Goal: Task Accomplishment & Management: Use online tool/utility

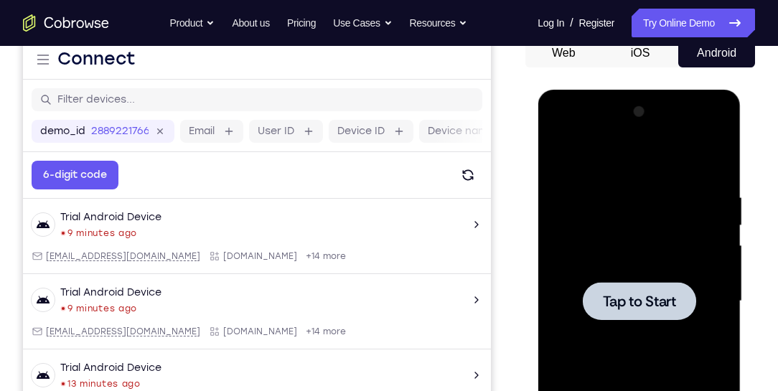
scroll to position [230, 0]
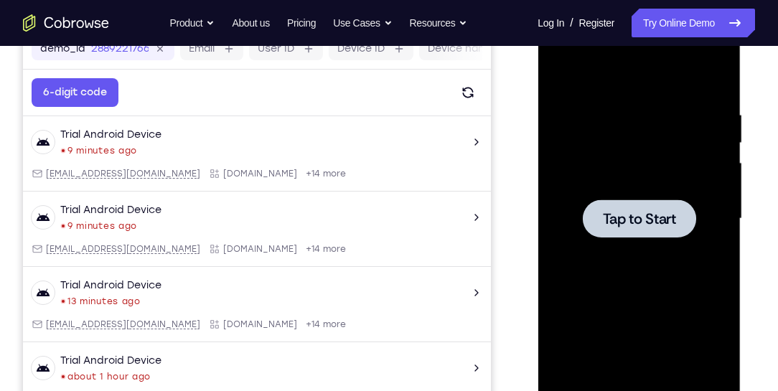
click at [653, 187] on div at bounding box center [638, 219] width 181 height 402
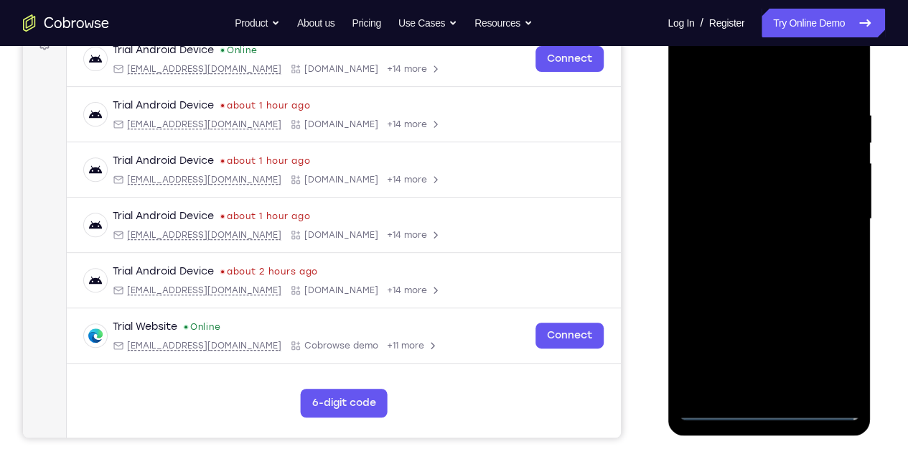
click at [767, 412] on div at bounding box center [768, 219] width 181 height 402
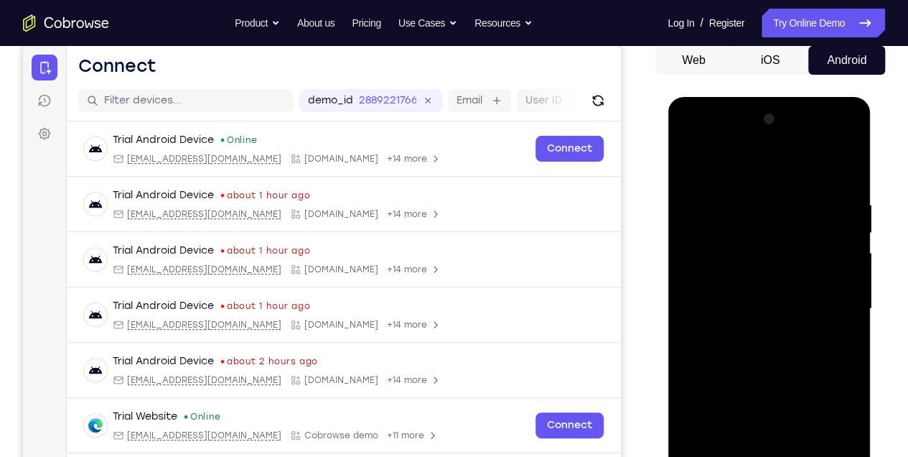
scroll to position [135, 0]
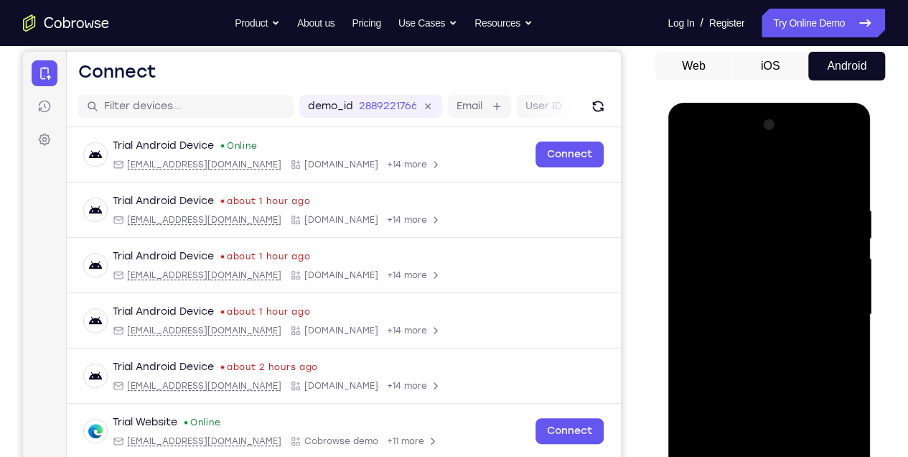
click at [835, 442] on div at bounding box center [768, 314] width 181 height 402
click at [751, 172] on div at bounding box center [768, 314] width 181 height 402
click at [836, 309] on div at bounding box center [768, 314] width 181 height 402
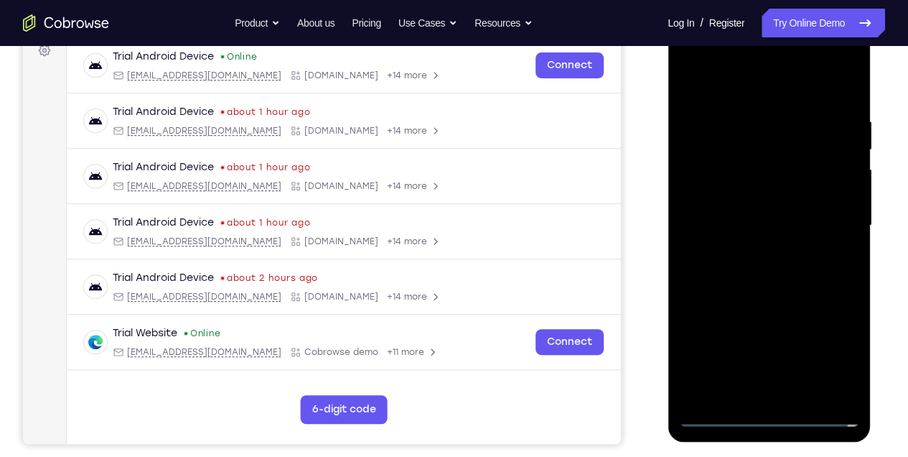
scroll to position [230, 0]
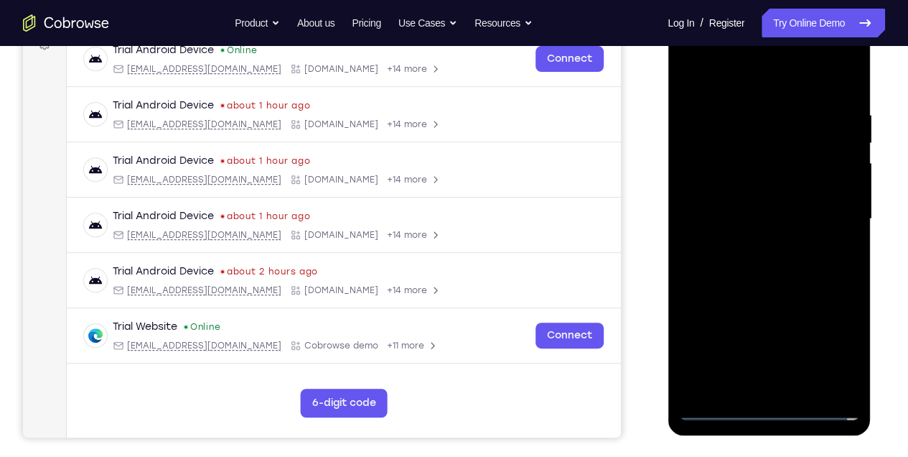
click at [789, 388] on div at bounding box center [768, 219] width 181 height 402
click at [758, 192] on div at bounding box center [768, 219] width 181 height 402
click at [732, 210] on div at bounding box center [768, 219] width 181 height 402
click at [759, 183] on div at bounding box center [768, 219] width 181 height 402
click at [760, 249] on div at bounding box center [768, 219] width 181 height 402
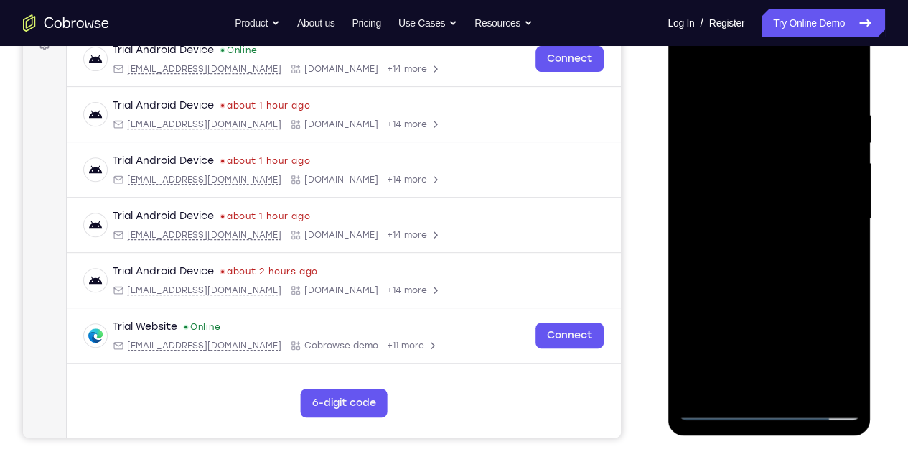
click at [764, 246] on div at bounding box center [768, 219] width 181 height 402
click at [747, 227] on div at bounding box center [768, 219] width 181 height 402
click at [749, 207] on div at bounding box center [768, 219] width 181 height 402
click at [767, 232] on div at bounding box center [768, 219] width 181 height 402
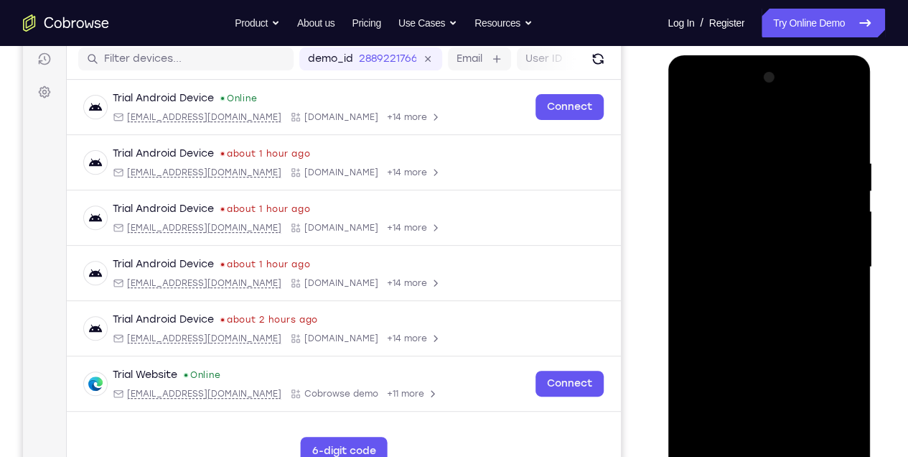
scroll to position [182, 0]
click at [828, 129] on div at bounding box center [768, 267] width 181 height 402
click at [747, 300] on div at bounding box center [768, 267] width 181 height 402
click at [763, 286] on div at bounding box center [768, 267] width 181 height 402
click at [772, 331] on div at bounding box center [768, 267] width 181 height 402
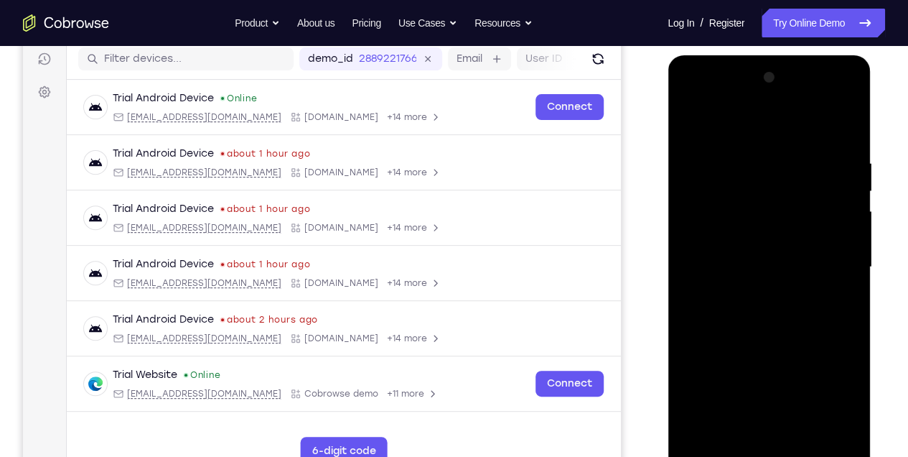
click at [839, 103] on div at bounding box center [768, 267] width 181 height 402
click at [783, 152] on div at bounding box center [768, 267] width 181 height 402
click at [704, 225] on div at bounding box center [768, 267] width 181 height 402
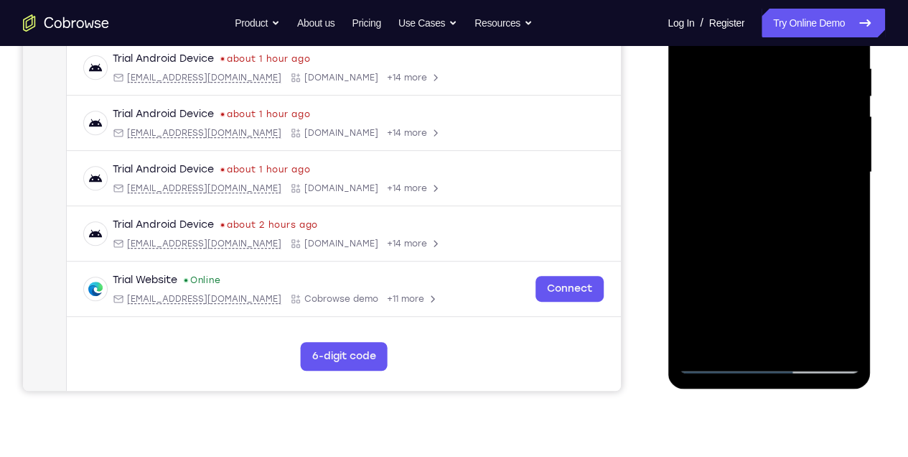
scroll to position [279, 0]
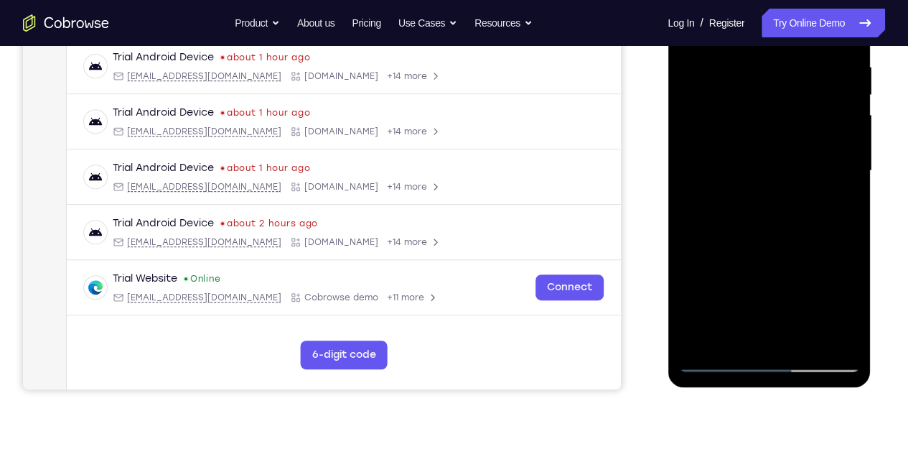
click at [783, 337] on div at bounding box center [768, 171] width 181 height 402
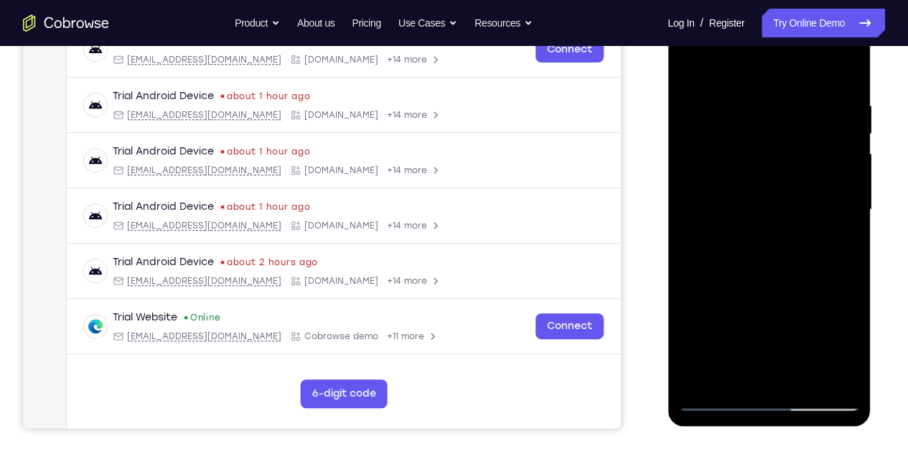
scroll to position [182, 0]
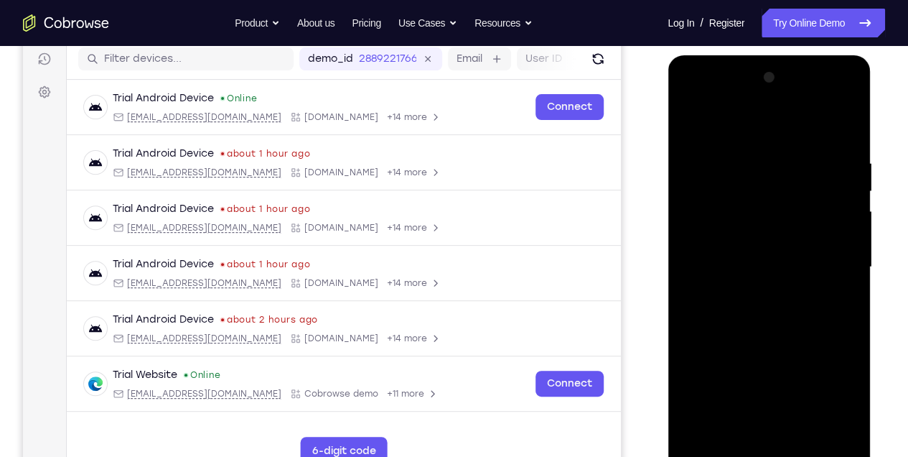
drag, startPoint x: 773, startPoint y: 231, endPoint x: 771, endPoint y: 242, distance: 11.0
click at [772, 237] on div at bounding box center [768, 267] width 181 height 402
click at [720, 239] on div at bounding box center [768, 267] width 181 height 402
click at [739, 219] on div at bounding box center [768, 267] width 181 height 402
click at [739, 256] on div at bounding box center [768, 267] width 181 height 402
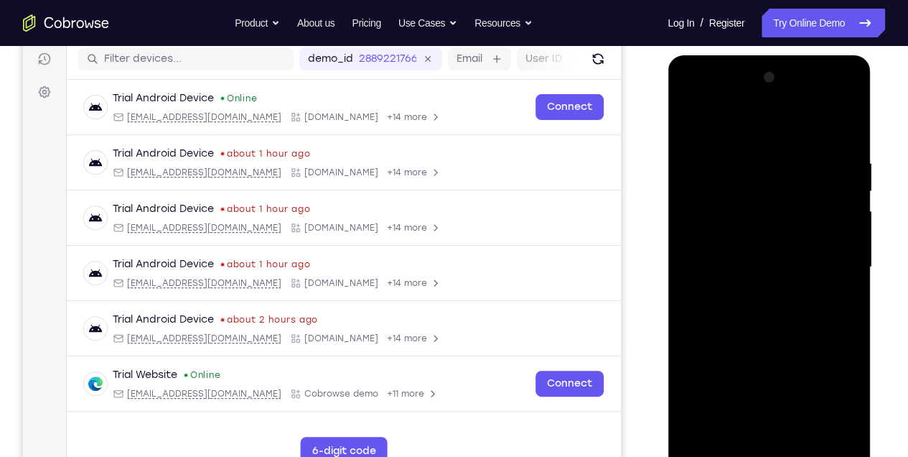
click at [771, 230] on div at bounding box center [768, 267] width 181 height 402
click at [759, 295] on div at bounding box center [768, 267] width 181 height 402
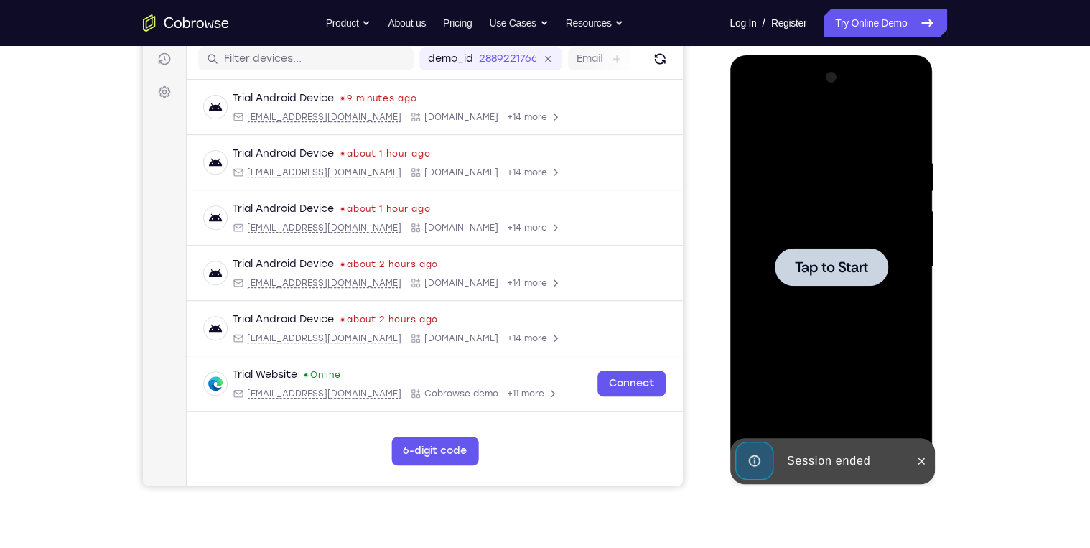
click at [849, 237] on div at bounding box center [830, 267] width 181 height 402
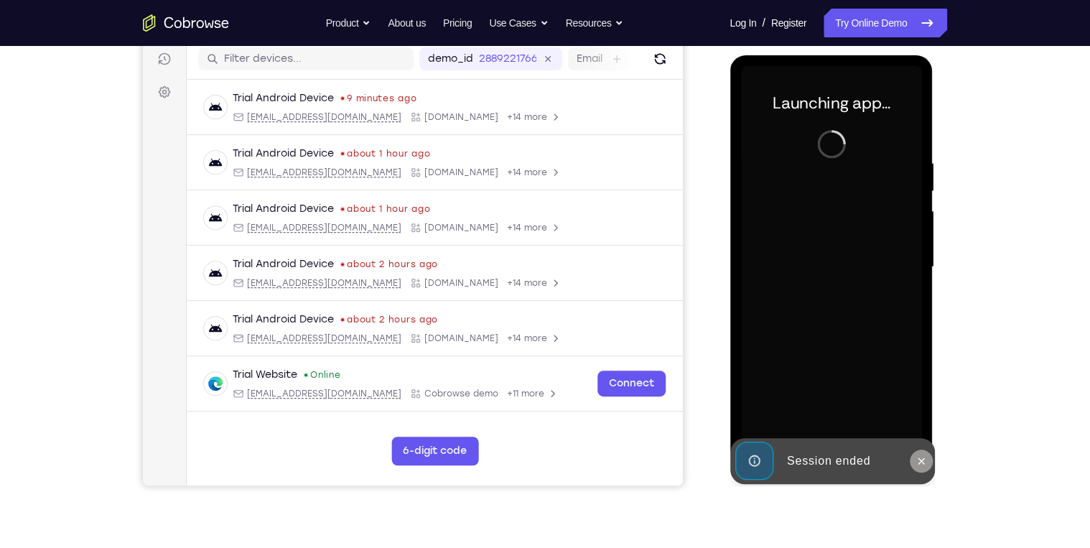
click at [920, 464] on icon at bounding box center [920, 460] width 11 height 11
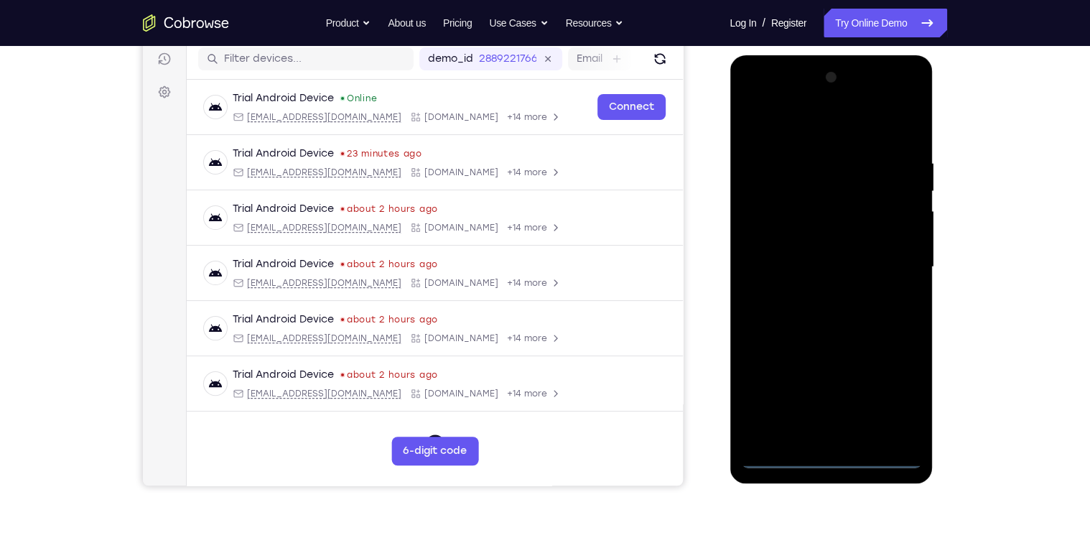
click at [829, 456] on div at bounding box center [830, 267] width 181 height 402
click at [902, 401] on div at bounding box center [830, 267] width 181 height 402
click at [805, 126] on div at bounding box center [830, 267] width 181 height 402
click at [890, 258] on div at bounding box center [830, 267] width 181 height 402
click at [813, 297] on div at bounding box center [830, 267] width 181 height 402
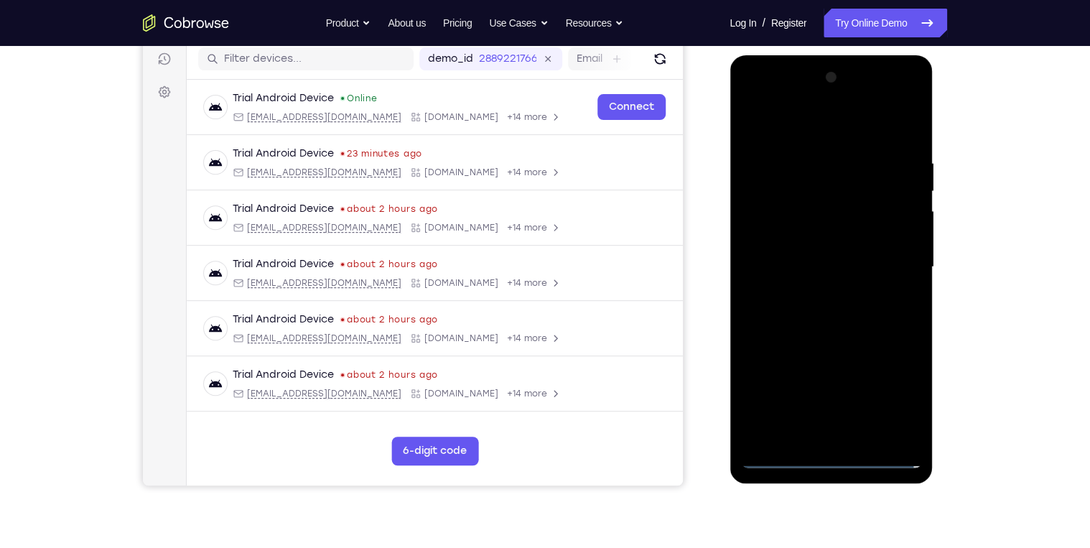
click at [795, 250] on div at bounding box center [830, 267] width 181 height 402
click at [814, 268] on div at bounding box center [830, 267] width 181 height 402
click at [788, 314] on div at bounding box center [830, 267] width 181 height 402
click at [821, 329] on div at bounding box center [830, 267] width 181 height 402
click at [892, 121] on div at bounding box center [830, 267] width 181 height 402
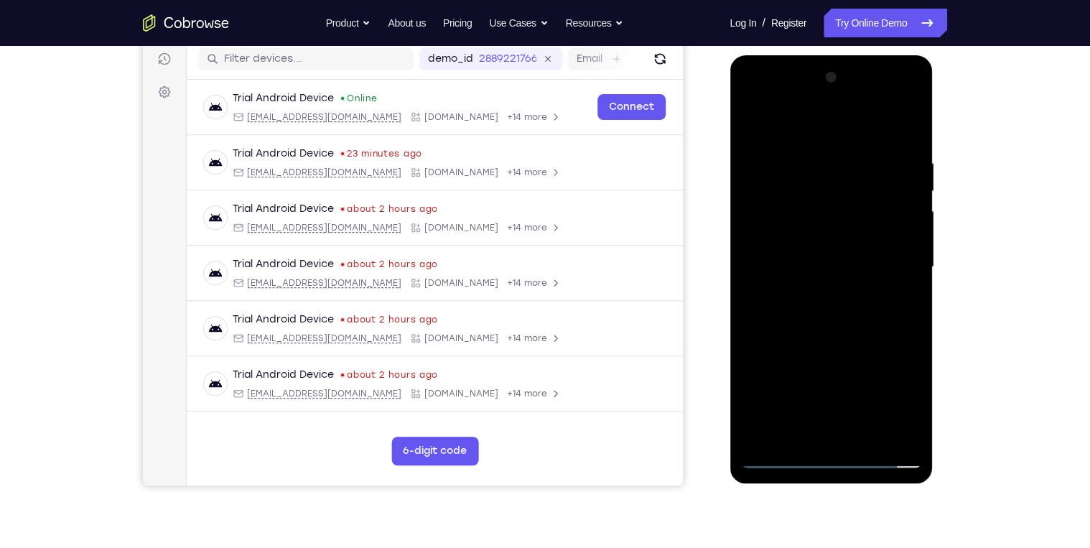
click at [797, 153] on div at bounding box center [830, 267] width 181 height 402
click at [906, 231] on div at bounding box center [830, 267] width 181 height 402
click at [886, 431] on div at bounding box center [830, 267] width 181 height 402
drag, startPoint x: 903, startPoint y: 122, endPoint x: 896, endPoint y: 305, distance: 183.2
click at [896, 303] on div at bounding box center [830, 267] width 181 height 402
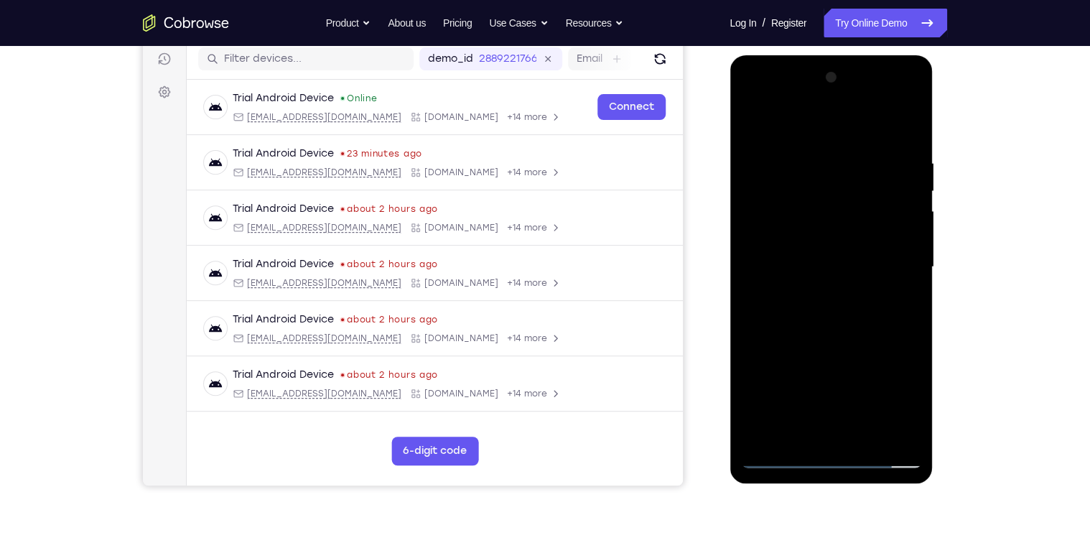
click at [886, 431] on div at bounding box center [830, 267] width 181 height 402
click at [908, 125] on div at bounding box center [830, 267] width 181 height 402
click at [864, 436] on div at bounding box center [830, 267] width 181 height 402
click at [846, 343] on div at bounding box center [830, 267] width 181 height 402
click at [844, 314] on div at bounding box center [830, 267] width 181 height 402
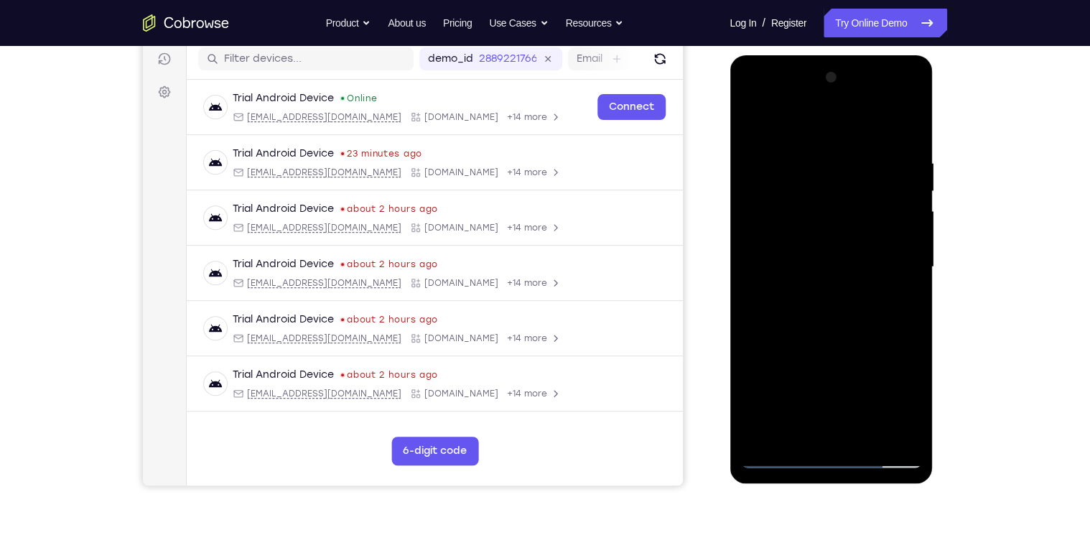
click at [775, 126] on div at bounding box center [830, 267] width 181 height 402
click at [752, 124] on div at bounding box center [830, 267] width 181 height 402
click at [822, 234] on div at bounding box center [830, 267] width 181 height 402
click at [748, 126] on div at bounding box center [830, 267] width 181 height 402
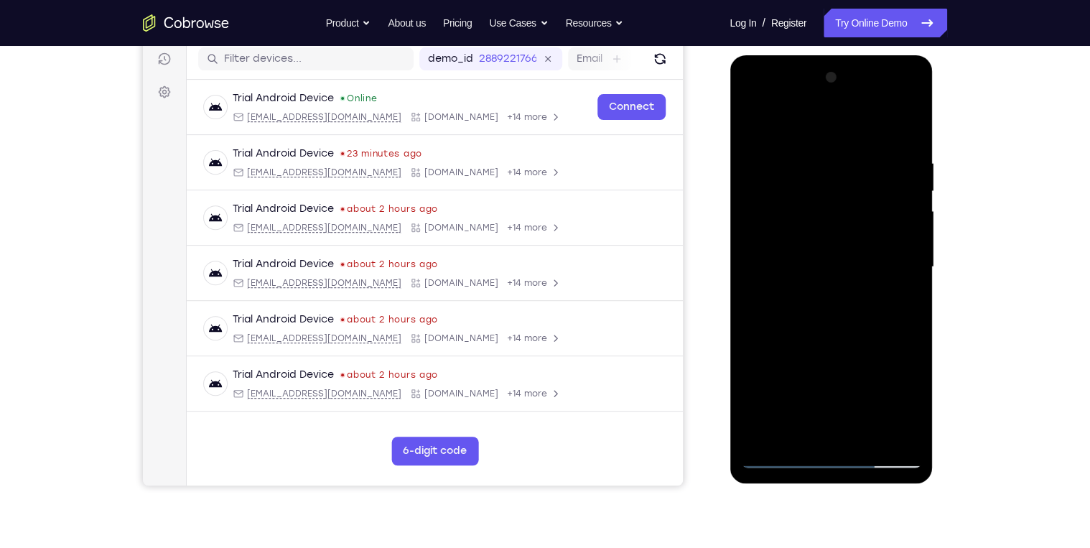
drag, startPoint x: 831, startPoint y: 338, endPoint x: 829, endPoint y: 213, distance: 124.9
click at [829, 213] on div at bounding box center [830, 267] width 181 height 402
drag, startPoint x: 856, startPoint y: 335, endPoint x: 861, endPoint y: 235, distance: 99.9
click at [861, 235] on div at bounding box center [830, 267] width 181 height 402
drag, startPoint x: 851, startPoint y: 235, endPoint x: 851, endPoint y: 268, distance: 33.7
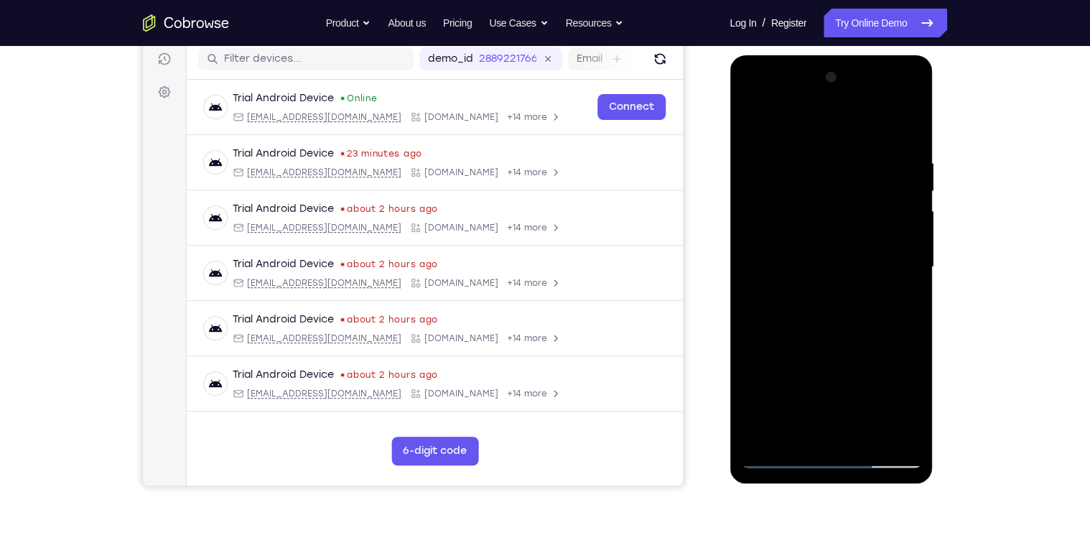
click at [851, 268] on div at bounding box center [830, 267] width 181 height 402
click at [845, 248] on div at bounding box center [830, 267] width 181 height 402
click at [753, 127] on div at bounding box center [830, 267] width 181 height 402
drag, startPoint x: 859, startPoint y: 388, endPoint x: 861, endPoint y: 302, distance: 86.2
click at [861, 302] on div at bounding box center [830, 267] width 181 height 402
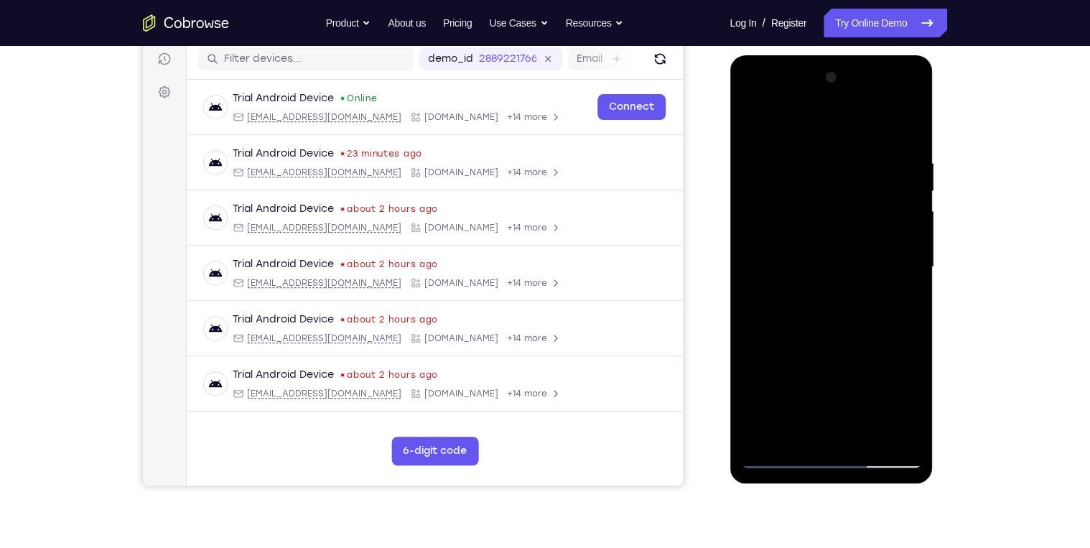
drag, startPoint x: 884, startPoint y: 403, endPoint x: 882, endPoint y: 306, distance: 97.6
click at [882, 306] on div at bounding box center [830, 267] width 181 height 402
drag, startPoint x: 872, startPoint y: 398, endPoint x: 872, endPoint y: 309, distance: 89.7
click at [872, 309] on div at bounding box center [830, 267] width 181 height 402
drag, startPoint x: 886, startPoint y: 386, endPoint x: 888, endPoint y: 244, distance: 141.4
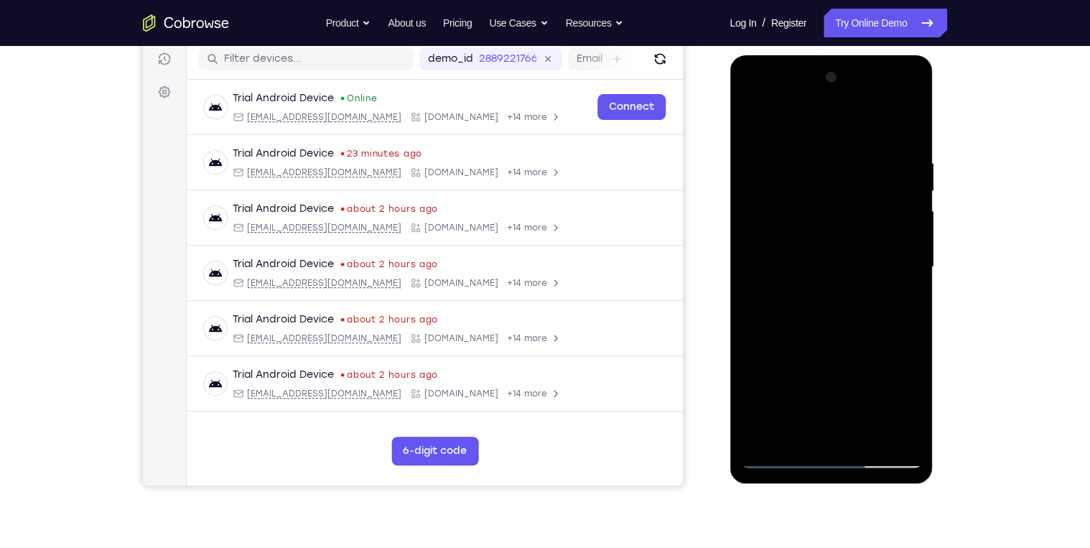
click at [887, 246] on div at bounding box center [830, 267] width 181 height 402
click at [754, 119] on div at bounding box center [830, 267] width 181 height 402
click at [820, 151] on div at bounding box center [830, 267] width 181 height 402
click at [747, 208] on div at bounding box center [830, 267] width 181 height 402
click at [919, 214] on div at bounding box center [830, 267] width 181 height 402
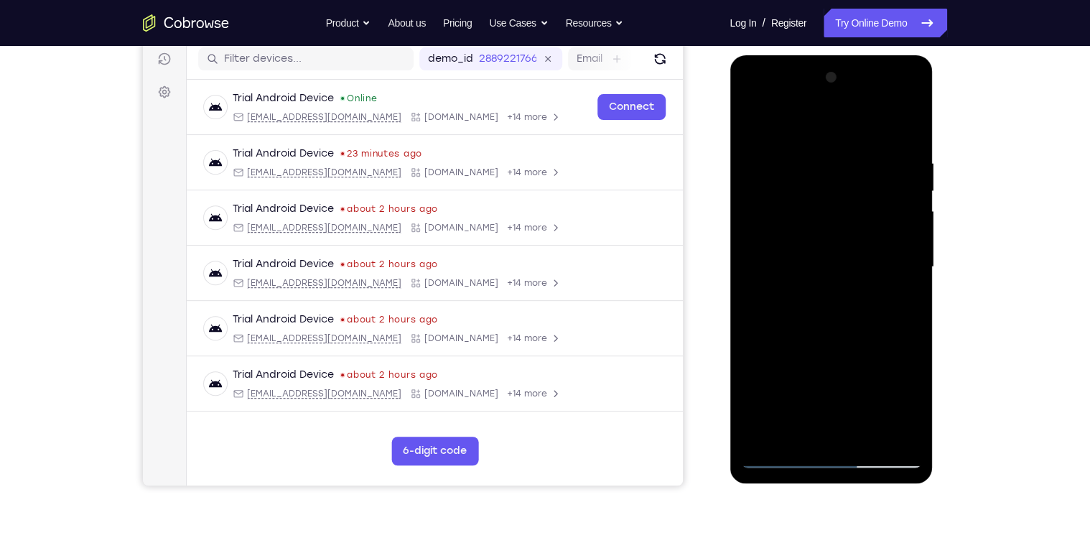
click at [908, 215] on div at bounding box center [830, 267] width 181 height 402
click at [909, 215] on div at bounding box center [830, 267] width 181 height 402
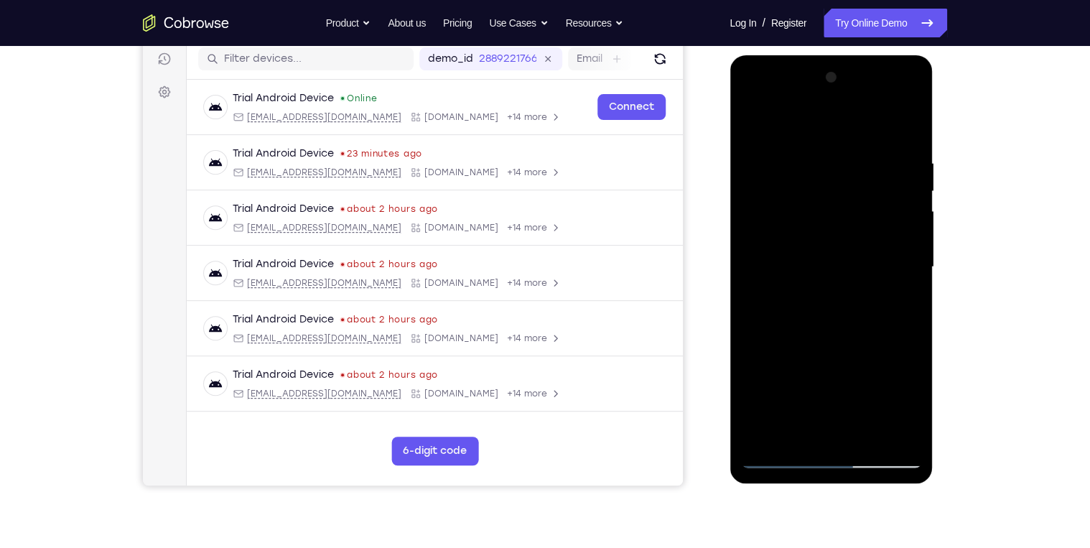
click at [909, 215] on div at bounding box center [830, 267] width 181 height 402
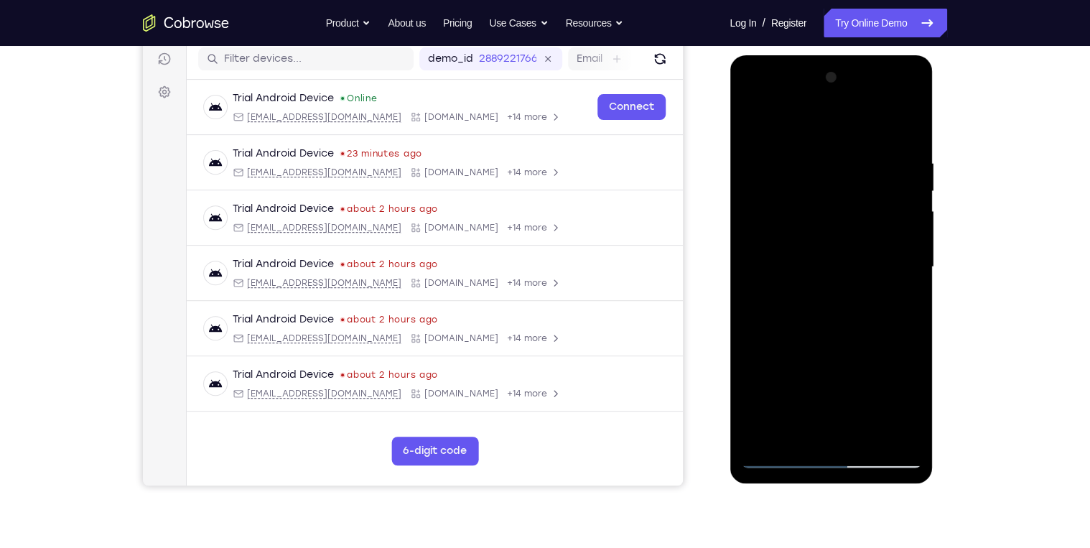
click at [755, 215] on div at bounding box center [830, 267] width 181 height 402
click at [803, 421] on div at bounding box center [830, 267] width 181 height 402
click at [892, 294] on div at bounding box center [830, 267] width 181 height 402
click at [877, 431] on div at bounding box center [830, 267] width 181 height 402
click at [898, 431] on div at bounding box center [830, 267] width 181 height 402
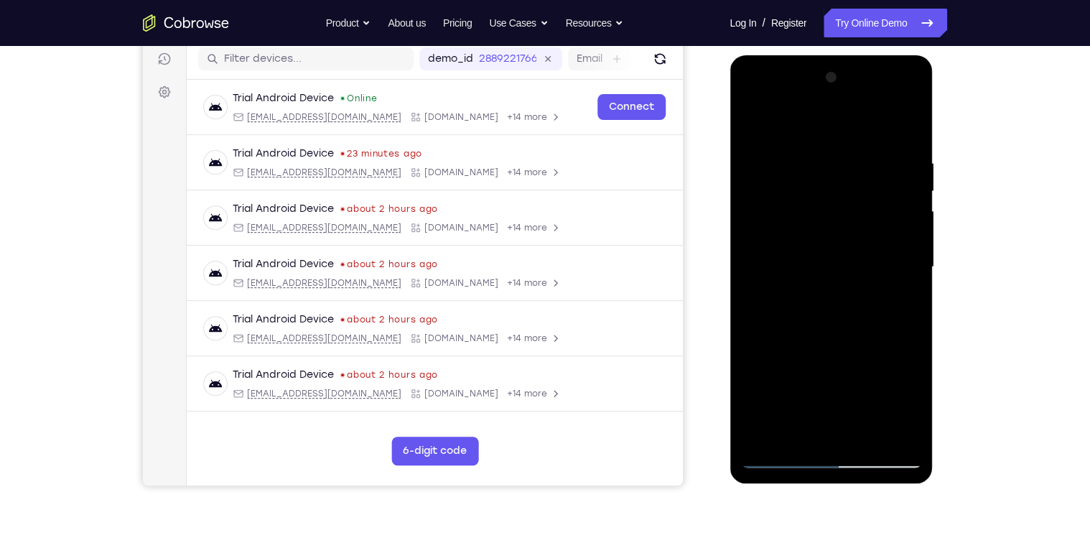
click at [907, 431] on div at bounding box center [830, 267] width 181 height 402
click at [903, 133] on div at bounding box center [830, 267] width 181 height 402
click at [895, 152] on div at bounding box center [830, 267] width 181 height 402
click at [915, 193] on div at bounding box center [830, 267] width 181 height 402
click at [901, 130] on div at bounding box center [830, 267] width 181 height 402
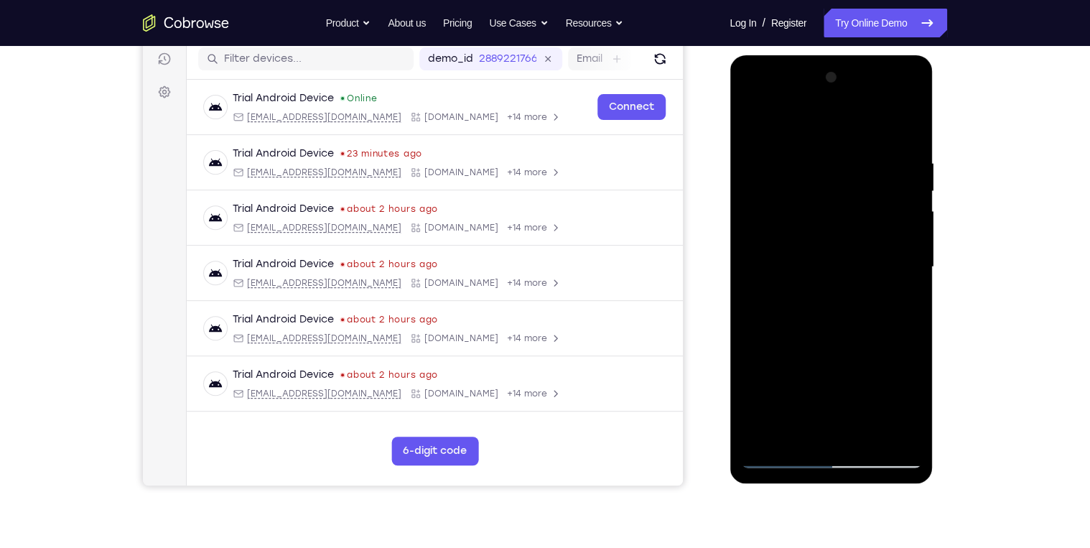
click at [870, 431] on div at bounding box center [830, 267] width 181 height 402
click at [869, 231] on div at bounding box center [830, 267] width 181 height 402
click at [910, 406] on div at bounding box center [830, 267] width 181 height 402
click at [861, 407] on div at bounding box center [830, 267] width 181 height 402
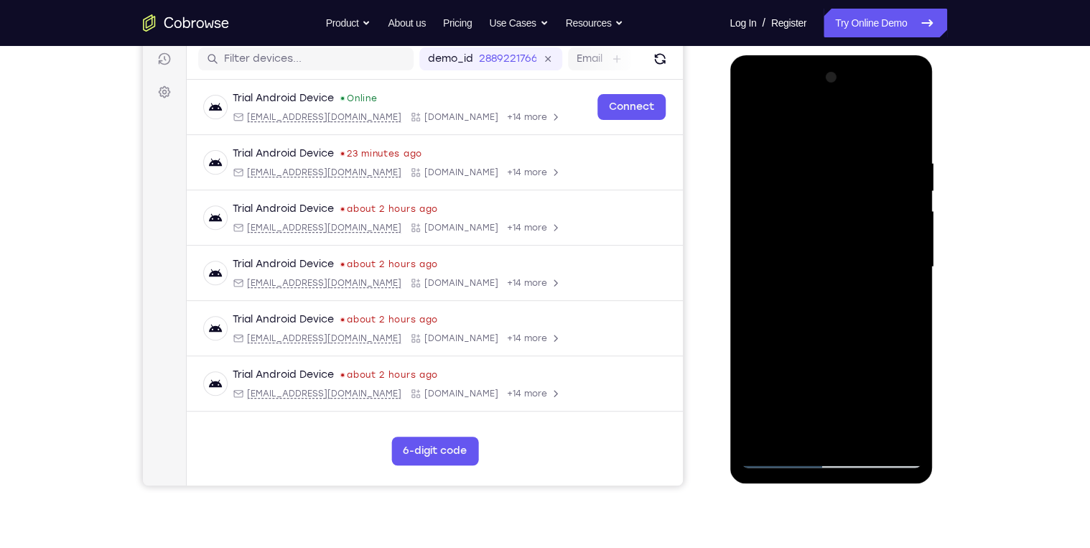
click at [897, 304] on div at bounding box center [830, 267] width 181 height 402
click at [902, 301] on div at bounding box center [830, 267] width 181 height 402
click at [899, 302] on div at bounding box center [830, 267] width 181 height 402
click at [900, 305] on div at bounding box center [830, 267] width 181 height 402
click at [832, 299] on div at bounding box center [830, 267] width 181 height 402
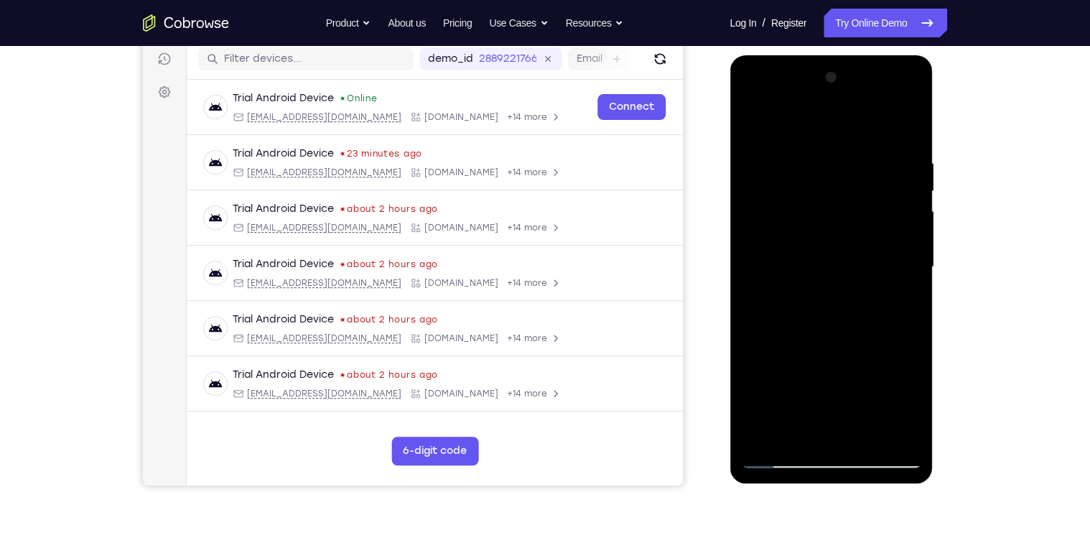
click at [895, 303] on div at bounding box center [830, 267] width 181 height 402
click at [826, 301] on div at bounding box center [830, 267] width 181 height 402
click at [896, 300] on div at bounding box center [830, 267] width 181 height 402
click at [897, 304] on div at bounding box center [830, 267] width 181 height 402
click at [895, 303] on div at bounding box center [830, 267] width 181 height 402
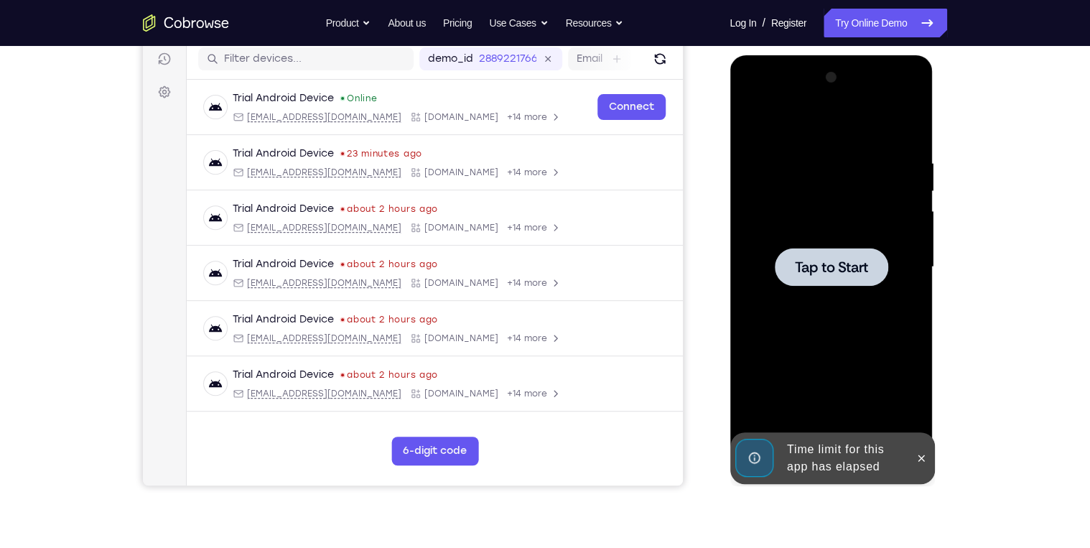
click at [921, 304] on div "Tap to Start" at bounding box center [830, 269] width 203 height 428
click at [877, 329] on div at bounding box center [830, 267] width 181 height 402
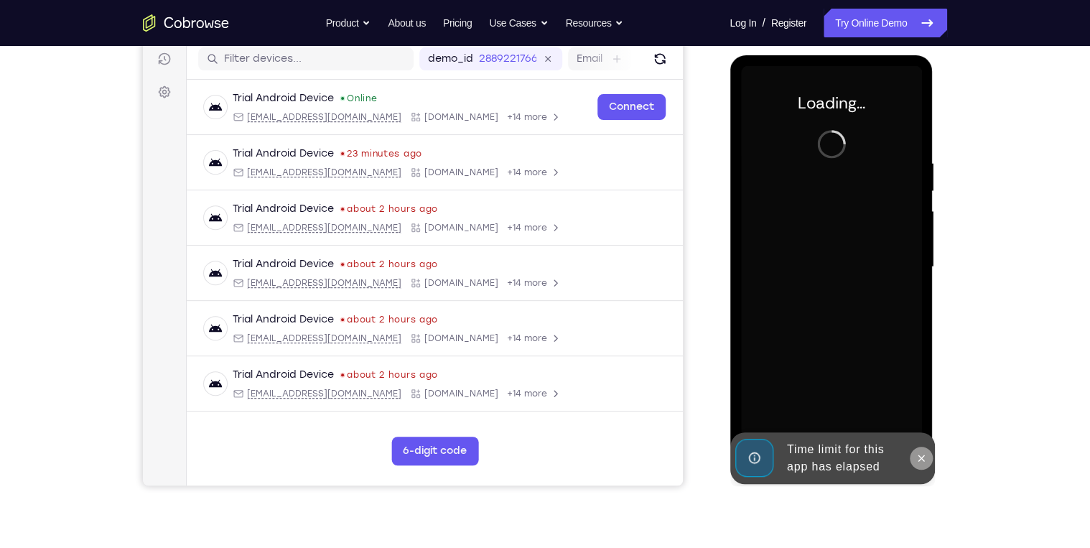
click at [923, 463] on icon at bounding box center [920, 457] width 11 height 11
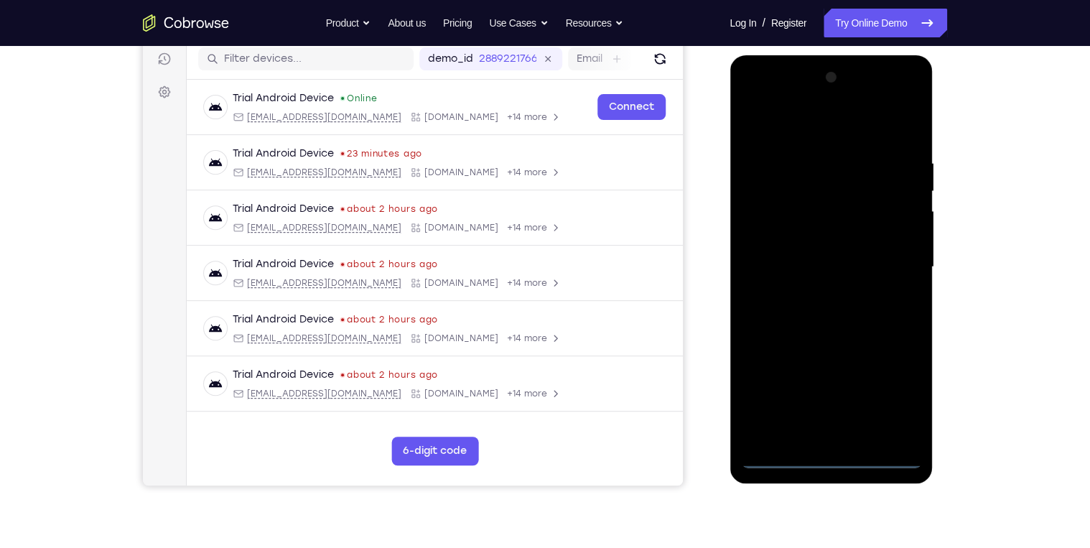
click at [828, 455] on div at bounding box center [830, 267] width 181 height 402
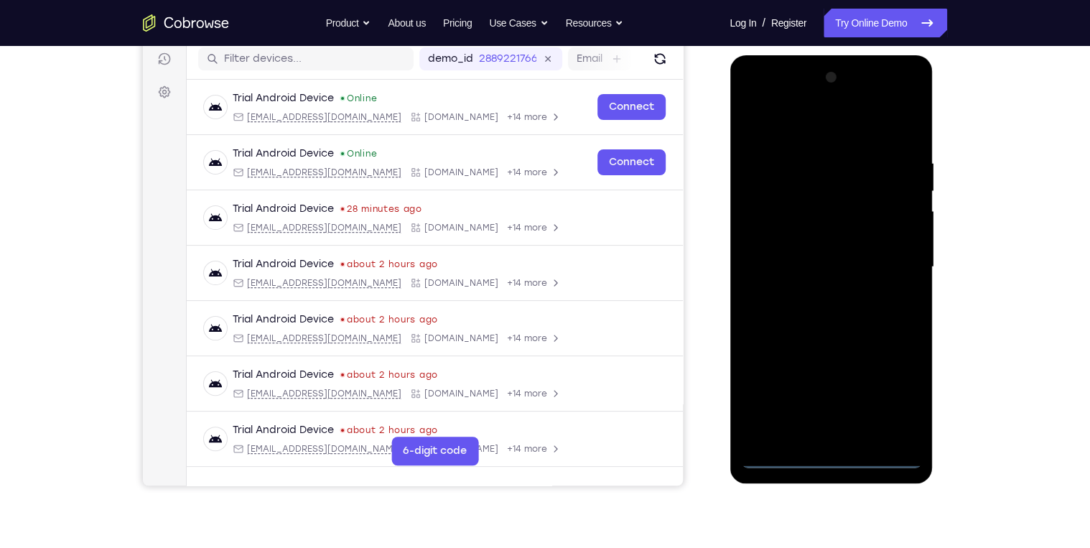
click at [885, 392] on div at bounding box center [830, 267] width 181 height 402
click at [791, 132] on div at bounding box center [830, 267] width 181 height 402
click at [892, 268] on div at bounding box center [830, 267] width 181 height 402
click at [817, 294] on div at bounding box center [830, 267] width 181 height 402
click at [818, 259] on div at bounding box center [830, 267] width 181 height 402
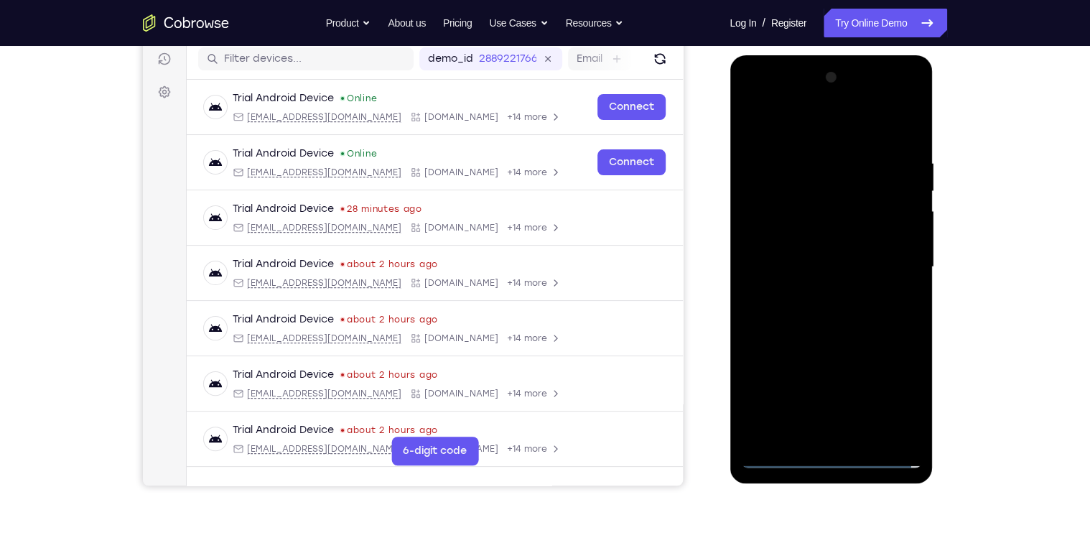
click at [826, 259] on div at bounding box center [830, 267] width 181 height 402
click at [817, 314] on div at bounding box center [830, 267] width 181 height 402
click at [865, 434] on div at bounding box center [830, 267] width 181 height 402
click at [844, 329] on div at bounding box center [830, 267] width 181 height 402
click at [867, 438] on div at bounding box center [830, 267] width 181 height 402
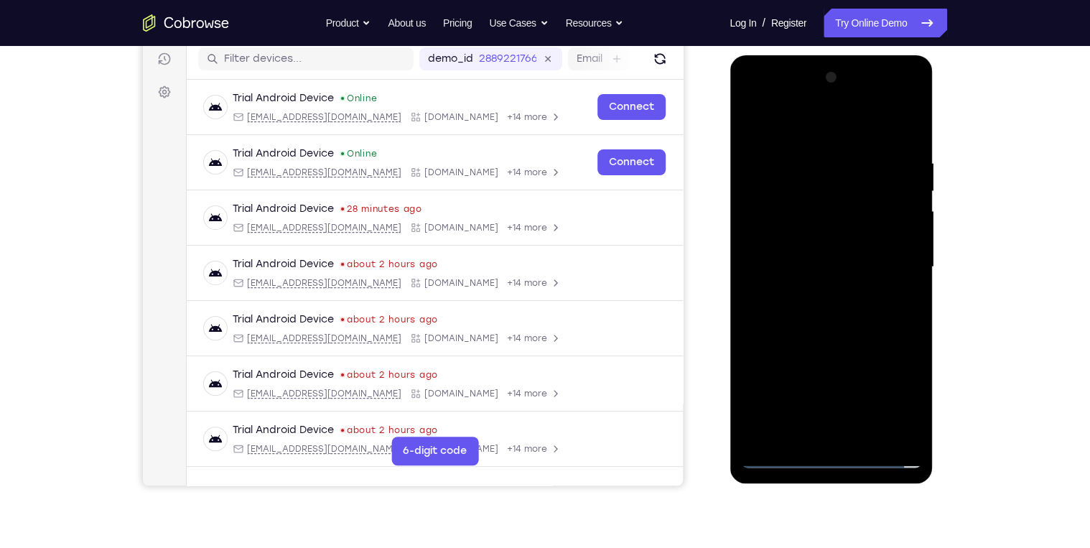
click at [854, 340] on div at bounding box center [830, 267] width 181 height 402
click at [851, 226] on div at bounding box center [830, 267] width 181 height 402
click at [811, 433] on div at bounding box center [830, 267] width 181 height 402
click at [899, 302] on div at bounding box center [830, 267] width 181 height 402
click at [796, 432] on div at bounding box center [830, 267] width 181 height 402
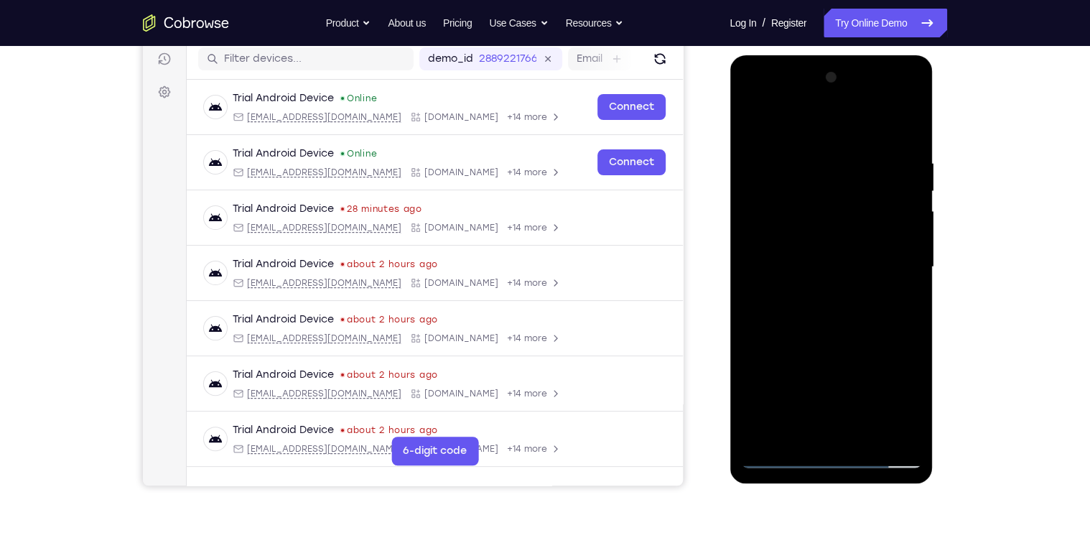
click at [812, 397] on div at bounding box center [830, 267] width 181 height 402
click at [902, 294] on div at bounding box center [830, 267] width 181 height 402
click at [897, 300] on div at bounding box center [830, 267] width 181 height 402
click at [900, 300] on div at bounding box center [830, 267] width 181 height 402
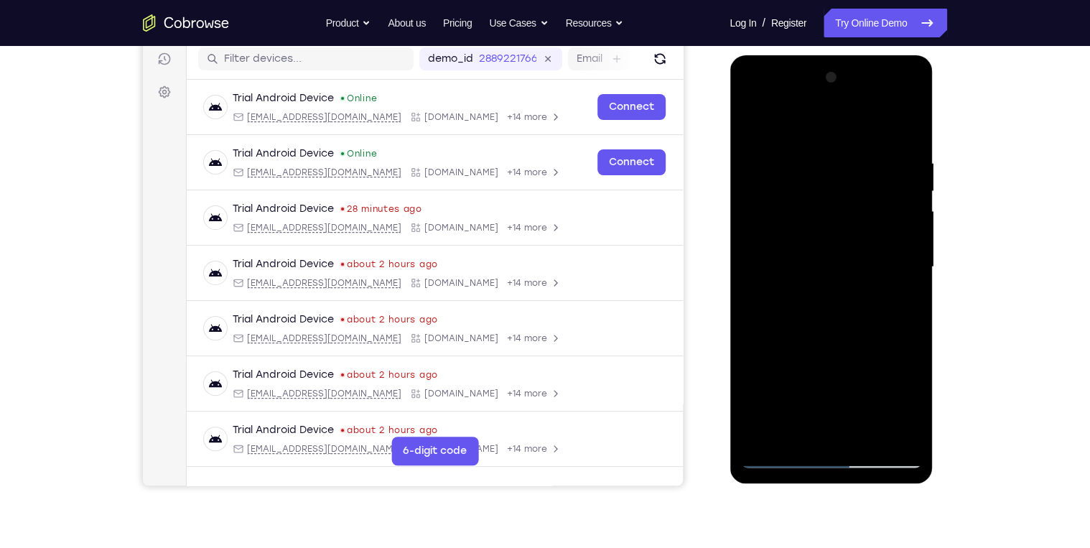
click at [897, 302] on div at bounding box center [830, 267] width 181 height 402
click at [904, 300] on div at bounding box center [830, 267] width 181 height 402
click at [900, 304] on div at bounding box center [830, 267] width 181 height 402
click at [903, 300] on div at bounding box center [830, 267] width 181 height 402
click at [854, 268] on div at bounding box center [830, 267] width 181 height 402
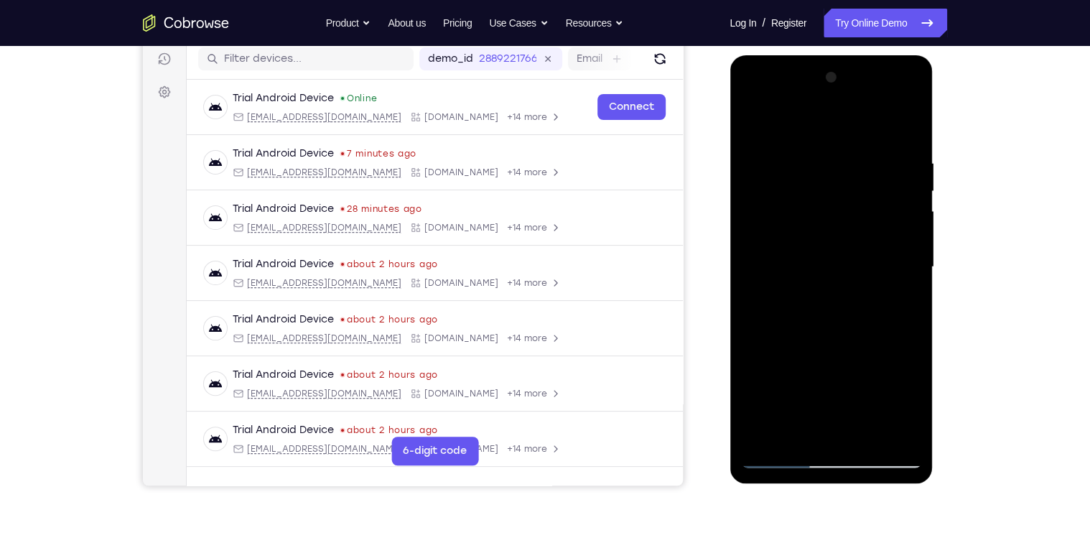
click at [854, 268] on div at bounding box center [830, 267] width 181 height 402
click at [843, 388] on div at bounding box center [830, 267] width 181 height 402
click at [811, 432] on div at bounding box center [830, 267] width 181 height 402
click at [907, 300] on div at bounding box center [830, 267] width 181 height 402
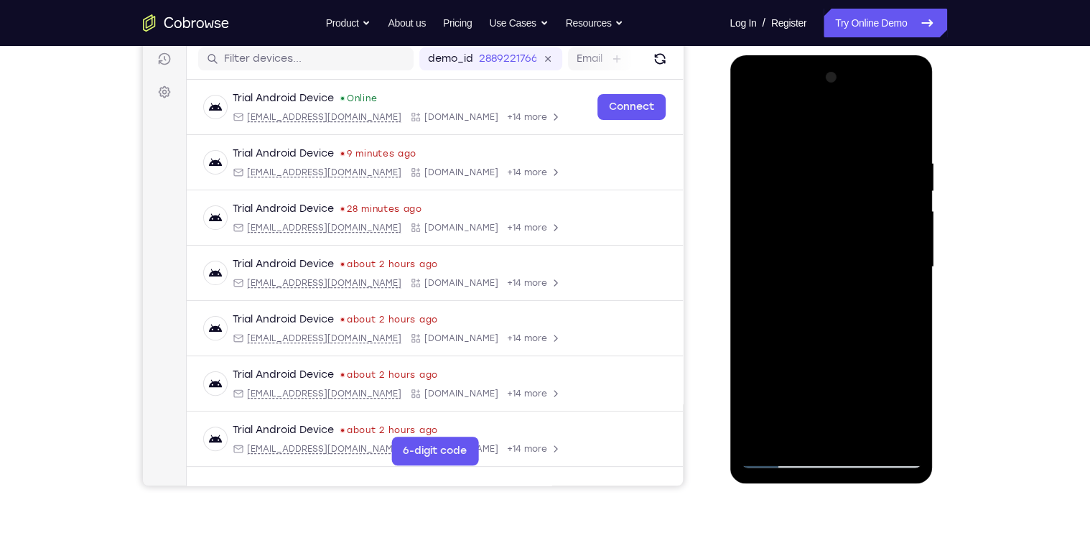
click at [821, 307] on div at bounding box center [830, 267] width 181 height 402
click at [893, 300] on div at bounding box center [830, 267] width 181 height 402
click at [820, 249] on div at bounding box center [830, 267] width 181 height 402
click at [826, 369] on div at bounding box center [830, 267] width 181 height 402
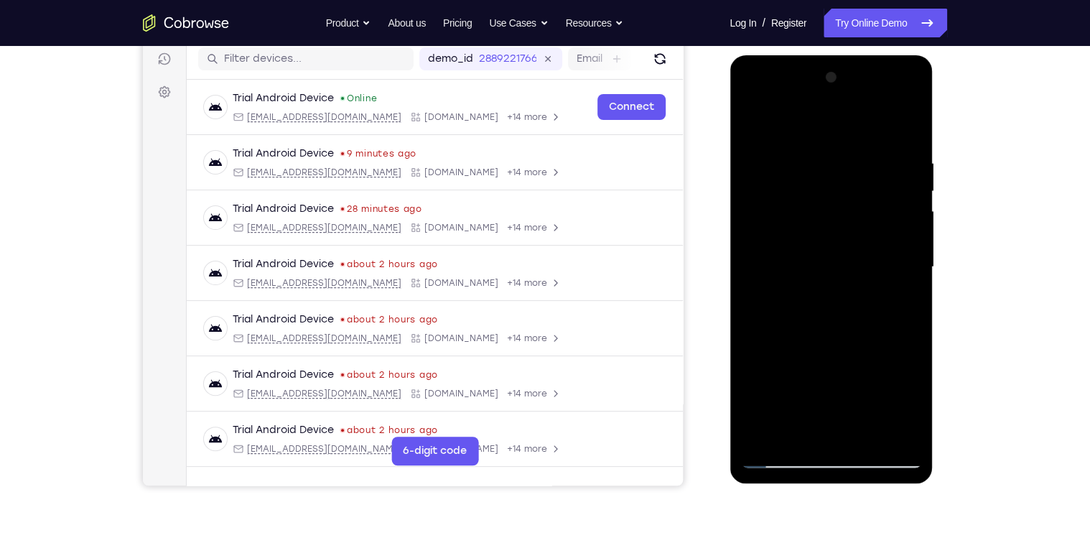
click at [843, 371] on div at bounding box center [830, 267] width 181 height 402
click at [841, 355] on div at bounding box center [830, 267] width 181 height 402
click at [843, 355] on div at bounding box center [830, 267] width 181 height 402
click at [798, 340] on div at bounding box center [830, 267] width 181 height 402
click at [853, 347] on div at bounding box center [830, 267] width 181 height 402
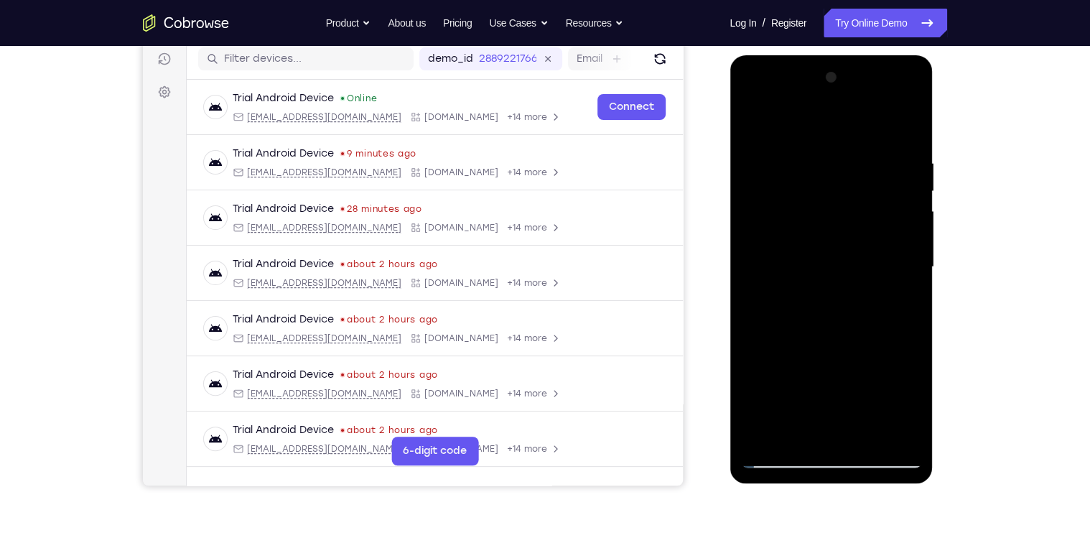
click at [896, 303] on div at bounding box center [830, 267] width 181 height 402
click at [900, 302] on div at bounding box center [830, 267] width 181 height 402
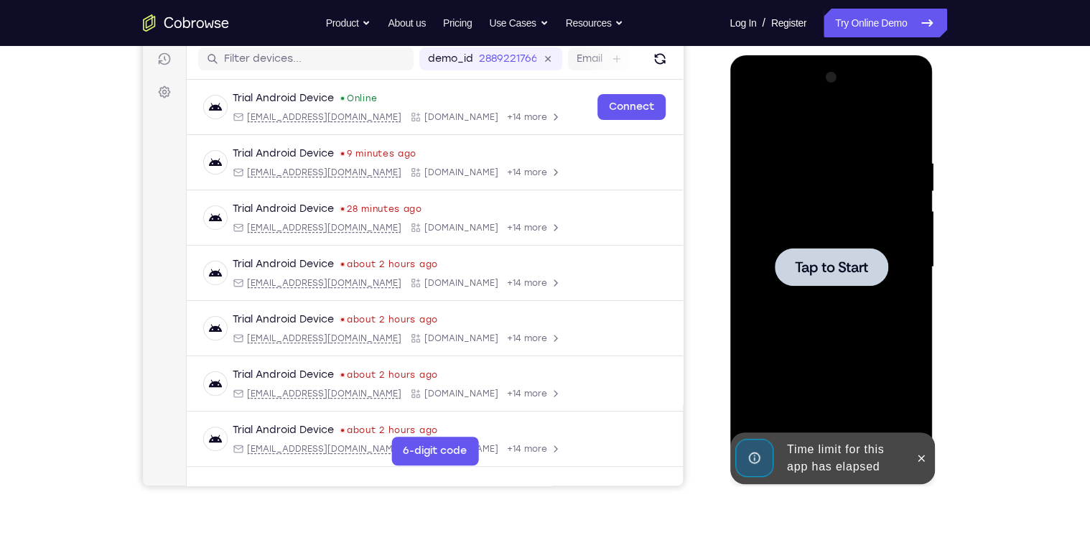
click at [808, 338] on div at bounding box center [830, 267] width 181 height 402
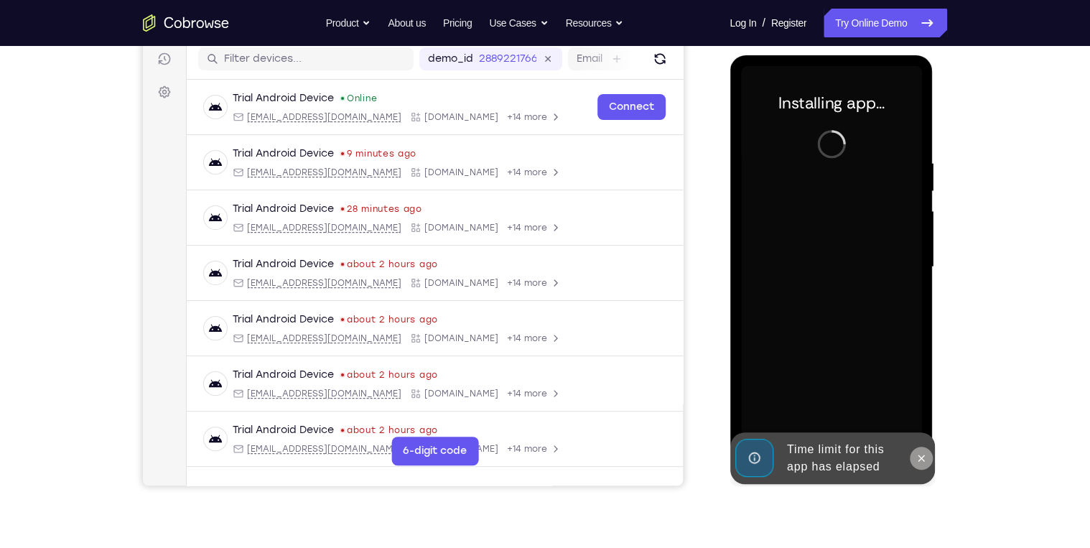
click at [916, 457] on icon at bounding box center [920, 457] width 11 height 11
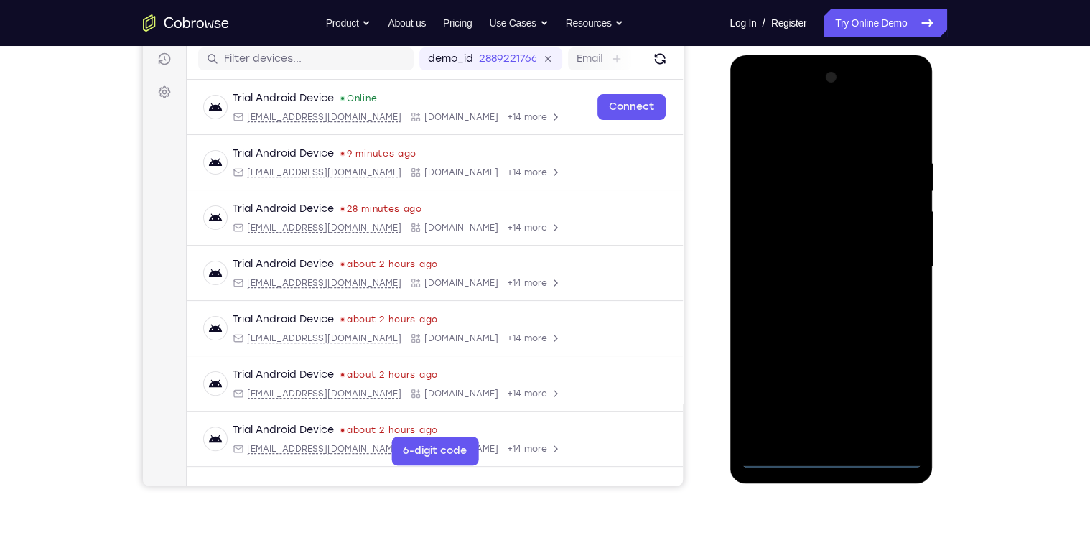
click at [833, 458] on div at bounding box center [830, 267] width 181 height 402
click at [895, 396] on div at bounding box center [830, 267] width 181 height 402
click at [816, 129] on div at bounding box center [830, 267] width 181 height 402
click at [891, 251] on div at bounding box center [830, 267] width 181 height 402
click at [814, 294] on div at bounding box center [830, 267] width 181 height 402
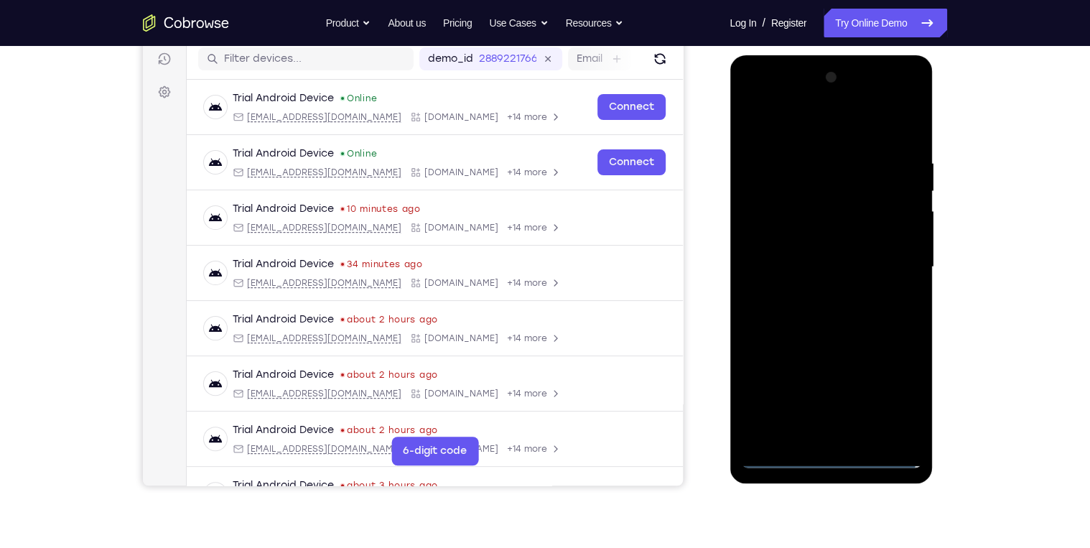
click at [833, 253] on div at bounding box center [830, 267] width 181 height 402
click at [777, 260] on div at bounding box center [830, 267] width 181 height 402
click at [779, 312] on div at bounding box center [830, 267] width 181 height 402
drag, startPoint x: 798, startPoint y: 310, endPoint x: 802, endPoint y: 327, distance: 16.9
click at [800, 324] on div at bounding box center [830, 267] width 181 height 402
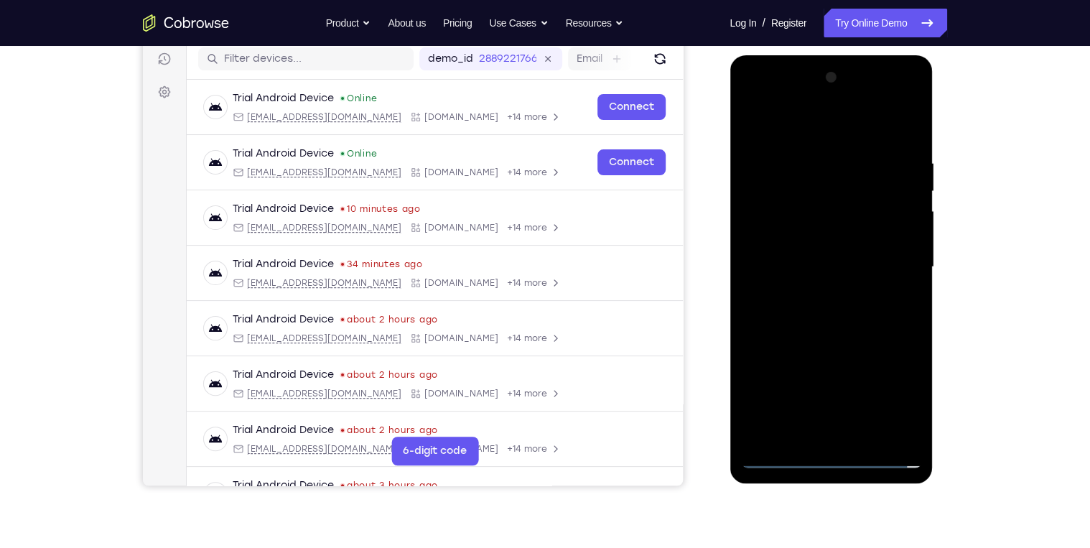
click at [799, 309] on div at bounding box center [830, 267] width 181 height 402
click at [869, 436] on div at bounding box center [830, 267] width 181 height 402
click at [826, 346] on div at bounding box center [830, 267] width 181 height 402
click at [819, 233] on div at bounding box center [830, 267] width 181 height 402
click at [805, 340] on div at bounding box center [830, 267] width 181 height 402
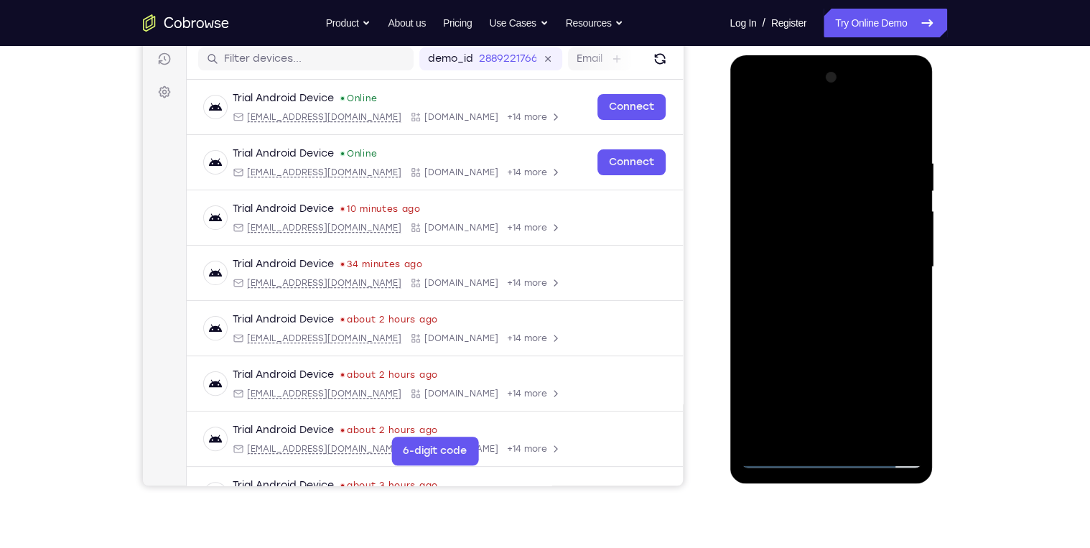
click at [833, 341] on div at bounding box center [830, 267] width 181 height 402
click at [908, 406] on div at bounding box center [830, 267] width 181 height 402
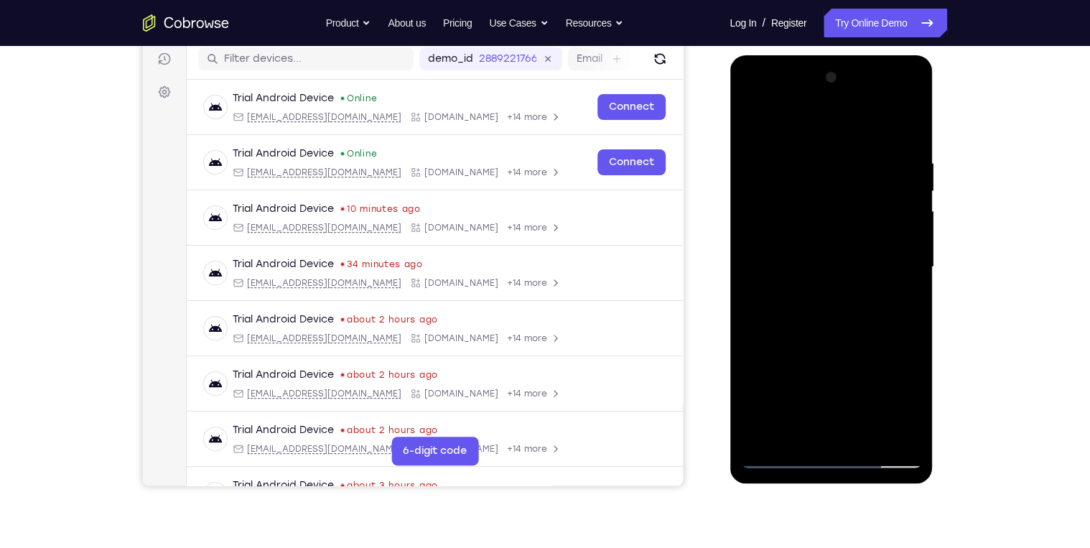
click at [902, 302] on div at bounding box center [830, 267] width 181 height 402
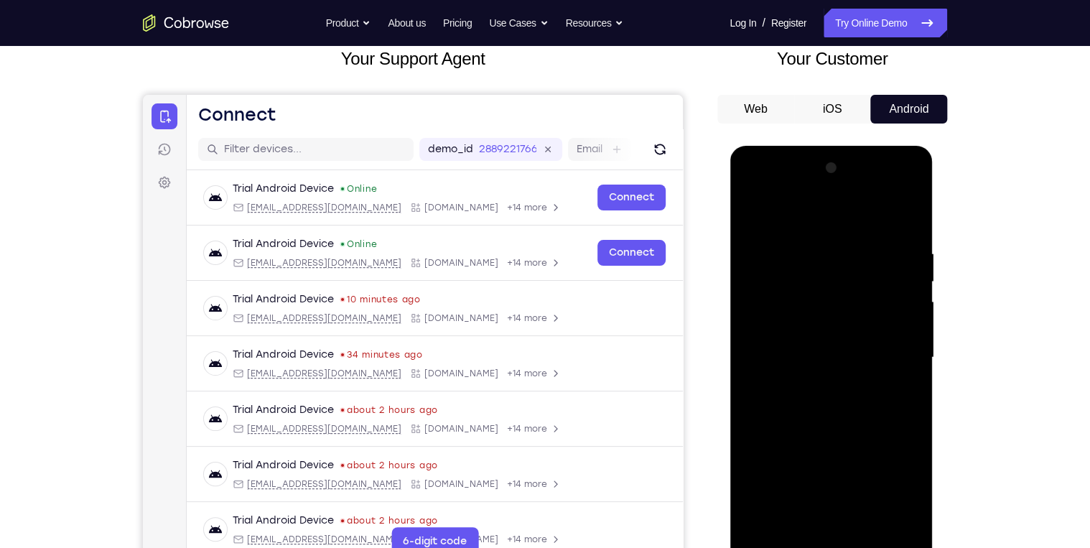
scroll to position [67, 0]
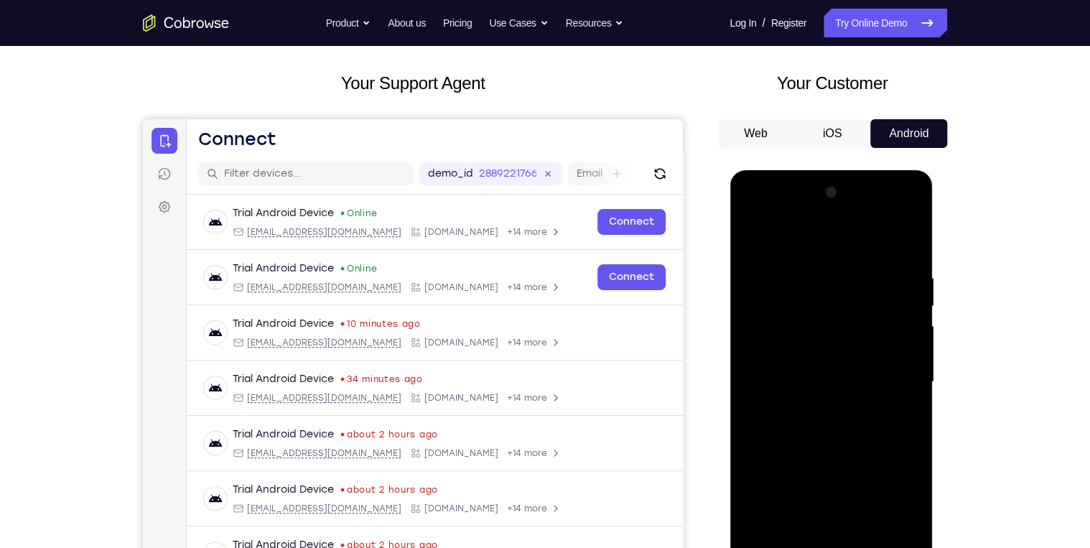
drag, startPoint x: 857, startPoint y: 296, endPoint x: 860, endPoint y: 366, distance: 69.7
click at [860, 363] on div at bounding box center [830, 382] width 181 height 402
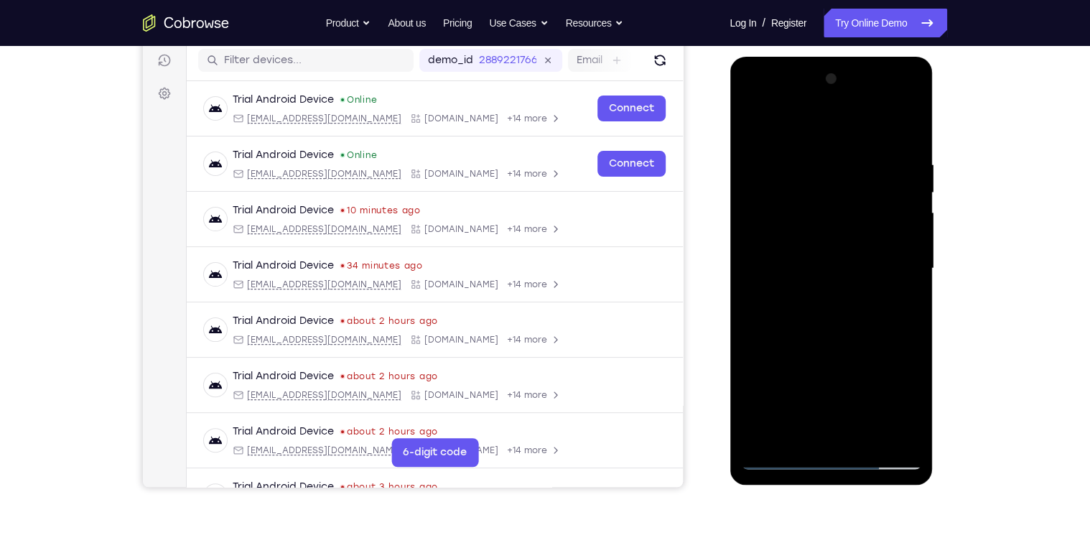
scroll to position [182, 0]
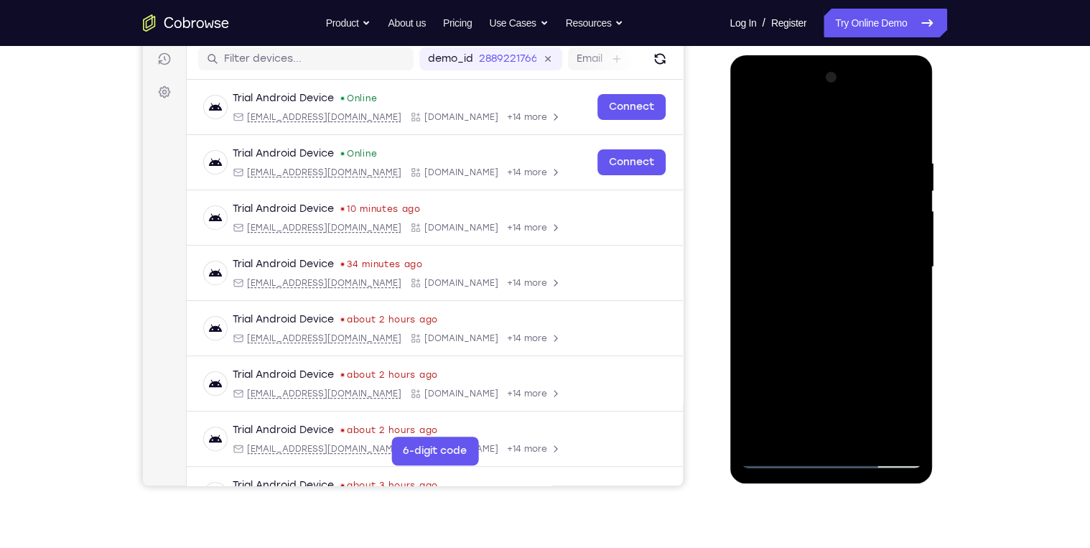
drag, startPoint x: 869, startPoint y: 219, endPoint x: 869, endPoint y: 232, distance: 12.9
click at [869, 232] on div at bounding box center [830, 267] width 181 height 402
click at [858, 177] on div at bounding box center [830, 267] width 181 height 402
click at [883, 199] on div at bounding box center [830, 267] width 181 height 402
click at [797, 177] on div at bounding box center [830, 267] width 181 height 402
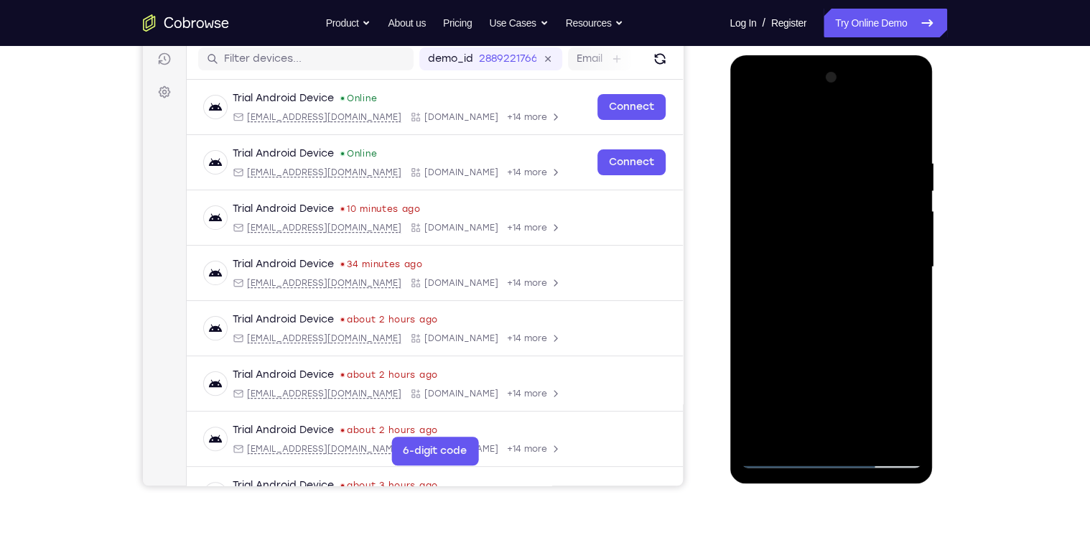
click at [892, 199] on div at bounding box center [830, 267] width 181 height 402
click at [909, 401] on div at bounding box center [830, 267] width 181 height 402
click at [907, 403] on div at bounding box center [830, 267] width 181 height 402
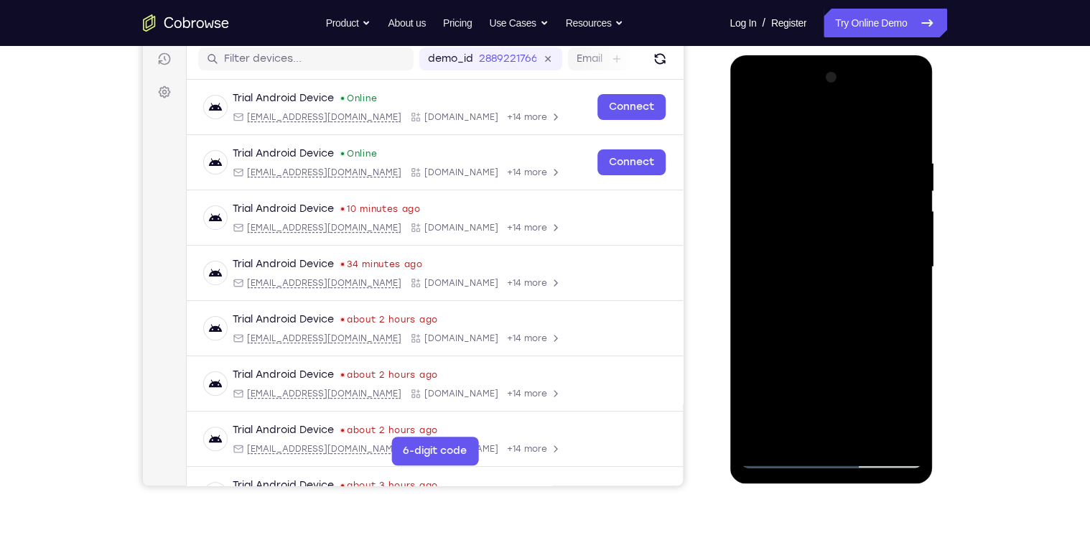
click at [896, 302] on div at bounding box center [830, 267] width 181 height 402
click at [849, 228] on div at bounding box center [830, 267] width 181 height 402
click at [857, 304] on div at bounding box center [830, 267] width 181 height 402
click at [892, 300] on div at bounding box center [830, 267] width 181 height 402
click at [898, 304] on div at bounding box center [830, 267] width 181 height 402
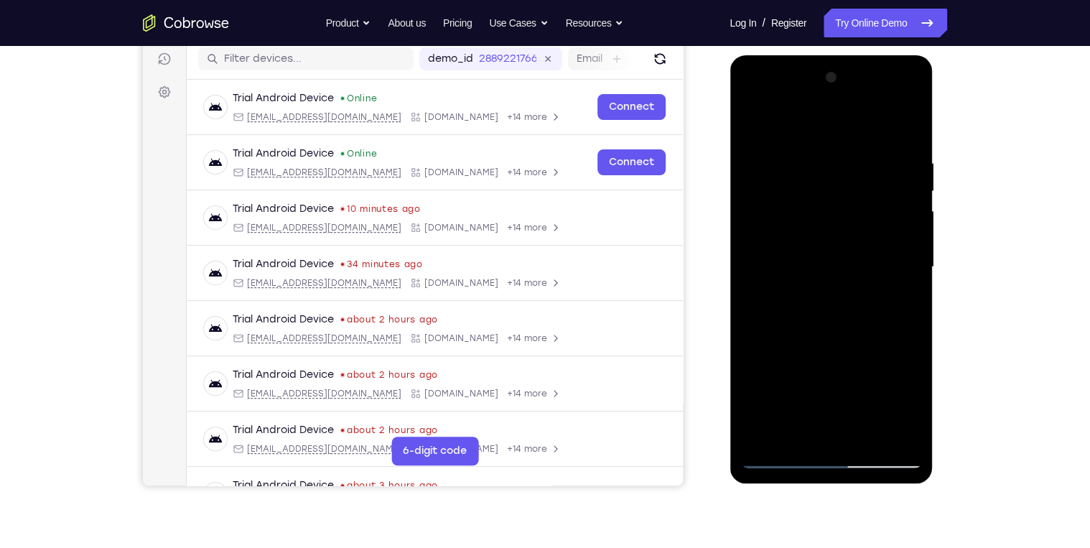
click at [848, 179] on div at bounding box center [830, 267] width 181 height 402
click at [882, 298] on div at bounding box center [830, 267] width 181 height 402
click at [895, 303] on div at bounding box center [830, 267] width 181 height 402
drag, startPoint x: 820, startPoint y: 205, endPoint x: 803, endPoint y: 334, distance: 129.7
click at [803, 334] on div at bounding box center [830, 267] width 181 height 402
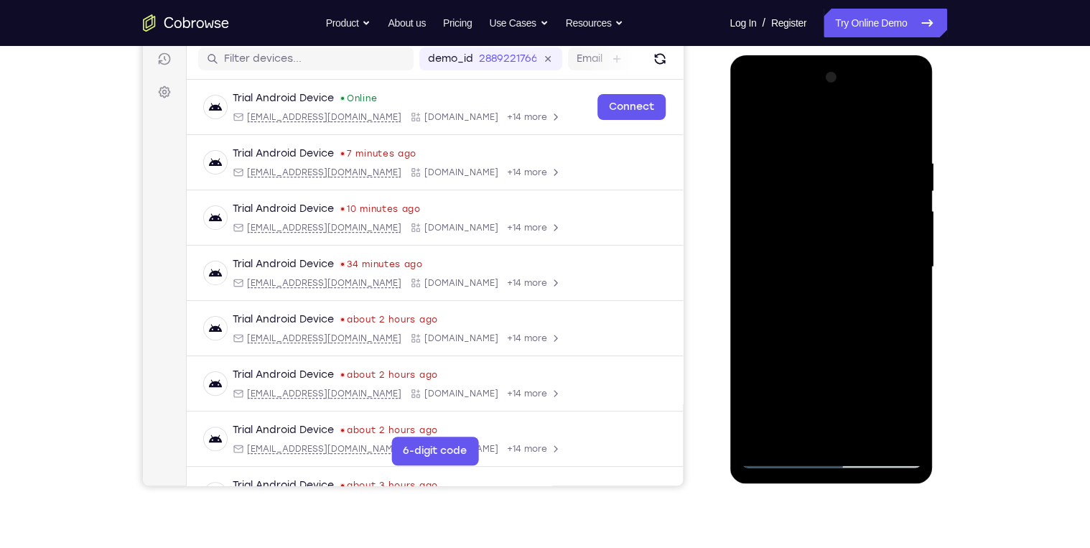
drag, startPoint x: 846, startPoint y: 181, endPoint x: 848, endPoint y: 274, distance: 93.3
click at [848, 274] on div at bounding box center [830, 267] width 181 height 402
drag, startPoint x: 872, startPoint y: 177, endPoint x: 863, endPoint y: 128, distance: 49.7
click at [863, 129] on div at bounding box center [830, 267] width 181 height 402
drag, startPoint x: 874, startPoint y: 116, endPoint x: 874, endPoint y: 96, distance: 20.1
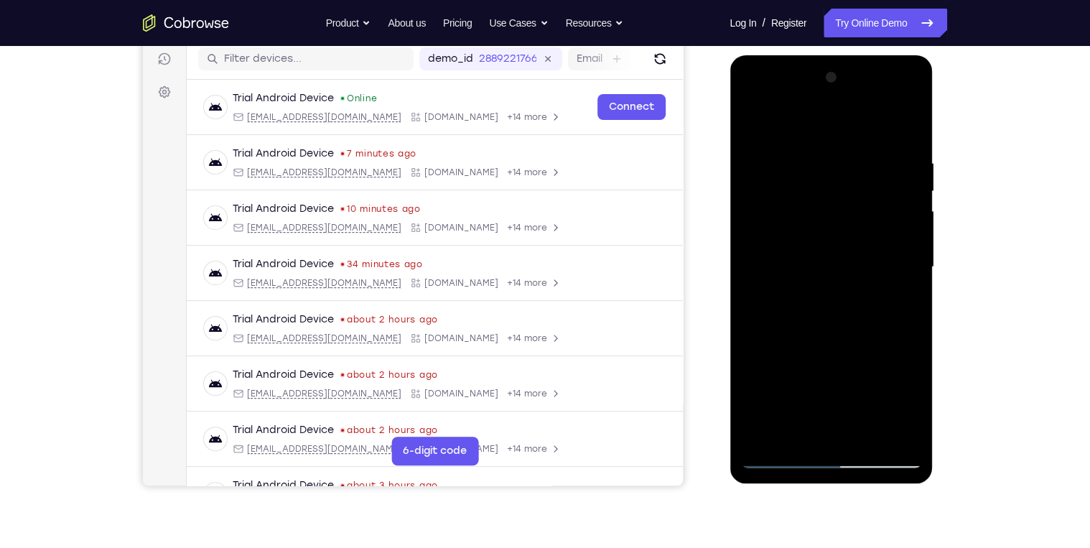
click at [874, 105] on div at bounding box center [830, 267] width 181 height 402
drag, startPoint x: 873, startPoint y: 172, endPoint x: 872, endPoint y: 298, distance: 125.6
click at [872, 298] on div at bounding box center [830, 267] width 181 height 402
drag, startPoint x: 861, startPoint y: 202, endPoint x: 877, endPoint y: 155, distance: 50.2
click at [876, 158] on div at bounding box center [830, 267] width 181 height 402
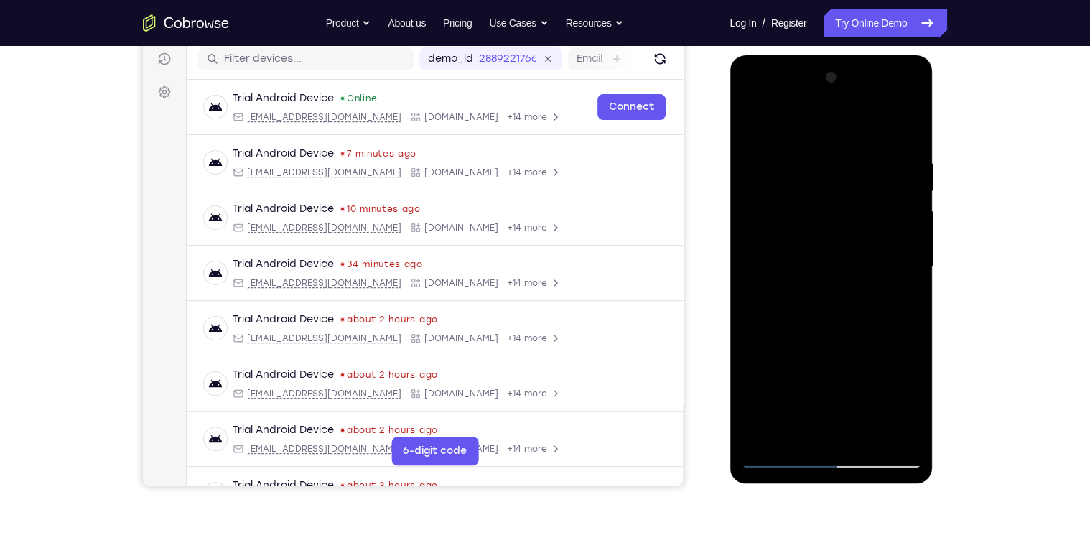
drag, startPoint x: 874, startPoint y: 81, endPoint x: 874, endPoint y: 58, distance: 23.0
click at [874, 58] on div at bounding box center [830, 269] width 203 height 428
click at [817, 184] on div at bounding box center [830, 267] width 181 height 402
click at [864, 155] on div at bounding box center [830, 267] width 181 height 402
click at [817, 427] on div at bounding box center [830, 267] width 181 height 402
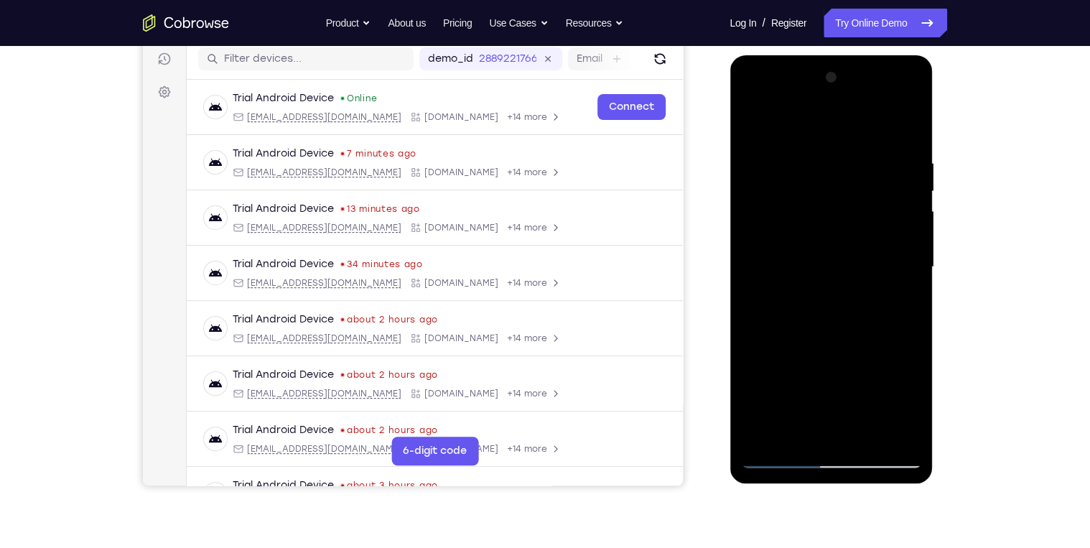
click at [900, 300] on div at bounding box center [830, 267] width 181 height 402
click at [799, 246] on div at bounding box center [830, 267] width 181 height 402
click at [833, 355] on div at bounding box center [830, 267] width 181 height 402
click at [897, 305] on div at bounding box center [830, 267] width 181 height 402
click at [803, 223] on div at bounding box center [830, 267] width 181 height 402
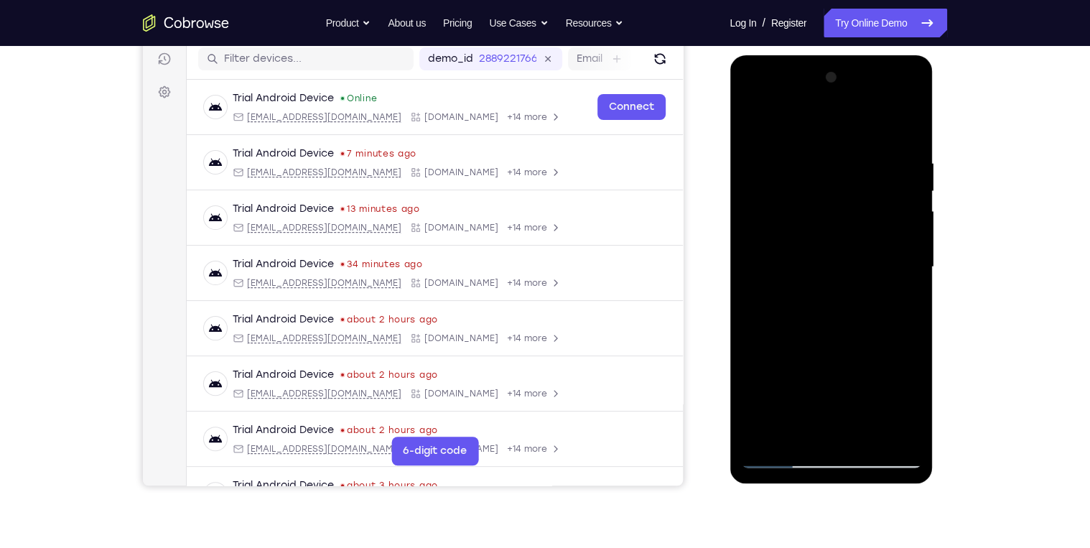
click at [828, 344] on div at bounding box center [830, 267] width 181 height 402
click at [903, 302] on div at bounding box center [830, 267] width 181 height 402
click at [826, 262] on div at bounding box center [830, 267] width 181 height 402
click at [847, 384] on div at bounding box center [830, 267] width 181 height 402
click at [904, 300] on div at bounding box center [830, 267] width 181 height 402
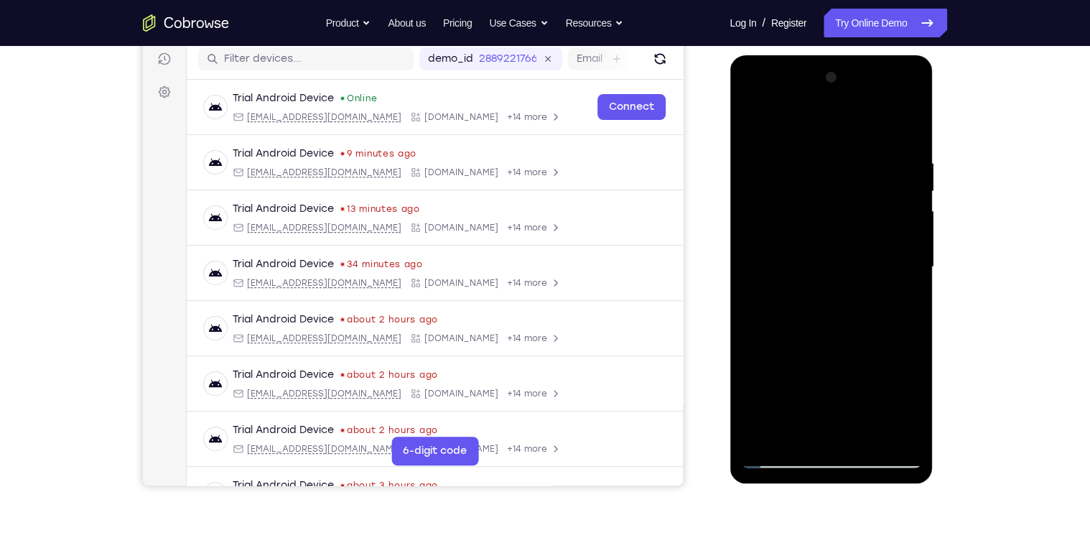
drag, startPoint x: 894, startPoint y: 214, endPoint x: 889, endPoint y: 269, distance: 55.4
click at [889, 263] on div at bounding box center [830, 267] width 181 height 402
drag, startPoint x: 892, startPoint y: 204, endPoint x: 887, endPoint y: 239, distance: 35.4
click at [887, 239] on div at bounding box center [830, 267] width 181 height 402
click at [831, 179] on div at bounding box center [830, 267] width 181 height 402
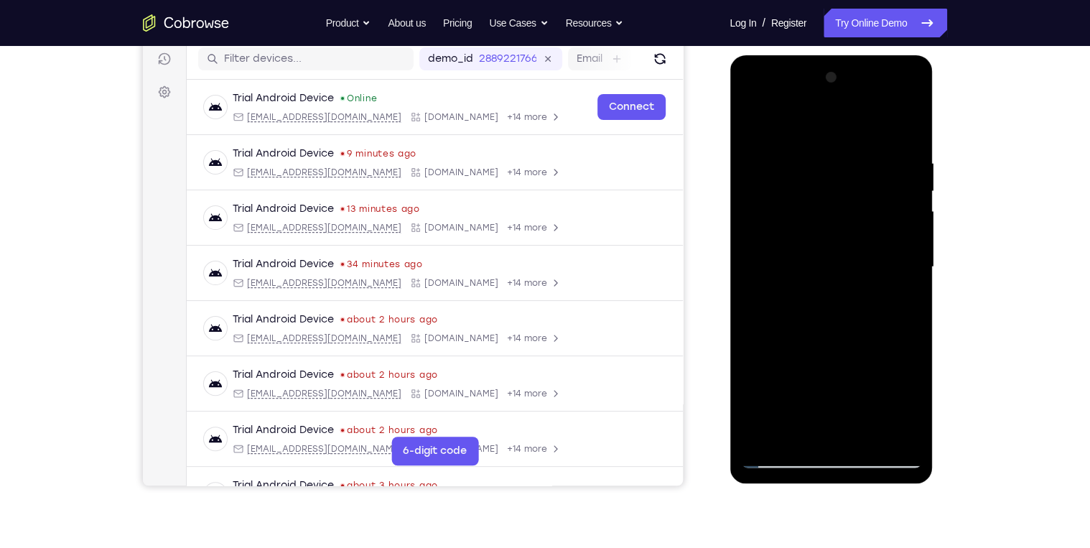
click at [851, 185] on div at bounding box center [830, 267] width 181 height 402
click at [900, 302] on div at bounding box center [830, 267] width 181 height 402
drag, startPoint x: 901, startPoint y: 161, endPoint x: 906, endPoint y: 138, distance: 23.5
click at [906, 139] on div at bounding box center [830, 267] width 181 height 402
click at [819, 203] on div at bounding box center [830, 267] width 181 height 402
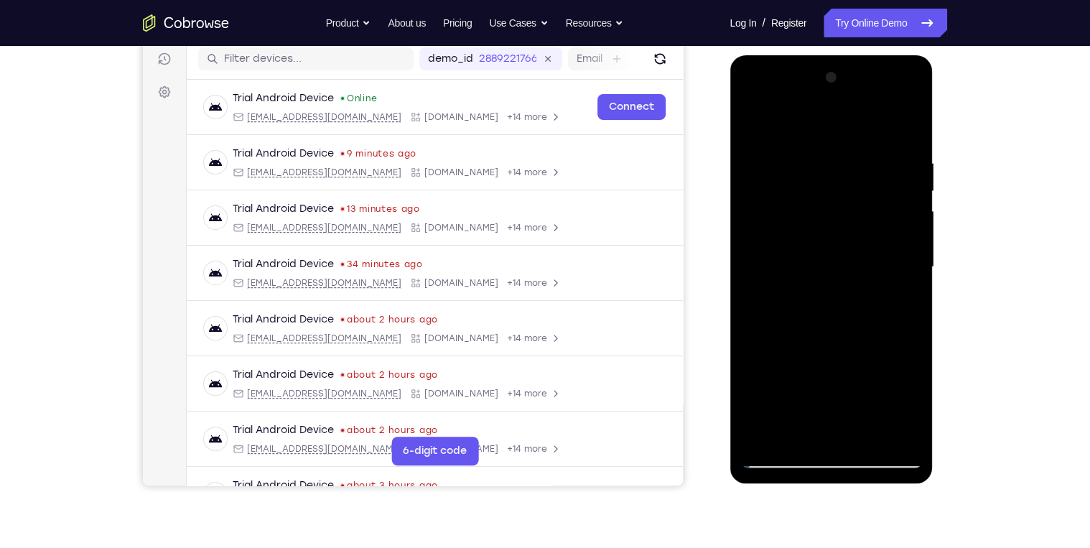
click at [854, 323] on div at bounding box center [830, 267] width 181 height 402
click at [905, 302] on div at bounding box center [830, 267] width 181 height 402
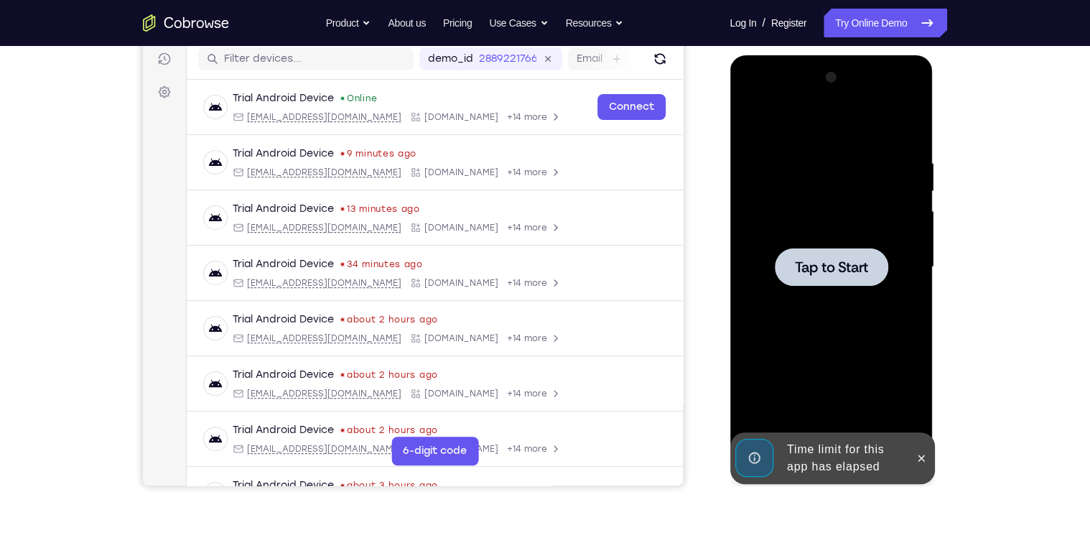
click at [765, 303] on div at bounding box center [830, 267] width 181 height 402
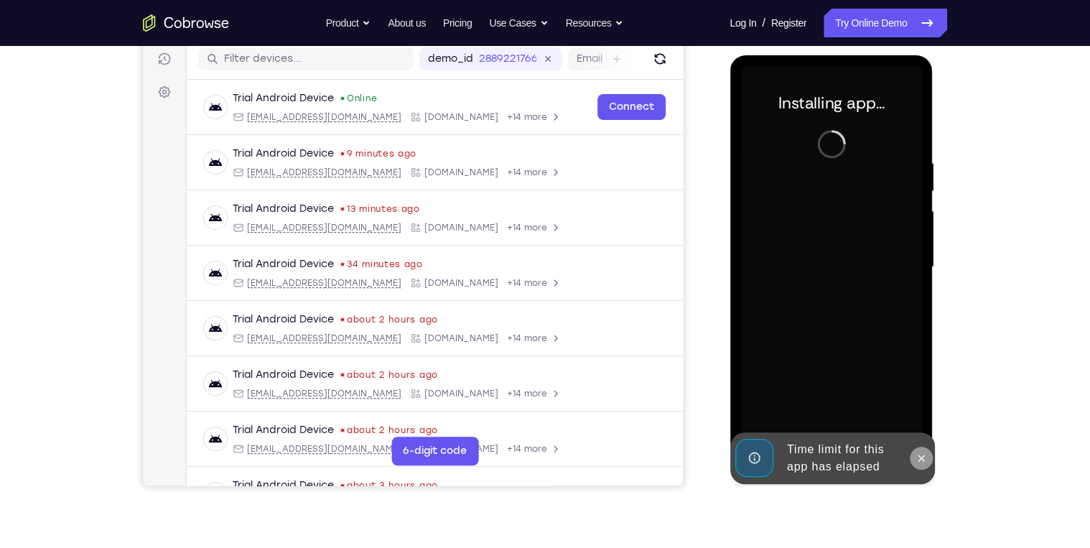
click at [917, 458] on icon at bounding box center [920, 457] width 11 height 11
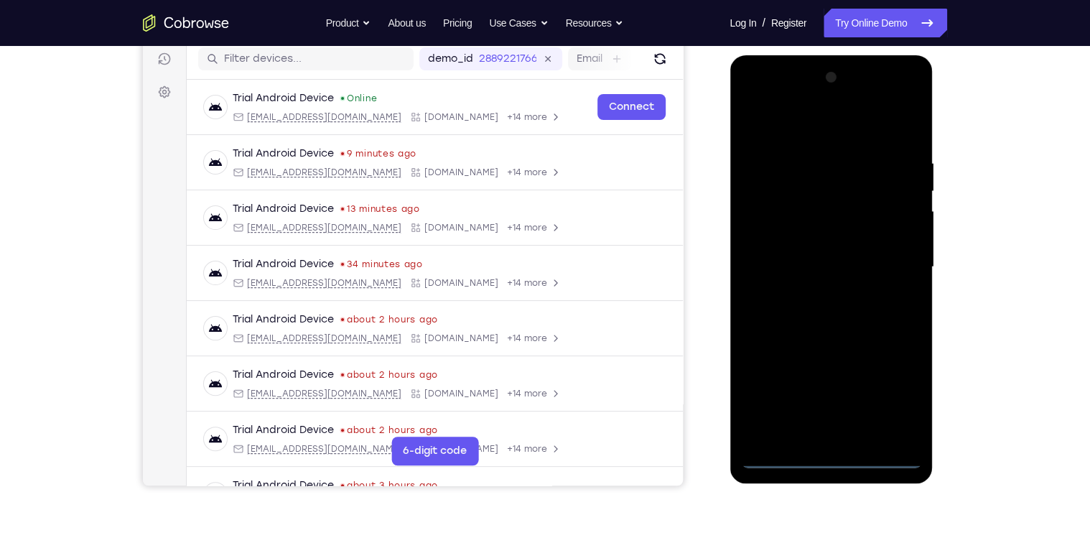
click at [835, 457] on div at bounding box center [830, 267] width 181 height 402
click at [895, 403] on div at bounding box center [830, 267] width 181 height 402
click at [825, 131] on div at bounding box center [830, 267] width 181 height 402
click at [889, 265] on div at bounding box center [830, 267] width 181 height 402
click at [818, 297] on div at bounding box center [830, 267] width 181 height 402
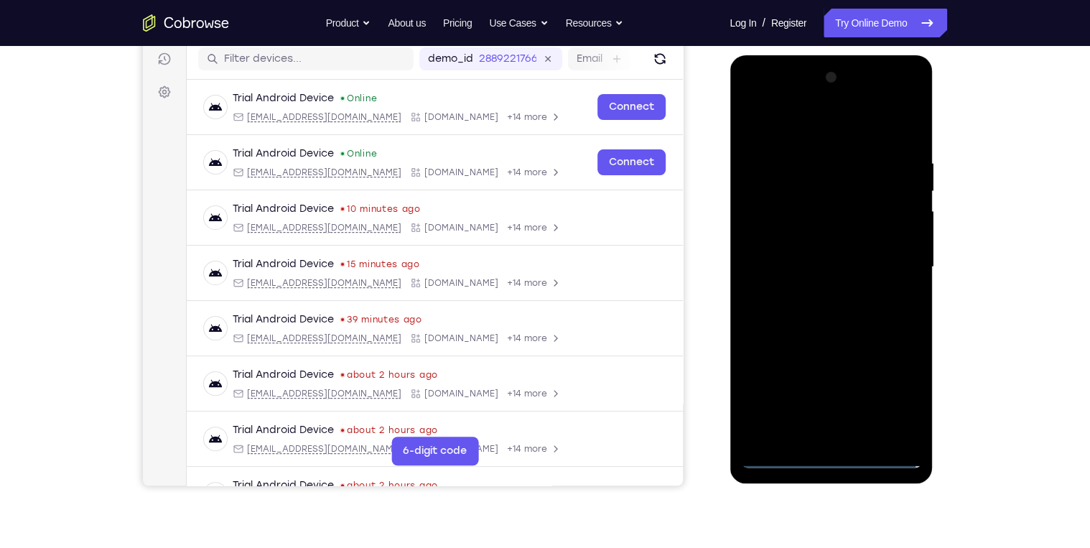
click at [828, 253] on div at bounding box center [830, 267] width 181 height 402
click at [826, 262] on div at bounding box center [830, 267] width 181 height 402
click at [799, 309] on div at bounding box center [830, 267] width 181 height 402
click at [838, 309] on div at bounding box center [830, 267] width 181 height 402
click at [821, 319] on div at bounding box center [830, 267] width 181 height 402
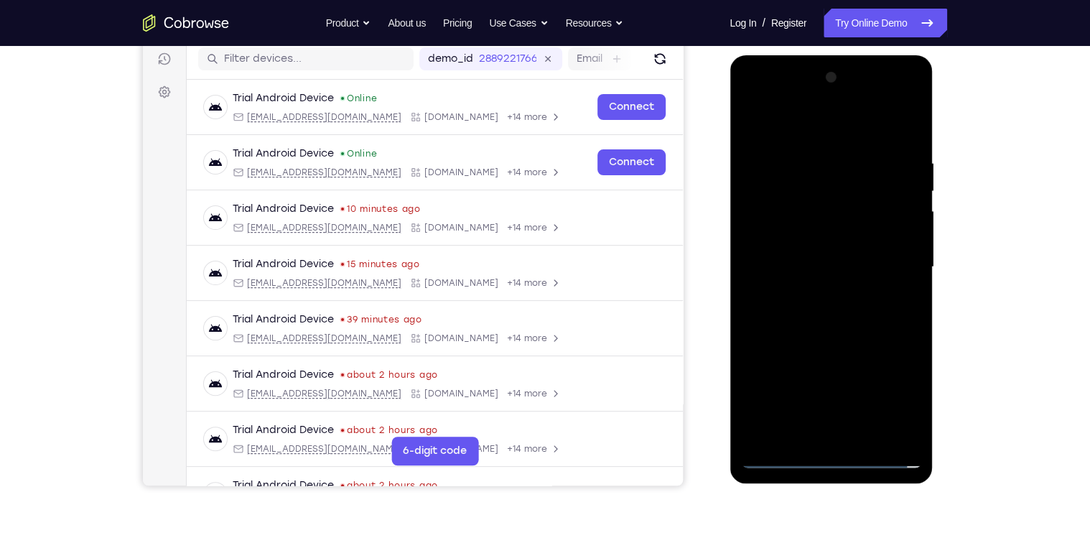
click at [897, 123] on div at bounding box center [830, 267] width 181 height 402
click at [863, 437] on div at bounding box center [830, 267] width 181 height 402
click at [826, 340] on div at bounding box center [830, 267] width 181 height 402
click at [834, 231] on div at bounding box center [830, 267] width 181 height 402
click at [901, 300] on div at bounding box center [830, 267] width 181 height 402
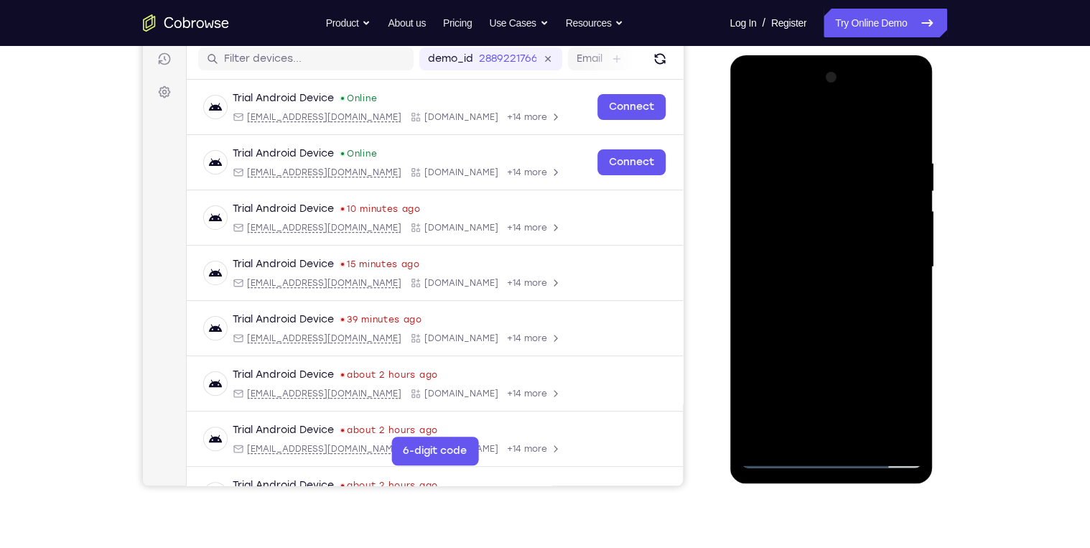
click at [811, 303] on div at bounding box center [830, 267] width 181 height 402
click at [903, 304] on div at bounding box center [830, 267] width 181 height 402
click at [795, 434] on div at bounding box center [830, 267] width 181 height 402
click at [872, 352] on div at bounding box center [830, 267] width 181 height 402
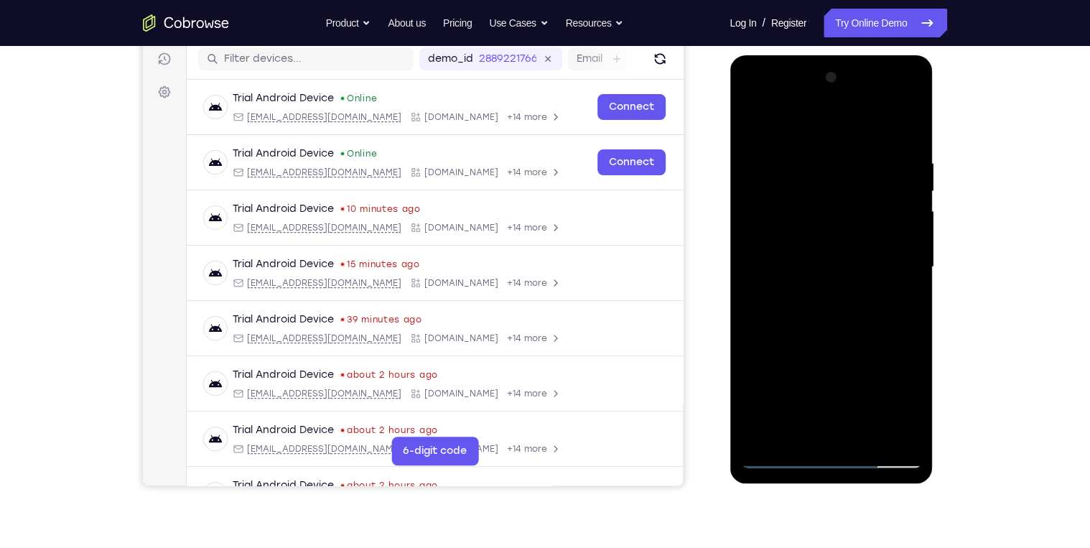
click at [872, 352] on div at bounding box center [830, 267] width 181 height 402
click at [899, 291] on div at bounding box center [830, 267] width 181 height 402
click at [810, 303] on div at bounding box center [830, 267] width 181 height 402
click at [892, 299] on div at bounding box center [830, 267] width 181 height 402
click at [814, 306] on div at bounding box center [830, 267] width 181 height 402
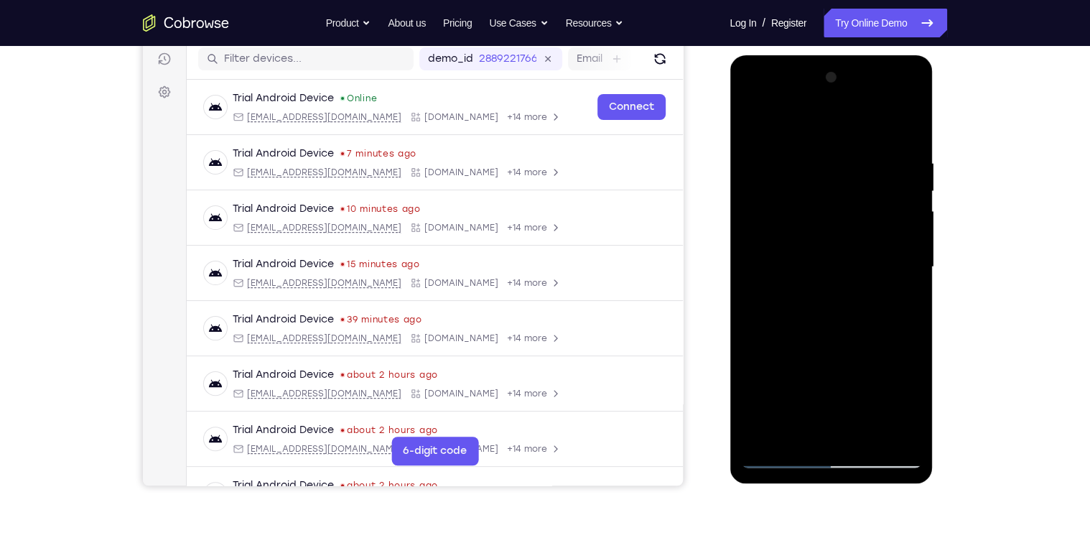
click at [900, 304] on div at bounding box center [830, 267] width 181 height 402
click at [892, 185] on div at bounding box center [830, 267] width 181 height 402
drag, startPoint x: 892, startPoint y: 185, endPoint x: 882, endPoint y: 221, distance: 37.3
click at [882, 221] on div at bounding box center [830, 267] width 181 height 402
drag, startPoint x: 870, startPoint y: 194, endPoint x: 862, endPoint y: 289, distance: 95.1
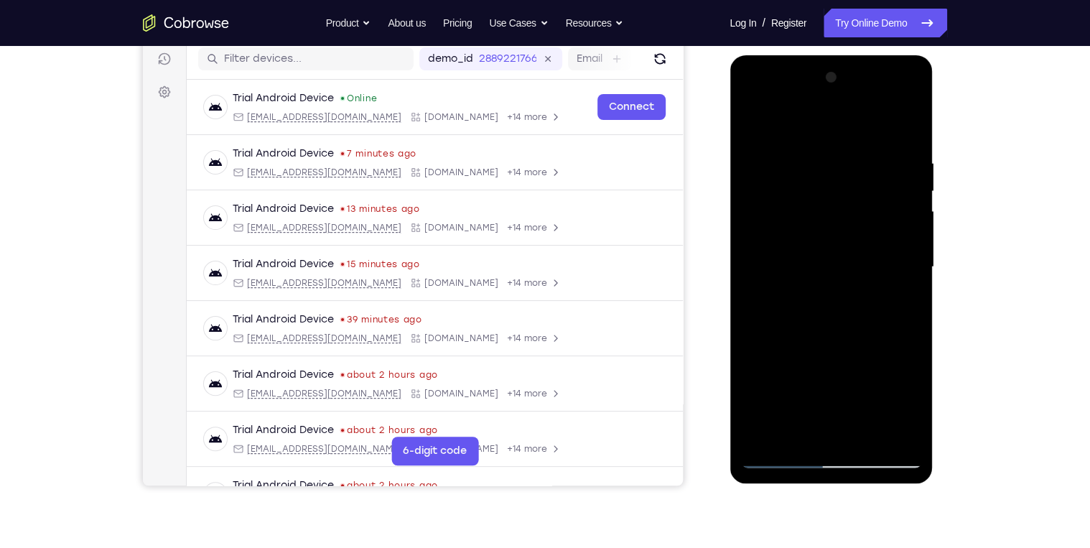
click at [862, 289] on div at bounding box center [830, 267] width 181 height 402
drag, startPoint x: 874, startPoint y: 232, endPoint x: 866, endPoint y: 326, distance: 94.4
click at [866, 326] on div at bounding box center [830, 267] width 181 height 402
drag, startPoint x: 859, startPoint y: 237, endPoint x: 851, endPoint y: 337, distance: 100.2
click at [851, 337] on div at bounding box center [830, 267] width 181 height 402
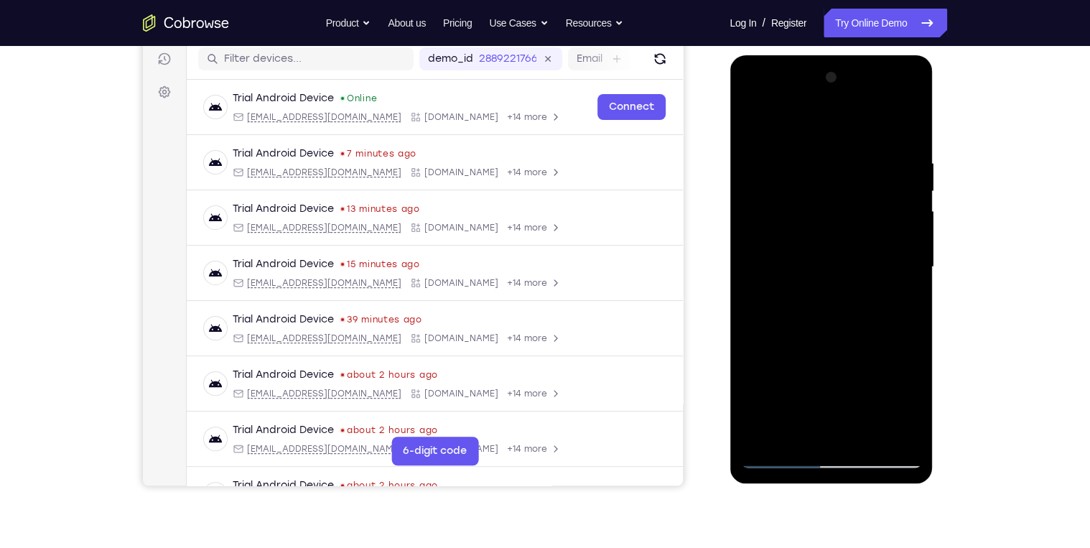
click at [818, 260] on div at bounding box center [830, 267] width 181 height 402
click at [838, 254] on div at bounding box center [830, 267] width 181 height 402
click at [800, 240] on div at bounding box center [830, 267] width 181 height 402
drag, startPoint x: 820, startPoint y: 205, endPoint x: 813, endPoint y: 324, distance: 119.4
click at [811, 350] on div at bounding box center [830, 267] width 181 height 402
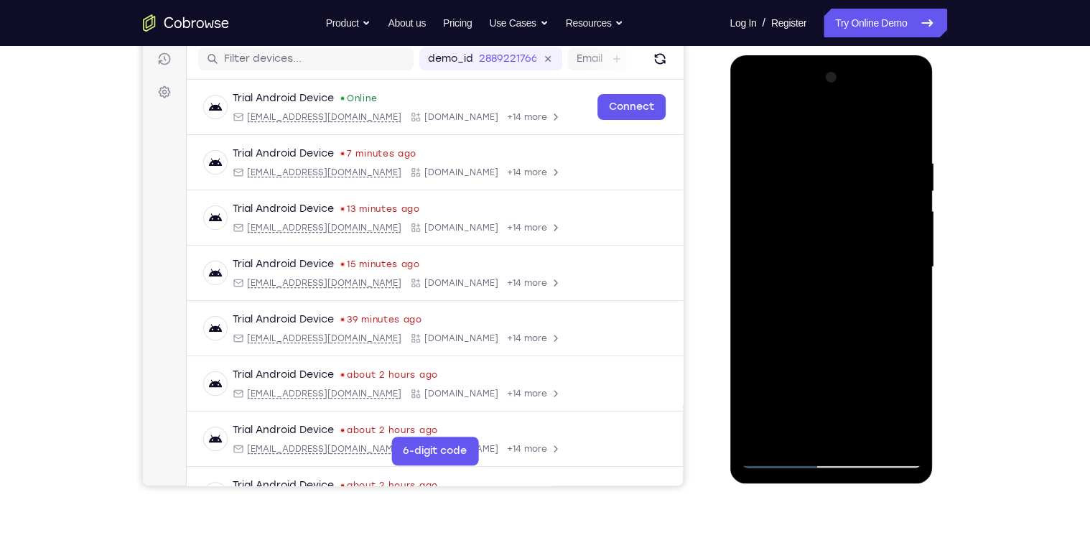
click at [811, 209] on div at bounding box center [830, 267] width 181 height 402
click at [897, 162] on div at bounding box center [830, 267] width 181 height 402
click at [866, 228] on div at bounding box center [830, 267] width 181 height 402
click at [795, 209] on div at bounding box center [830, 267] width 181 height 402
click at [875, 225] on div at bounding box center [830, 267] width 181 height 402
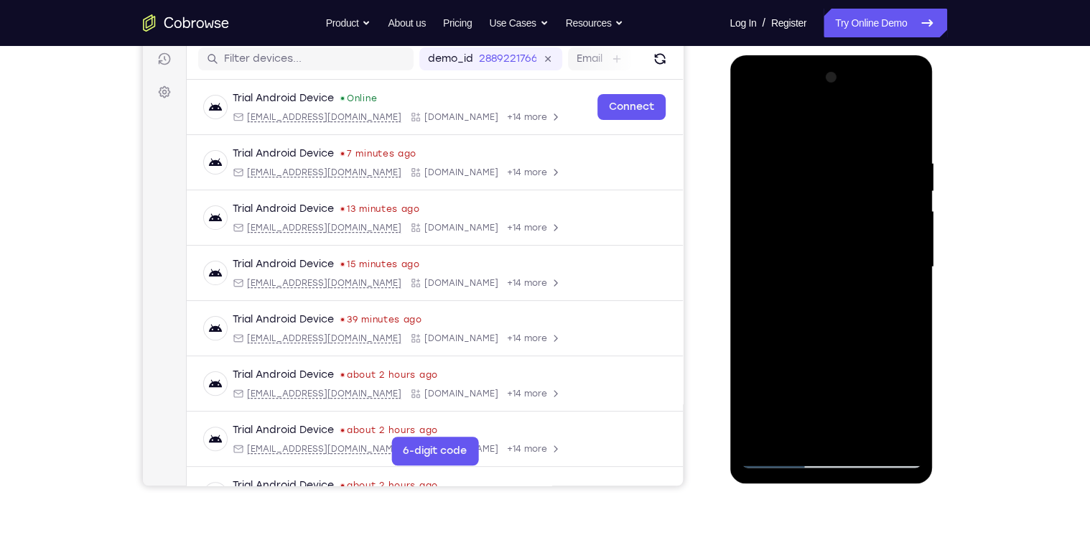
click at [896, 304] on div at bounding box center [830, 267] width 181 height 402
click at [755, 125] on div at bounding box center [830, 267] width 181 height 402
drag, startPoint x: 821, startPoint y: 304, endPoint x: 821, endPoint y: 235, distance: 69.6
click at [821, 239] on div at bounding box center [830, 267] width 181 height 402
click at [864, 362] on div at bounding box center [830, 267] width 181 height 402
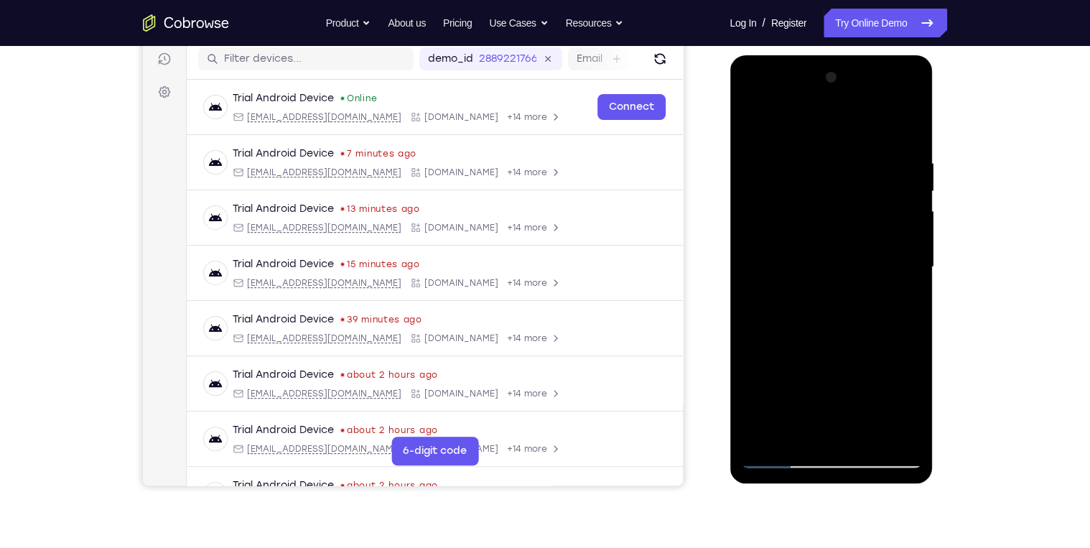
click at [754, 128] on div at bounding box center [830, 267] width 181 height 402
click at [829, 332] on div at bounding box center [830, 267] width 181 height 402
click at [796, 151] on div at bounding box center [830, 267] width 181 height 402
click at [917, 202] on div at bounding box center [830, 267] width 181 height 402
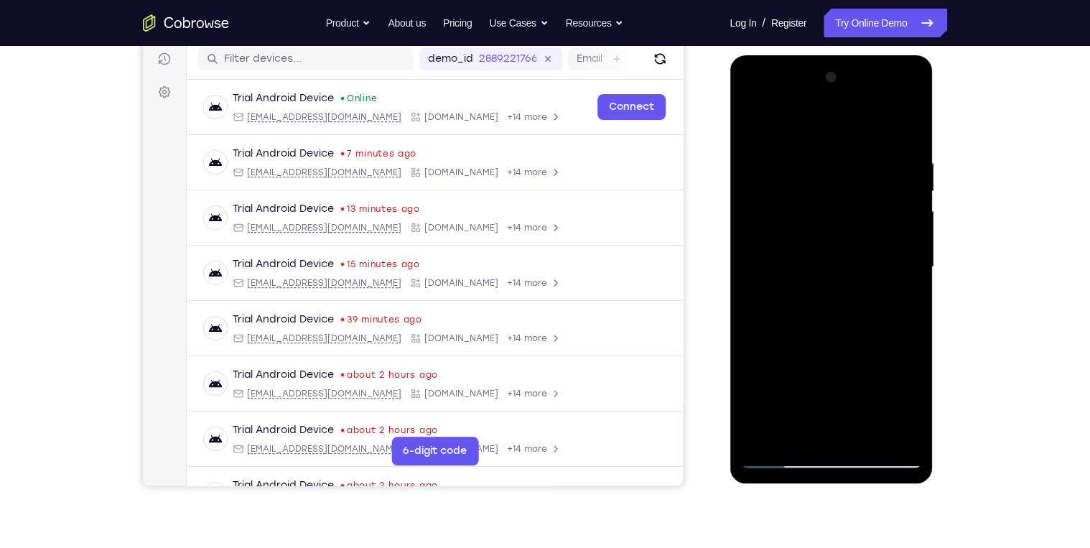
click at [917, 202] on div at bounding box center [830, 267] width 181 height 402
click at [902, 132] on div at bounding box center [830, 267] width 181 height 402
click at [860, 152] on div at bounding box center [830, 267] width 181 height 402
click at [897, 205] on div at bounding box center [830, 267] width 181 height 402
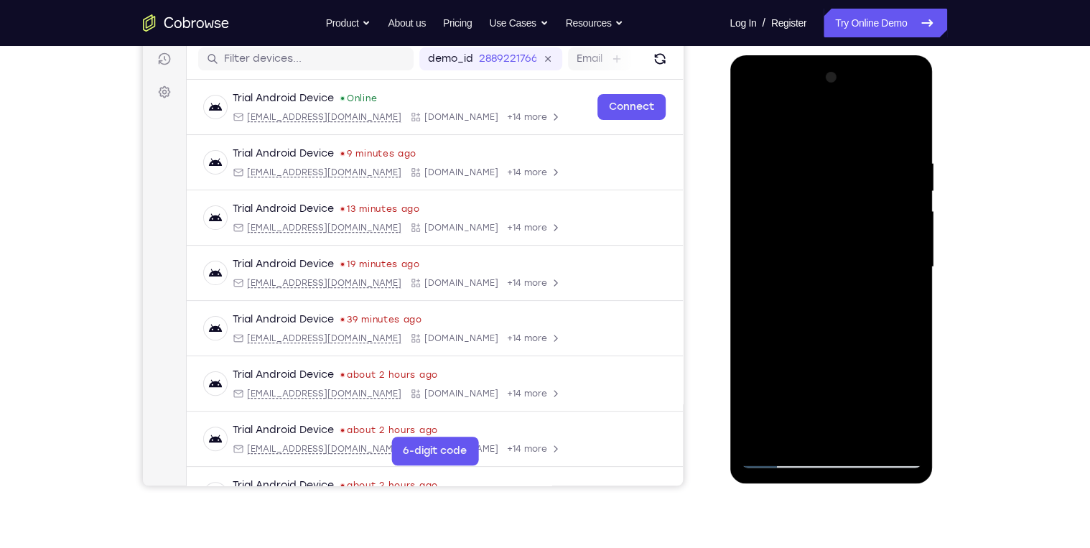
click at [895, 202] on div at bounding box center [830, 267] width 181 height 402
click at [896, 201] on div at bounding box center [830, 267] width 181 height 402
click at [902, 129] on div at bounding box center [830, 267] width 181 height 402
click at [759, 191] on div at bounding box center [830, 267] width 181 height 402
click at [908, 202] on div at bounding box center [830, 267] width 181 height 402
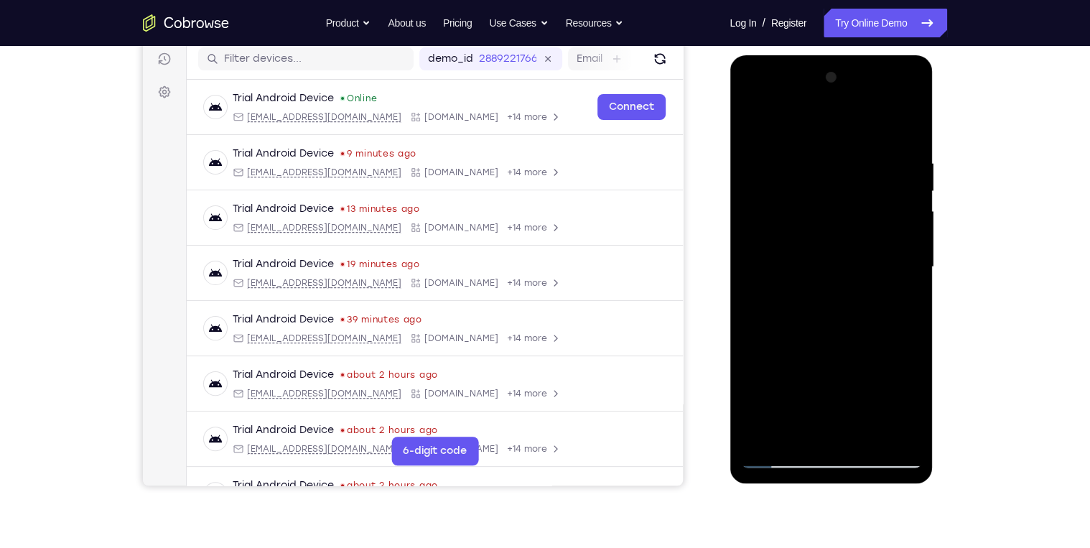
click at [908, 202] on div at bounding box center [830, 267] width 181 height 402
click at [907, 202] on div at bounding box center [830, 267] width 181 height 402
click at [900, 134] on div at bounding box center [830, 267] width 181 height 402
click at [869, 436] on div at bounding box center [830, 267] width 181 height 402
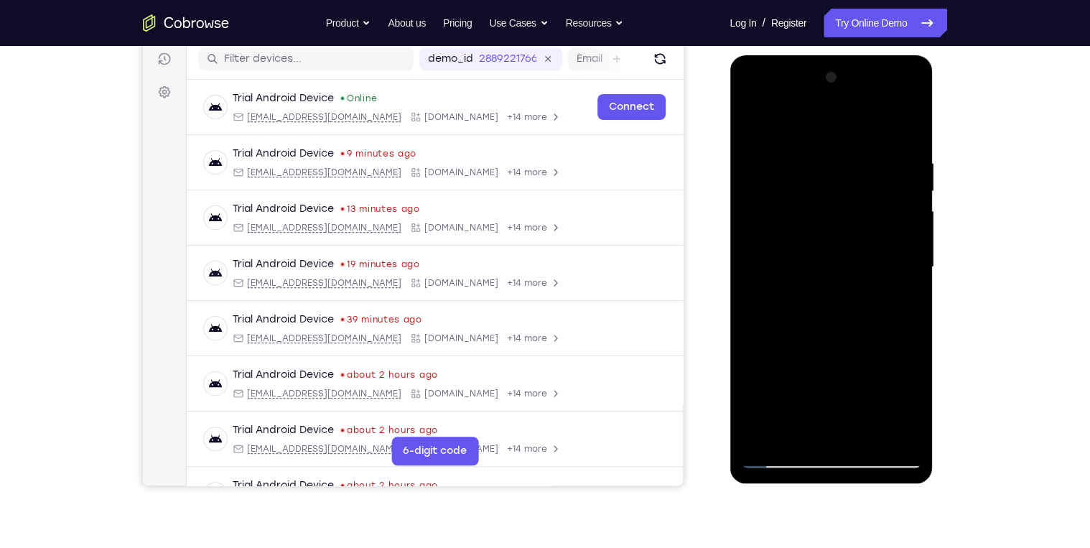
drag, startPoint x: 841, startPoint y: 230, endPoint x: 834, endPoint y: 412, distance: 182.5
click at [834, 403] on div at bounding box center [830, 267] width 181 height 402
drag, startPoint x: 846, startPoint y: 263, endPoint x: 835, endPoint y: 397, distance: 134.0
click at [835, 395] on div at bounding box center [830, 267] width 181 height 402
click at [828, 233] on div at bounding box center [830, 267] width 181 height 402
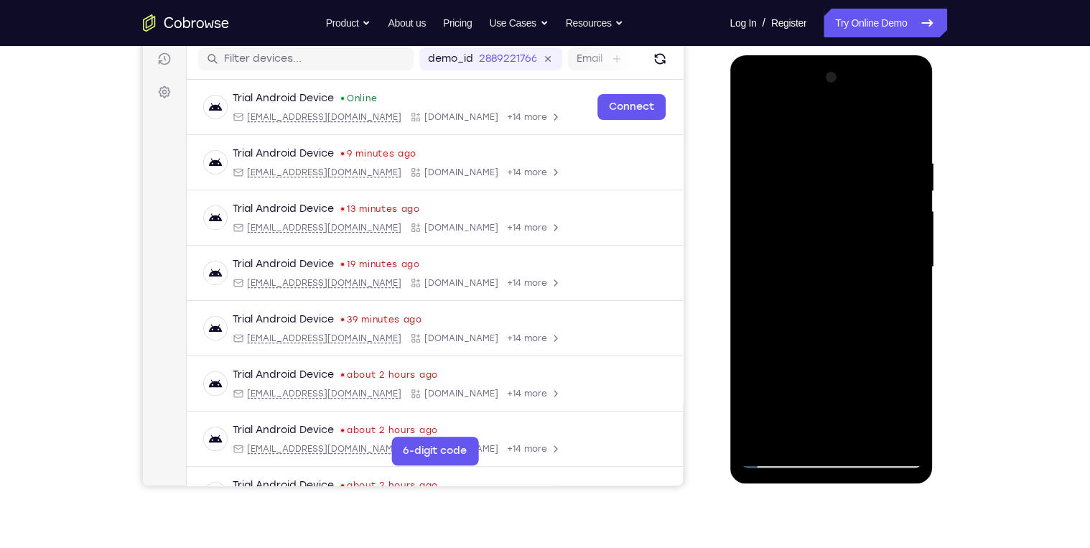
click at [816, 403] on div at bounding box center [830, 267] width 181 height 402
click at [831, 401] on div at bounding box center [830, 267] width 181 height 402
click at [836, 402] on div at bounding box center [830, 267] width 181 height 402
click at [798, 379] on div at bounding box center [830, 267] width 181 height 402
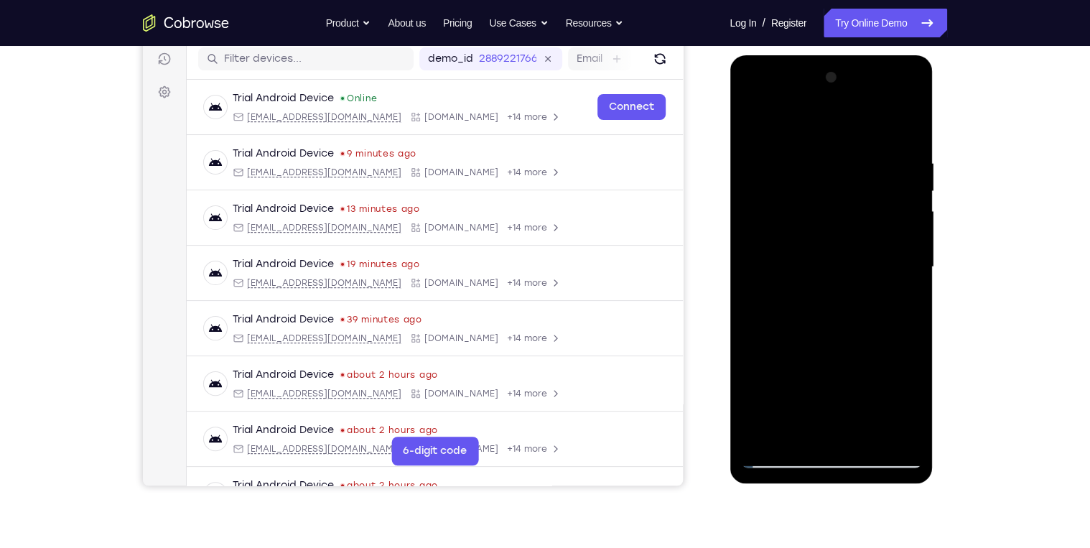
click at [813, 431] on div at bounding box center [830, 267] width 181 height 402
click at [904, 299] on div at bounding box center [830, 267] width 181 height 402
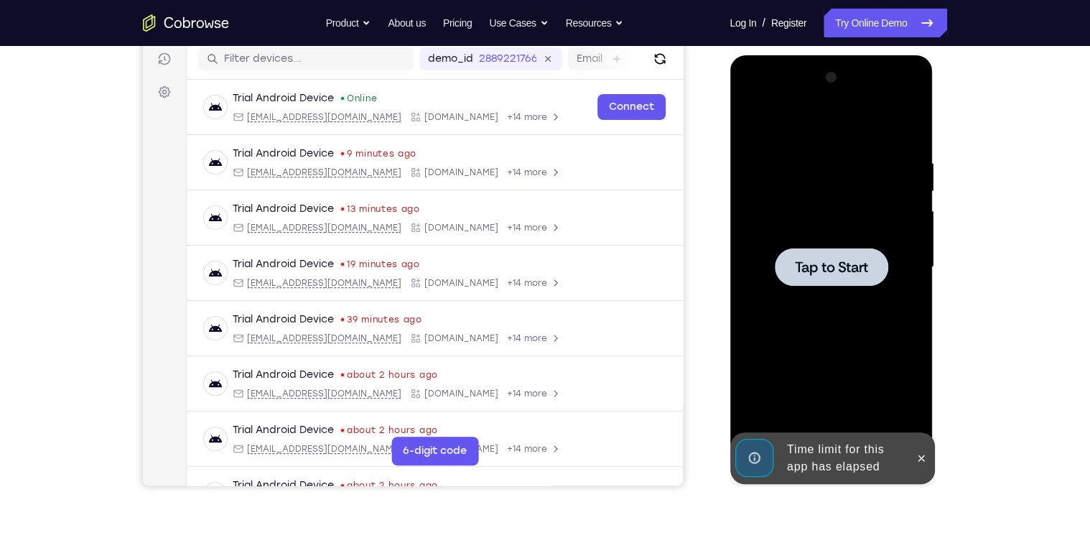
click at [797, 223] on div at bounding box center [830, 267] width 181 height 402
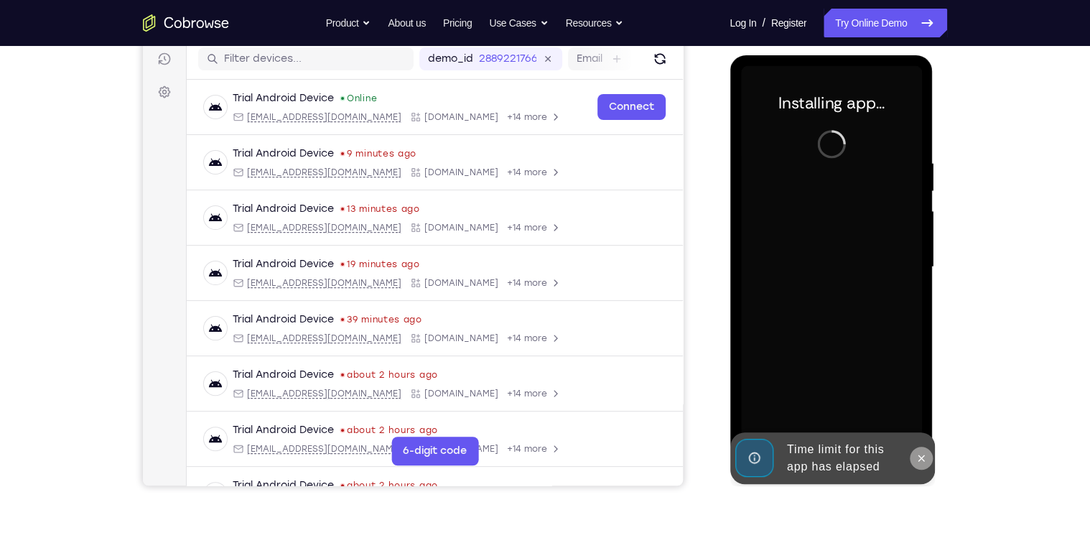
click at [917, 460] on icon at bounding box center [920, 457] width 6 height 6
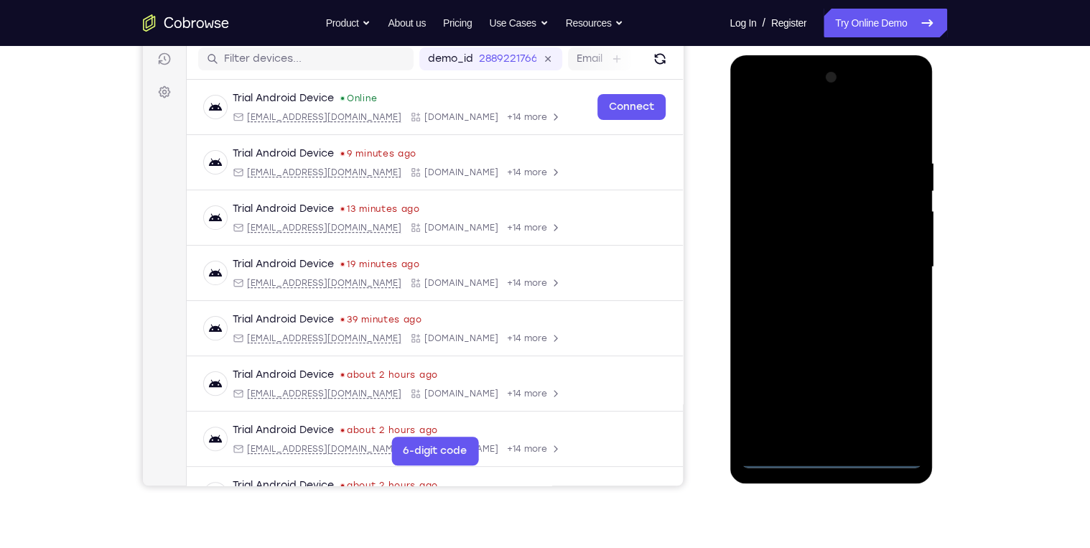
click at [833, 458] on div at bounding box center [830, 267] width 181 height 402
click at [897, 393] on div at bounding box center [830, 267] width 181 height 402
click at [828, 126] on div at bounding box center [830, 267] width 181 height 402
click at [900, 256] on div at bounding box center [830, 267] width 181 height 402
click at [814, 296] on div at bounding box center [830, 267] width 181 height 402
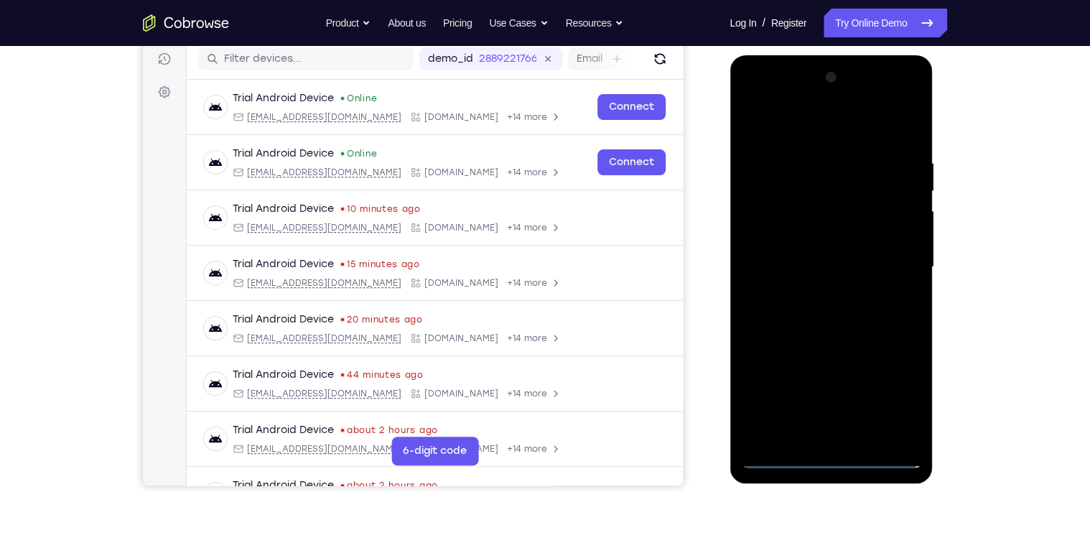
click at [836, 246] on div at bounding box center [830, 267] width 181 height 402
click at [874, 272] on div at bounding box center [830, 267] width 181 height 402
click at [858, 317] on div at bounding box center [830, 267] width 181 height 402
click at [856, 317] on div at bounding box center [830, 267] width 181 height 402
click at [893, 127] on div at bounding box center [830, 267] width 181 height 402
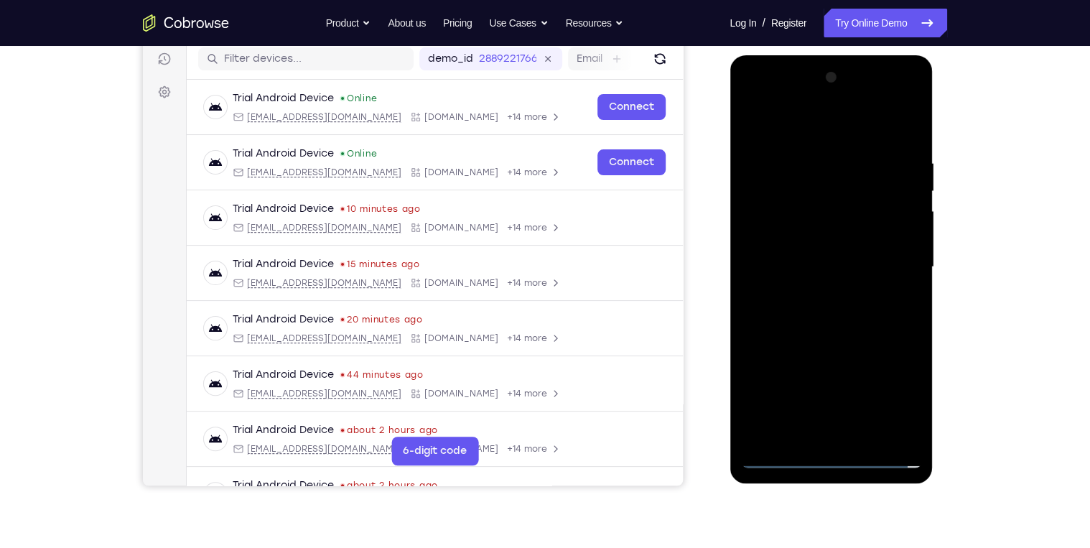
click at [831, 310] on div at bounding box center [830, 267] width 181 height 402
click at [864, 432] on div at bounding box center [830, 267] width 181 height 402
click at [861, 324] on div at bounding box center [830, 267] width 181 height 402
click at [863, 435] on div at bounding box center [830, 267] width 181 height 402
click at [836, 348] on div at bounding box center [830, 267] width 181 height 402
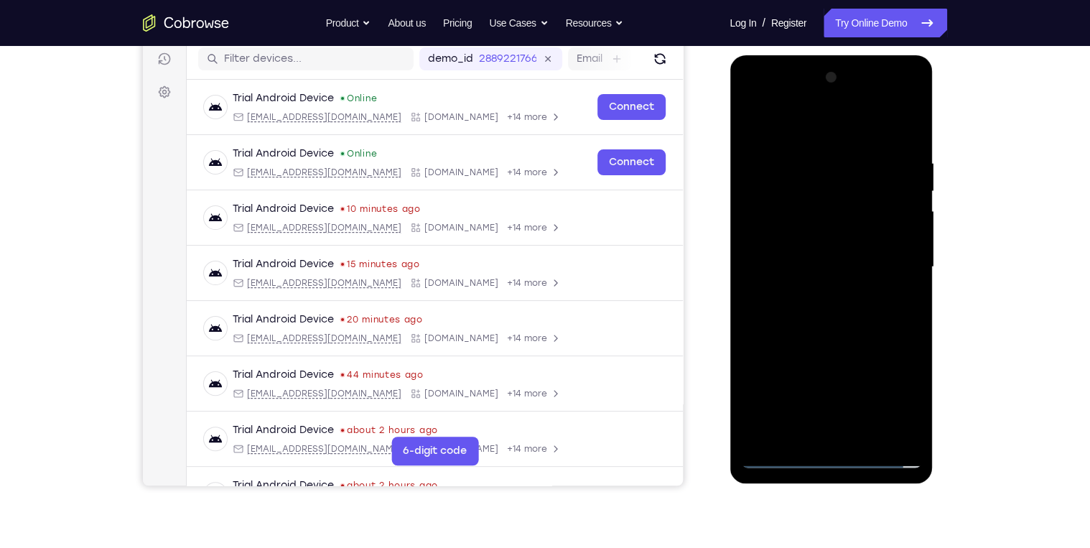
click at [846, 225] on div at bounding box center [830, 267] width 181 height 402
click at [897, 300] on div at bounding box center [830, 267] width 181 height 402
click at [757, 126] on div at bounding box center [830, 267] width 181 height 402
click at [752, 123] on div at bounding box center [830, 267] width 181 height 402
click at [751, 182] on div at bounding box center [830, 267] width 181 height 402
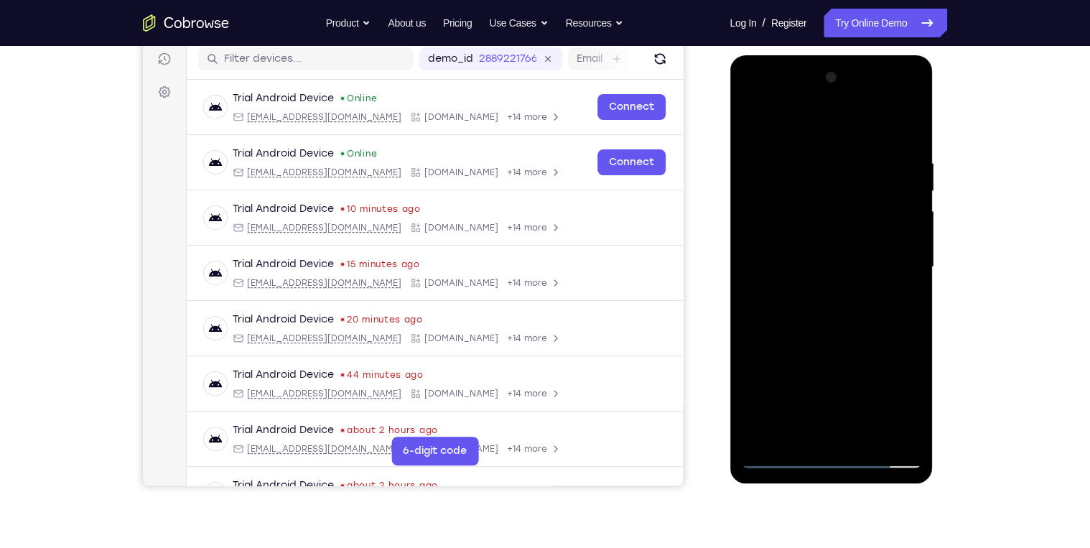
click at [908, 205] on div at bounding box center [830, 267] width 181 height 402
click at [756, 220] on div at bounding box center [830, 267] width 181 height 402
click at [805, 429] on div at bounding box center [830, 267] width 181 height 402
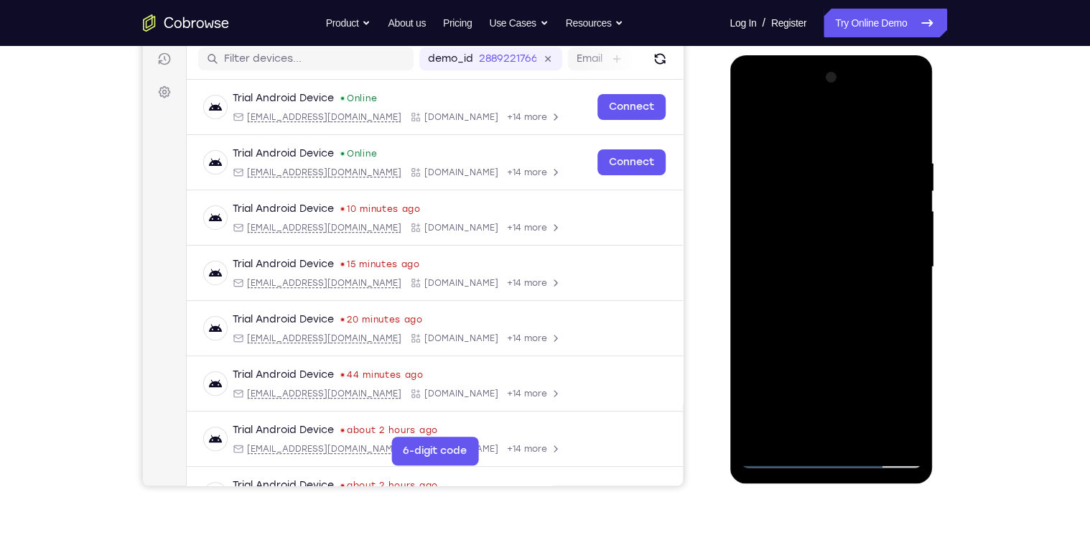
click at [894, 291] on div at bounding box center [830, 267] width 181 height 402
click at [860, 432] on div at bounding box center [830, 267] width 181 height 402
click at [895, 432] on div at bounding box center [830, 267] width 181 height 402
click at [888, 430] on div at bounding box center [830, 267] width 181 height 402
click at [902, 128] on div at bounding box center [830, 267] width 181 height 402
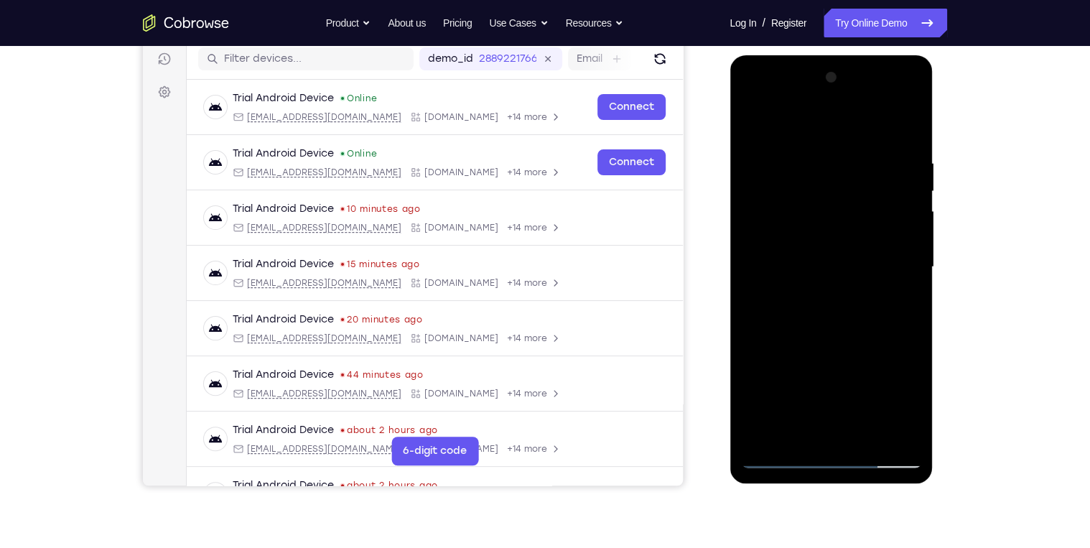
click at [793, 152] on div at bounding box center [830, 267] width 181 height 402
click at [905, 129] on div at bounding box center [830, 267] width 181 height 402
click at [836, 150] on div at bounding box center [830, 267] width 181 height 402
click at [889, 431] on div at bounding box center [830, 267] width 181 height 402
click at [903, 127] on div at bounding box center [830, 267] width 181 height 402
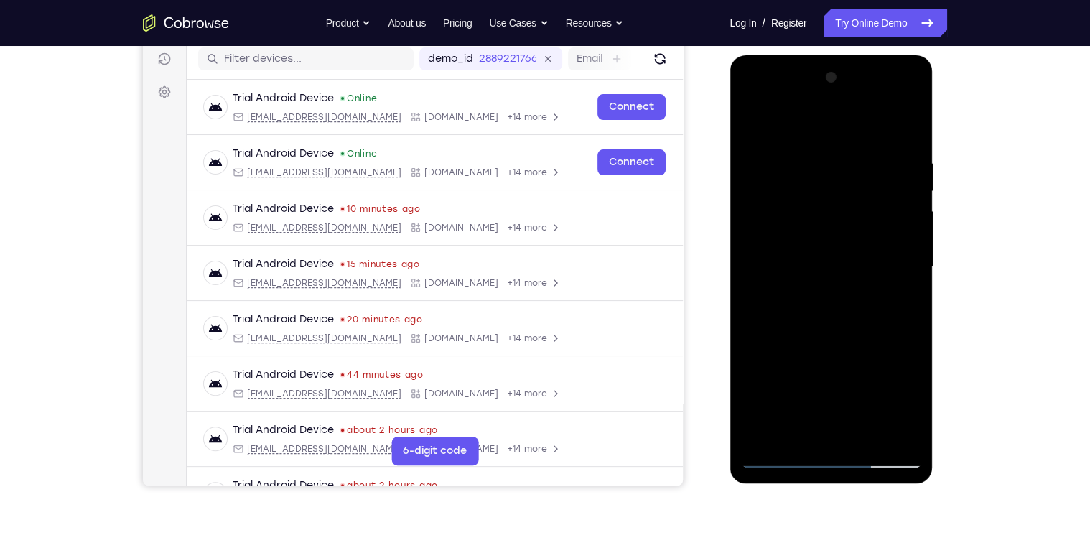
click at [863, 437] on div at bounding box center [830, 267] width 181 height 402
click at [839, 227] on div at bounding box center [830, 267] width 181 height 402
click at [832, 216] on div at bounding box center [830, 267] width 181 height 402
click at [765, 439] on div at bounding box center [830, 267] width 181 height 402
drag, startPoint x: 871, startPoint y: 388, endPoint x: 868, endPoint y: 342, distance: 46.0
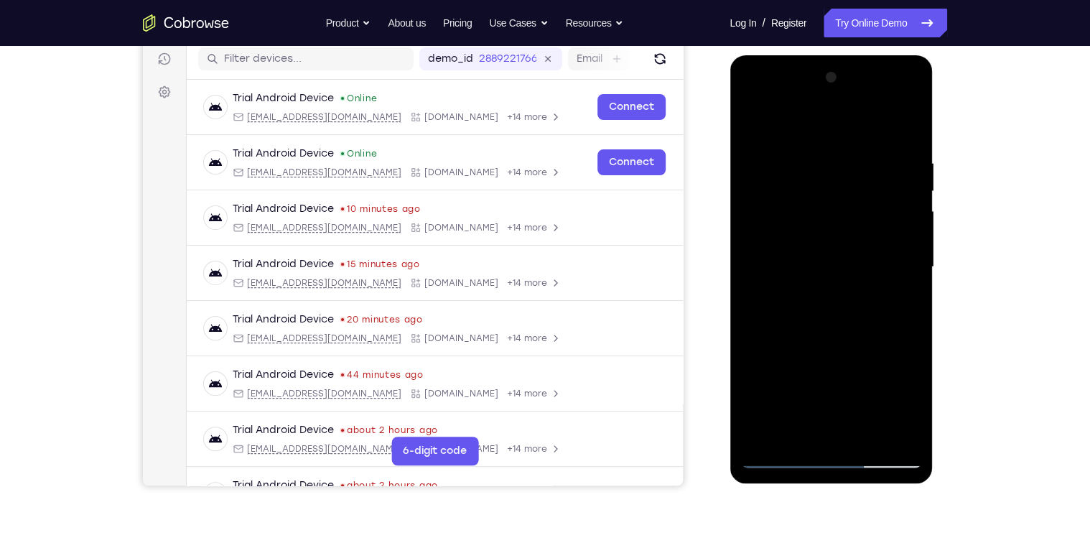
click at [868, 342] on div at bounding box center [830, 267] width 181 height 402
click at [912, 280] on div at bounding box center [830, 267] width 181 height 402
drag, startPoint x: 869, startPoint y: 335, endPoint x: 866, endPoint y: 283, distance: 51.8
click at [866, 283] on div at bounding box center [830, 267] width 181 height 402
click at [749, 349] on div at bounding box center [830, 267] width 181 height 402
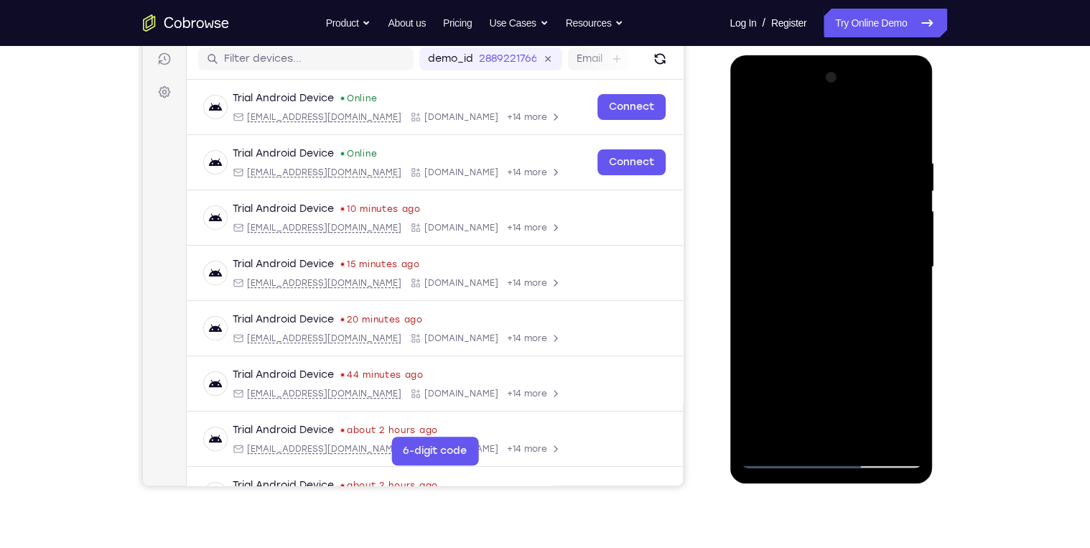
drag, startPoint x: 841, startPoint y: 383, endPoint x: 843, endPoint y: 286, distance: 96.9
click at [843, 317] on div at bounding box center [830, 267] width 181 height 402
drag, startPoint x: 854, startPoint y: 367, endPoint x: 854, endPoint y: 273, distance: 94.0
click at [854, 277] on div at bounding box center [830, 267] width 181 height 402
drag, startPoint x: 869, startPoint y: 331, endPoint x: 864, endPoint y: 221, distance: 109.9
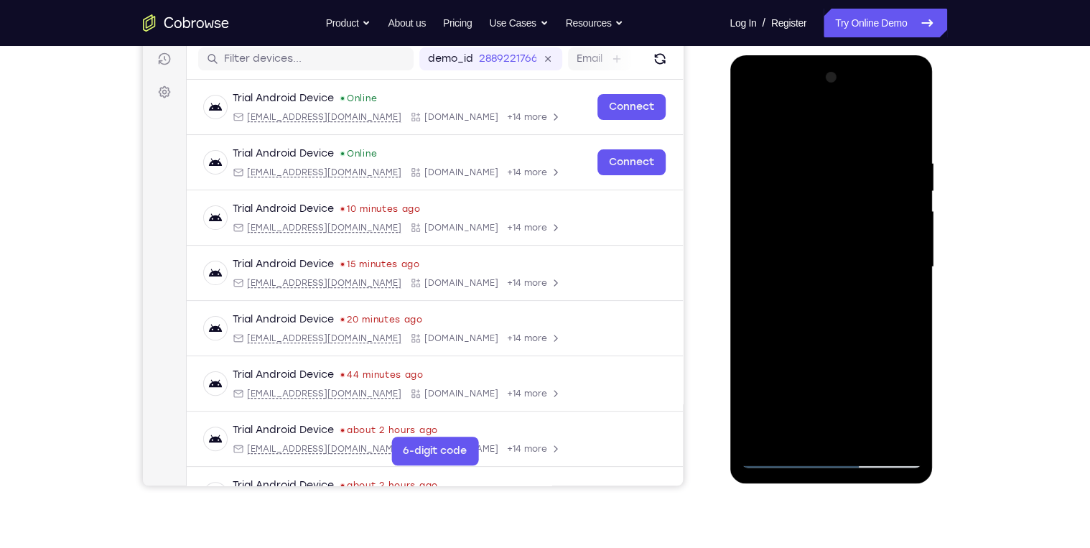
click at [864, 221] on div at bounding box center [830, 267] width 181 height 402
drag, startPoint x: 863, startPoint y: 279, endPoint x: 864, endPoint y: 188, distance: 91.2
click at [863, 220] on div at bounding box center [830, 267] width 181 height 402
drag, startPoint x: 874, startPoint y: 195, endPoint x: 852, endPoint y: 374, distance: 180.1
click at [852, 374] on div at bounding box center [830, 267] width 181 height 402
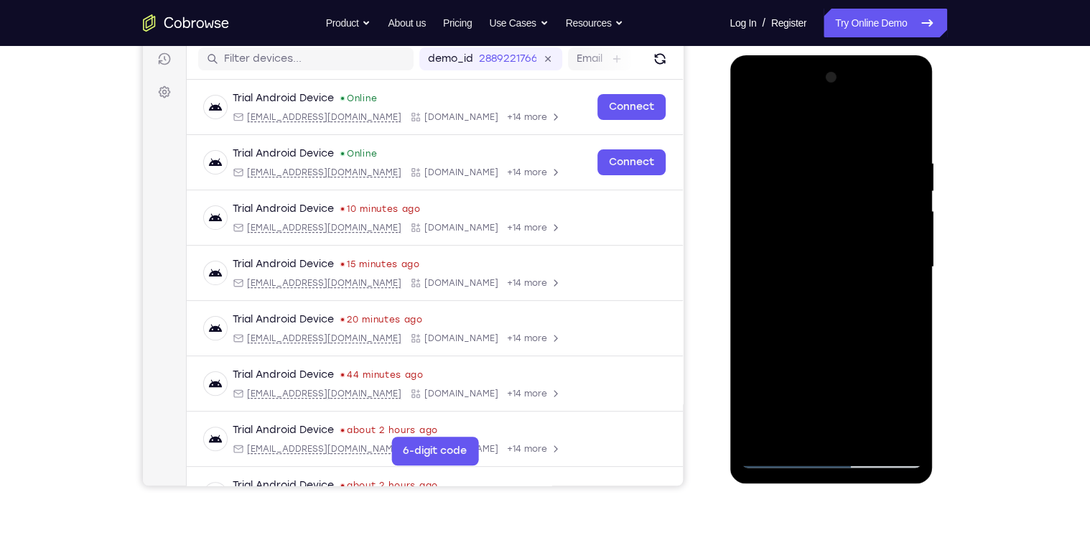
click at [904, 180] on div at bounding box center [830, 267] width 181 height 402
click at [904, 183] on div at bounding box center [830, 267] width 181 height 402
click at [909, 185] on div at bounding box center [830, 267] width 181 height 402
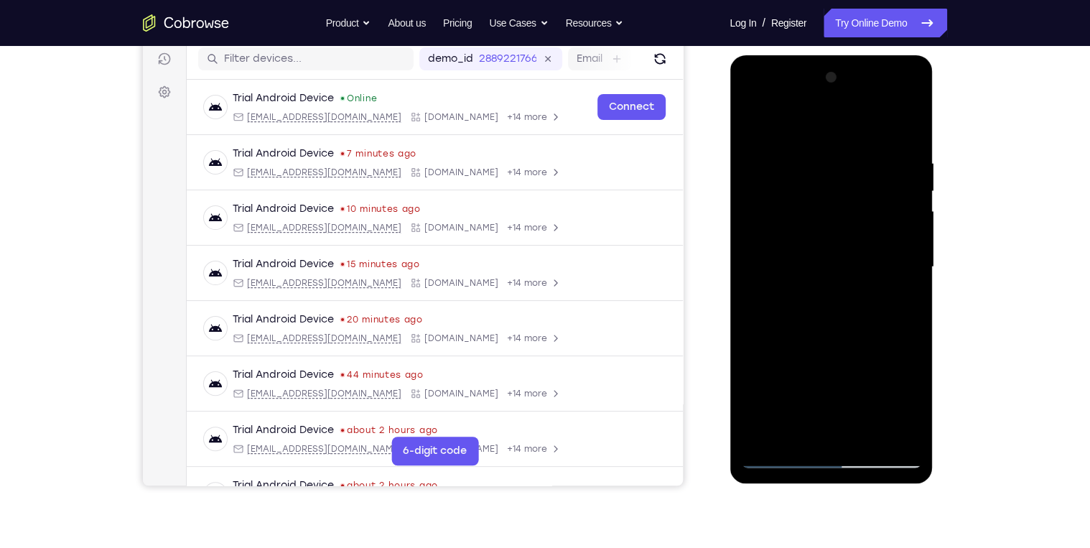
click at [843, 195] on div at bounding box center [830, 267] width 181 height 402
click at [837, 203] on div at bounding box center [830, 267] width 181 height 402
click at [909, 185] on div at bounding box center [830, 267] width 181 height 402
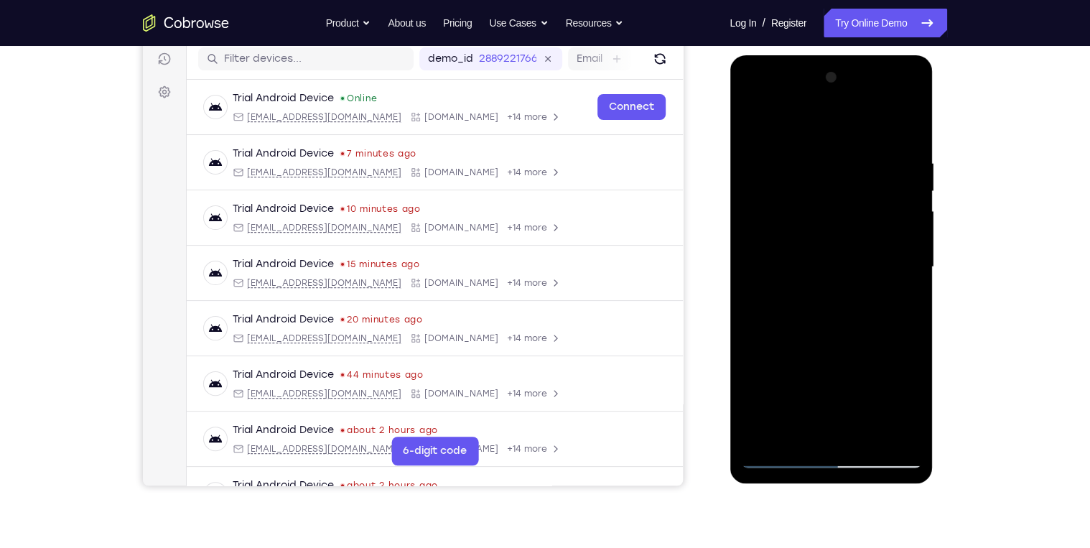
click at [909, 185] on div at bounding box center [830, 267] width 181 height 402
click at [751, 183] on div at bounding box center [830, 267] width 181 height 402
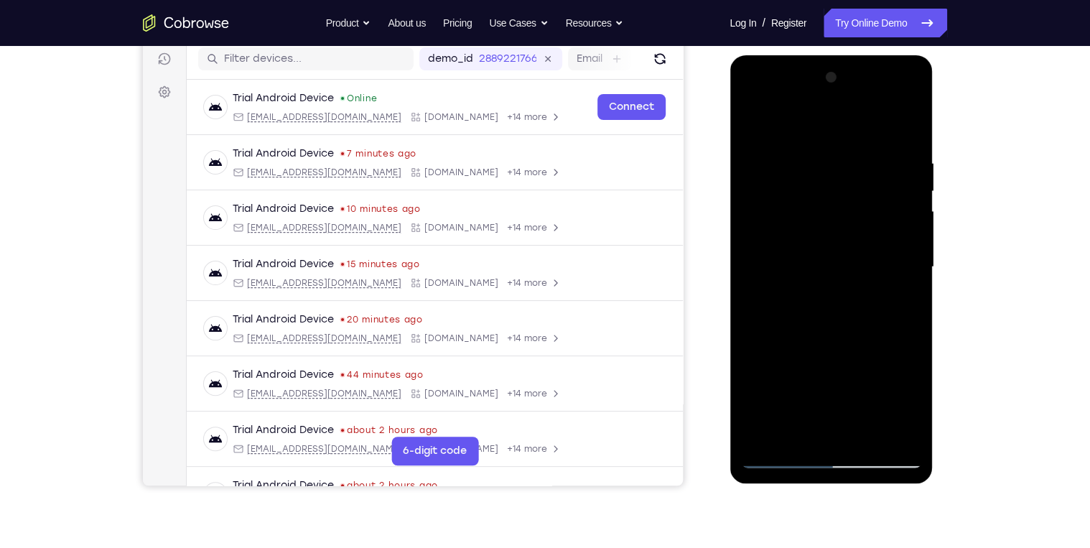
click at [788, 306] on div at bounding box center [830, 267] width 181 height 402
click at [836, 182] on div at bounding box center [830, 267] width 181 height 402
click at [826, 427] on div at bounding box center [830, 267] width 181 height 402
click at [909, 184] on div at bounding box center [830, 267] width 181 height 402
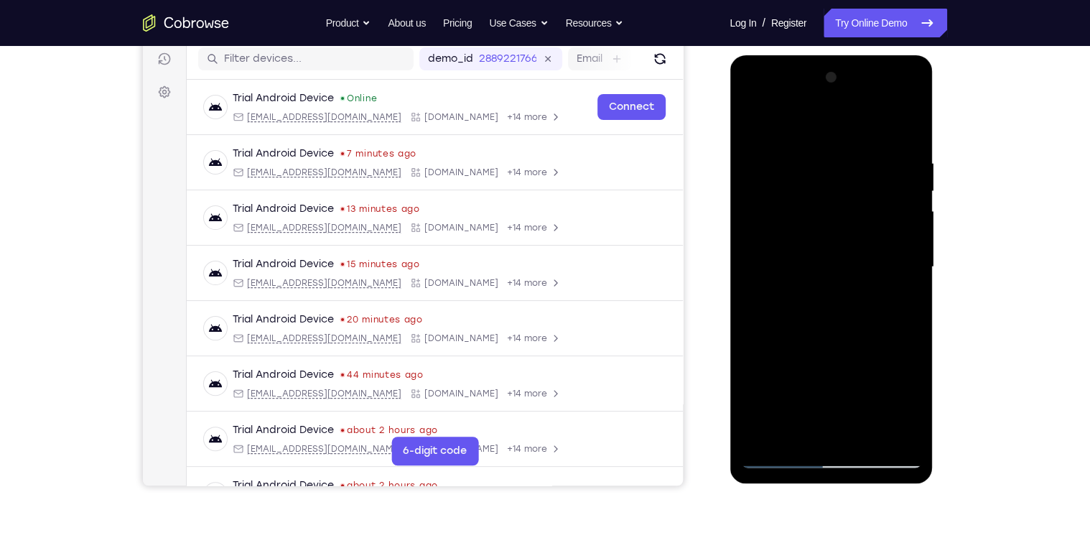
click at [909, 185] on div at bounding box center [830, 267] width 181 height 402
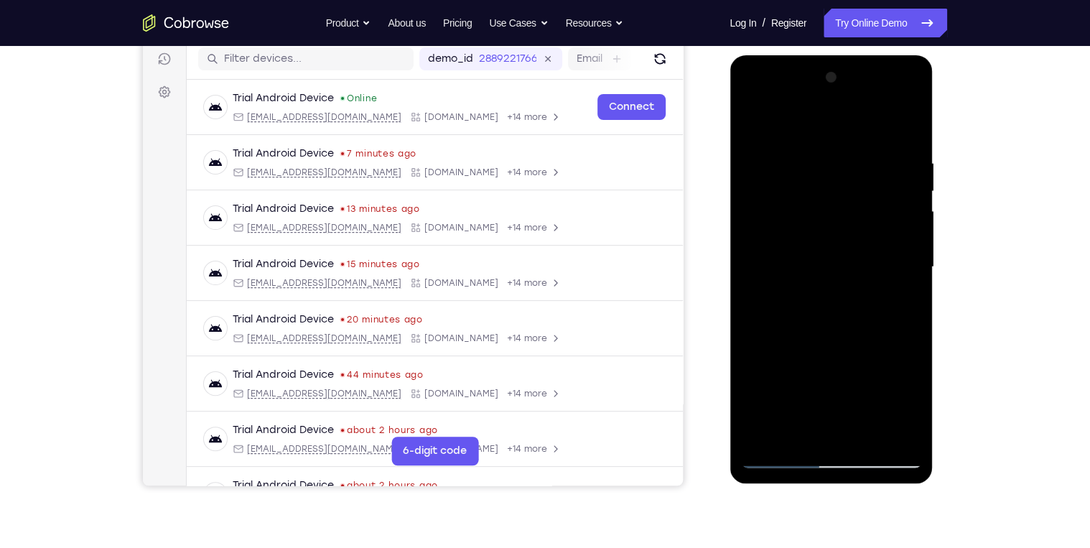
click at [909, 185] on div at bounding box center [830, 267] width 181 height 402
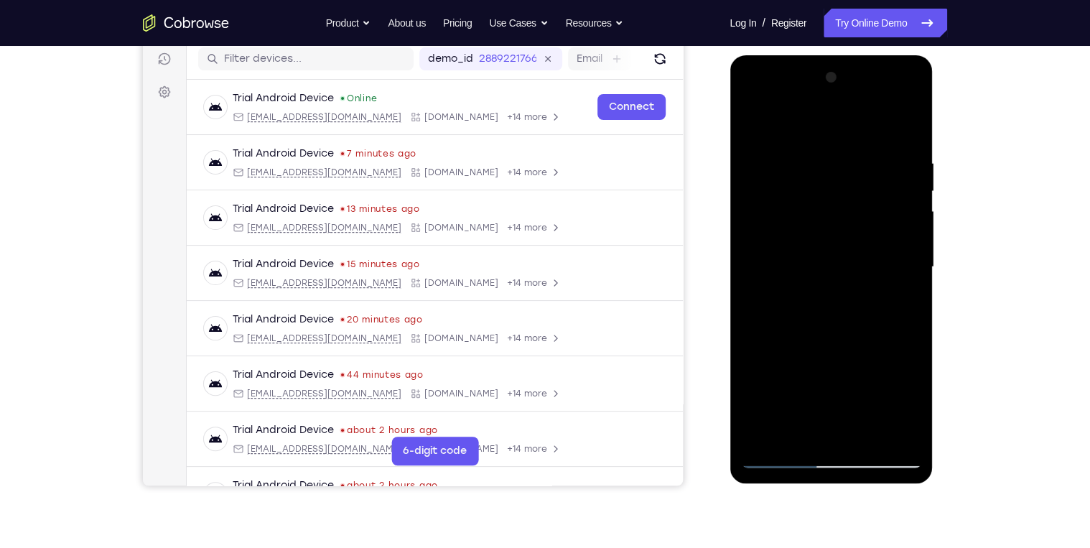
click at [863, 434] on div at bounding box center [830, 267] width 181 height 402
click at [841, 228] on div at bounding box center [830, 267] width 181 height 402
click at [894, 300] on div at bounding box center [830, 267] width 181 height 402
click at [752, 129] on div at bounding box center [830, 267] width 181 height 402
click at [811, 386] on div at bounding box center [830, 267] width 181 height 402
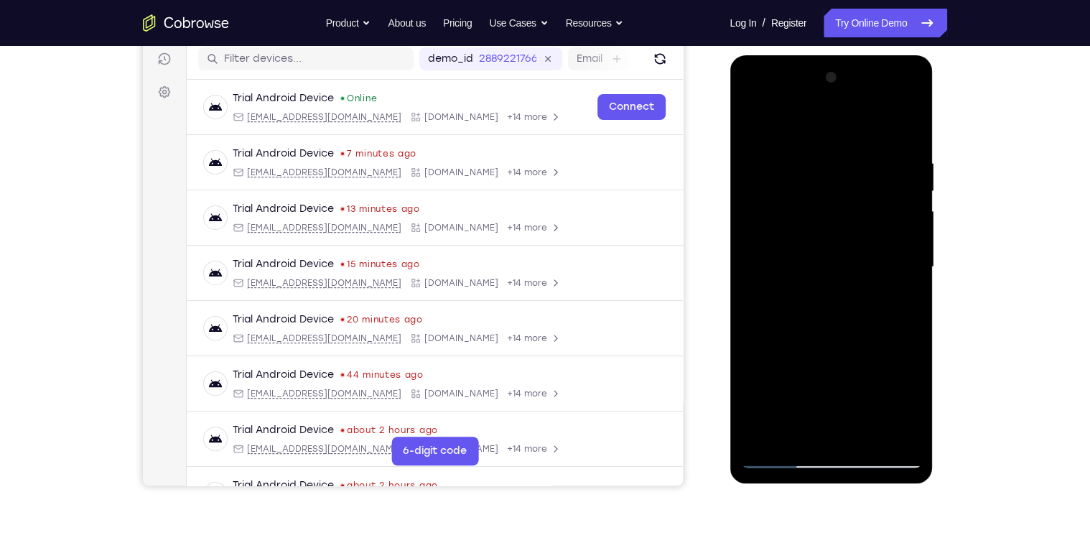
click at [772, 121] on div at bounding box center [830, 267] width 181 height 402
drag, startPoint x: 795, startPoint y: 233, endPoint x: 790, endPoint y: 140, distance: 93.5
click at [791, 151] on div at bounding box center [830, 267] width 181 height 402
click at [744, 118] on div at bounding box center [830, 267] width 181 height 402
click at [744, 119] on div at bounding box center [830, 267] width 181 height 402
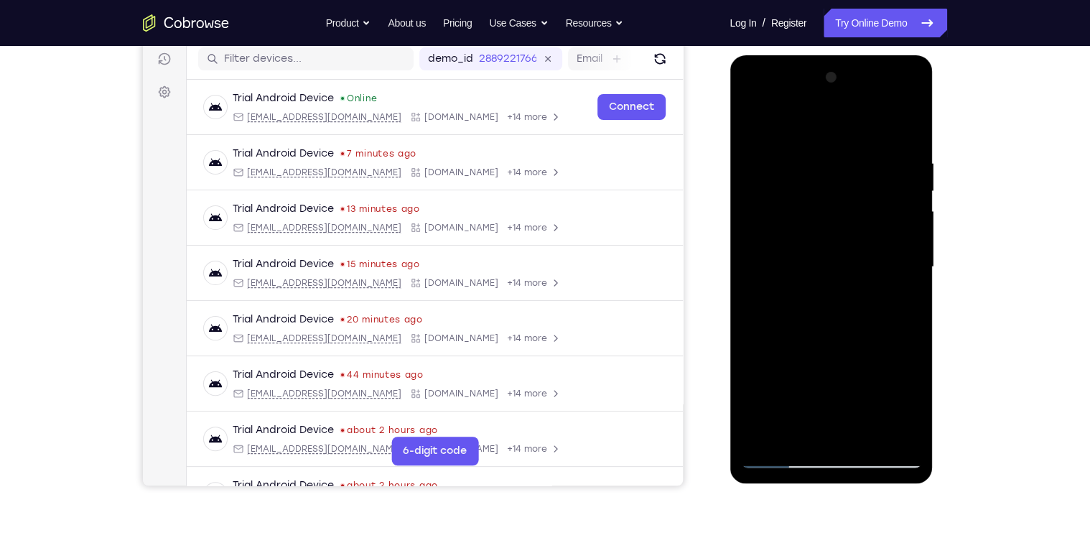
click at [846, 230] on div at bounding box center [830, 267] width 181 height 402
click at [754, 128] on div at bounding box center [830, 267] width 181 height 402
click at [753, 126] on div at bounding box center [830, 267] width 181 height 402
drag, startPoint x: 823, startPoint y: 197, endPoint x: 851, endPoint y: 546, distance: 350.8
click at [851, 486] on html "Online web based iOS Simulators and Android Emulators. Run iPhone, iPad, Mobile…" at bounding box center [831, 270] width 205 height 431
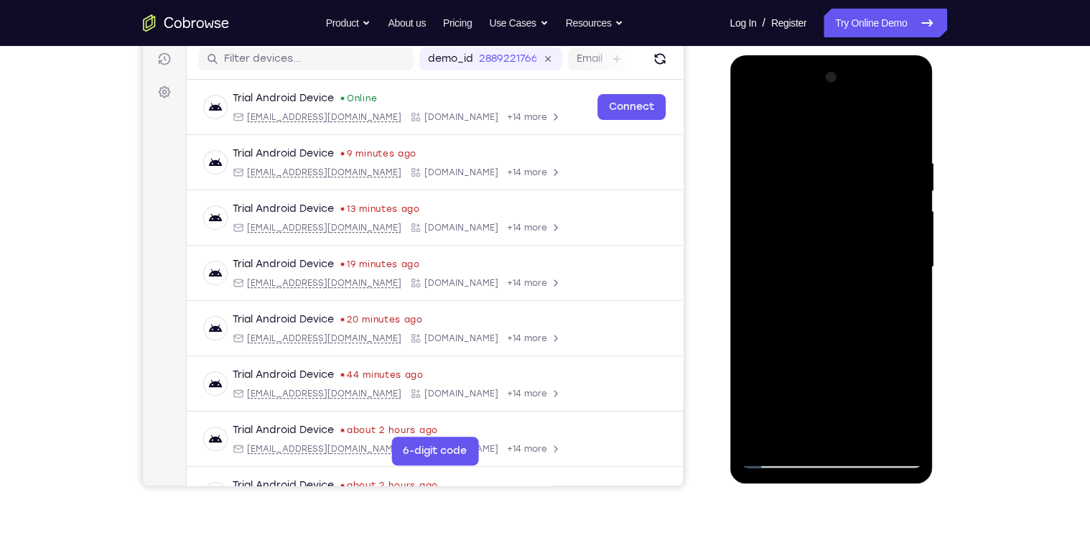
drag, startPoint x: 817, startPoint y: 197, endPoint x: 826, endPoint y: 386, distance: 189.7
click at [826, 376] on div at bounding box center [830, 267] width 181 height 402
click at [869, 157] on div at bounding box center [830, 267] width 181 height 402
click at [908, 246] on div at bounding box center [830, 267] width 181 height 402
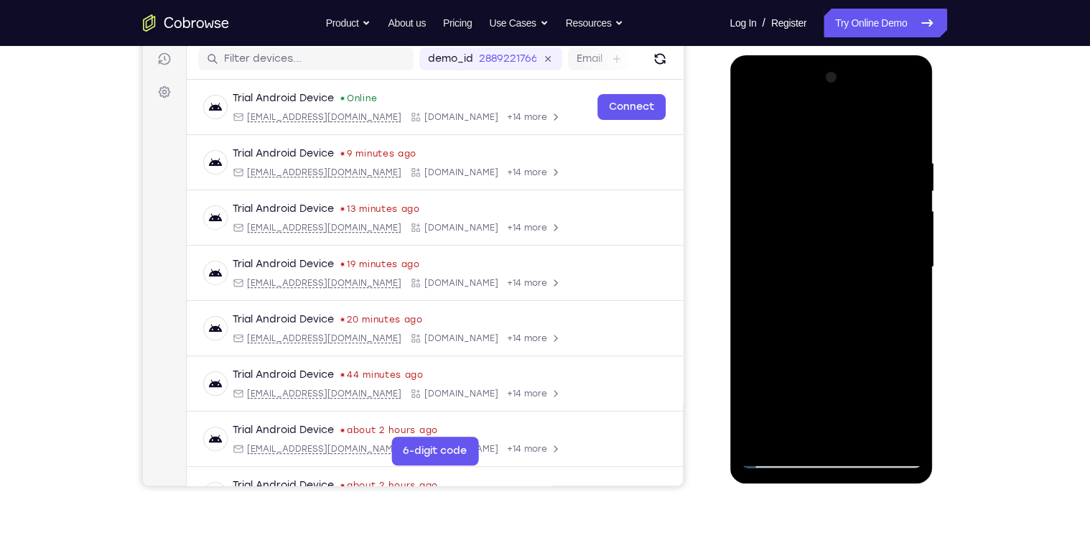
click at [907, 246] on div at bounding box center [830, 267] width 181 height 402
click at [905, 226] on div at bounding box center [830, 267] width 181 height 402
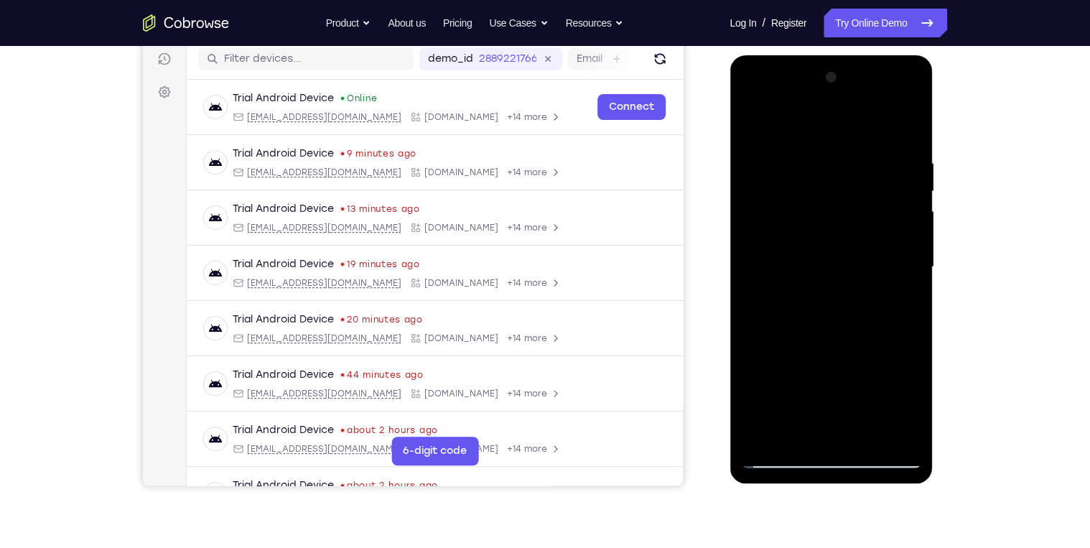
click at [905, 227] on div at bounding box center [830, 267] width 181 height 402
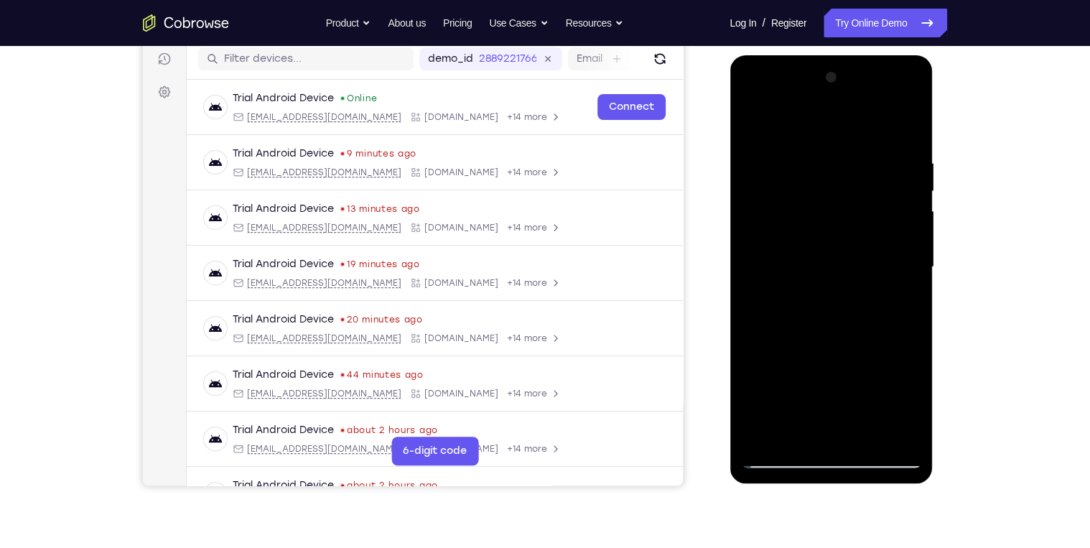
click at [905, 227] on div at bounding box center [830, 267] width 181 height 402
click at [742, 230] on div at bounding box center [830, 267] width 181 height 402
click at [749, 230] on div at bounding box center [830, 267] width 181 height 402
click at [821, 230] on div at bounding box center [830, 267] width 181 height 402
click at [762, 128] on div at bounding box center [830, 267] width 181 height 402
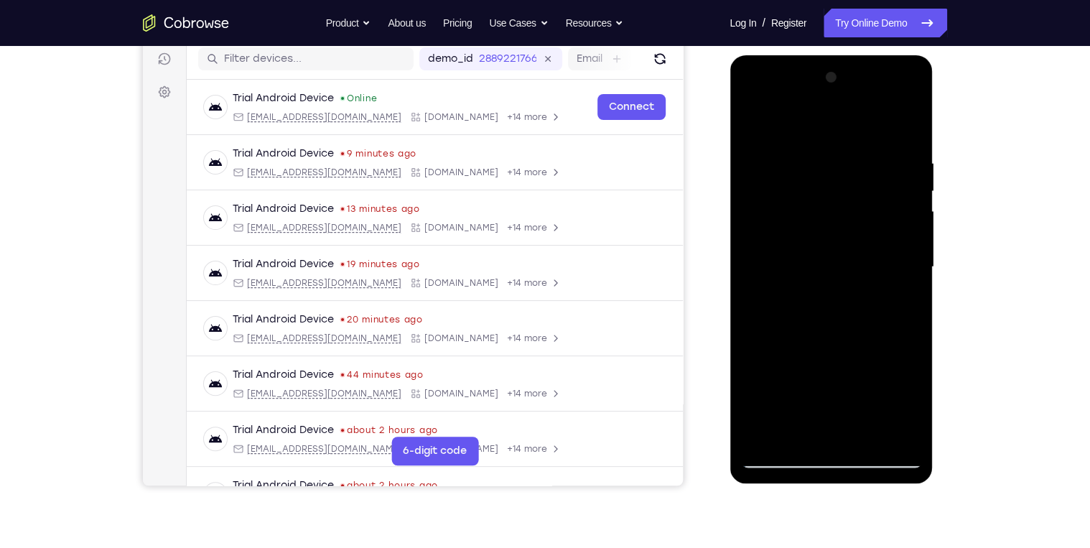
click at [760, 153] on div at bounding box center [830, 267] width 181 height 402
click at [754, 268] on div at bounding box center [830, 267] width 181 height 402
click at [750, 258] on div at bounding box center [830, 267] width 181 height 402
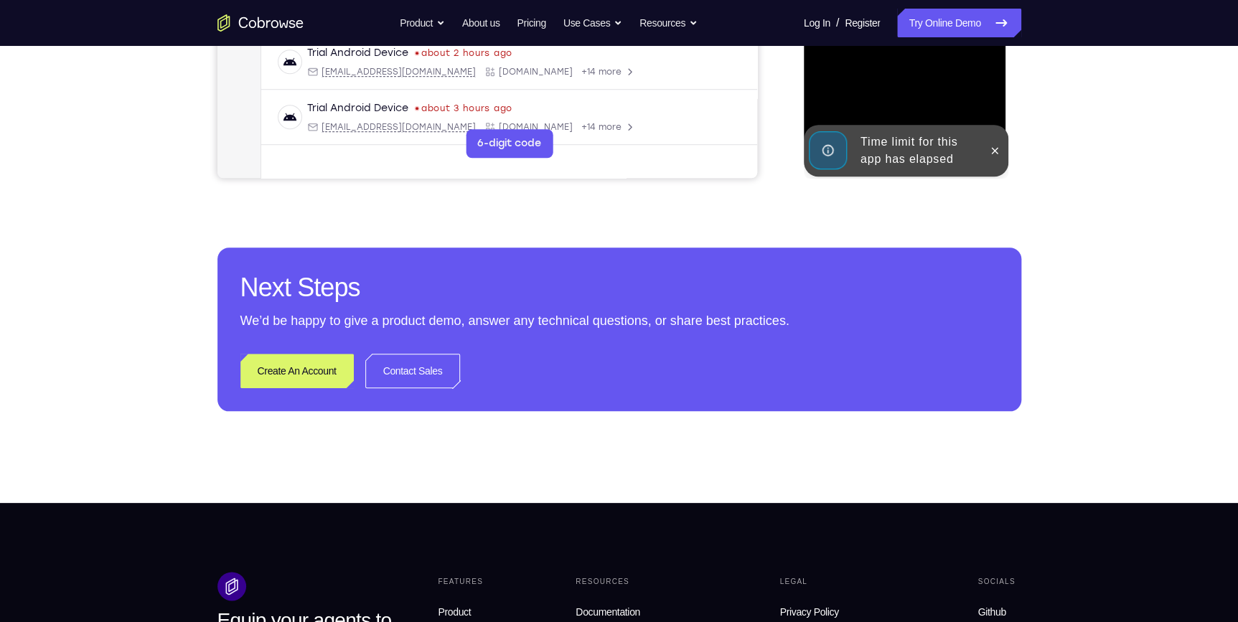
scroll to position [302, 0]
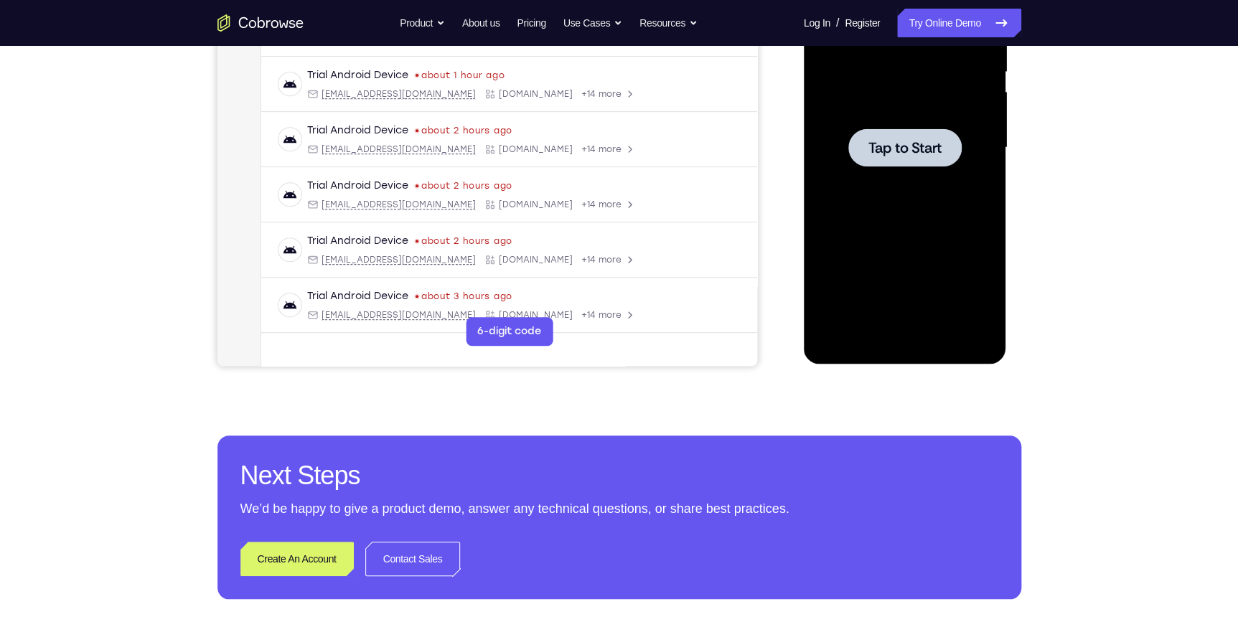
click at [902, 154] on span "Tap to Start" at bounding box center [905, 148] width 73 height 14
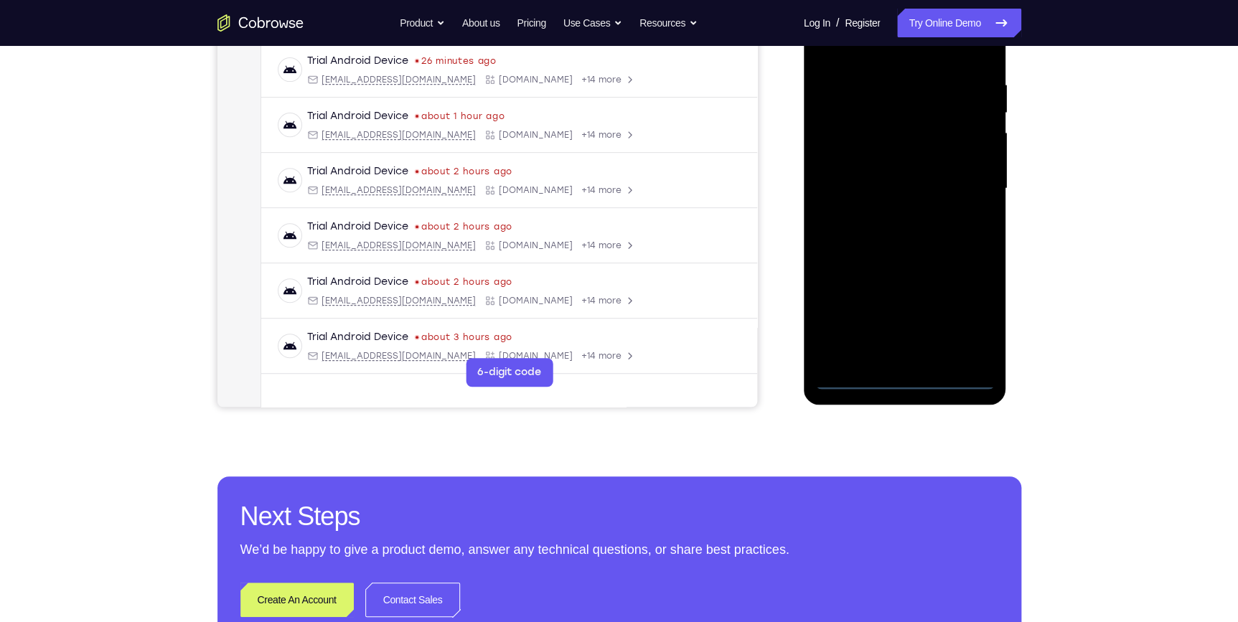
scroll to position [236, 0]
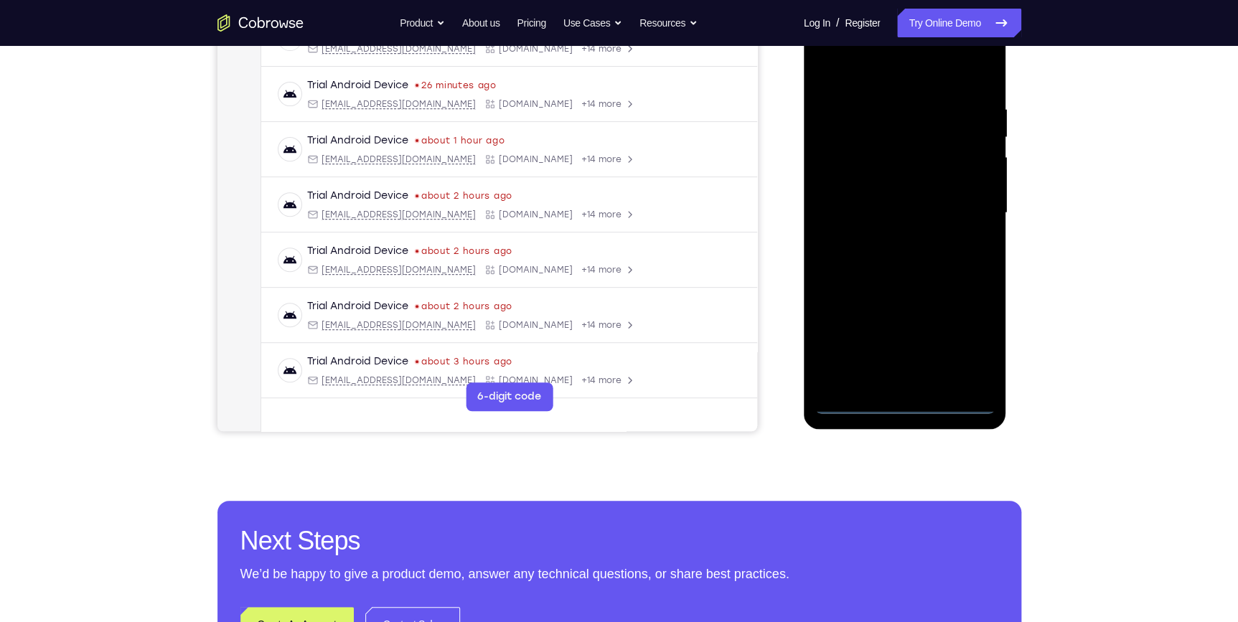
click at [909, 398] on div at bounding box center [905, 213] width 181 height 402
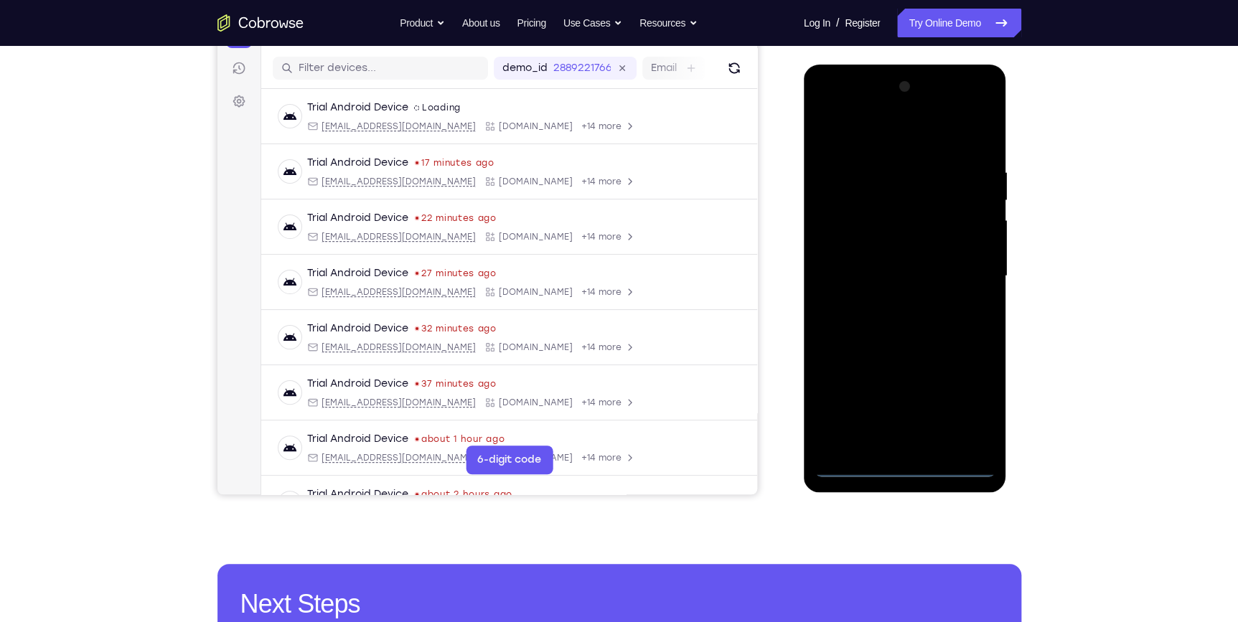
scroll to position [171, 0]
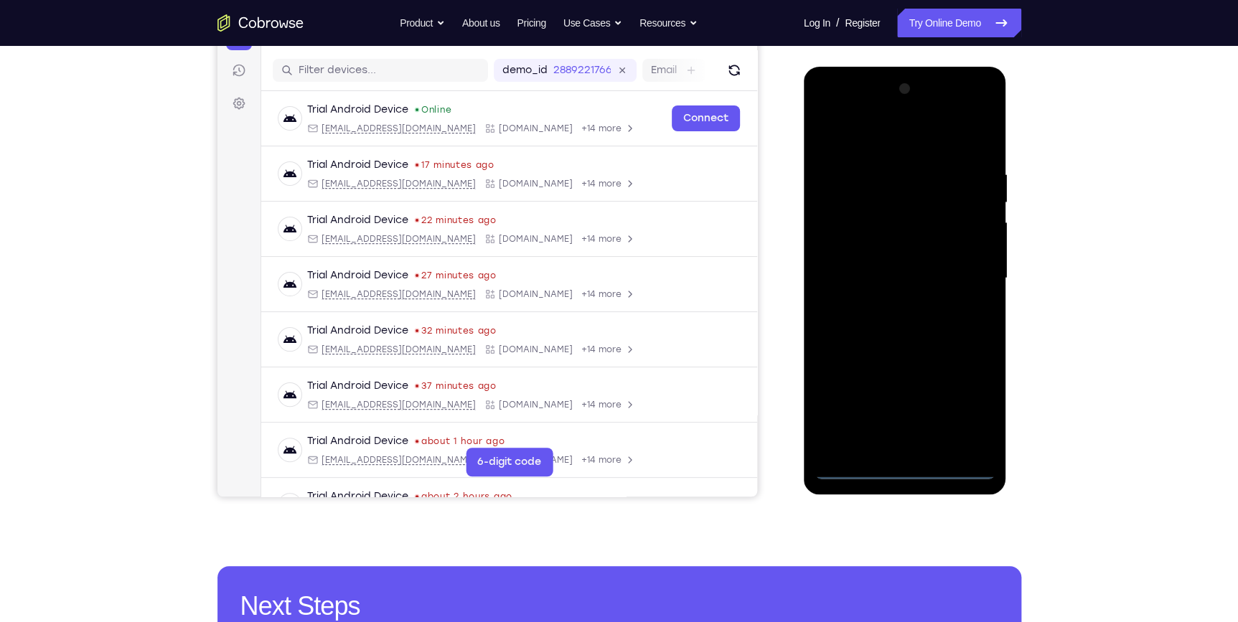
click at [912, 462] on div at bounding box center [905, 279] width 181 height 402
click at [906, 467] on div at bounding box center [905, 279] width 181 height 402
click at [960, 402] on div at bounding box center [905, 279] width 181 height 402
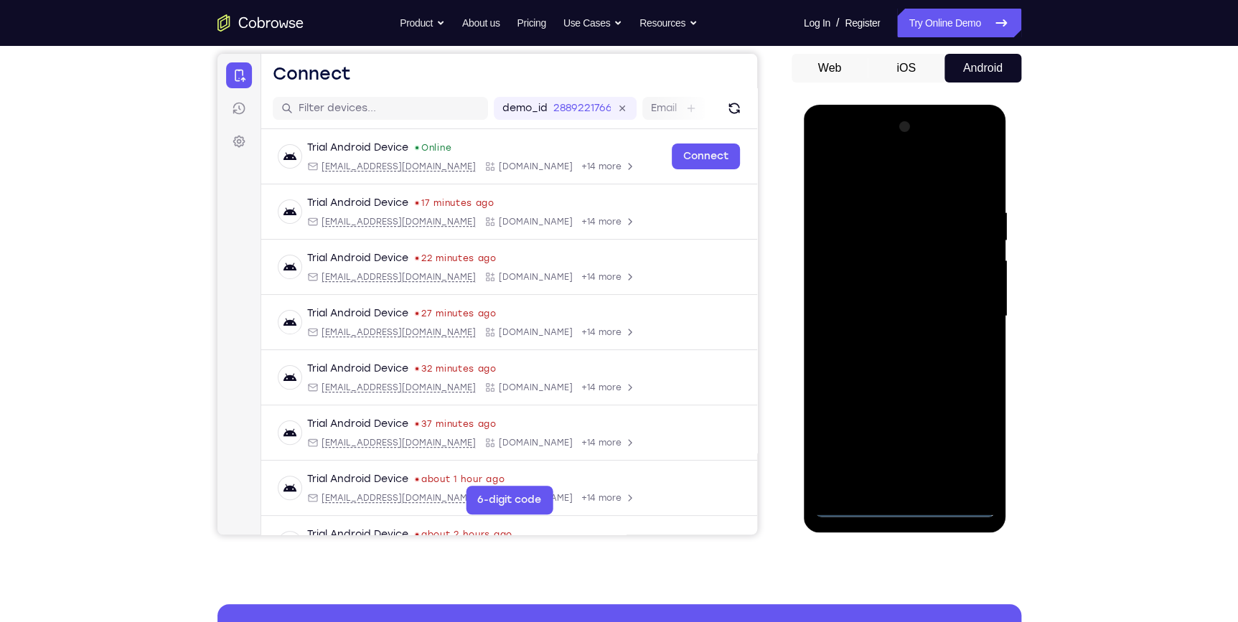
scroll to position [106, 0]
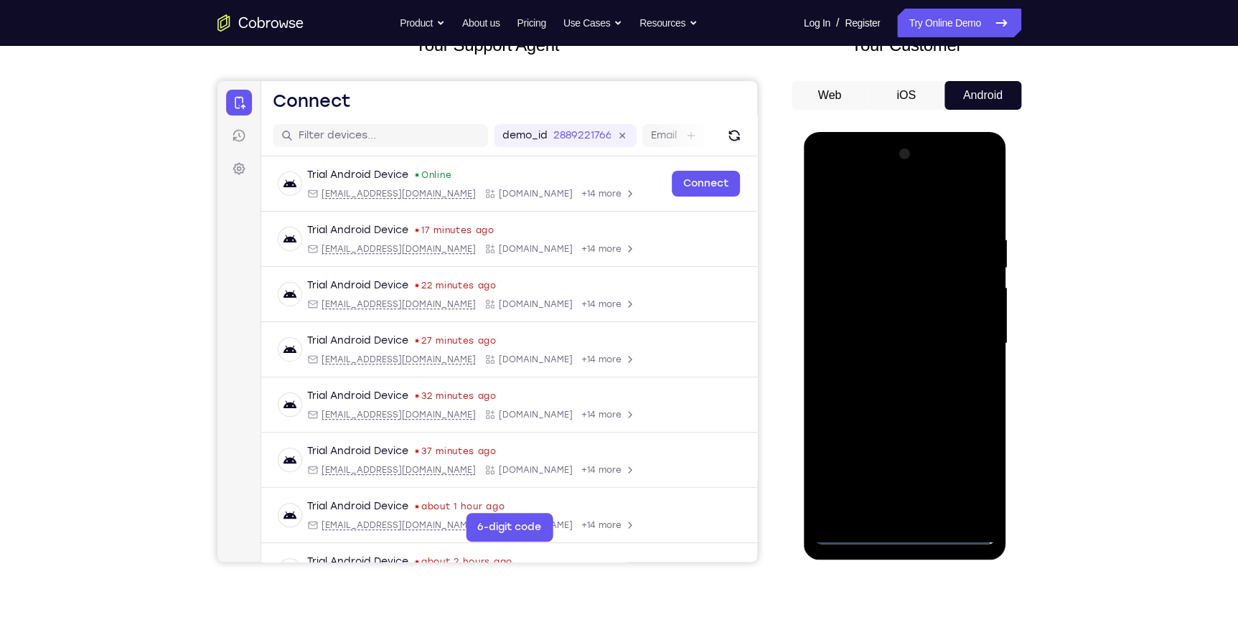
click at [881, 212] on div at bounding box center [905, 344] width 181 height 402
click at [968, 335] on div at bounding box center [905, 344] width 181 height 402
click at [885, 371] on div at bounding box center [905, 344] width 181 height 402
click at [895, 322] on div at bounding box center [905, 344] width 181 height 402
click at [895, 350] on div at bounding box center [905, 344] width 181 height 402
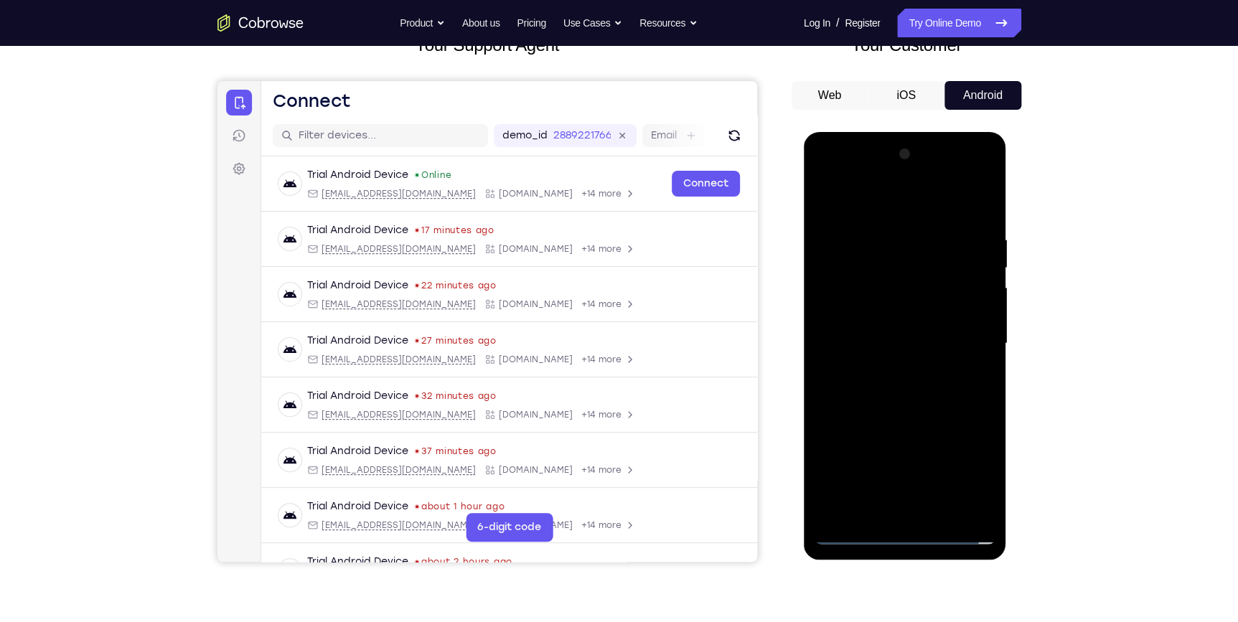
click at [867, 383] on div at bounding box center [905, 344] width 181 height 402
click at [868, 383] on div at bounding box center [905, 344] width 181 height 402
click at [971, 202] on div at bounding box center [905, 344] width 181 height 402
click at [877, 392] on div at bounding box center [905, 344] width 181 height 402
click at [877, 401] on div at bounding box center [905, 344] width 181 height 402
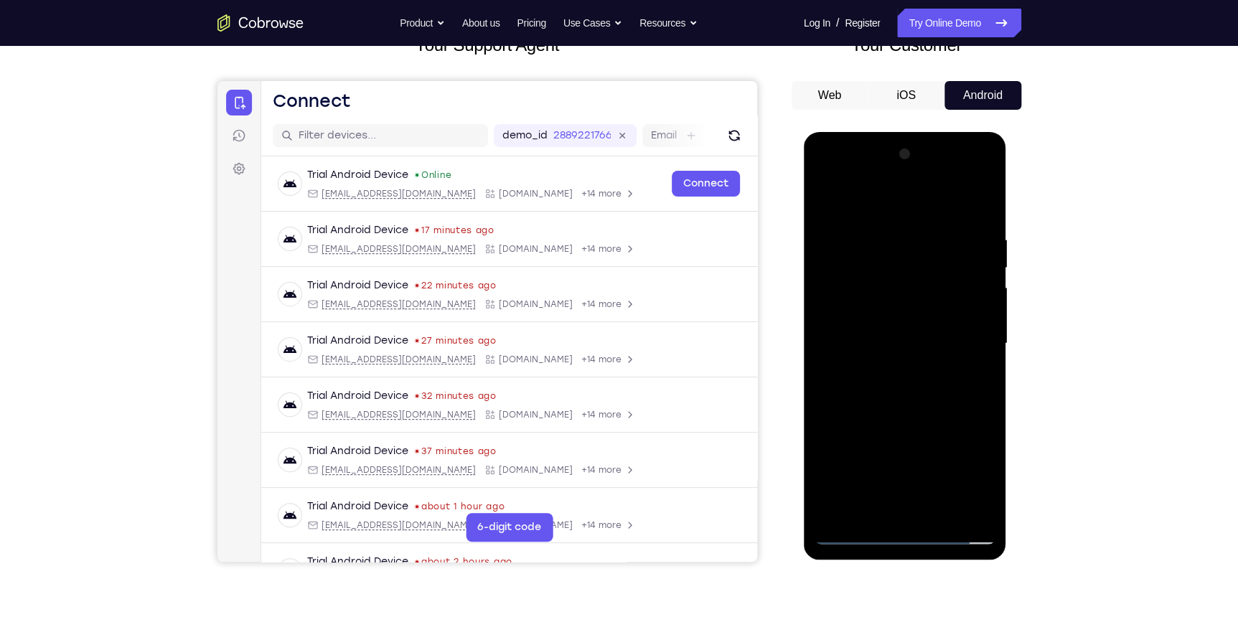
click at [938, 512] on div at bounding box center [905, 344] width 181 height 402
click at [927, 417] on div at bounding box center [905, 344] width 181 height 402
click at [829, 203] on div at bounding box center [905, 344] width 181 height 402
click at [851, 263] on div at bounding box center [905, 344] width 181 height 402
click at [835, 246] on div at bounding box center [905, 344] width 181 height 402
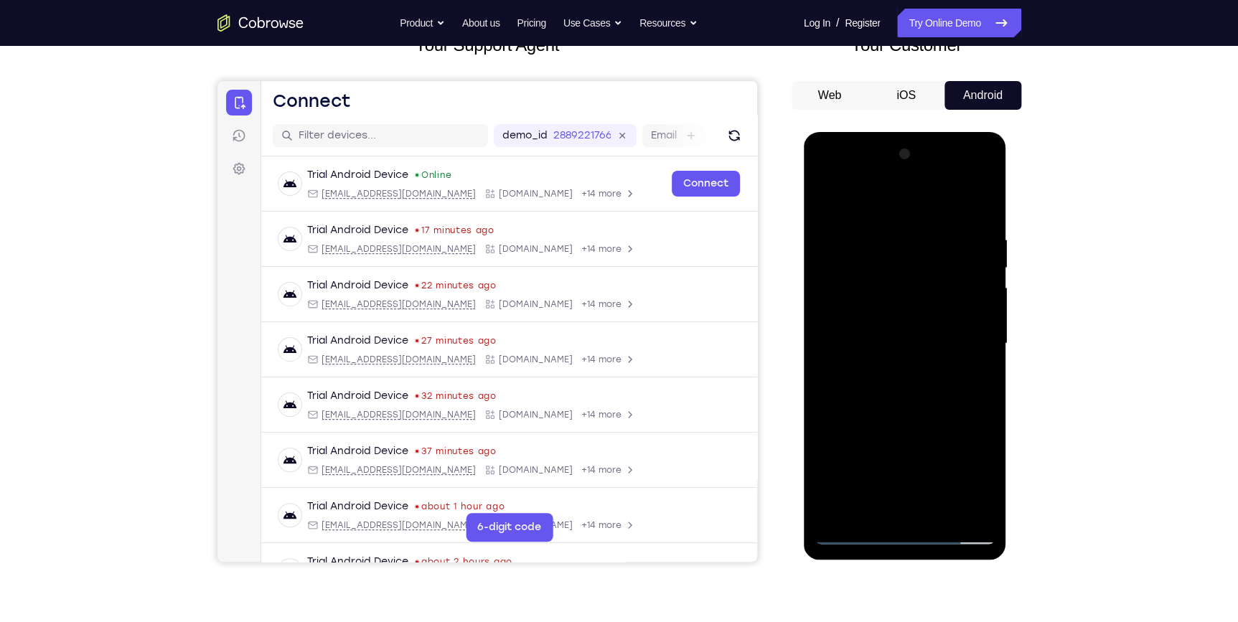
click at [985, 304] on div at bounding box center [905, 344] width 181 height 402
click at [980, 300] on div at bounding box center [905, 344] width 181 height 402
click at [980, 296] on div at bounding box center [905, 344] width 181 height 402
click at [880, 508] on div at bounding box center [905, 344] width 181 height 402
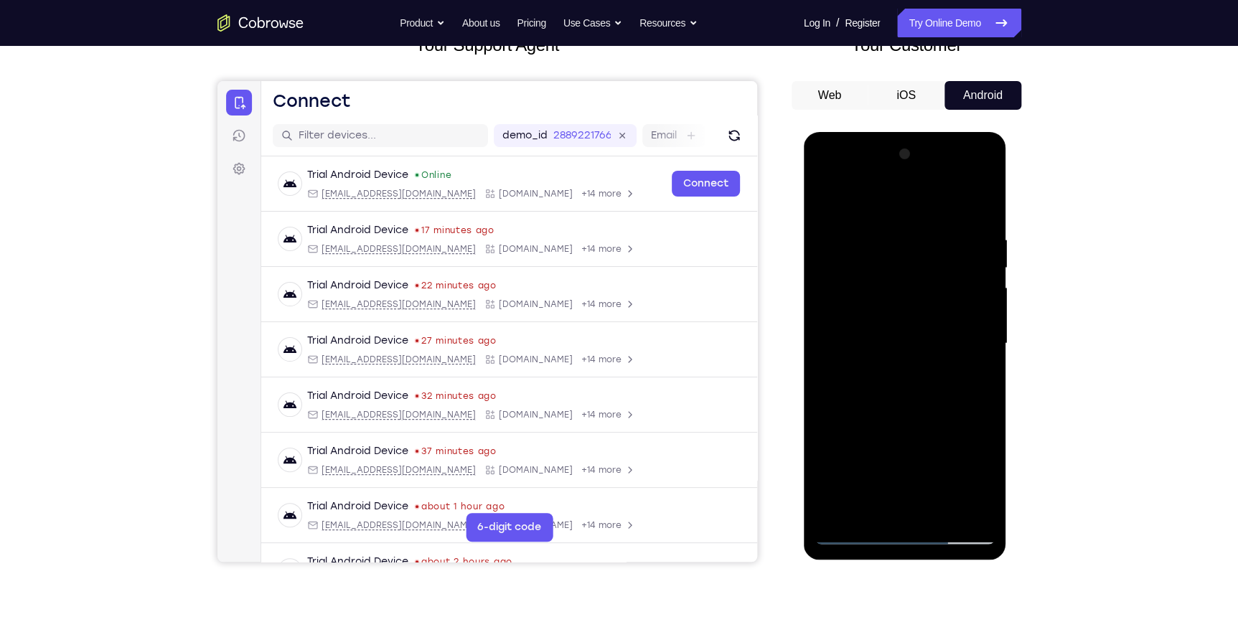
click at [951, 350] on div at bounding box center [905, 344] width 181 height 402
click at [935, 510] on div at bounding box center [905, 344] width 181 height 402
click at [971, 510] on div at bounding box center [905, 344] width 181 height 402
click at [963, 508] on div at bounding box center [905, 344] width 181 height 402
click at [945, 248] on div at bounding box center [905, 344] width 181 height 402
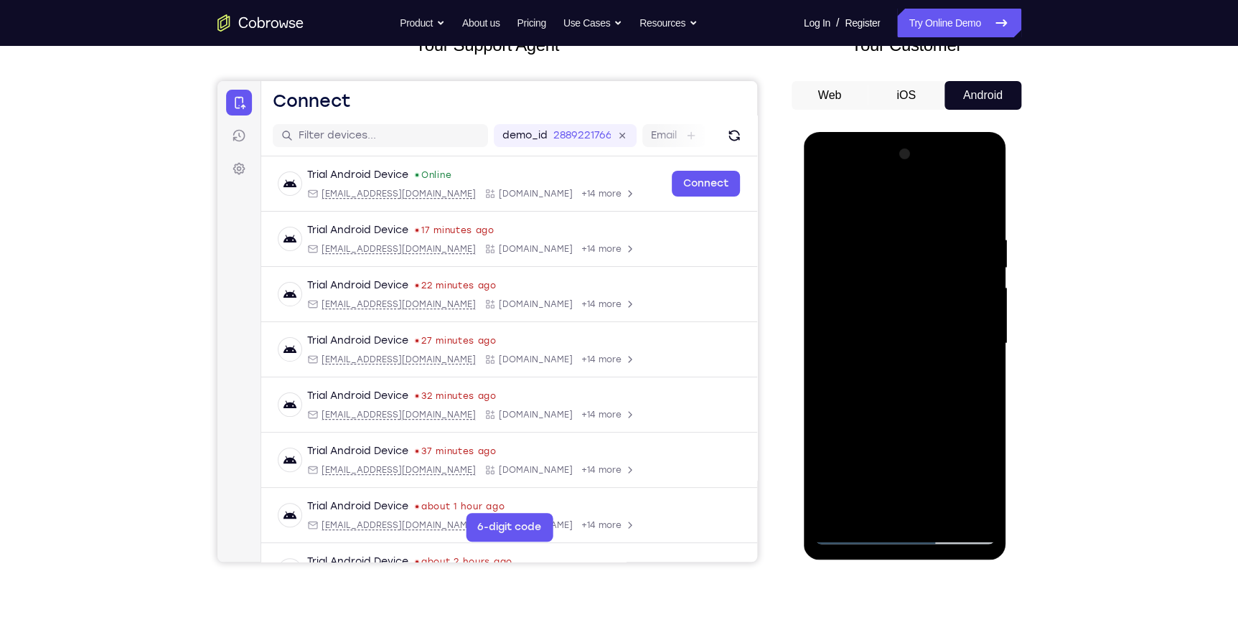
click at [858, 379] on div at bounding box center [905, 344] width 181 height 402
click at [973, 380] on div at bounding box center [905, 344] width 181 height 402
click at [828, 202] on div at bounding box center [905, 344] width 181 height 402
click at [869, 301] on div at bounding box center [905, 344] width 181 height 402
drag, startPoint x: 920, startPoint y: 315, endPoint x: 895, endPoint y: 496, distance: 182.6
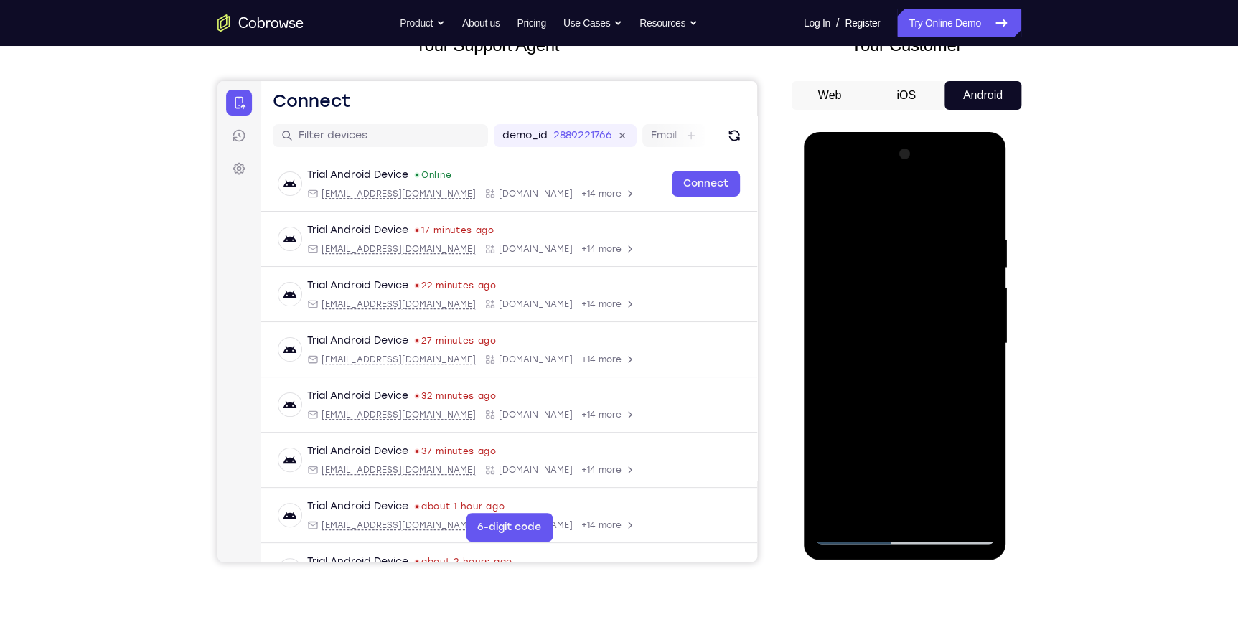
click at [896, 494] on div at bounding box center [905, 344] width 181 height 402
drag, startPoint x: 911, startPoint y: 248, endPoint x: 907, endPoint y: 401, distance: 153.0
click at [907, 401] on div at bounding box center [905, 344] width 181 height 402
click at [827, 200] on div at bounding box center [905, 344] width 181 height 402
click at [882, 228] on div at bounding box center [905, 344] width 181 height 402
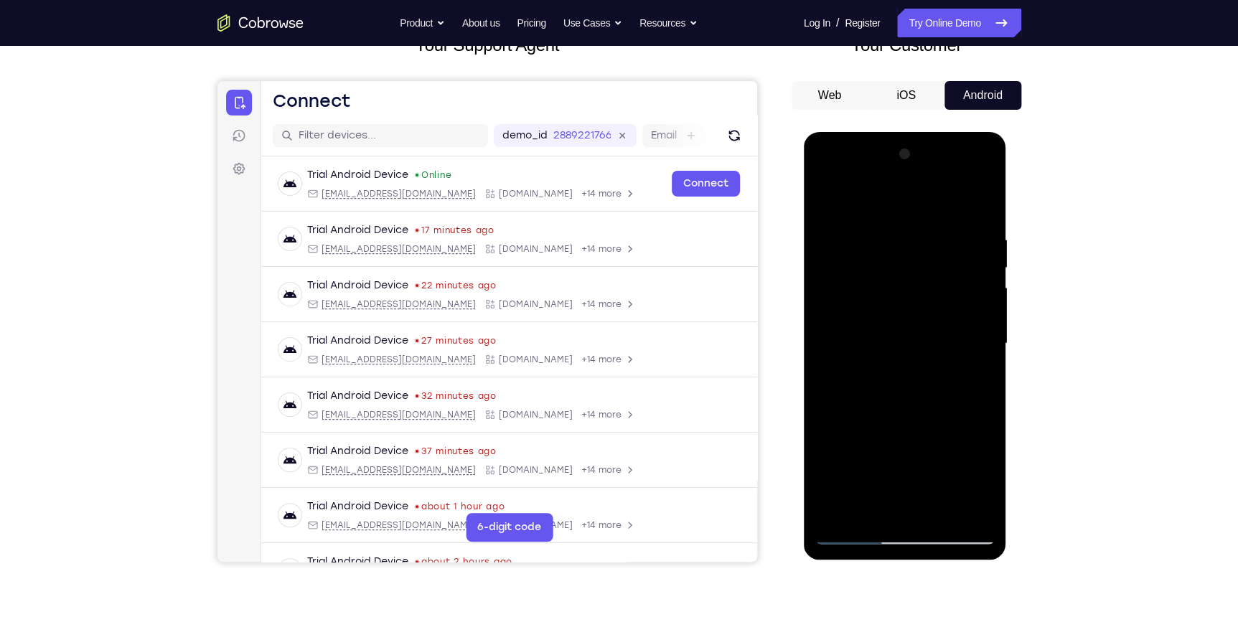
click at [985, 278] on div at bounding box center [905, 344] width 181 height 402
click at [833, 201] on div at bounding box center [905, 344] width 181 height 402
click at [949, 248] on div at bounding box center [905, 344] width 181 height 402
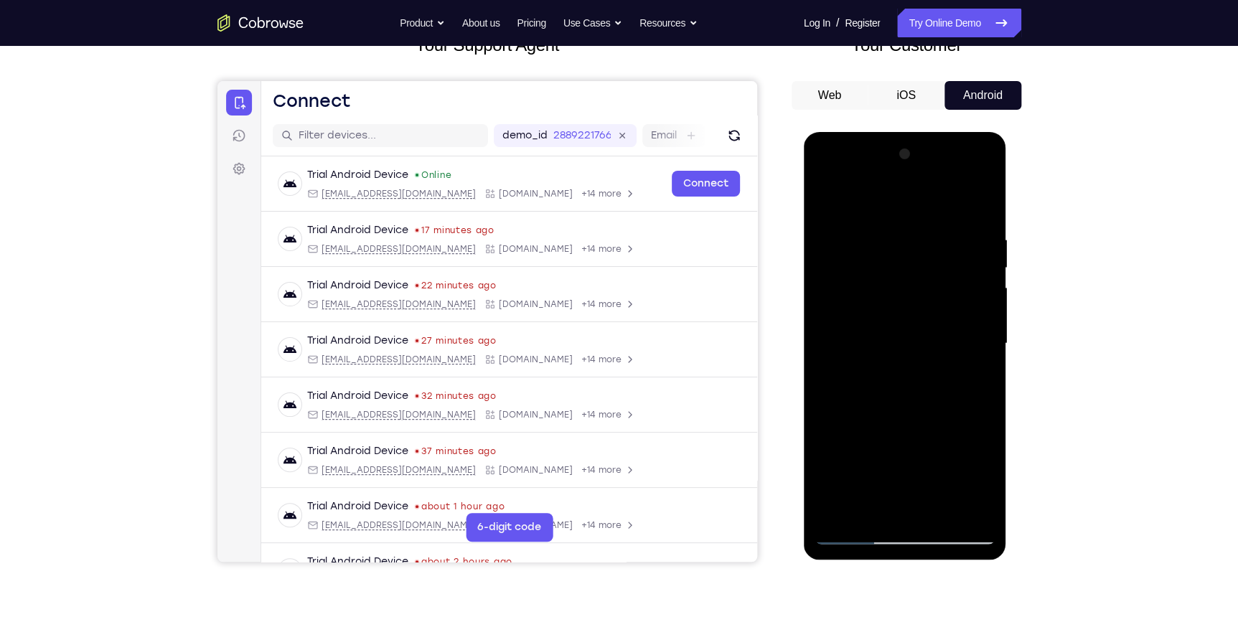
click at [826, 203] on div at bounding box center [905, 344] width 181 height 402
click at [828, 200] on div at bounding box center [905, 344] width 181 height 402
click at [879, 224] on div at bounding box center [905, 344] width 181 height 402
click at [981, 207] on div at bounding box center [905, 344] width 181 height 402
click at [939, 227] on div at bounding box center [905, 344] width 181 height 402
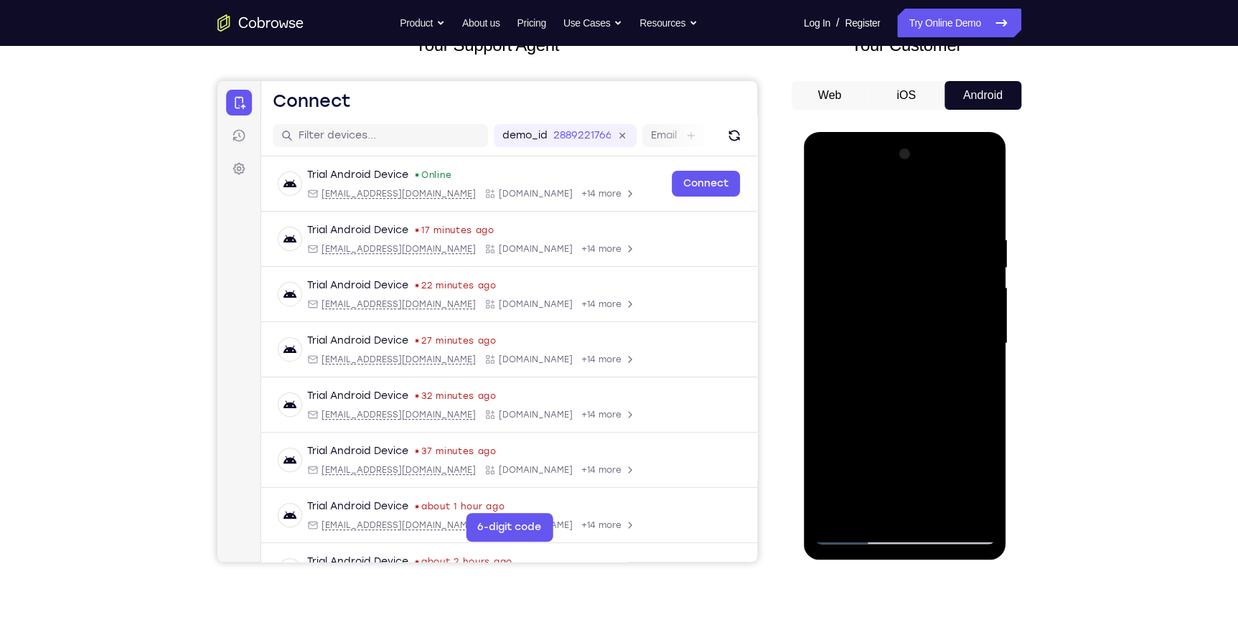
click at [985, 266] on div at bounding box center [905, 344] width 181 height 402
click at [984, 266] on div at bounding box center [905, 344] width 181 height 402
click at [979, 205] on div at bounding box center [905, 344] width 181 height 402
click at [847, 263] on div at bounding box center [905, 344] width 181 height 402
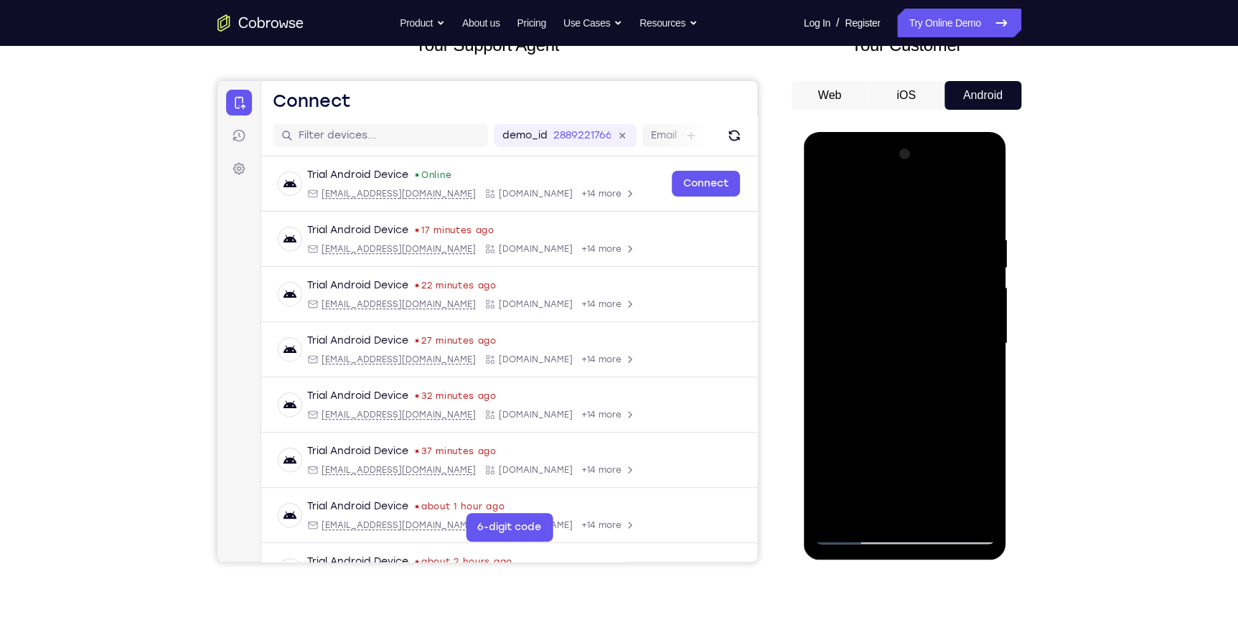
click at [827, 202] on div at bounding box center [905, 344] width 181 height 402
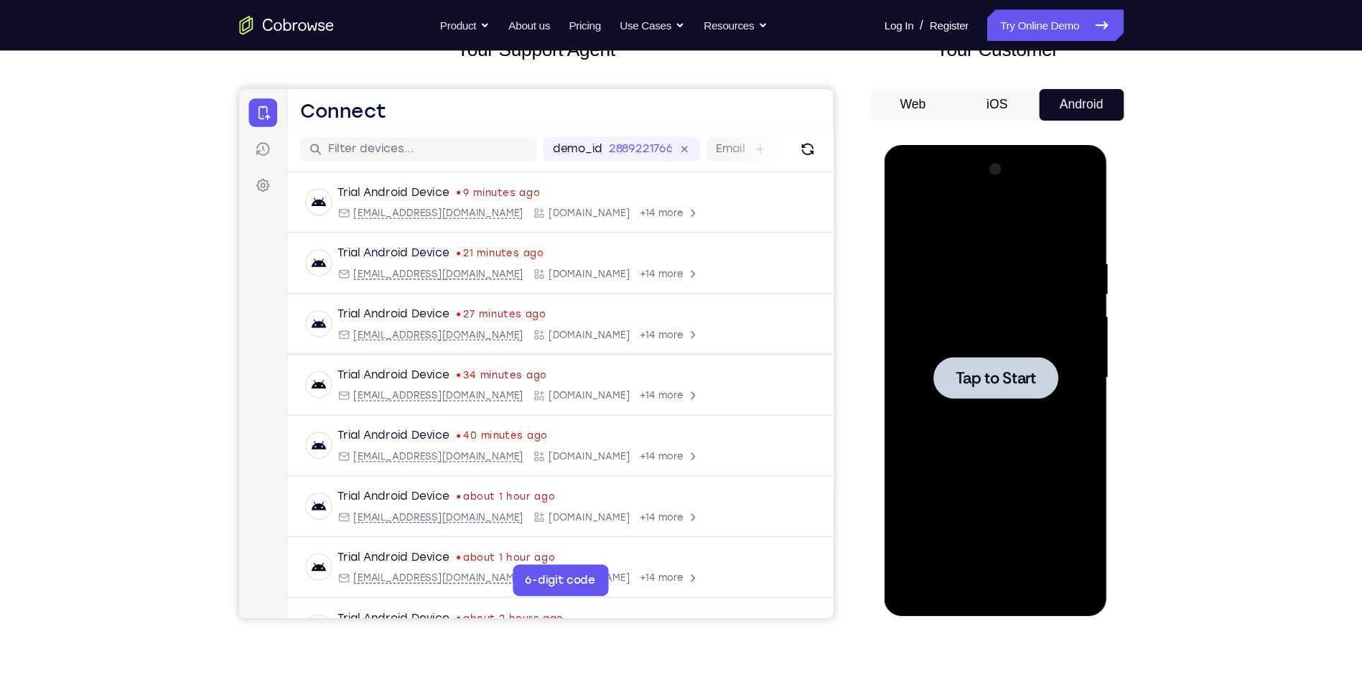
scroll to position [106, 0]
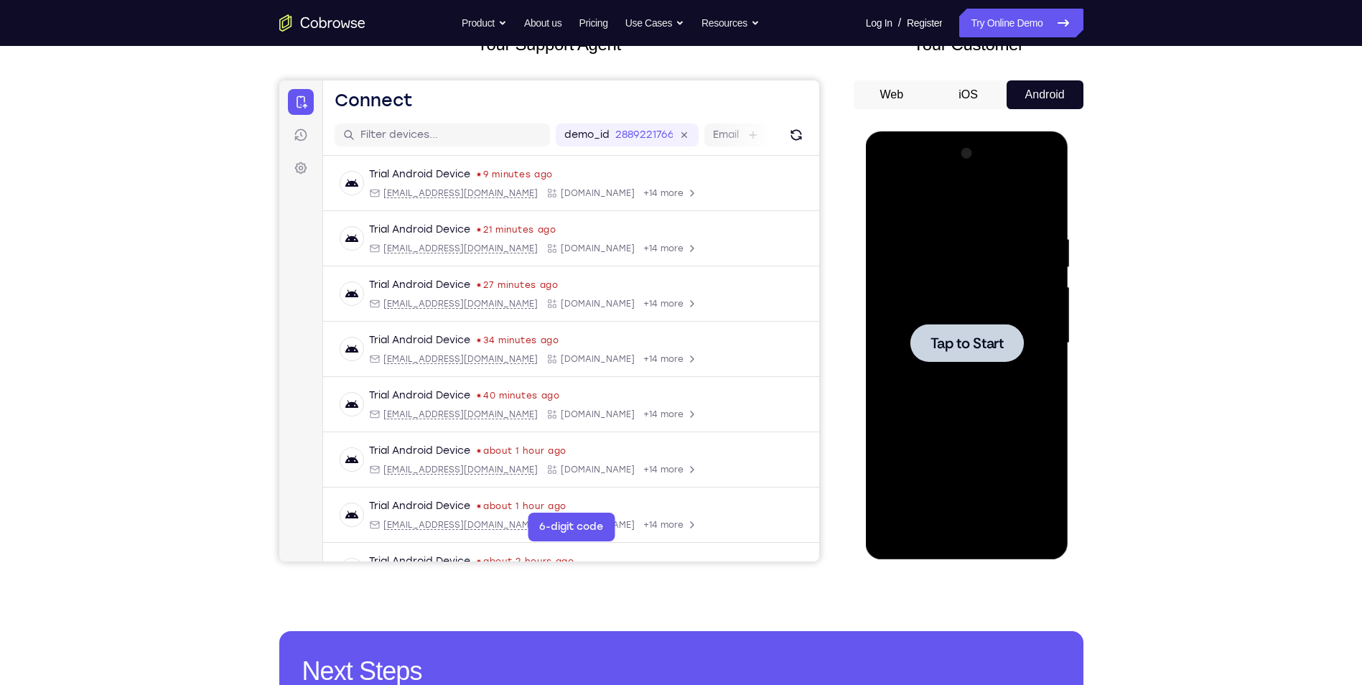
click at [953, 265] on div at bounding box center [967, 343] width 181 height 402
click at [968, 534] on div at bounding box center [967, 343] width 181 height 402
click at [1027, 468] on div at bounding box center [967, 343] width 181 height 402
click at [984, 194] on div at bounding box center [967, 343] width 181 height 402
click at [1023, 335] on div at bounding box center [967, 343] width 181 height 402
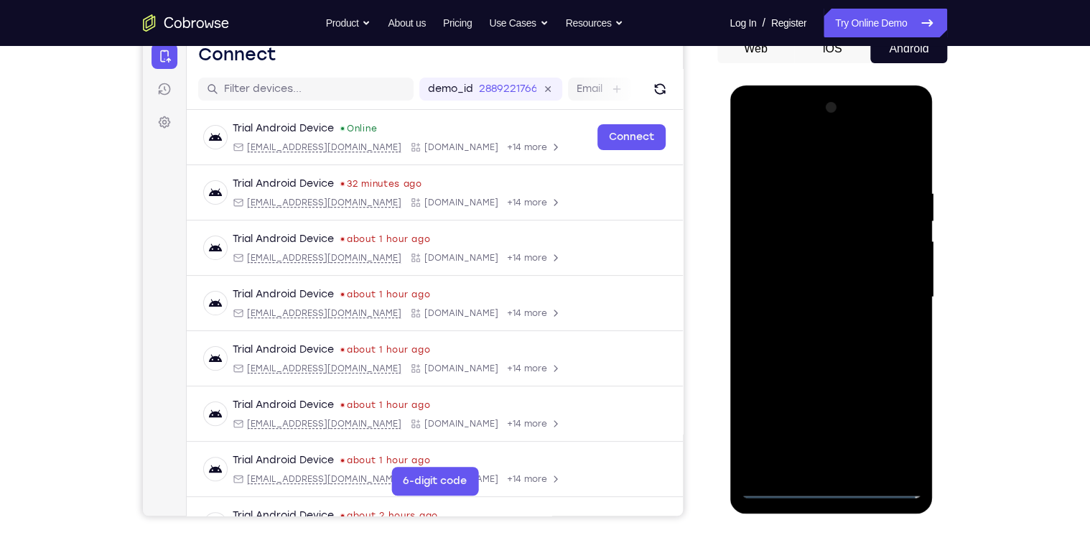
scroll to position [221, 0]
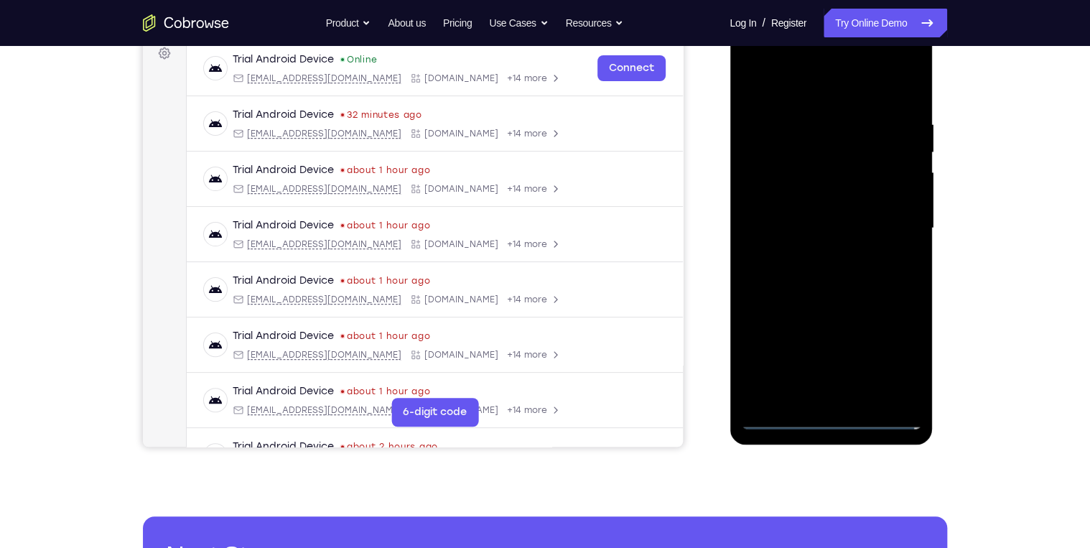
click at [811, 257] on div at bounding box center [830, 228] width 181 height 402
click at [831, 214] on div at bounding box center [830, 228] width 181 height 402
click at [830, 225] on div at bounding box center [830, 228] width 181 height 402
click at [803, 267] on div at bounding box center [830, 228] width 181 height 402
click at [806, 266] on div at bounding box center [830, 228] width 181 height 402
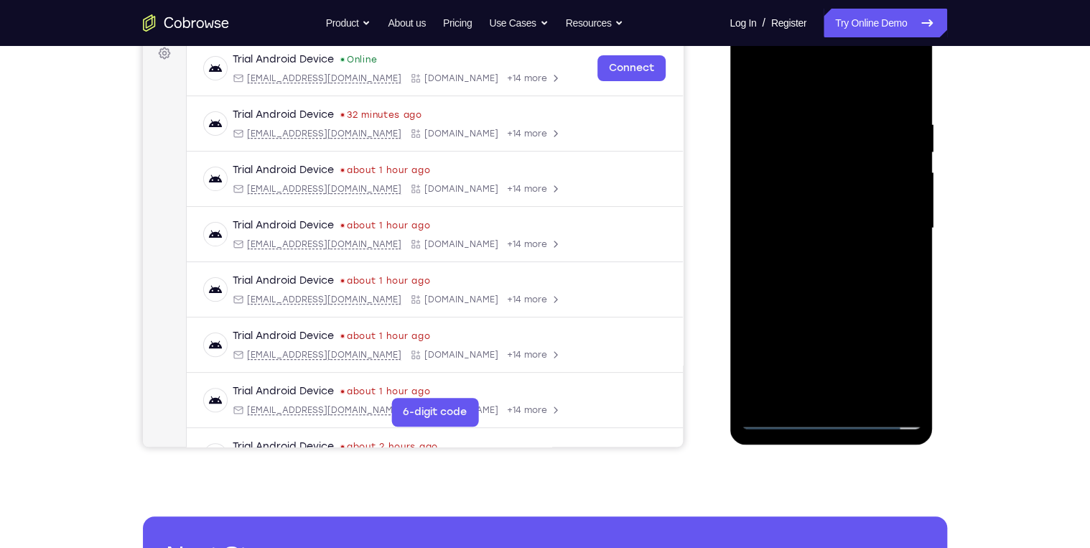
click at [823, 185] on div at bounding box center [830, 228] width 181 height 402
click at [831, 216] on div at bounding box center [830, 228] width 181 height 402
click at [851, 296] on div at bounding box center [830, 228] width 181 height 402
click at [800, 113] on div at bounding box center [830, 228] width 181 height 402
click at [911, 197] on div at bounding box center [830, 228] width 181 height 402
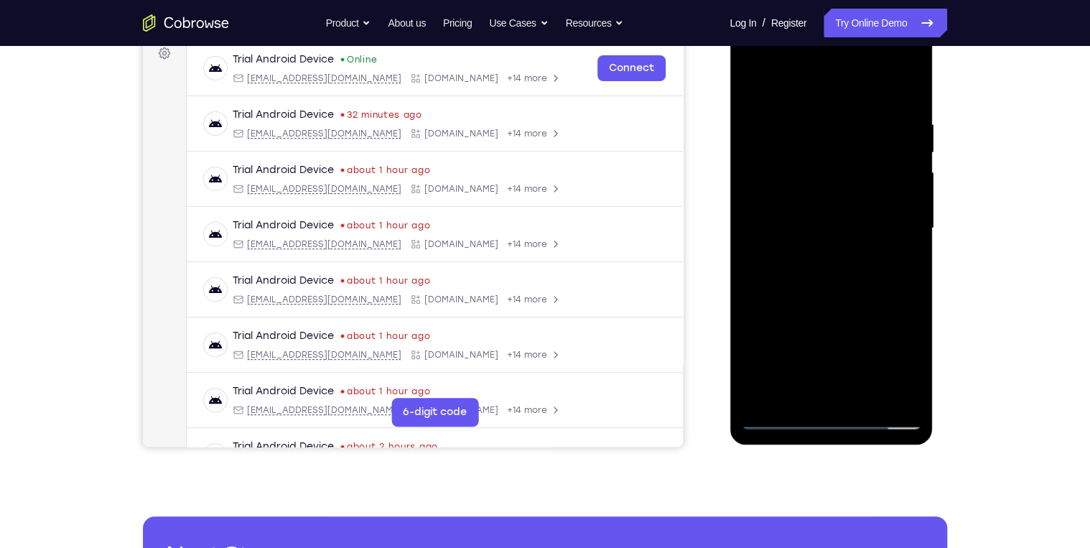
click at [752, 207] on div at bounding box center [830, 228] width 181 height 402
click at [904, 146] on div at bounding box center [830, 228] width 181 height 402
click at [906, 88] on div at bounding box center [830, 228] width 181 height 402
click at [863, 118] on div at bounding box center [830, 228] width 181 height 402
click at [904, 92] on div at bounding box center [830, 228] width 181 height 402
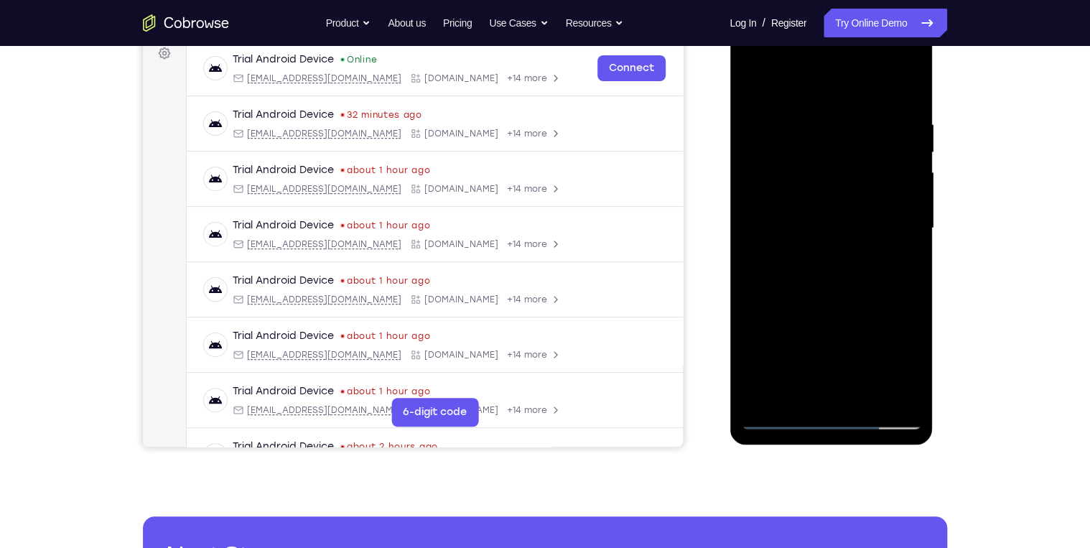
click at [868, 399] on div at bounding box center [830, 228] width 181 height 402
click at [823, 310] on div at bounding box center [830, 228] width 181 height 402
click at [779, 414] on div at bounding box center [830, 228] width 181 height 402
drag, startPoint x: 1669, startPoint y: 194, endPoint x: 862, endPoint y: 442, distance: 844.1
click at [892, 26] on link "Try Online Demo" at bounding box center [884, 23] width 123 height 29
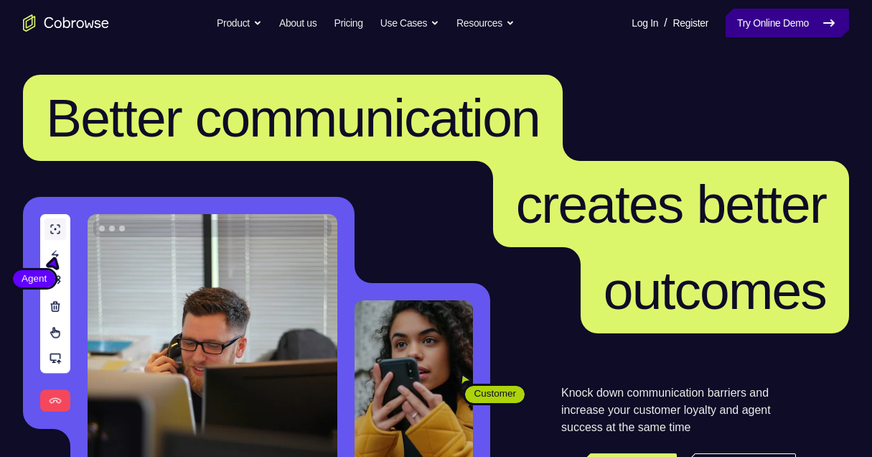
click at [737, 27] on link "Try Online Demo" at bounding box center [787, 23] width 123 height 29
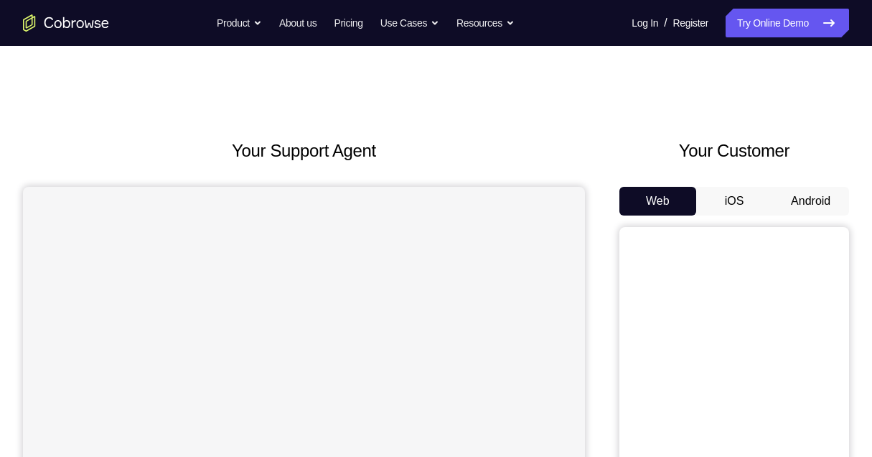
click at [793, 200] on button "Android" at bounding box center [810, 201] width 77 height 29
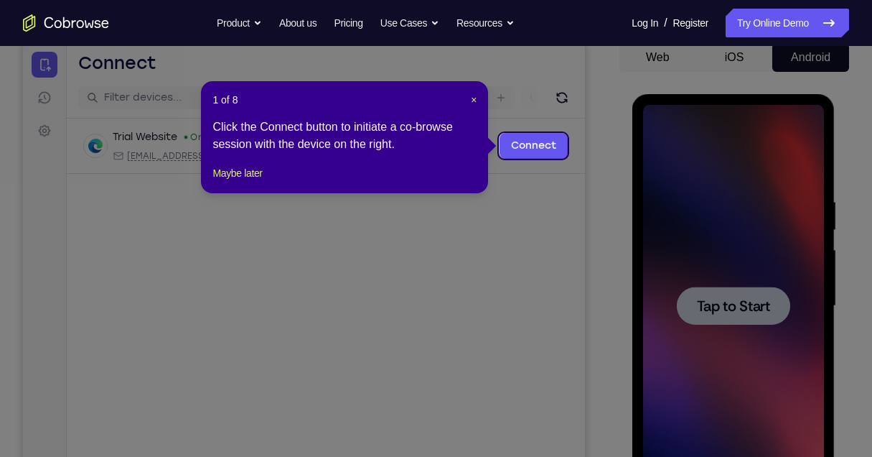
click at [726, 305] on icon at bounding box center [439, 228] width 879 height 457
click at [253, 182] on button "Maybe later" at bounding box center [237, 172] width 50 height 17
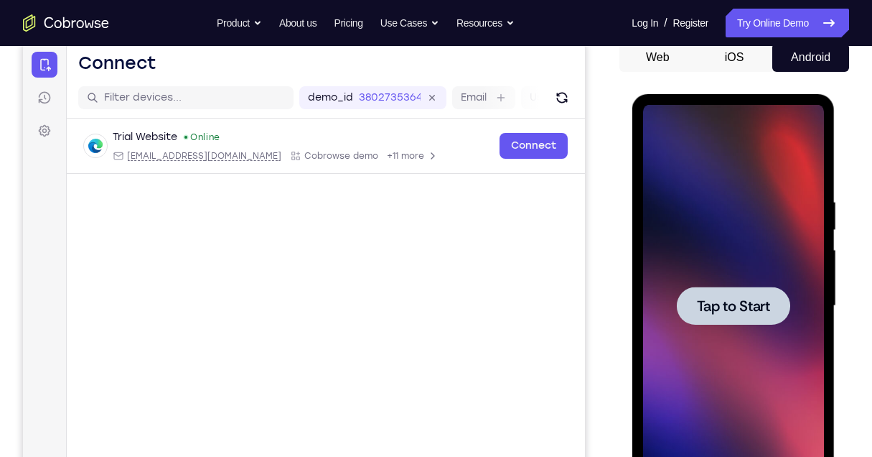
click at [756, 285] on div at bounding box center [733, 306] width 181 height 402
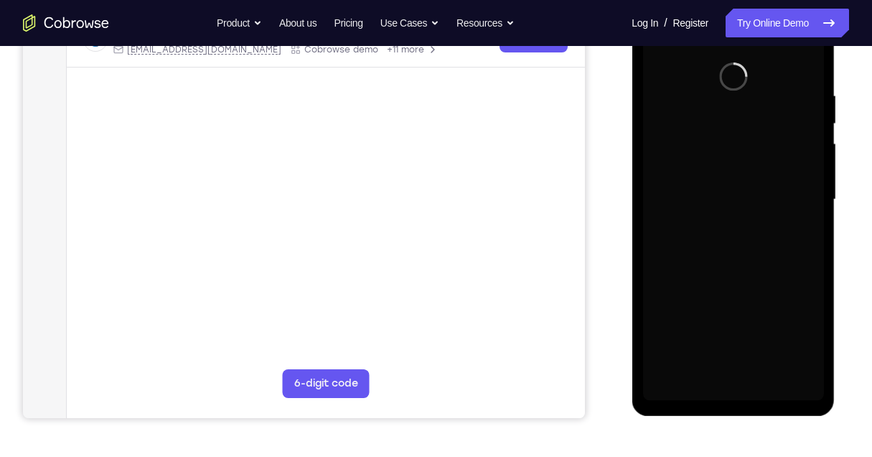
scroll to position [287, 0]
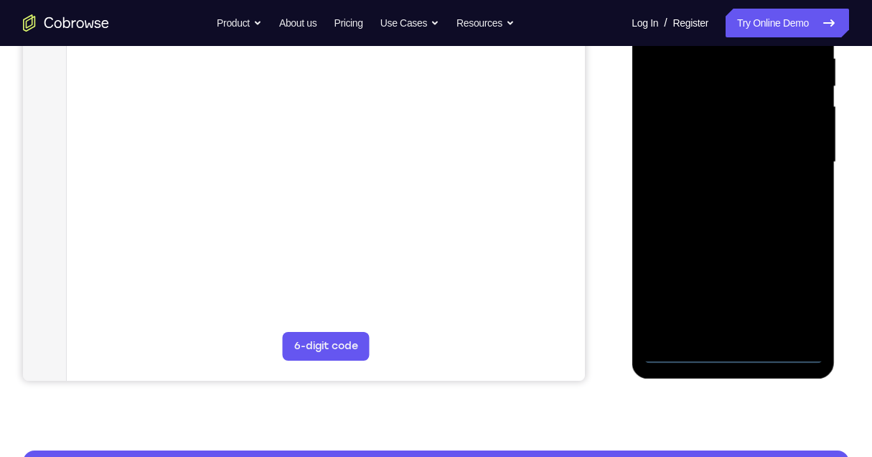
click at [734, 353] on div at bounding box center [733, 162] width 181 height 402
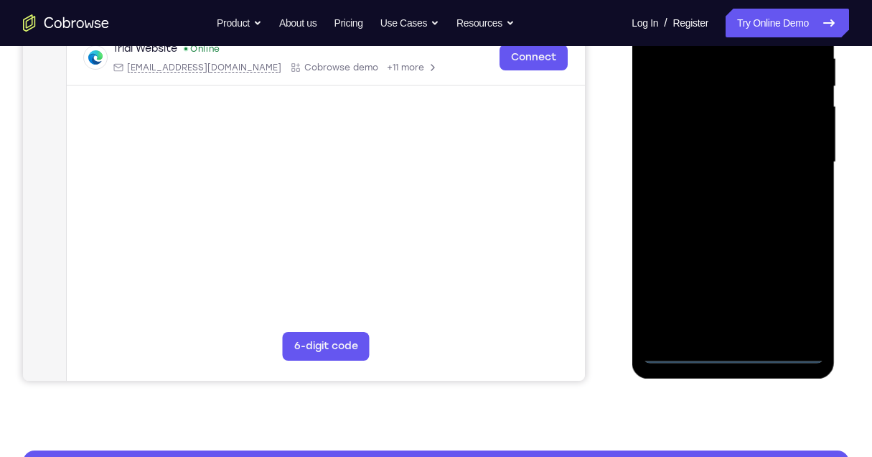
click at [791, 283] on div at bounding box center [733, 162] width 181 height 402
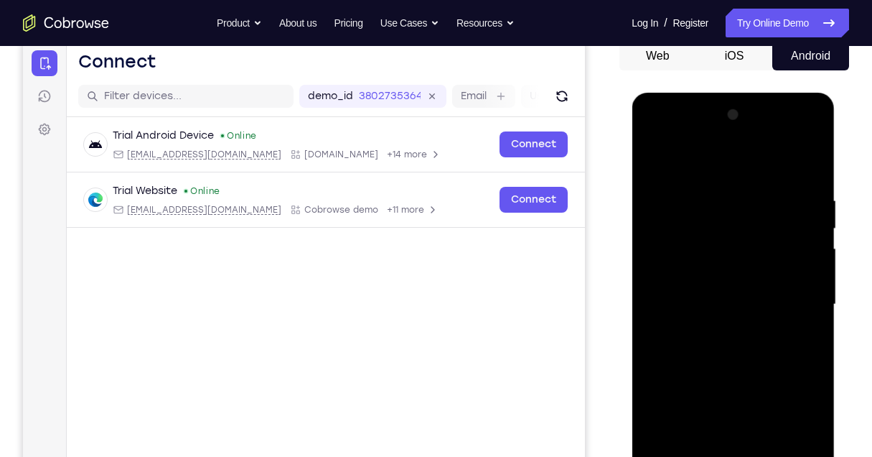
scroll to position [144, 0]
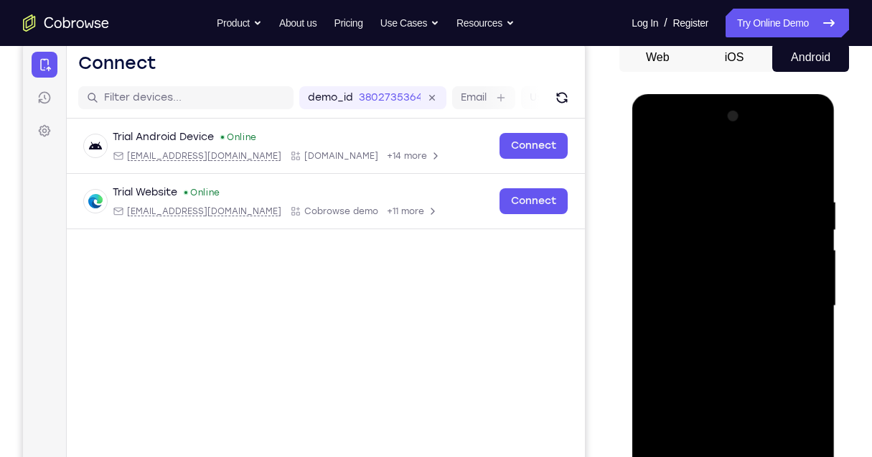
click at [691, 167] on div at bounding box center [733, 306] width 181 height 402
click at [802, 304] on div at bounding box center [733, 306] width 181 height 402
click at [716, 332] on div at bounding box center [733, 306] width 181 height 402
click at [716, 291] on div at bounding box center [733, 306] width 181 height 402
click at [715, 273] on div at bounding box center [733, 306] width 181 height 402
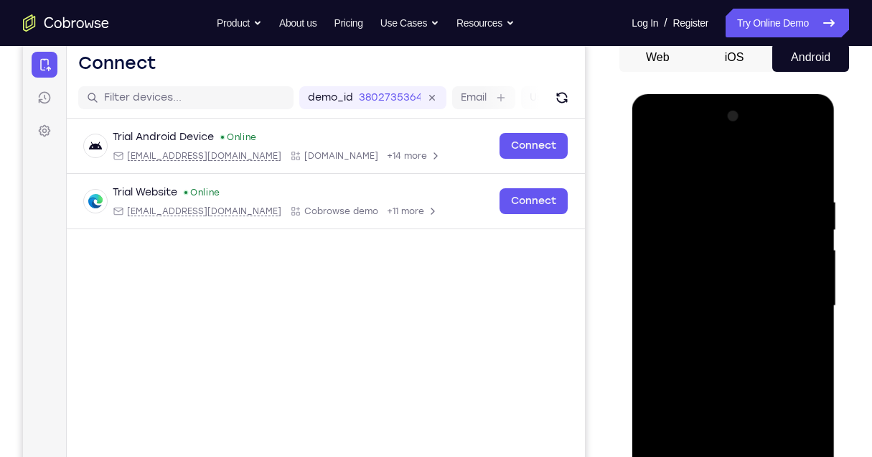
click at [719, 306] on div at bounding box center [733, 306] width 181 height 402
click at [717, 350] on div at bounding box center [733, 306] width 181 height 402
click at [717, 353] on div at bounding box center [733, 306] width 181 height 402
click at [729, 353] on div at bounding box center [733, 306] width 181 height 402
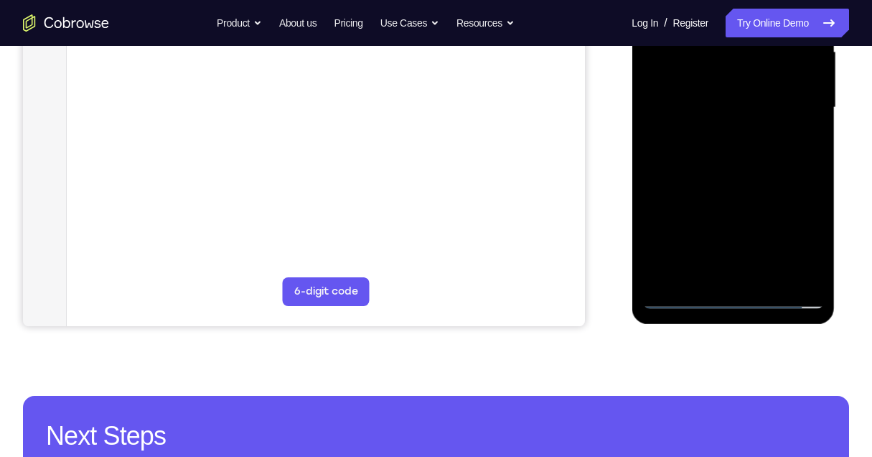
scroll to position [287, 0]
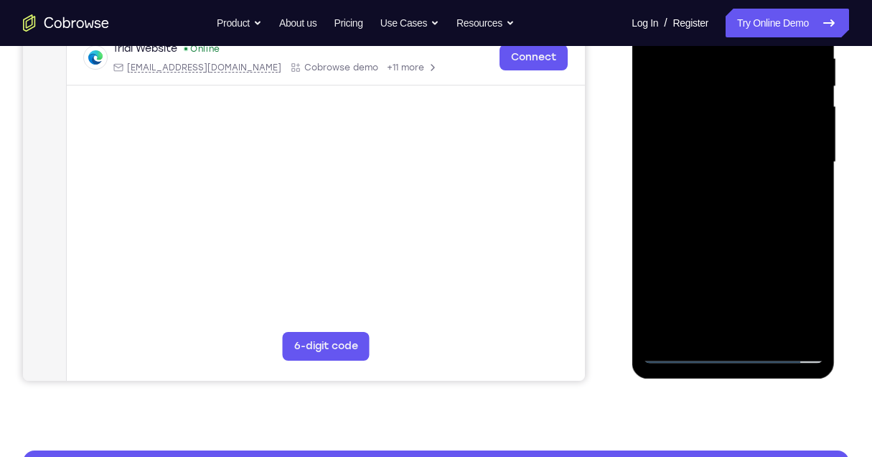
click at [751, 232] on div at bounding box center [733, 162] width 181 height 402
click at [766, 330] on div at bounding box center [733, 162] width 181 height 402
click at [727, 239] on div at bounding box center [733, 162] width 181 height 402
click at [696, 123] on div at bounding box center [733, 162] width 181 height 402
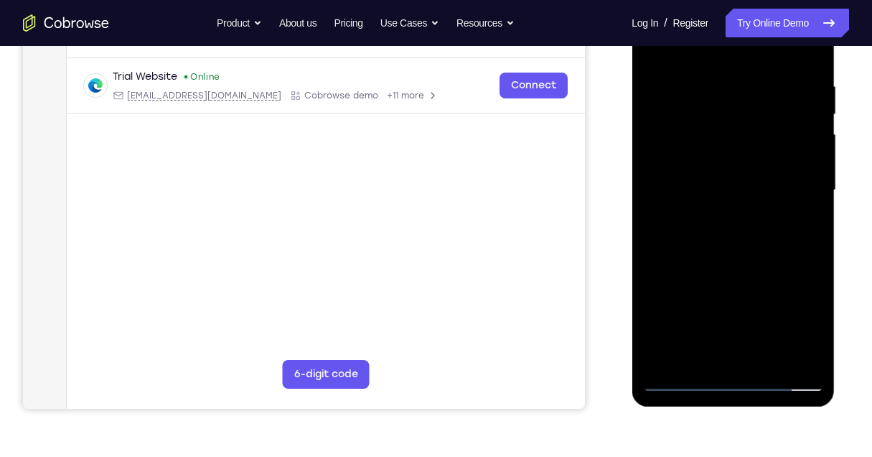
scroll to position [239, 0]
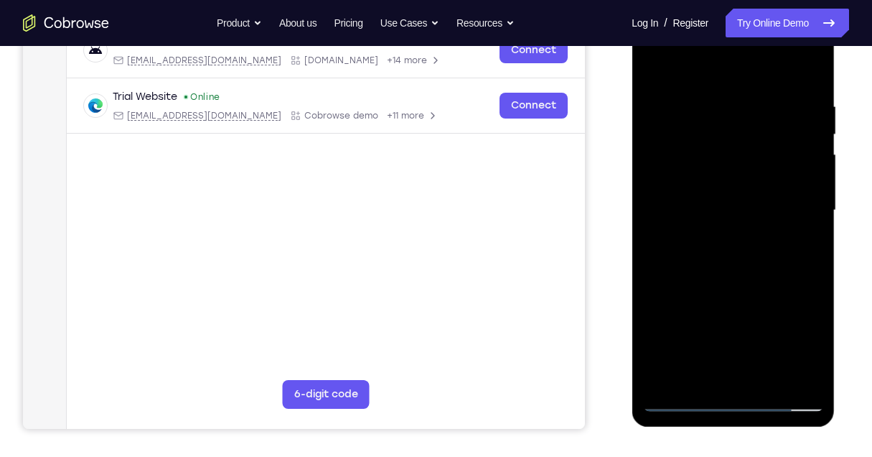
click at [695, 375] on div at bounding box center [733, 210] width 181 height 402
click at [803, 347] on div at bounding box center [733, 210] width 181 height 402
click at [803, 346] on div at bounding box center [733, 210] width 181 height 402
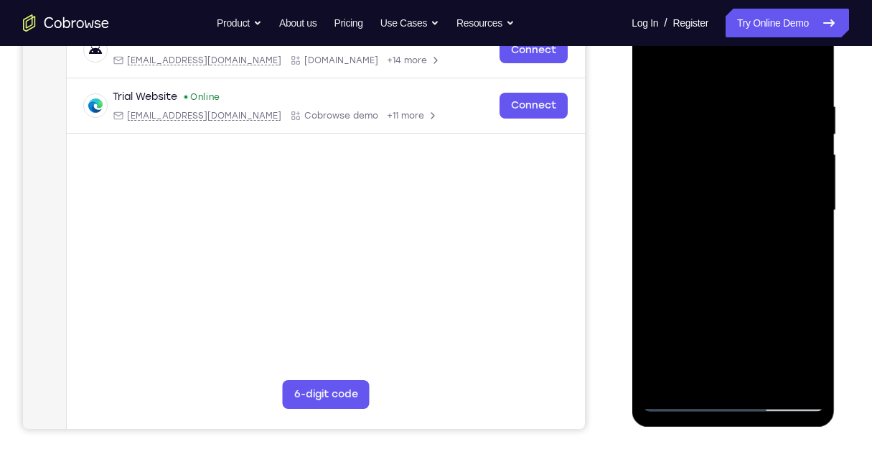
click at [694, 370] on div at bounding box center [733, 210] width 181 height 402
click at [770, 295] on div at bounding box center [733, 210] width 181 height 402
click at [658, 314] on div at bounding box center [733, 210] width 181 height 402
click at [806, 237] on div at bounding box center [733, 210] width 181 height 402
click at [654, 65] on div at bounding box center [733, 210] width 181 height 402
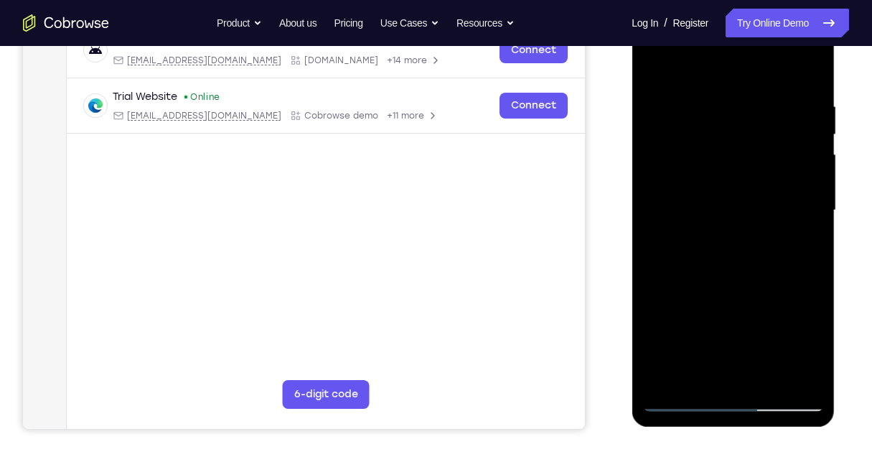
click at [696, 196] on div at bounding box center [733, 210] width 181 height 402
click at [653, 67] on div at bounding box center [733, 210] width 181 height 402
click at [719, 260] on div at bounding box center [733, 210] width 181 height 402
click at [652, 68] on div at bounding box center [733, 210] width 181 height 402
click at [708, 202] on div at bounding box center [733, 210] width 181 height 402
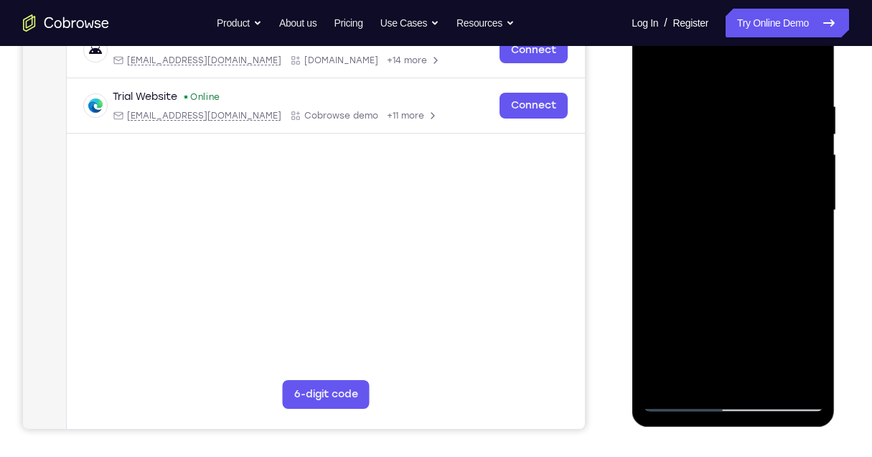
scroll to position [191, 0]
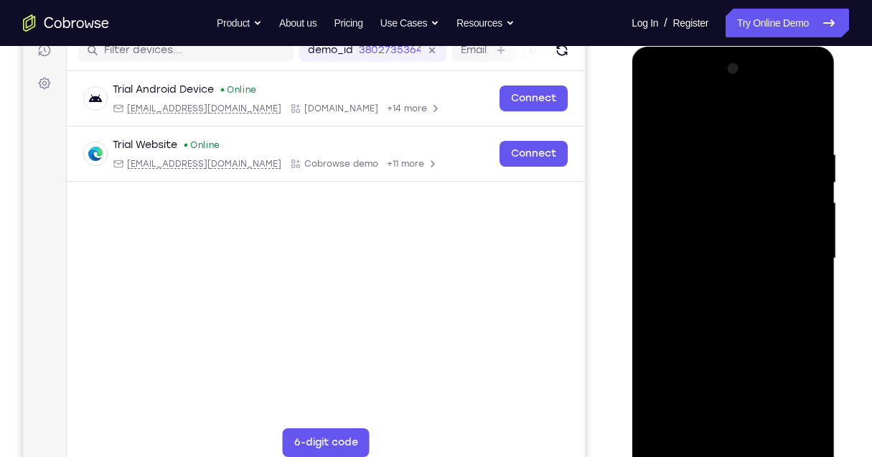
click at [653, 118] on div at bounding box center [733, 258] width 181 height 402
click at [701, 279] on div at bounding box center [733, 258] width 181 height 402
click at [653, 115] on div at bounding box center [733, 258] width 181 height 402
click at [717, 215] on div at bounding box center [733, 258] width 181 height 402
click at [655, 121] on div at bounding box center [733, 258] width 181 height 402
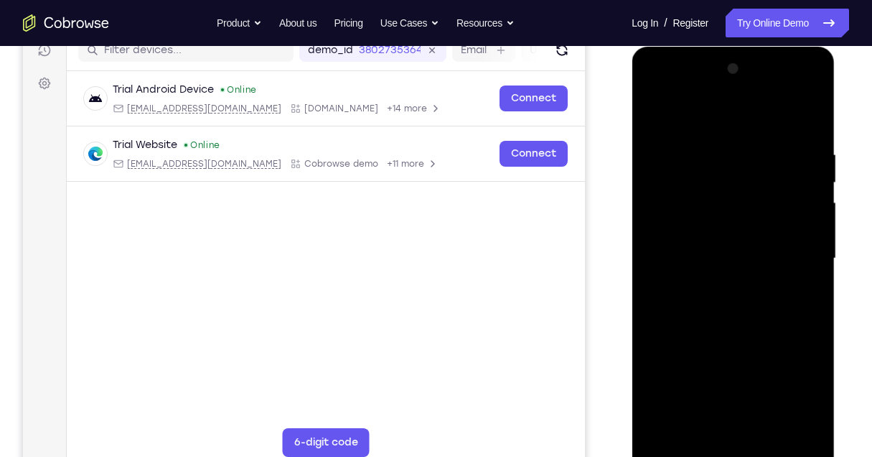
click at [659, 116] on div at bounding box center [733, 258] width 181 height 402
click at [704, 149] on div at bounding box center [733, 258] width 181 height 402
click at [801, 121] on div at bounding box center [733, 258] width 181 height 402
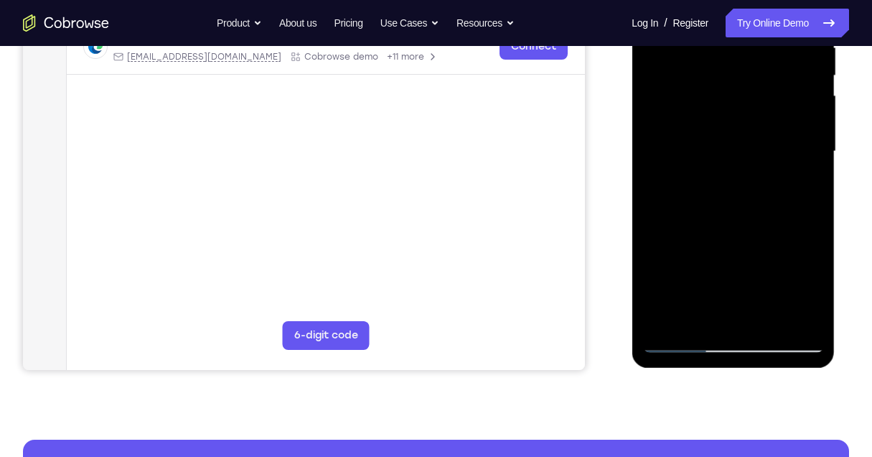
scroll to position [335, 0]
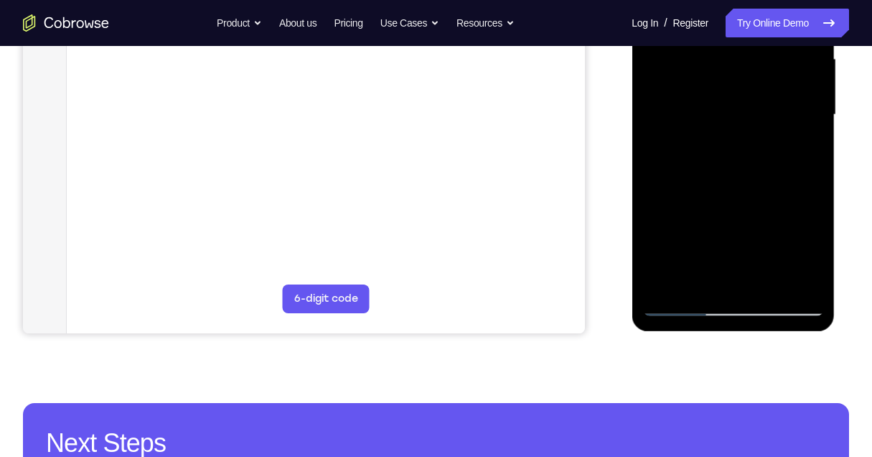
click at [773, 283] on div at bounding box center [733, 115] width 181 height 402
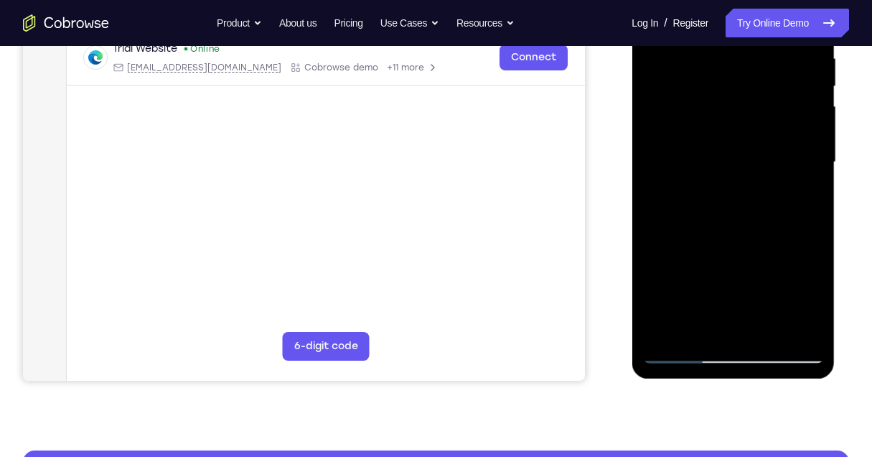
drag, startPoint x: 717, startPoint y: 279, endPoint x: 723, endPoint y: 203, distance: 75.6
click at [723, 203] on div at bounding box center [733, 162] width 181 height 402
click at [706, 240] on div at bounding box center [733, 162] width 181 height 402
drag, startPoint x: 714, startPoint y: 141, endPoint x: 700, endPoint y: 293, distance: 152.9
click at [701, 295] on div at bounding box center [733, 162] width 181 height 402
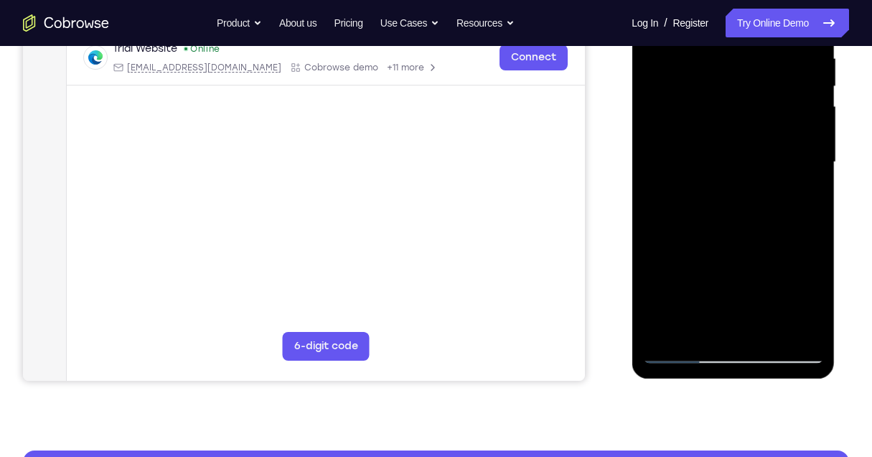
drag, startPoint x: 740, startPoint y: 156, endPoint x: 729, endPoint y: 377, distance: 221.4
click at [729, 377] on div at bounding box center [733, 164] width 203 height 428
drag, startPoint x: 716, startPoint y: 154, endPoint x: 717, endPoint y: 283, distance: 129.2
click at [717, 283] on div at bounding box center [733, 162] width 181 height 402
drag, startPoint x: 755, startPoint y: 141, endPoint x: 756, endPoint y: 301, distance: 160.1
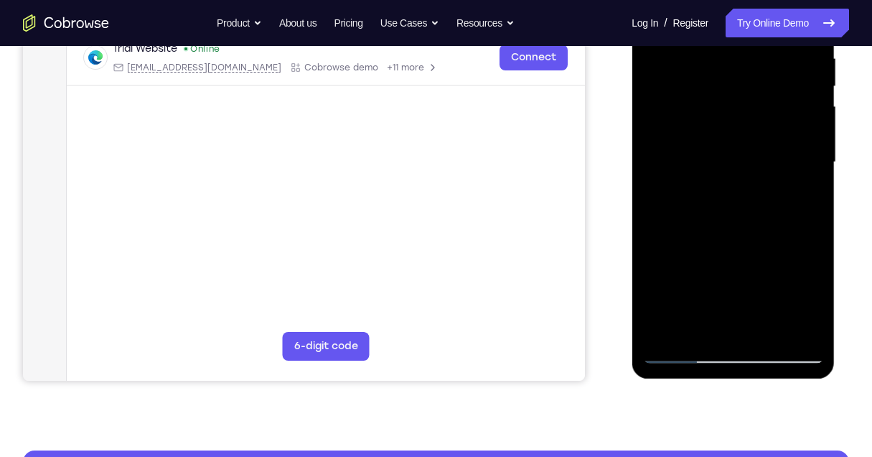
click at [759, 301] on div at bounding box center [733, 162] width 181 height 402
drag, startPoint x: 753, startPoint y: 185, endPoint x: 750, endPoint y: 282, distance: 97.0
click at [752, 287] on div at bounding box center [733, 162] width 181 height 402
drag, startPoint x: 793, startPoint y: 146, endPoint x: 770, endPoint y: 304, distance: 160.3
click at [775, 303] on div at bounding box center [733, 162] width 181 height 402
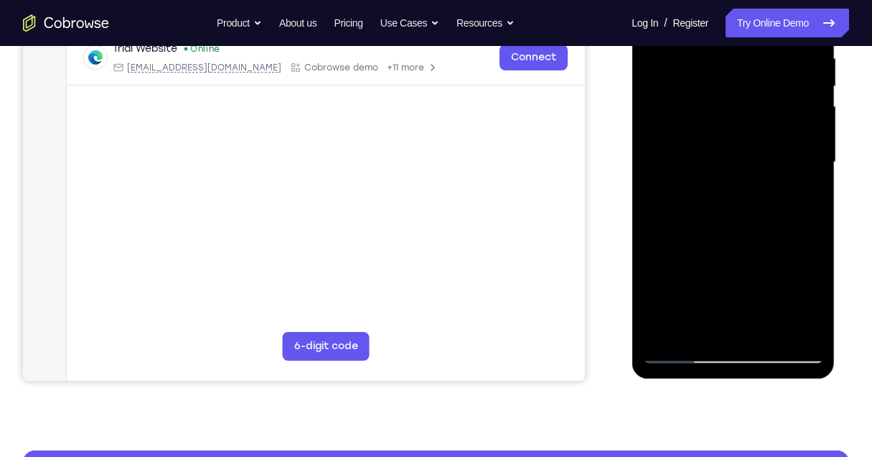
drag, startPoint x: 760, startPoint y: 181, endPoint x: 742, endPoint y: 253, distance: 74.9
click at [743, 250] on div at bounding box center [733, 162] width 181 height 402
drag, startPoint x: 766, startPoint y: 165, endPoint x: 762, endPoint y: 203, distance: 38.2
click at [763, 201] on div at bounding box center [733, 162] width 181 height 402
drag, startPoint x: 765, startPoint y: 192, endPoint x: 762, endPoint y: 225, distance: 33.1
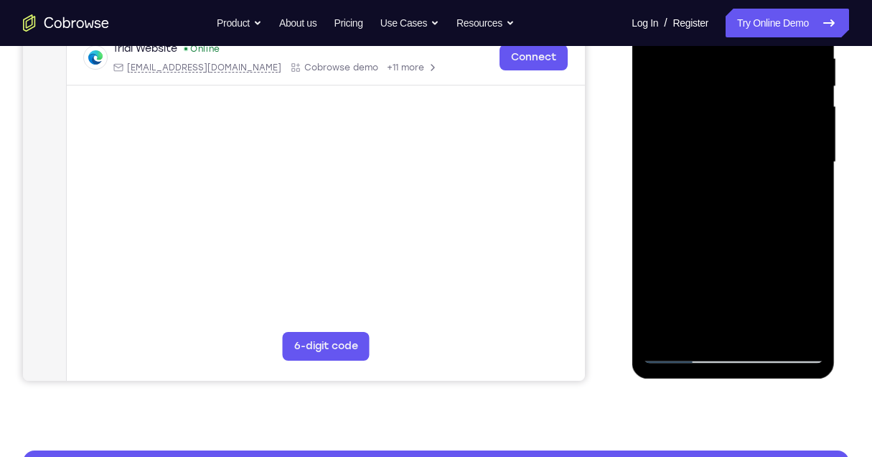
click at [762, 225] on div at bounding box center [733, 162] width 181 height 402
drag, startPoint x: 788, startPoint y: 190, endPoint x: 766, endPoint y: 246, distance: 60.0
click at [766, 246] on div at bounding box center [733, 162] width 181 height 402
drag, startPoint x: 767, startPoint y: 132, endPoint x: 754, endPoint y: 276, distance: 144.2
click at [757, 276] on div at bounding box center [733, 162] width 181 height 402
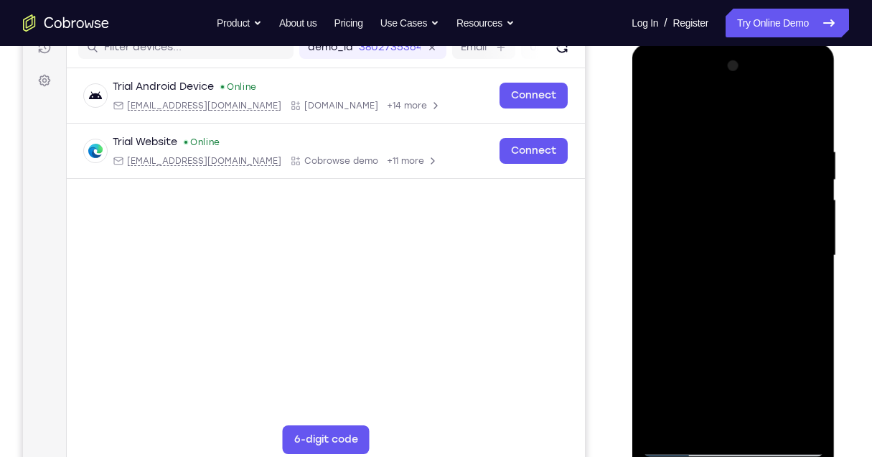
scroll to position [191, 0]
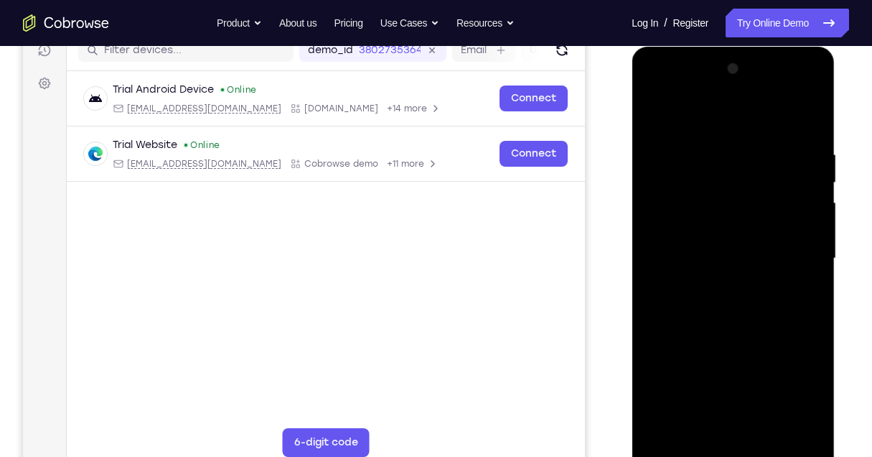
click at [658, 114] on div at bounding box center [733, 258] width 181 height 402
drag, startPoint x: 729, startPoint y: 301, endPoint x: 732, endPoint y: 435, distance: 134.3
click at [732, 441] on div at bounding box center [733, 258] width 181 height 402
drag, startPoint x: 763, startPoint y: 224, endPoint x: 671, endPoint y: 411, distance: 208.7
click at [673, 411] on div at bounding box center [733, 258] width 181 height 402
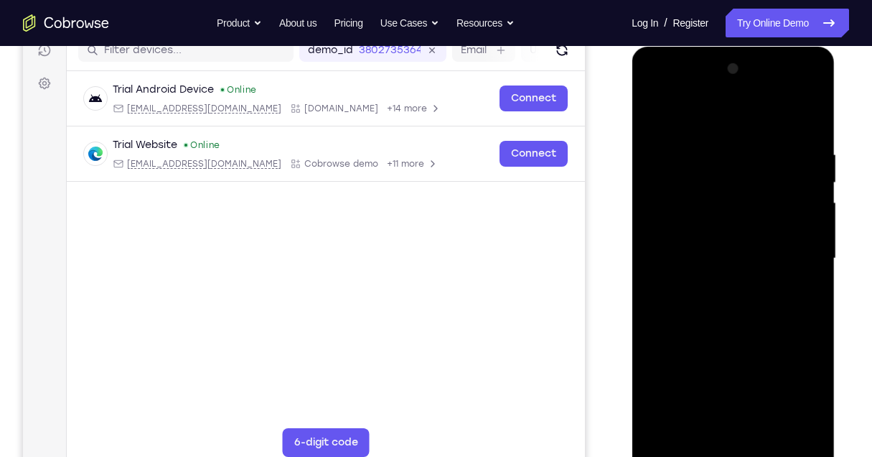
click at [709, 207] on div at bounding box center [733, 258] width 181 height 402
click at [696, 422] on div at bounding box center [733, 258] width 181 height 402
click at [654, 115] on div at bounding box center [733, 258] width 181 height 402
drag, startPoint x: 745, startPoint y: 262, endPoint x: 714, endPoint y: 385, distance: 126.6
click at [716, 391] on div at bounding box center [733, 258] width 181 height 402
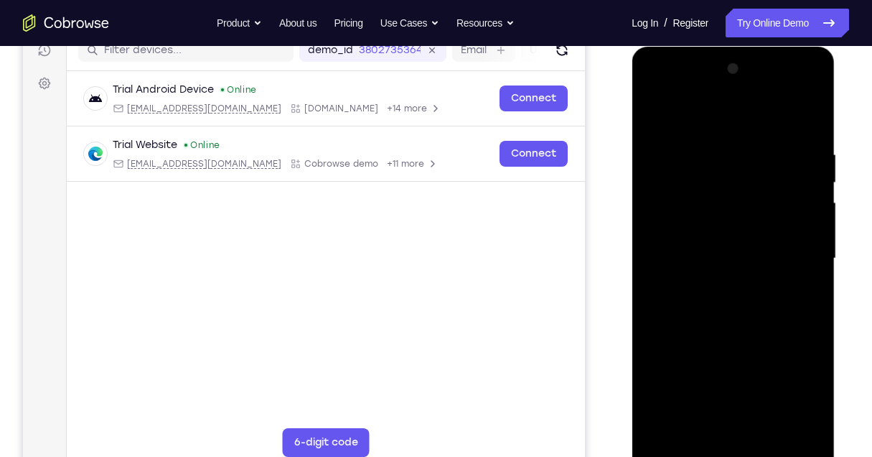
drag, startPoint x: 671, startPoint y: 248, endPoint x: 668, endPoint y: 333, distance: 84.8
click at [668, 333] on div at bounding box center [733, 258] width 181 height 402
click at [700, 219] on div at bounding box center [733, 258] width 181 height 402
click at [743, 222] on div at bounding box center [733, 258] width 181 height 402
click at [674, 419] on div at bounding box center [733, 258] width 181 height 402
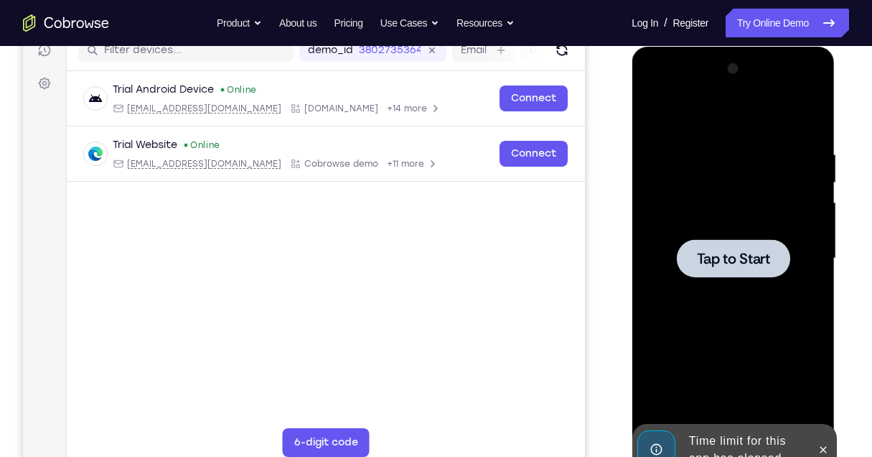
drag, startPoint x: 1444, startPoint y: 74, endPoint x: 700, endPoint y: 256, distance: 766.5
click at [700, 256] on span "Tap to Start" at bounding box center [732, 258] width 73 height 14
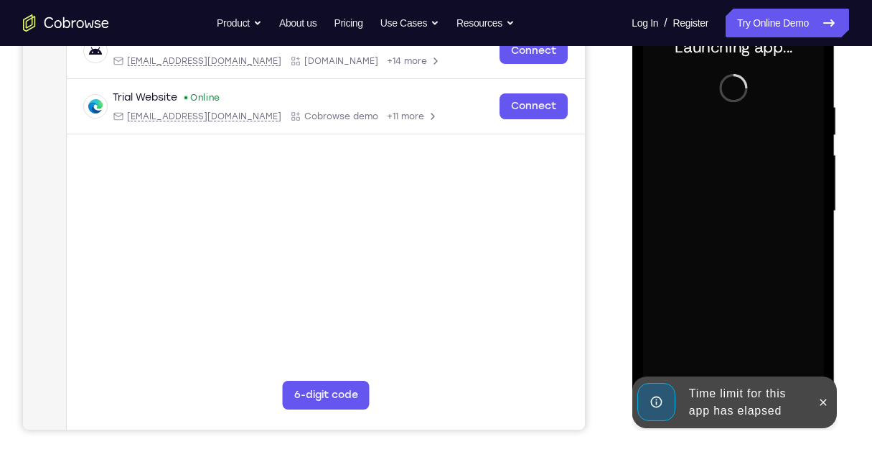
scroll to position [239, 0]
click at [824, 406] on icon at bounding box center [822, 401] width 11 height 11
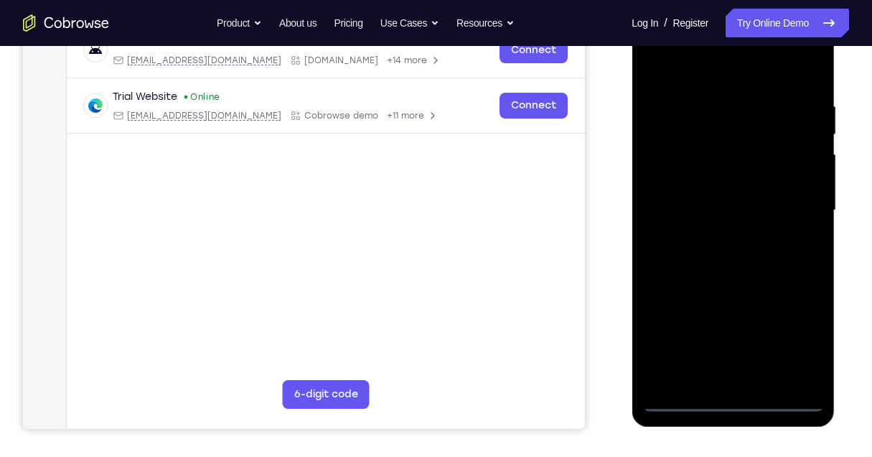
click at [729, 396] on div at bounding box center [733, 210] width 181 height 402
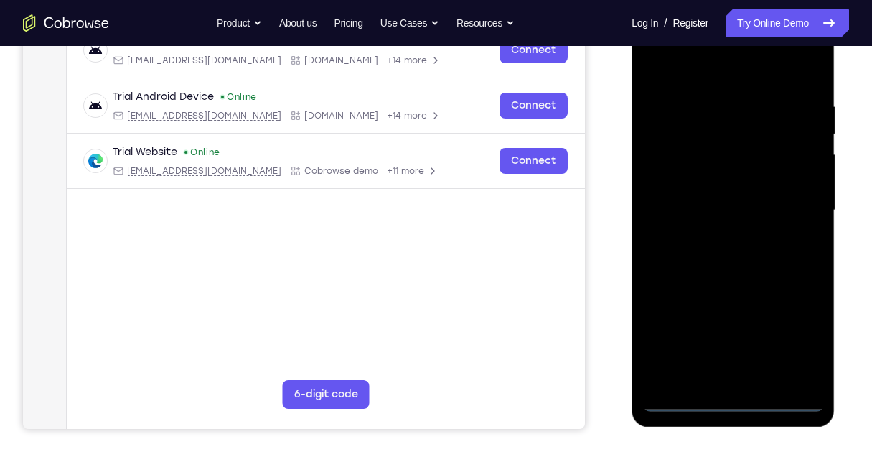
click at [735, 403] on div at bounding box center [733, 210] width 181 height 402
click at [801, 340] on div at bounding box center [733, 210] width 181 height 402
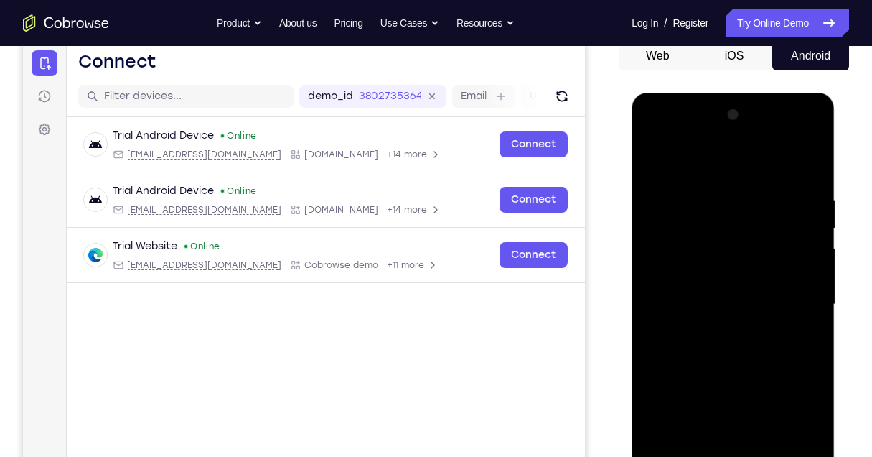
scroll to position [144, 0]
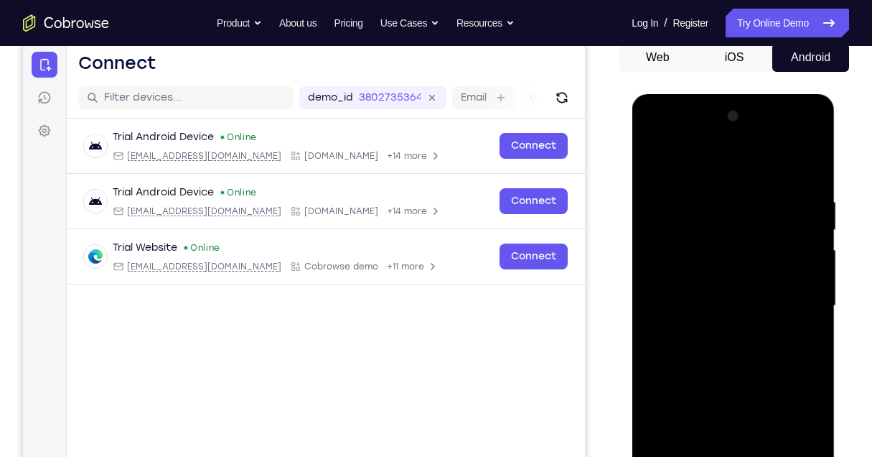
click at [724, 169] on div at bounding box center [733, 306] width 181 height 402
click at [795, 297] on div at bounding box center [733, 306] width 181 height 402
click at [713, 331] on div at bounding box center [733, 306] width 181 height 402
click at [715, 291] on div at bounding box center [733, 306] width 181 height 402
click at [719, 282] on div at bounding box center [733, 306] width 181 height 402
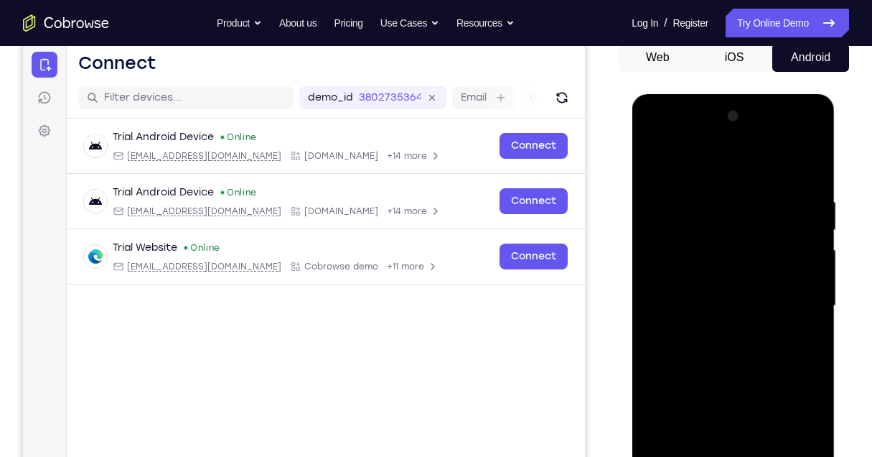
click at [726, 309] on div at bounding box center [733, 306] width 181 height 402
click at [733, 359] on div at bounding box center [733, 306] width 181 height 402
click at [734, 352] on div at bounding box center [733, 306] width 181 height 402
click at [734, 351] on div at bounding box center [733, 306] width 181 height 402
click at [734, 352] on div at bounding box center [733, 306] width 181 height 402
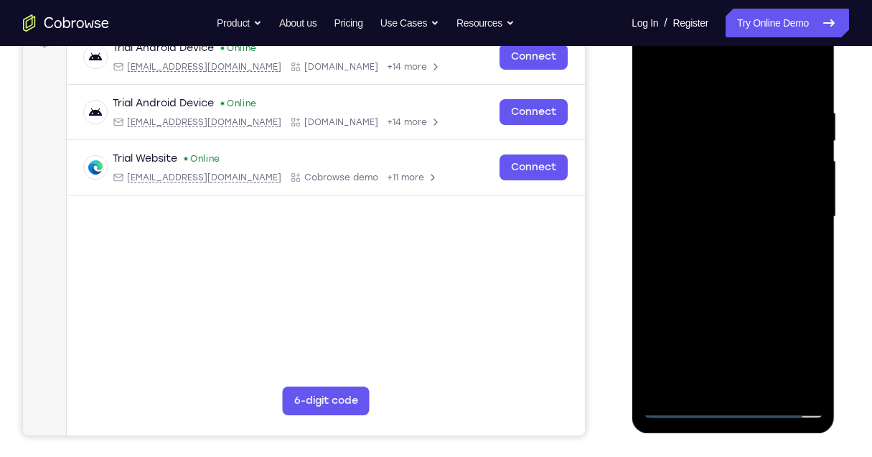
scroll to position [239, 0]
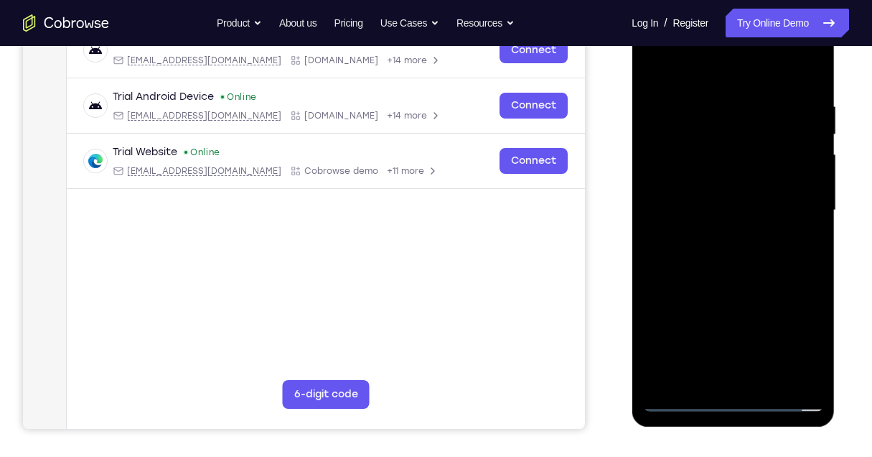
click at [761, 378] on div at bounding box center [733, 210] width 181 height 402
click at [720, 278] on div at bounding box center [733, 210] width 181 height 402
click at [770, 375] on div at bounding box center [733, 210] width 181 height 402
click at [729, 268] on div at bounding box center [733, 210] width 181 height 402
click at [790, 230] on div at bounding box center [733, 210] width 181 height 402
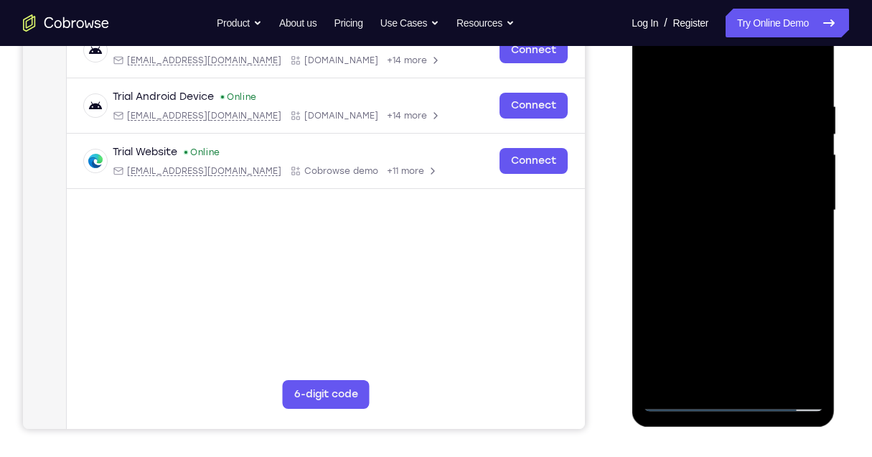
click at [703, 166] on div at bounding box center [733, 210] width 181 height 402
click at [809, 350] on div at bounding box center [733, 210] width 181 height 402
click at [656, 67] on div at bounding box center [733, 210] width 181 height 402
click at [727, 173] on div at bounding box center [733, 210] width 181 height 402
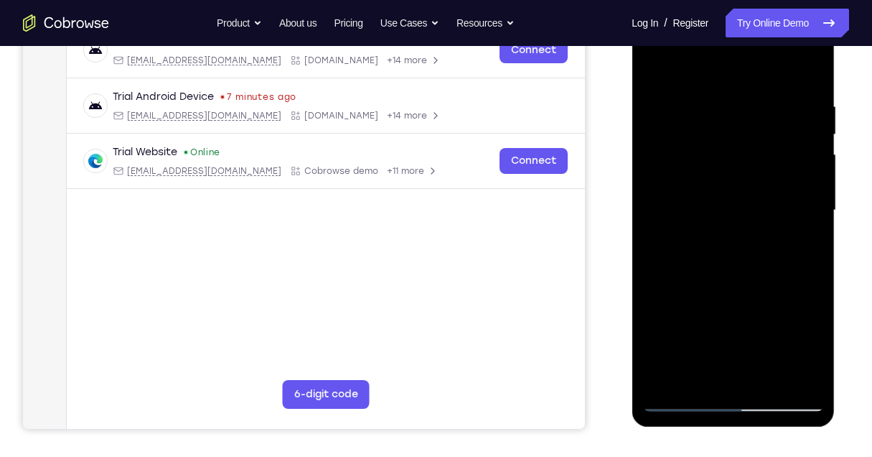
click at [704, 371] on div at bounding box center [733, 210] width 181 height 402
click at [653, 73] on div at bounding box center [733, 210] width 181 height 402
click at [709, 170] on div at bounding box center [733, 210] width 181 height 402
click at [716, 375] on div at bounding box center [733, 210] width 181 height 402
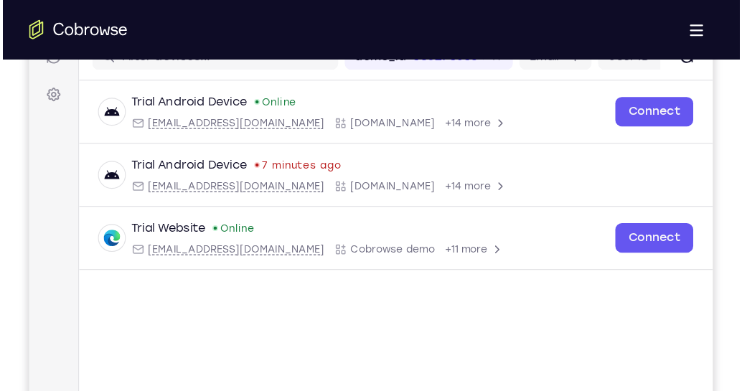
scroll to position [202, 0]
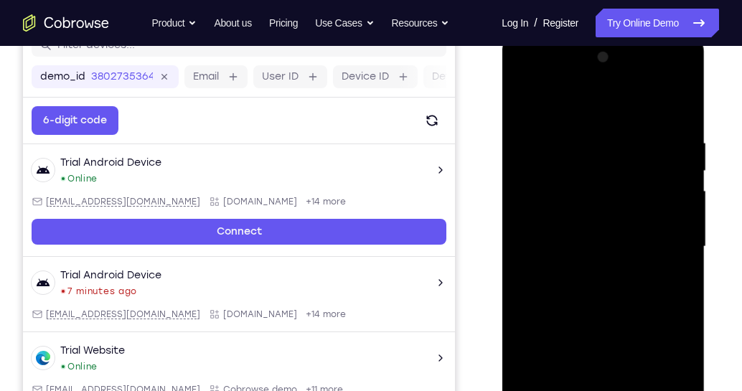
drag, startPoint x: 1140, startPoint y: 35, endPoint x: 547, endPoint y: 281, distance: 642.1
click at [547, 281] on div at bounding box center [603, 247] width 181 height 402
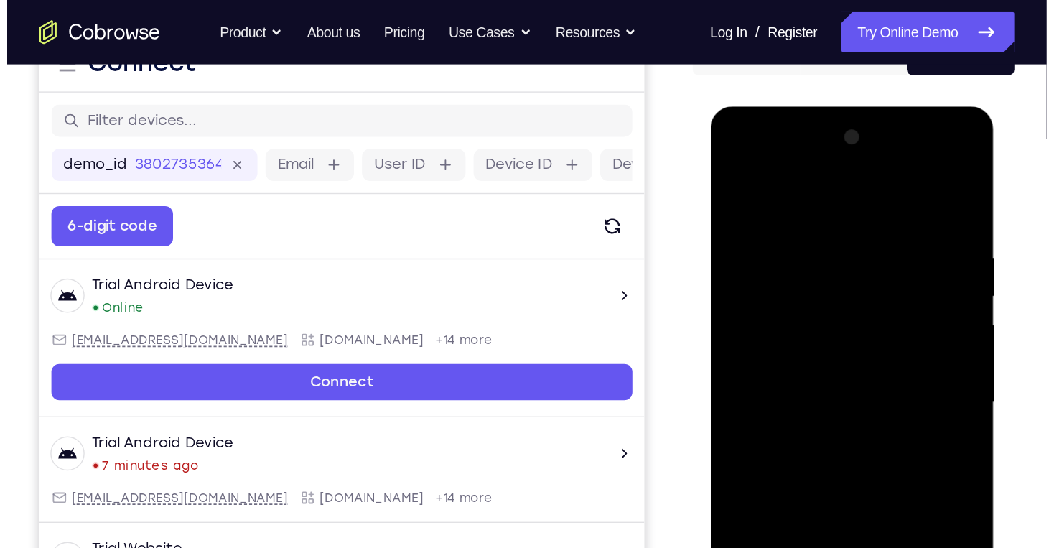
scroll to position [162, 0]
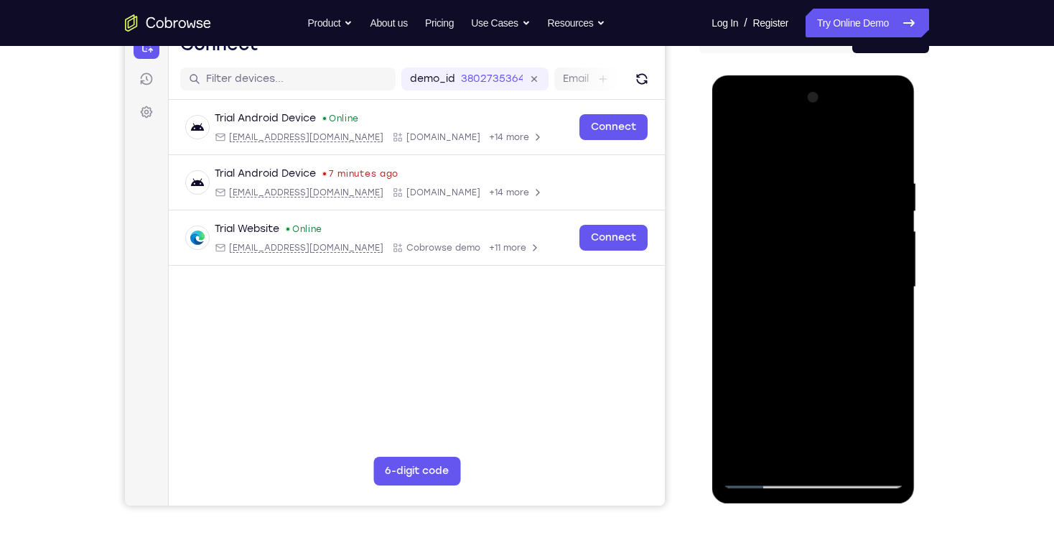
drag, startPoint x: 1450, startPoint y: 75, endPoint x: 747, endPoint y: 327, distance: 746.6
click at [747, 327] on div at bounding box center [812, 287] width 181 height 402
click at [758, 324] on div at bounding box center [812, 287] width 181 height 402
click at [760, 323] on div at bounding box center [812, 287] width 181 height 402
click at [734, 145] on div at bounding box center [812, 287] width 181 height 402
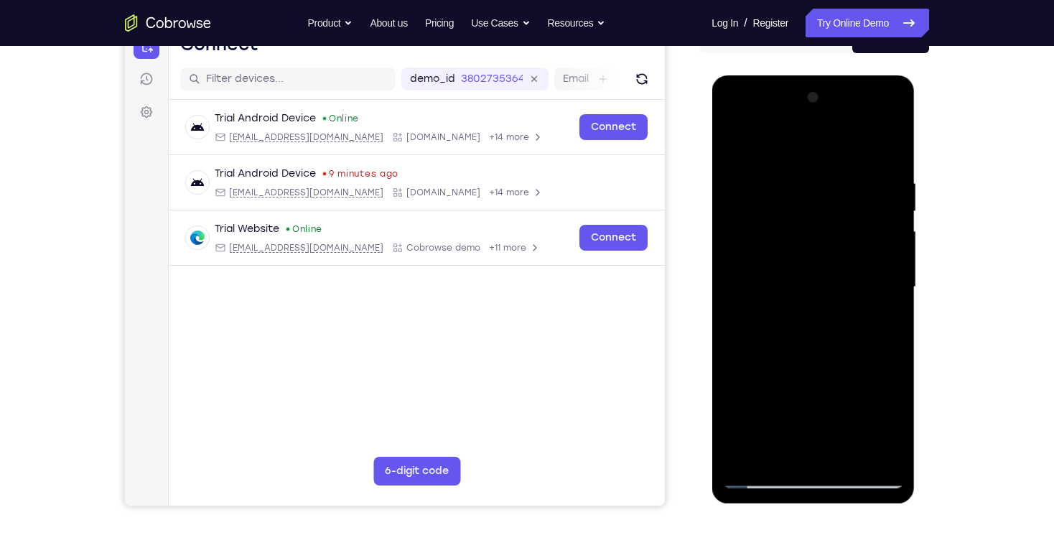
click at [816, 246] on div at bounding box center [812, 287] width 181 height 402
click at [872, 429] on div at bounding box center [812, 287] width 181 height 402
click at [737, 142] on div at bounding box center [812, 287] width 181 height 402
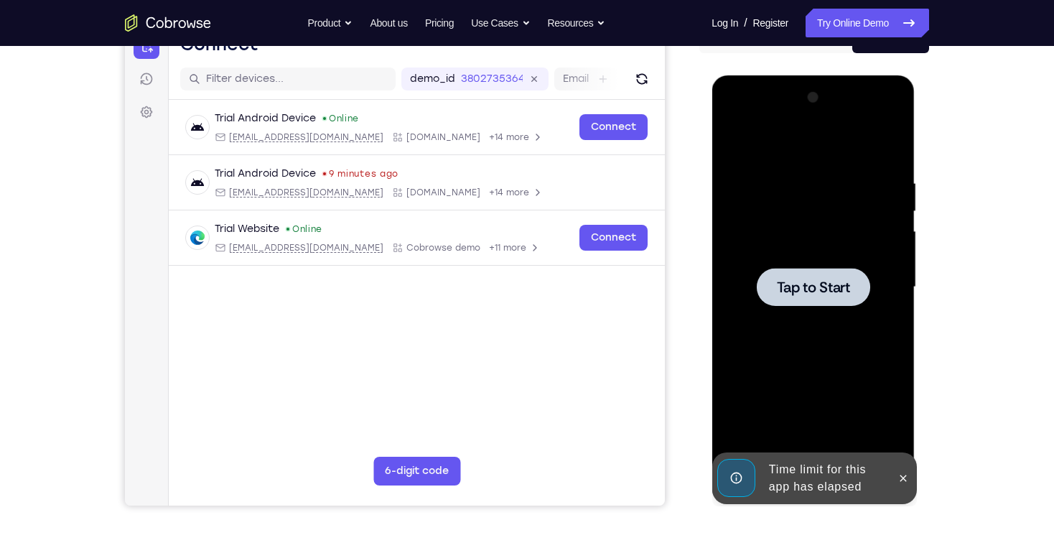
click at [785, 258] on div at bounding box center [812, 287] width 181 height 402
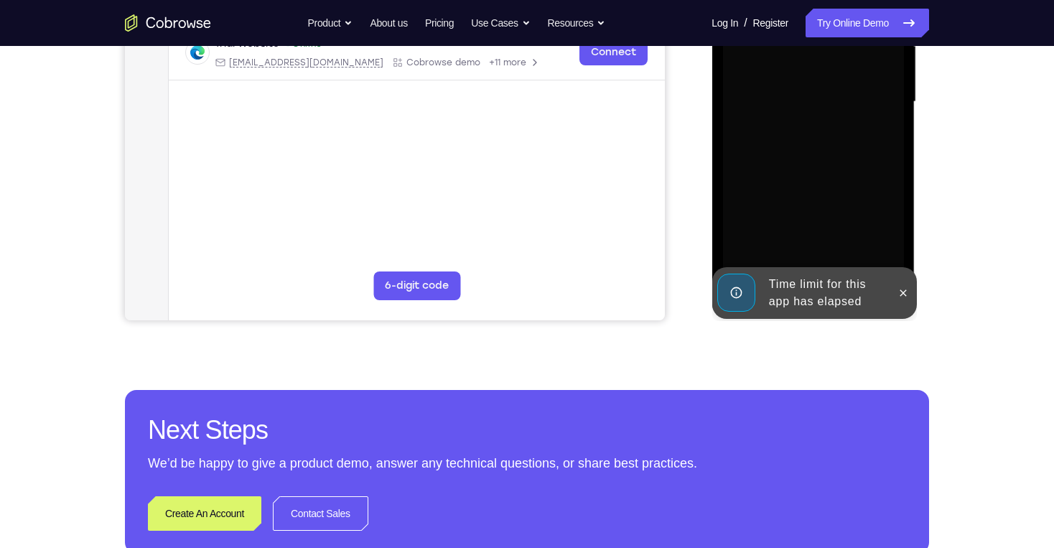
scroll to position [392, 0]
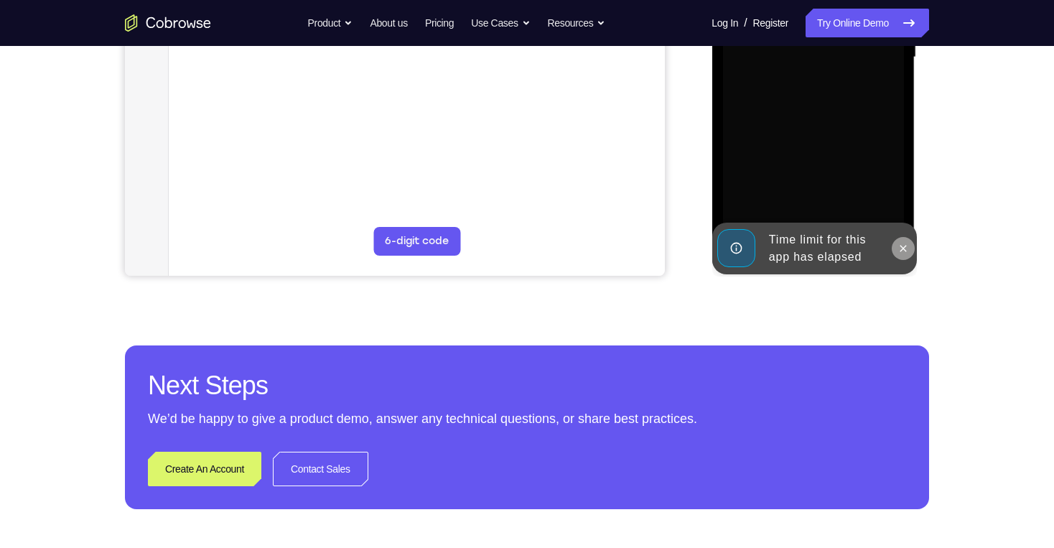
click at [872, 246] on icon at bounding box center [902, 248] width 11 height 11
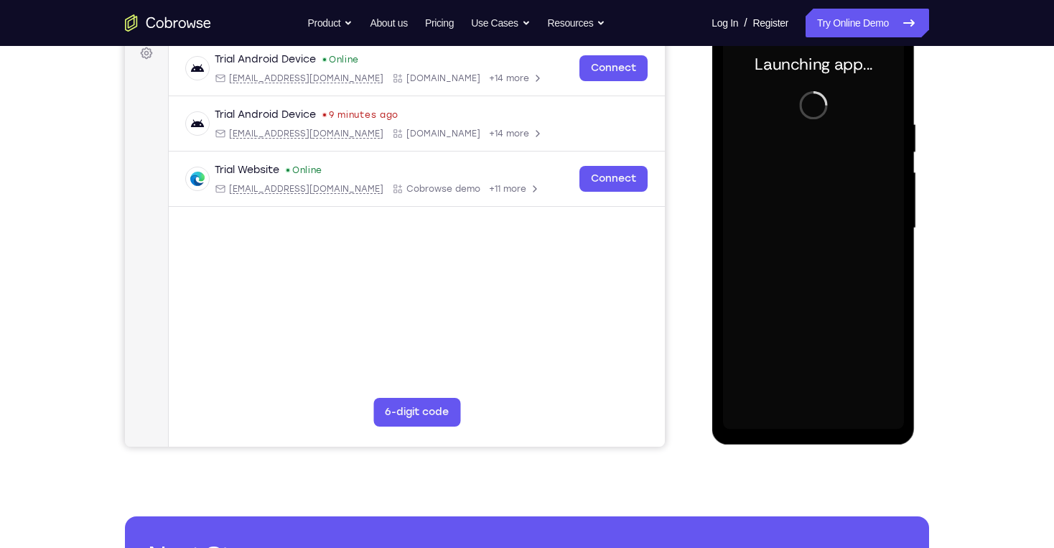
scroll to position [220, 0]
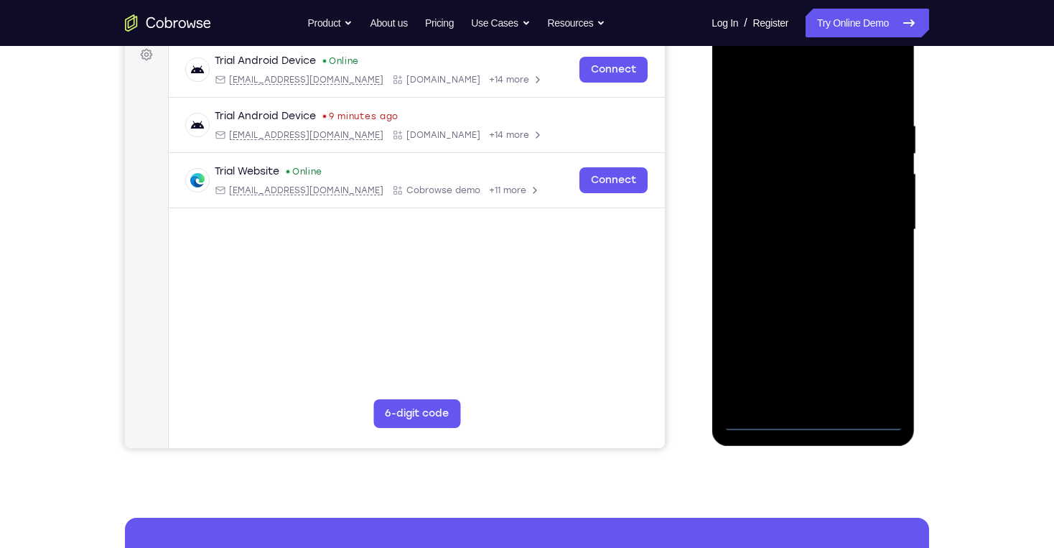
click at [812, 414] on div at bounding box center [812, 230] width 181 height 402
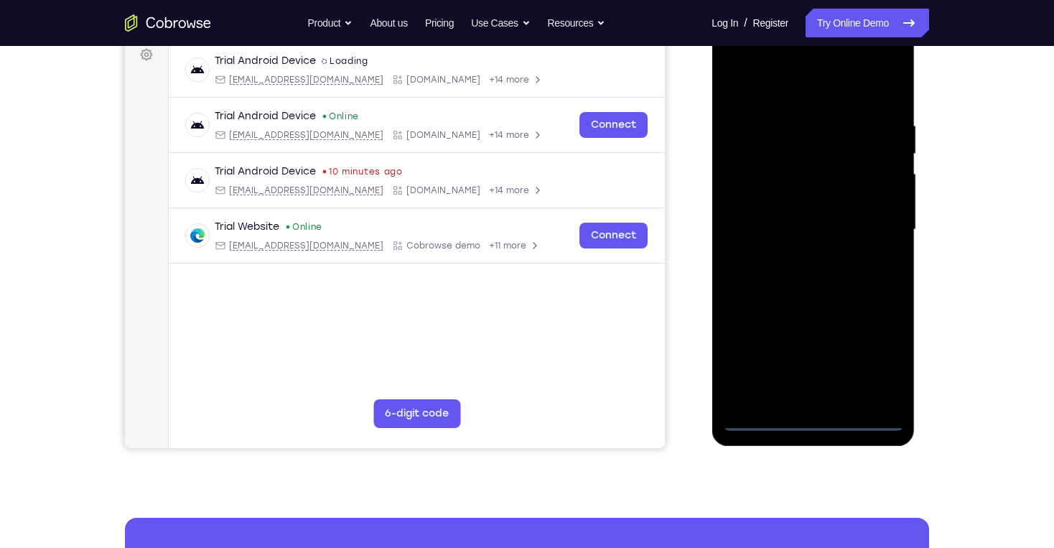
click at [813, 414] on div at bounding box center [812, 230] width 181 height 402
click at [812, 420] on div at bounding box center [812, 230] width 181 height 402
click at [867, 352] on div at bounding box center [812, 230] width 181 height 402
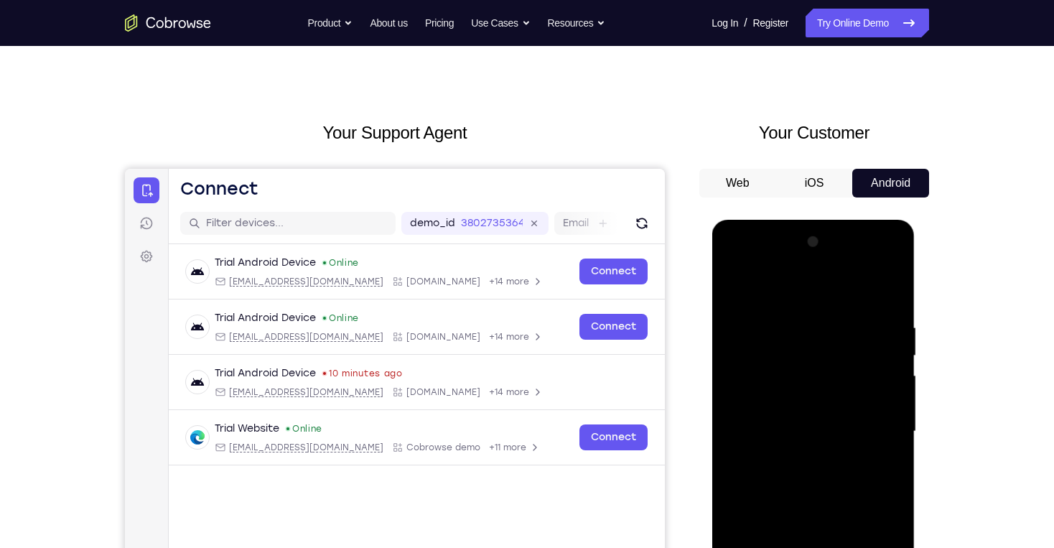
scroll to position [0, 0]
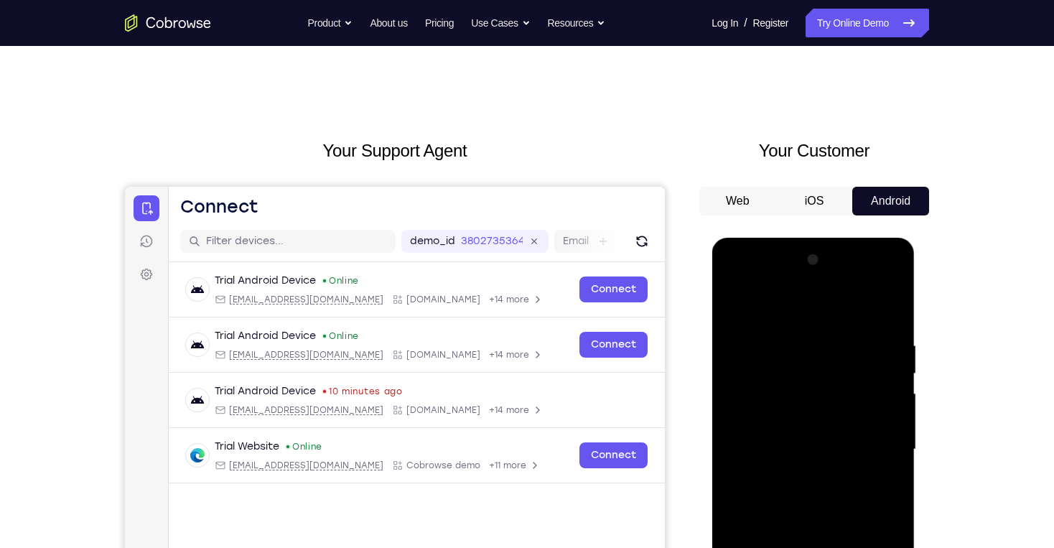
click at [789, 315] on div at bounding box center [812, 449] width 181 height 402
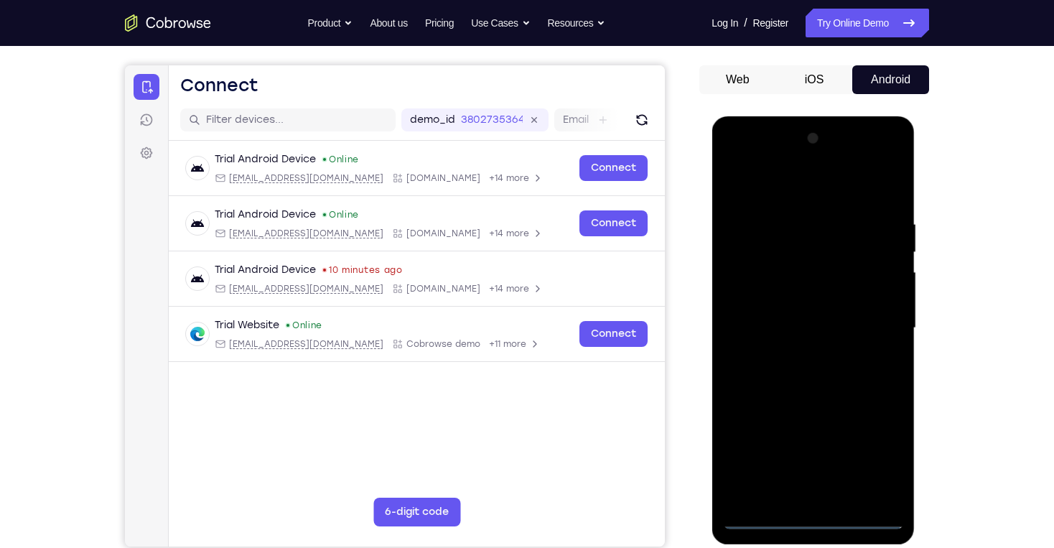
scroll to position [172, 0]
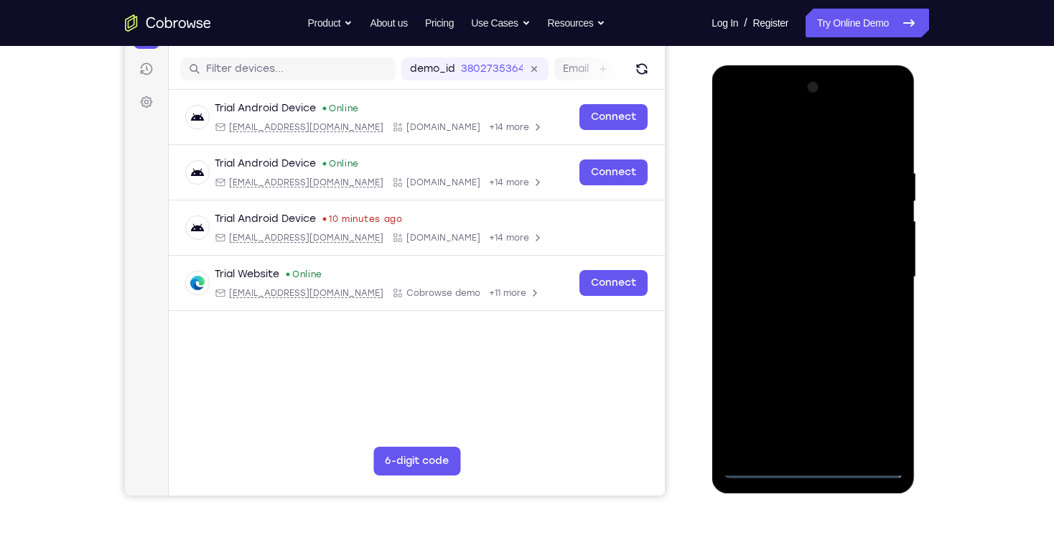
click at [872, 282] on div at bounding box center [812, 277] width 181 height 402
click at [800, 299] on div at bounding box center [812, 277] width 181 height 402
click at [804, 265] on div at bounding box center [812, 277] width 181 height 402
click at [777, 248] on div at bounding box center [812, 277] width 181 height 402
click at [789, 282] on div at bounding box center [812, 277] width 181 height 402
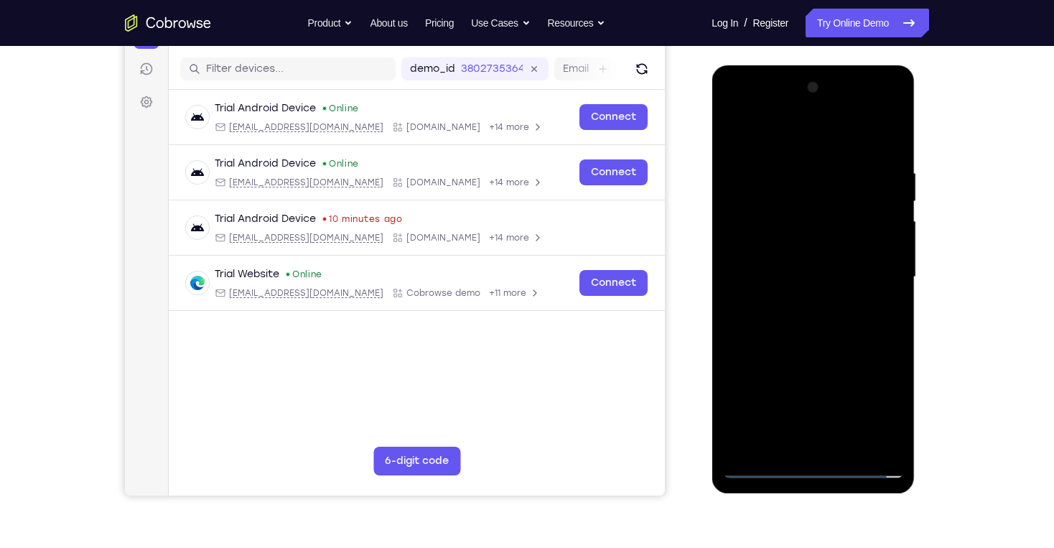
click at [818, 326] on div at bounding box center [812, 277] width 181 height 402
click at [818, 316] on div at bounding box center [812, 277] width 181 height 402
click at [812, 329] on div at bounding box center [812, 277] width 181 height 402
click at [810, 316] on div at bounding box center [812, 277] width 181 height 402
click at [808, 324] on div at bounding box center [812, 277] width 181 height 402
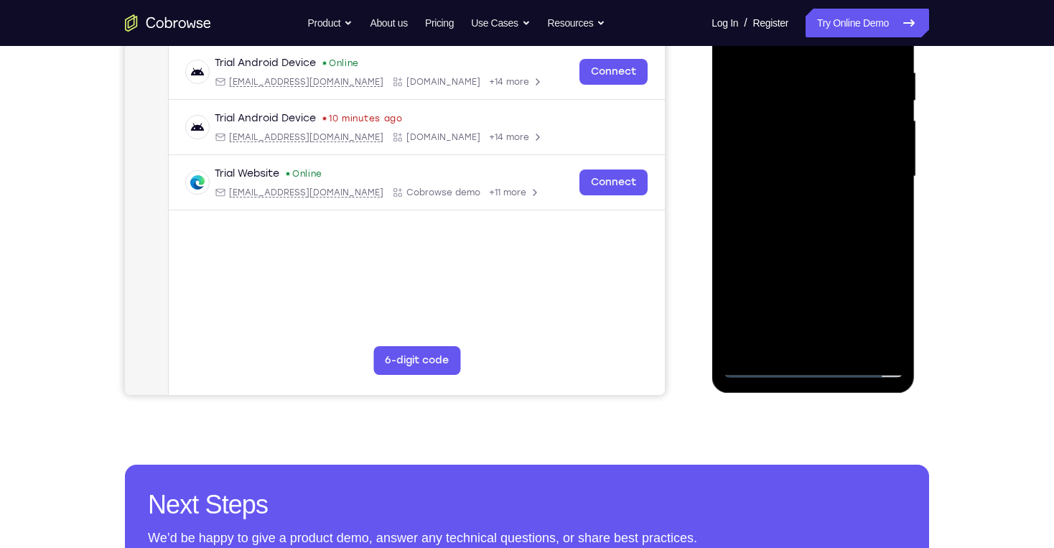
scroll to position [287, 0]
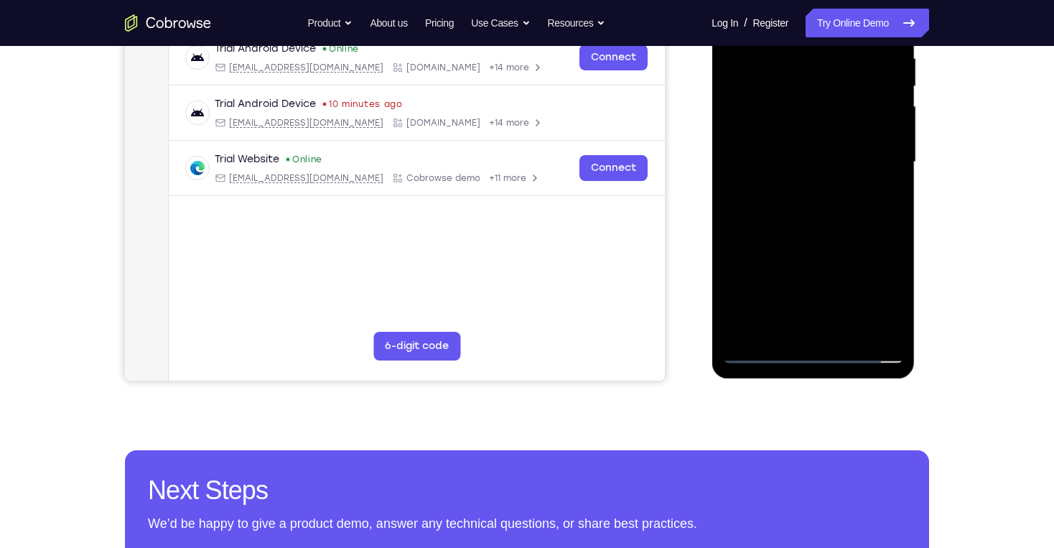
click at [848, 327] on div at bounding box center [812, 162] width 181 height 402
click at [795, 228] on div at bounding box center [812, 162] width 181 height 402
click at [846, 327] on div at bounding box center [812, 162] width 181 height 402
click at [815, 240] on div at bounding box center [812, 162] width 181 height 402
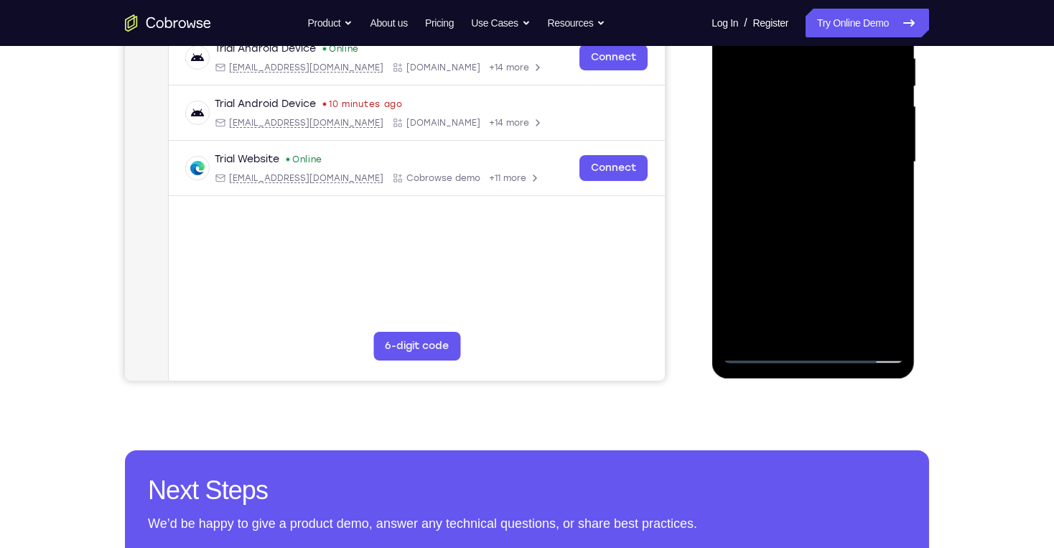
click at [785, 121] on div at bounding box center [812, 162] width 181 height 402
click at [784, 323] on div at bounding box center [812, 162] width 181 height 402
click at [779, 199] on div at bounding box center [812, 162] width 181 height 402
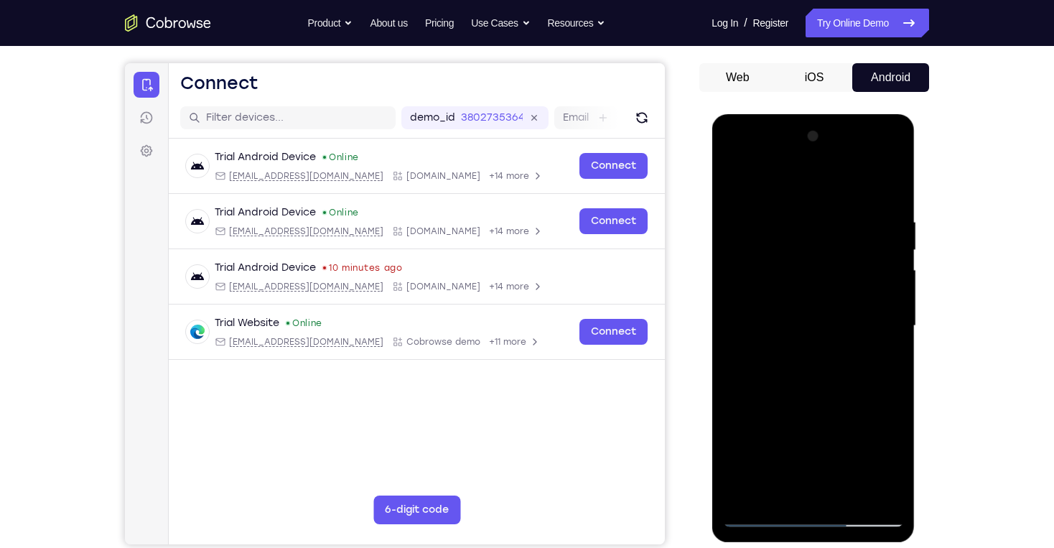
scroll to position [115, 0]
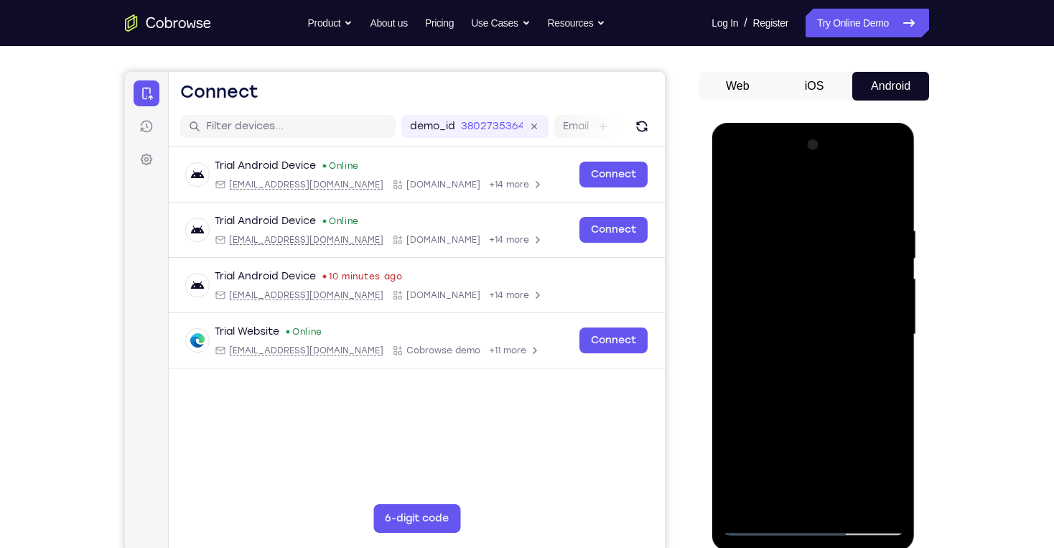
click at [734, 192] on div at bounding box center [812, 335] width 181 height 402
click at [800, 291] on div at bounding box center [812, 335] width 181 height 402
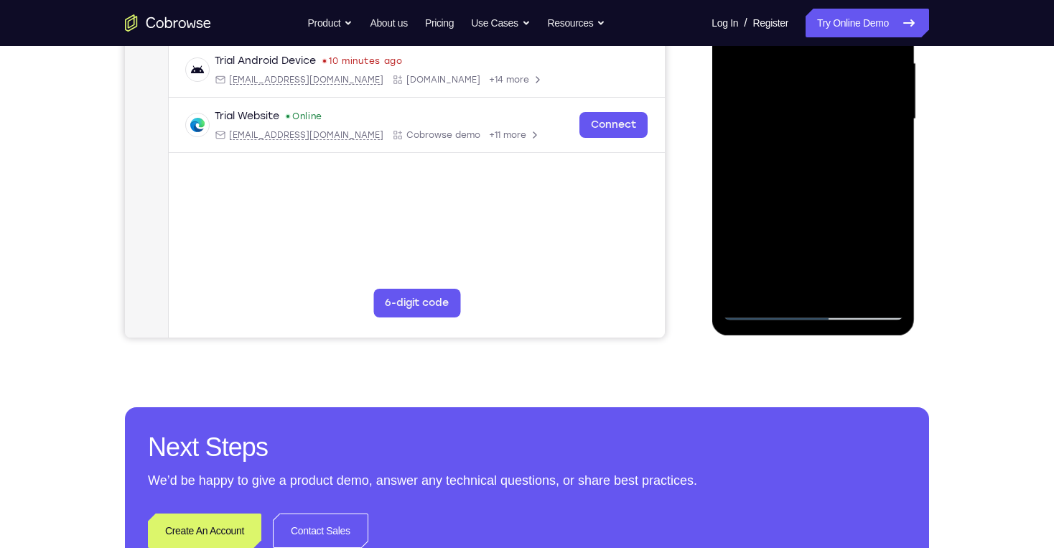
scroll to position [345, 0]
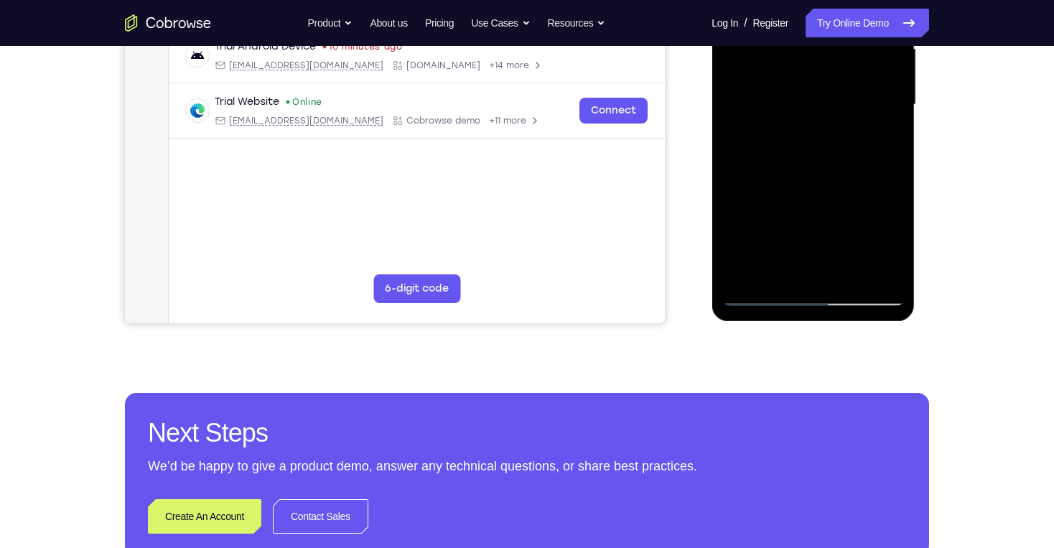
click at [767, 268] on div at bounding box center [812, 105] width 181 height 402
click at [872, 246] on div at bounding box center [812, 105] width 181 height 402
click at [872, 141] on div at bounding box center [812, 105] width 181 height 402
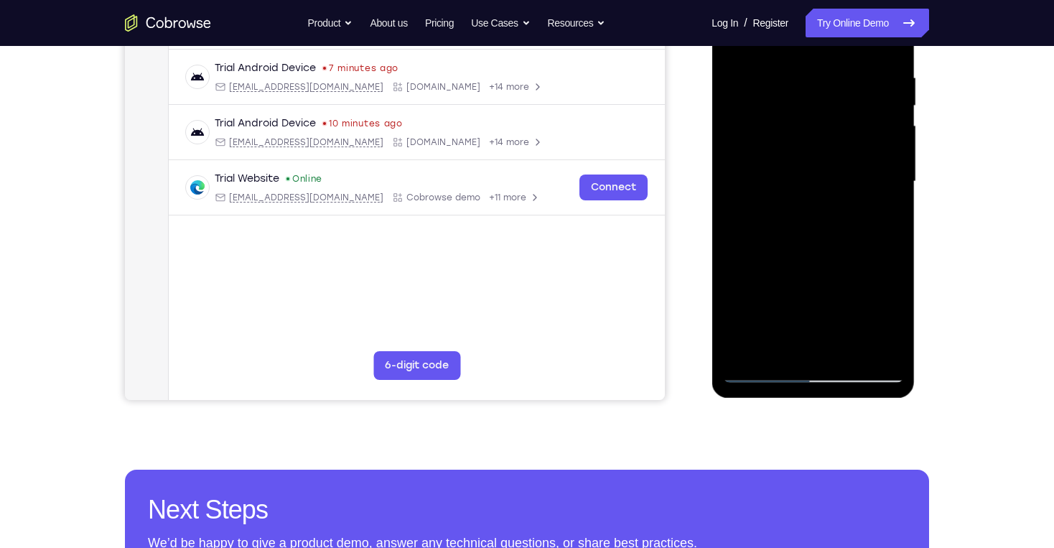
scroll to position [172, 0]
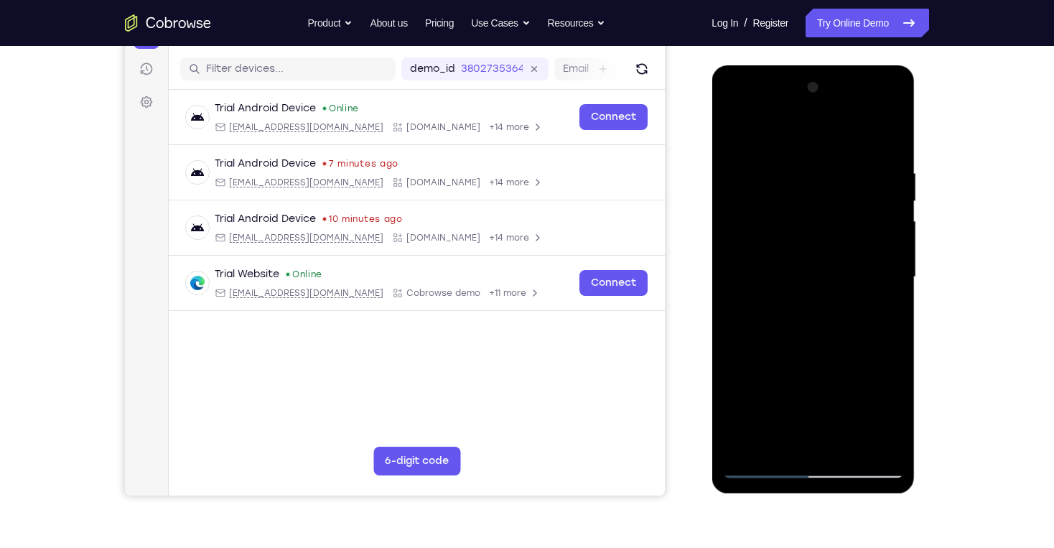
click at [735, 134] on div at bounding box center [812, 277] width 181 height 402
click at [783, 268] on div at bounding box center [812, 277] width 181 height 402
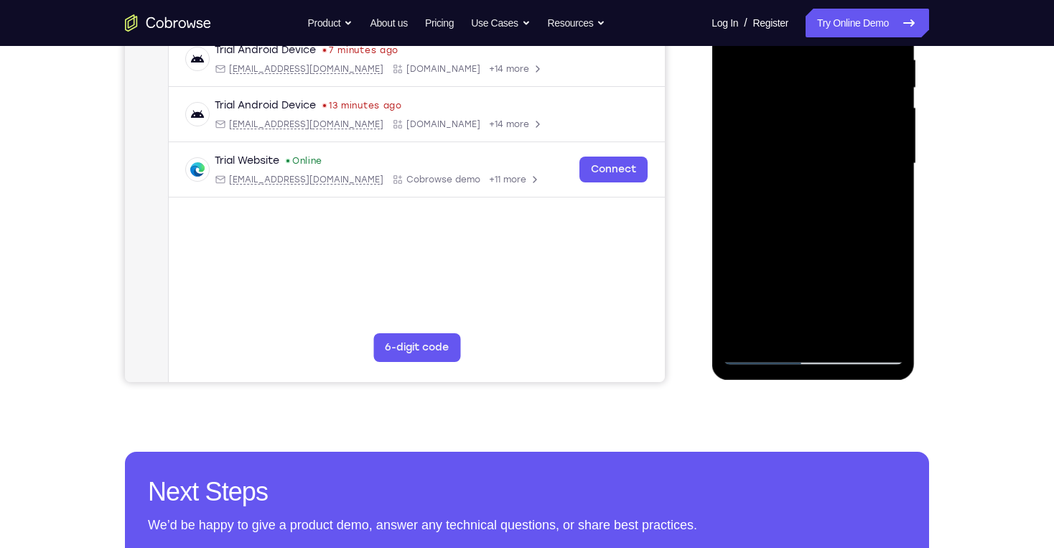
scroll to position [287, 0]
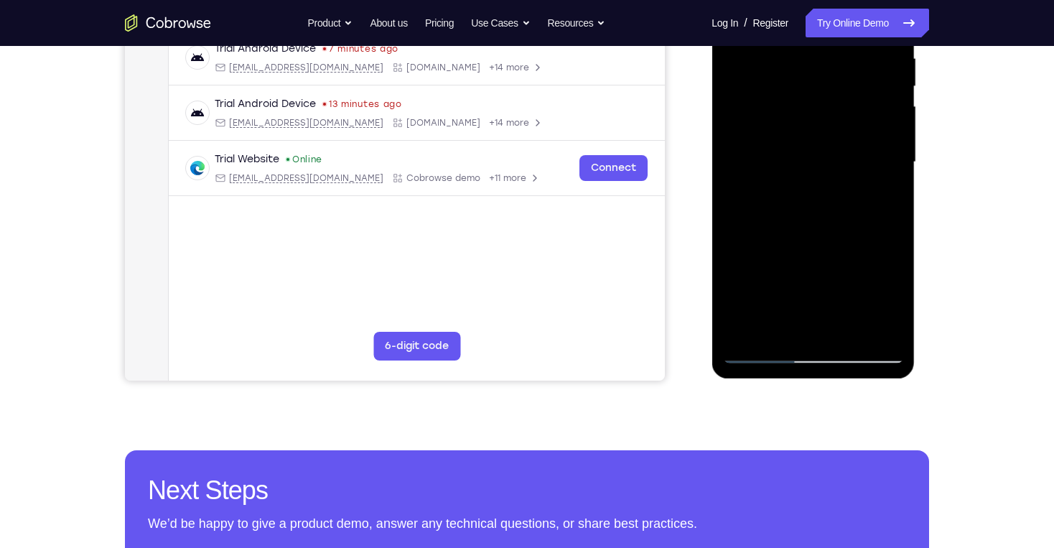
click at [872, 299] on div at bounding box center [812, 162] width 181 height 402
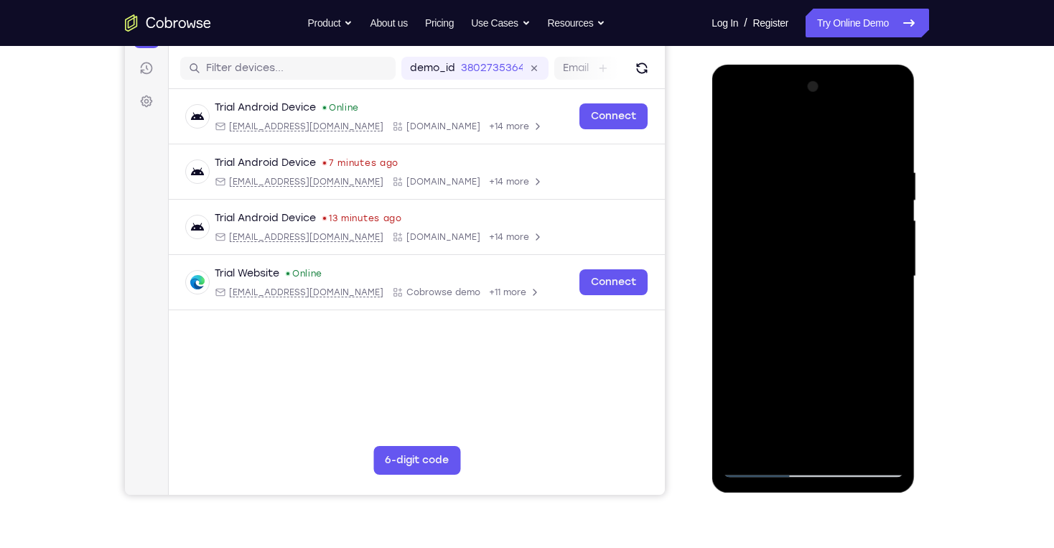
scroll to position [172, 0]
click at [734, 133] on div at bounding box center [812, 277] width 181 height 402
click at [792, 233] on div at bounding box center [812, 277] width 181 height 402
click at [761, 442] on div at bounding box center [812, 277] width 181 height 402
click at [872, 416] on div at bounding box center [812, 277] width 181 height 402
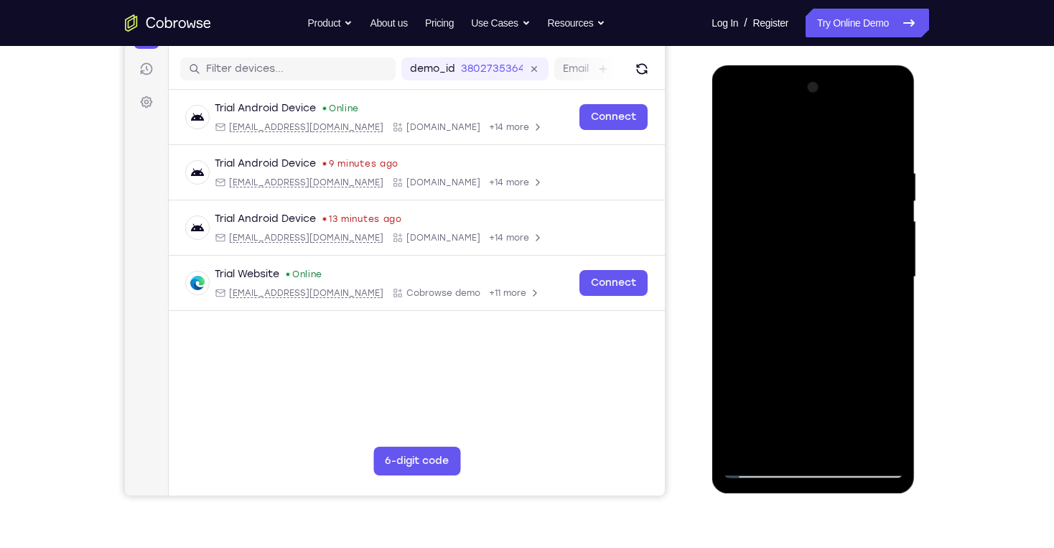
click at [732, 133] on div at bounding box center [812, 277] width 181 height 402
click at [807, 238] on div at bounding box center [812, 277] width 181 height 402
click at [736, 134] on div at bounding box center [812, 277] width 181 height 402
click at [812, 230] on div at bounding box center [812, 277] width 181 height 402
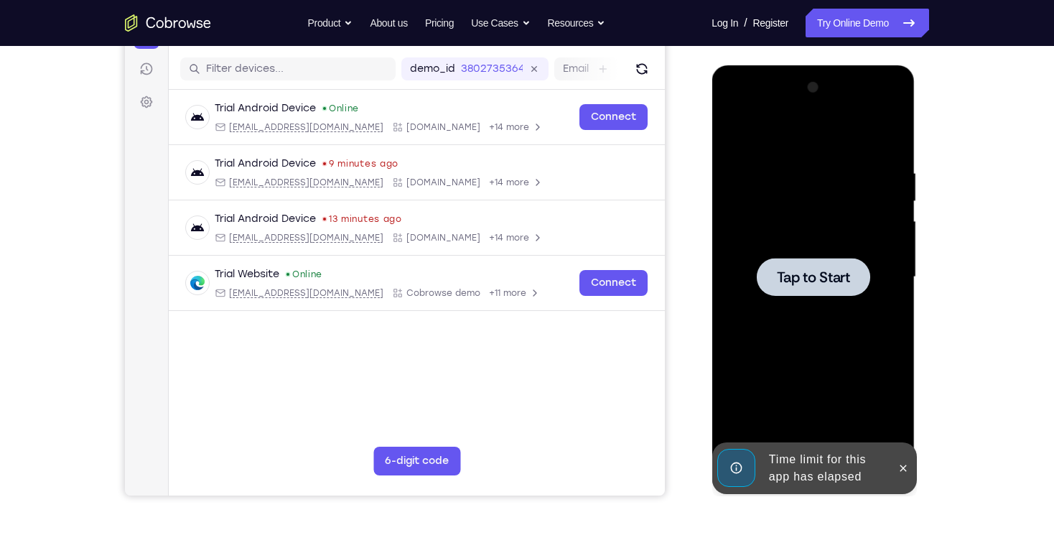
click at [803, 273] on span "Tap to Start" at bounding box center [812, 277] width 73 height 14
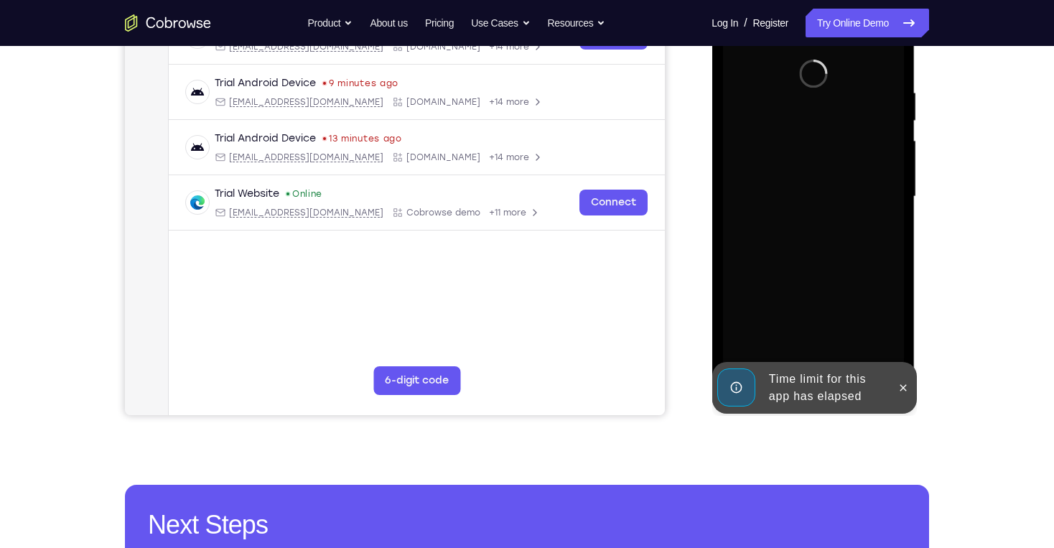
scroll to position [287, 0]
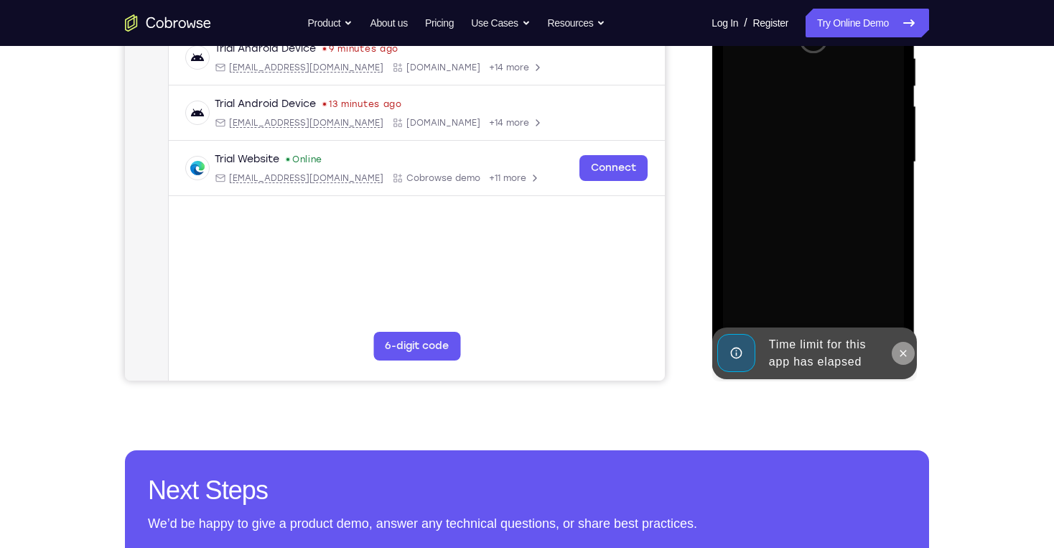
click at [872, 349] on icon at bounding box center [902, 352] width 11 height 11
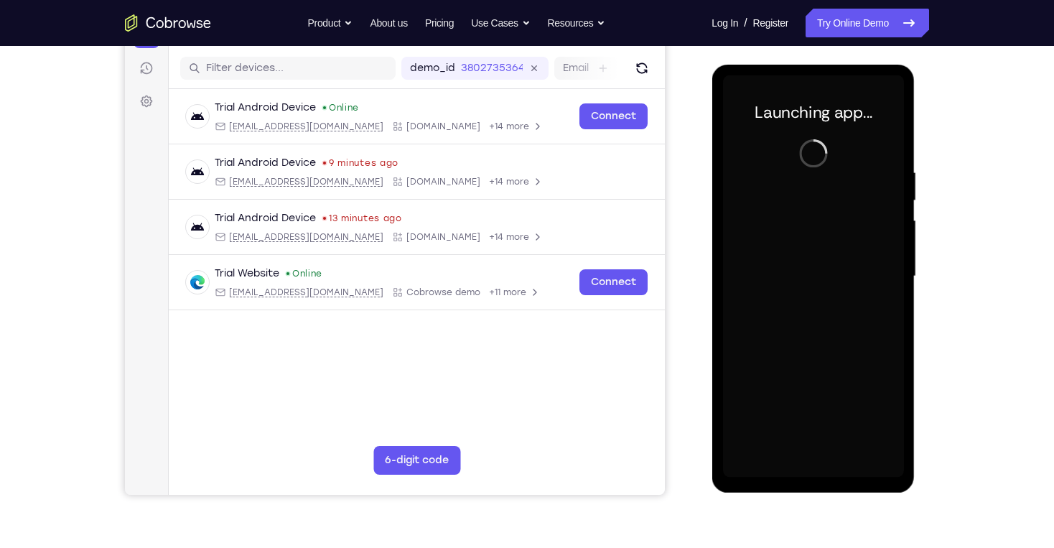
scroll to position [172, 0]
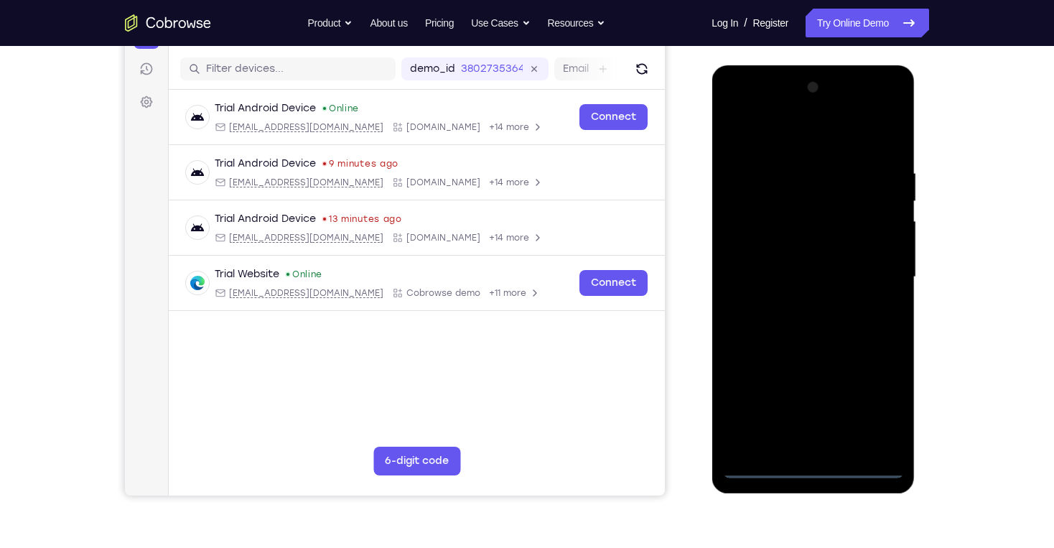
click at [815, 456] on div at bounding box center [812, 277] width 181 height 402
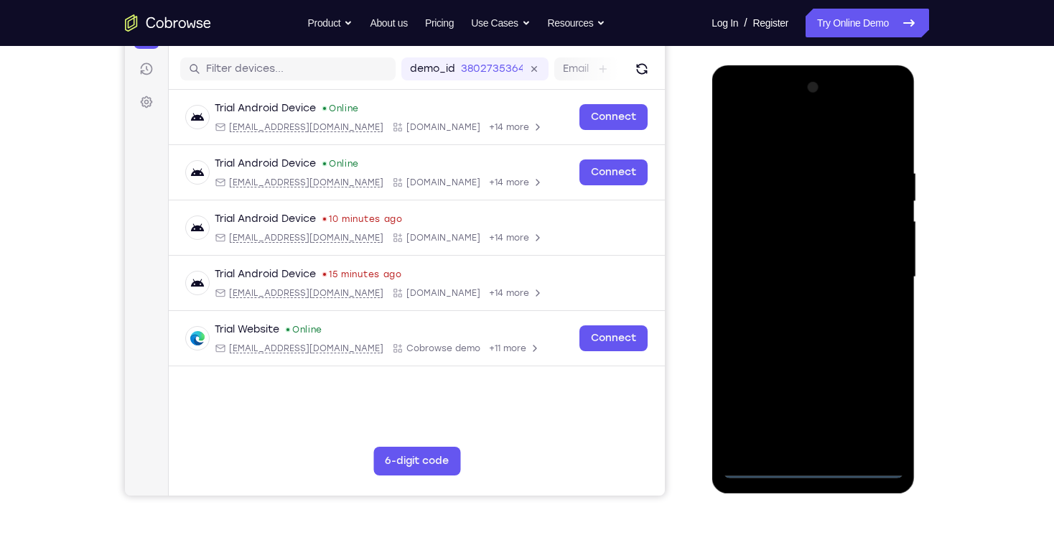
click at [872, 405] on div at bounding box center [812, 277] width 181 height 402
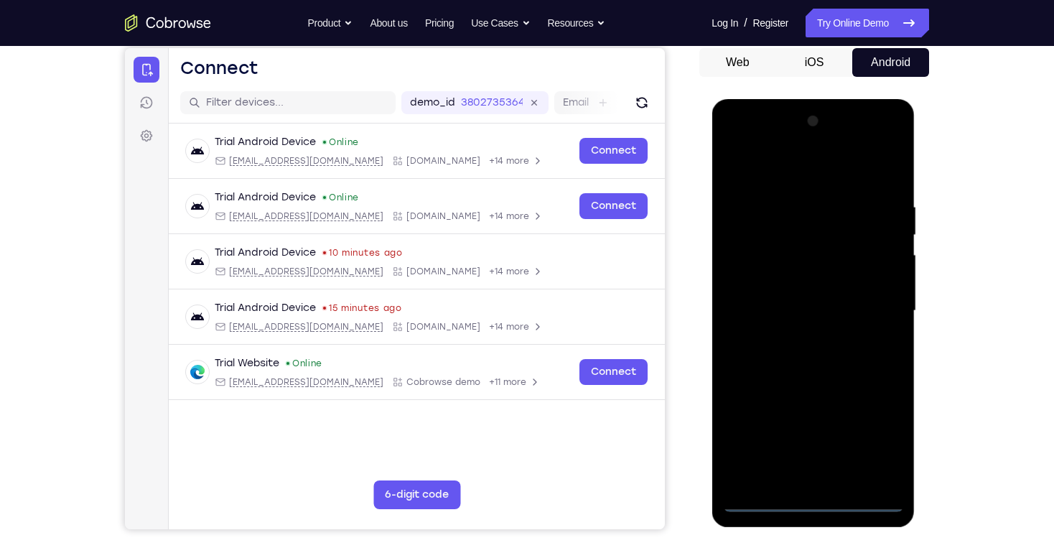
scroll to position [115, 0]
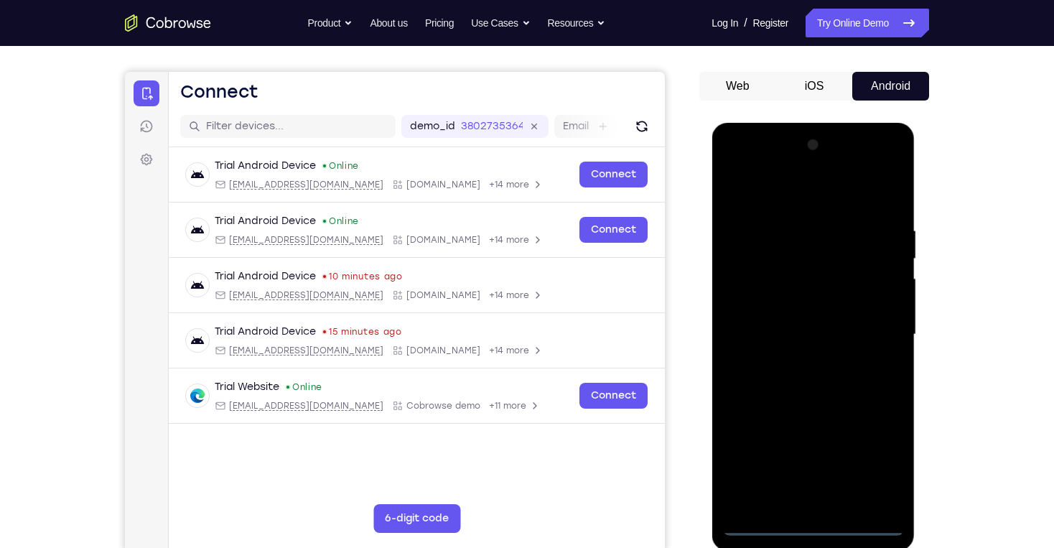
click at [776, 192] on div at bounding box center [812, 335] width 181 height 402
click at [872, 332] on div at bounding box center [812, 335] width 181 height 402
click at [793, 357] on div at bounding box center [812, 335] width 181 height 402
click at [807, 323] on div at bounding box center [812, 335] width 181 height 402
click at [872, 456] on div at bounding box center [812, 335] width 181 height 402
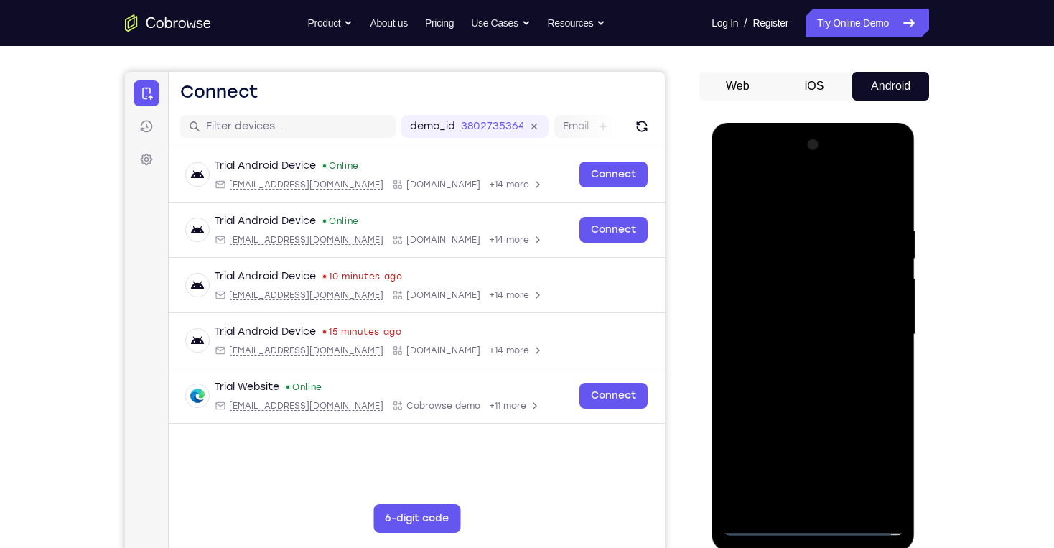
click at [872, 456] on div at bounding box center [812, 335] width 181 height 402
click at [783, 302] on div at bounding box center [812, 335] width 181 height 402
click at [799, 332] on div at bounding box center [812, 335] width 181 height 402
click at [795, 380] on div at bounding box center [812, 335] width 181 height 402
click at [795, 381] on div at bounding box center [812, 335] width 181 height 402
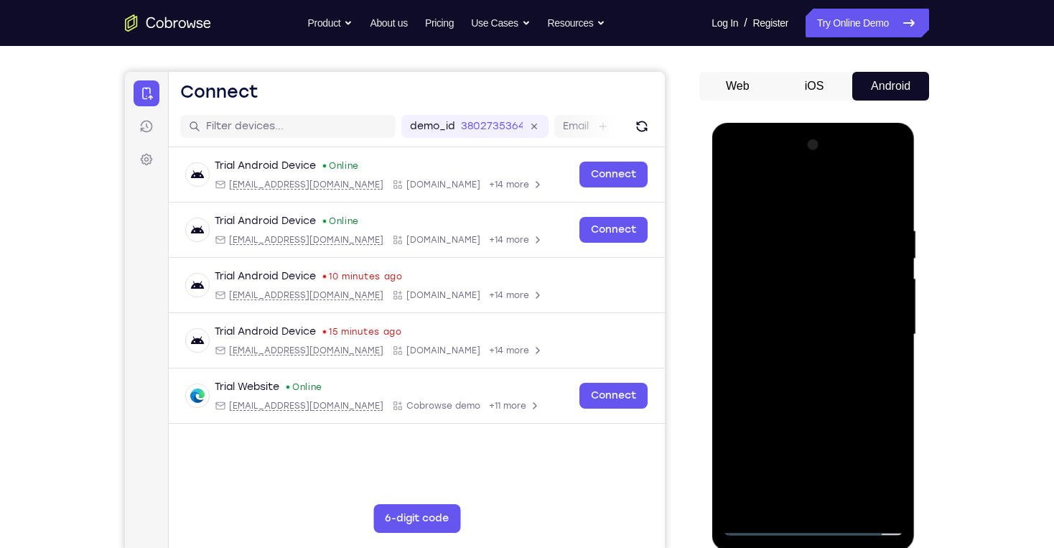
click at [801, 386] on div at bounding box center [812, 335] width 181 height 402
click at [803, 373] on div at bounding box center [812, 335] width 181 height 402
click at [806, 380] on div at bounding box center [812, 335] width 181 height 402
click at [809, 378] on div at bounding box center [812, 335] width 181 height 402
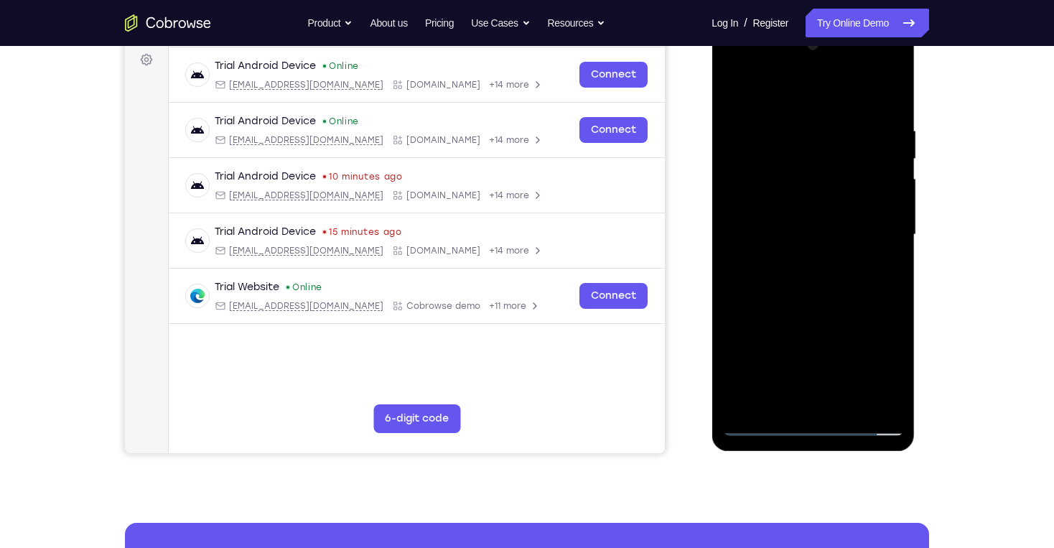
scroll to position [230, 0]
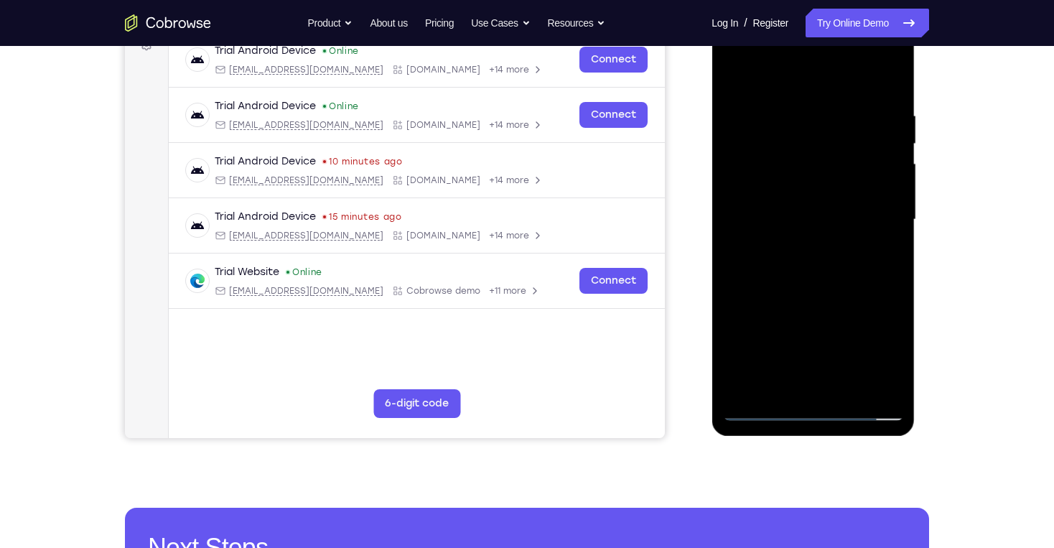
click at [850, 388] on div at bounding box center [812, 220] width 181 height 402
click at [806, 299] on div at bounding box center [812, 220] width 181 height 402
click at [807, 288] on div at bounding box center [812, 220] width 181 height 402
click at [846, 391] on div at bounding box center [812, 220] width 181 height 402
click at [800, 290] on div at bounding box center [812, 220] width 181 height 402
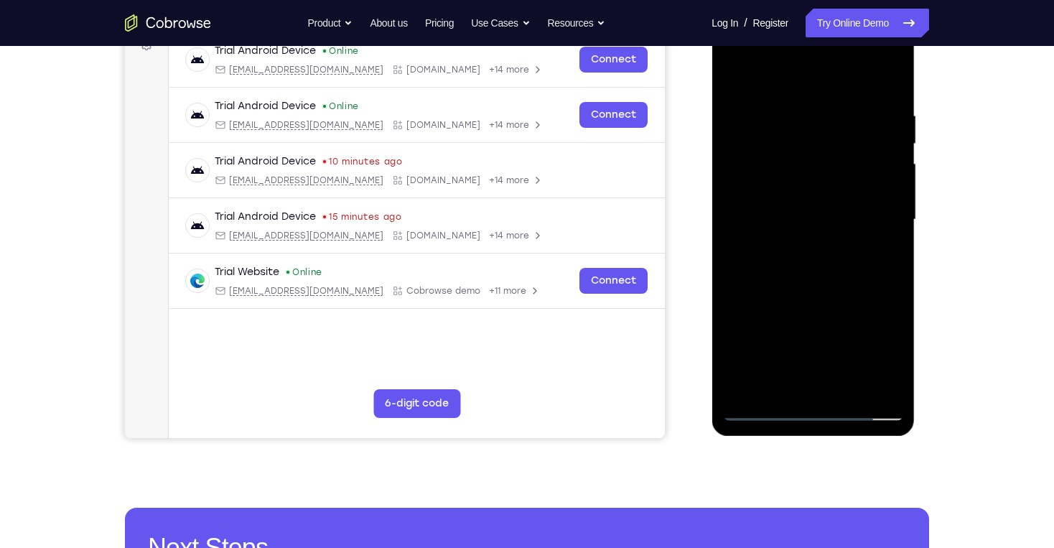
click at [800, 293] on div at bounding box center [812, 220] width 181 height 402
click at [738, 80] on div at bounding box center [812, 220] width 181 height 402
click at [842, 392] on div at bounding box center [812, 220] width 181 height 402
click at [776, 172] on div at bounding box center [812, 220] width 181 height 402
click at [728, 77] on div at bounding box center [812, 220] width 181 height 402
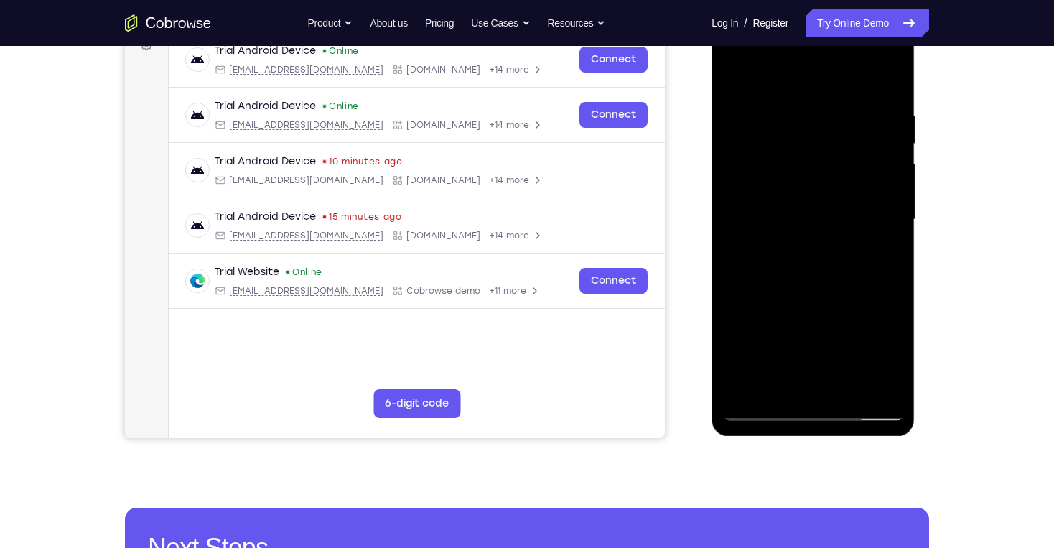
click at [735, 75] on div at bounding box center [812, 220] width 181 height 402
click at [872, 22] on icon at bounding box center [908, 22] width 17 height 17
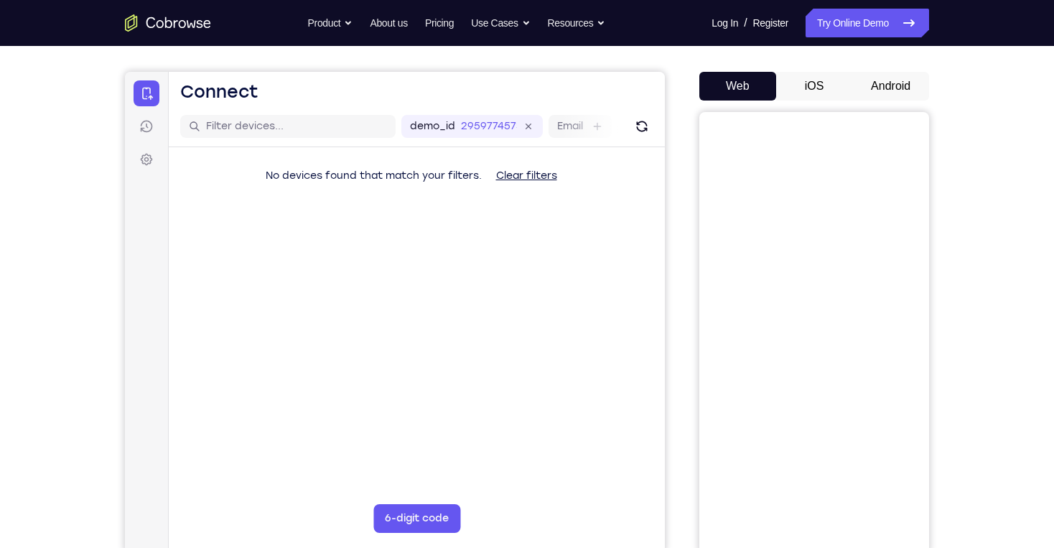
scroll to position [115, 0]
click at [895, 95] on button "Android" at bounding box center [890, 86] width 77 height 29
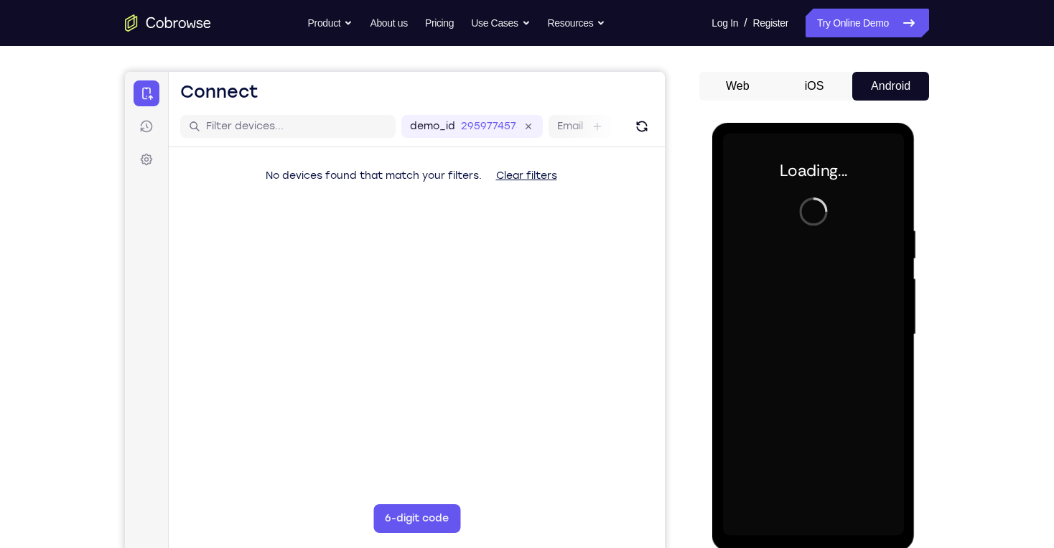
scroll to position [0, 0]
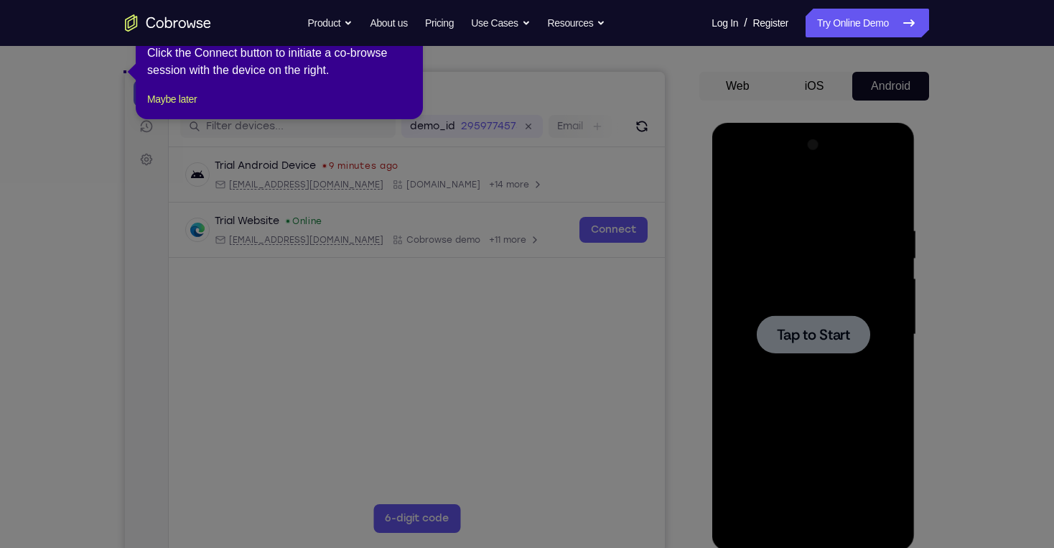
scroll to position [115, 0]
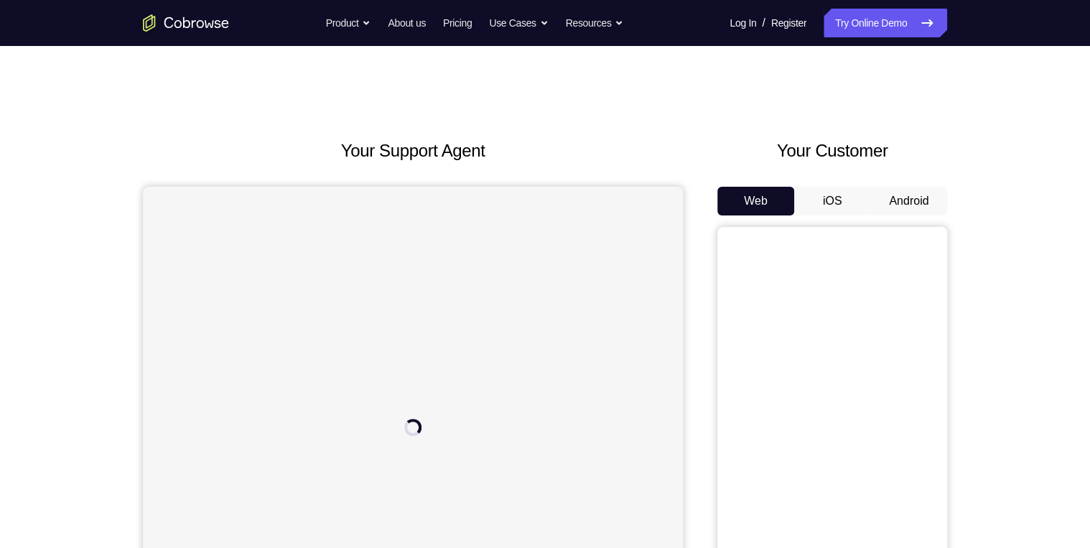
click at [897, 195] on button "Android" at bounding box center [908, 201] width 77 height 29
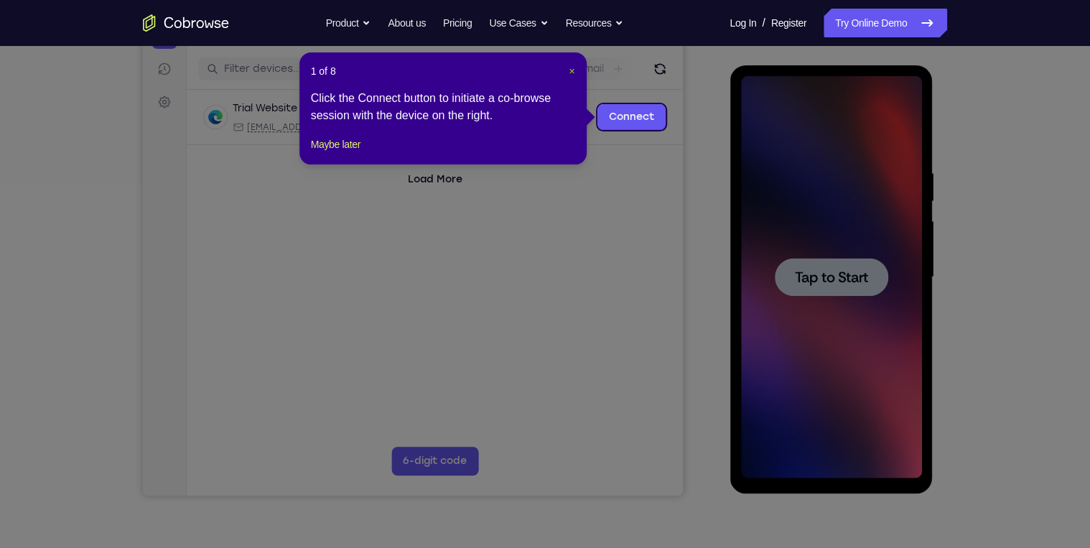
click at [569, 67] on span "×" at bounding box center [572, 70] width 6 height 11
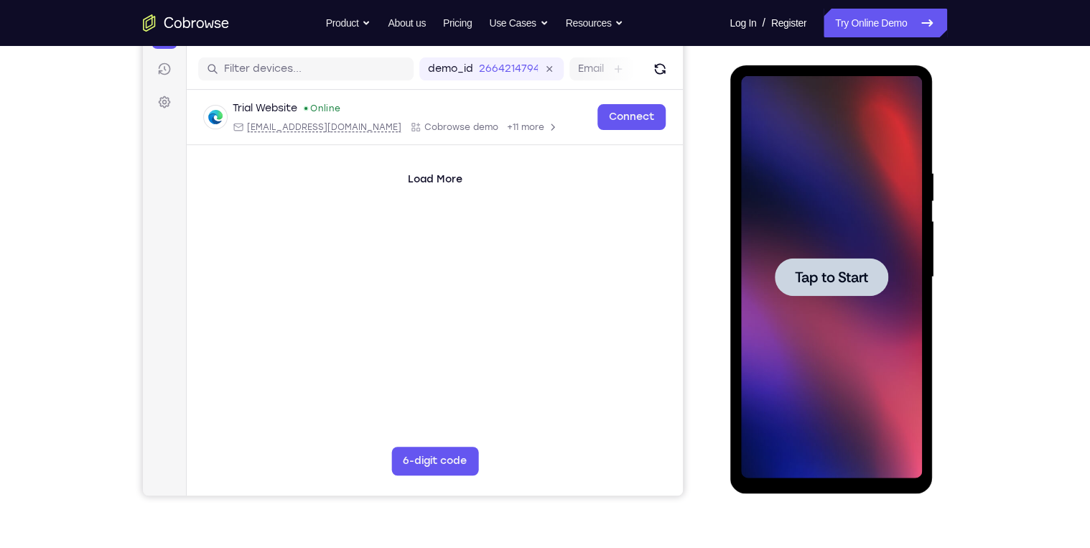
click at [813, 217] on div at bounding box center [830, 277] width 181 height 402
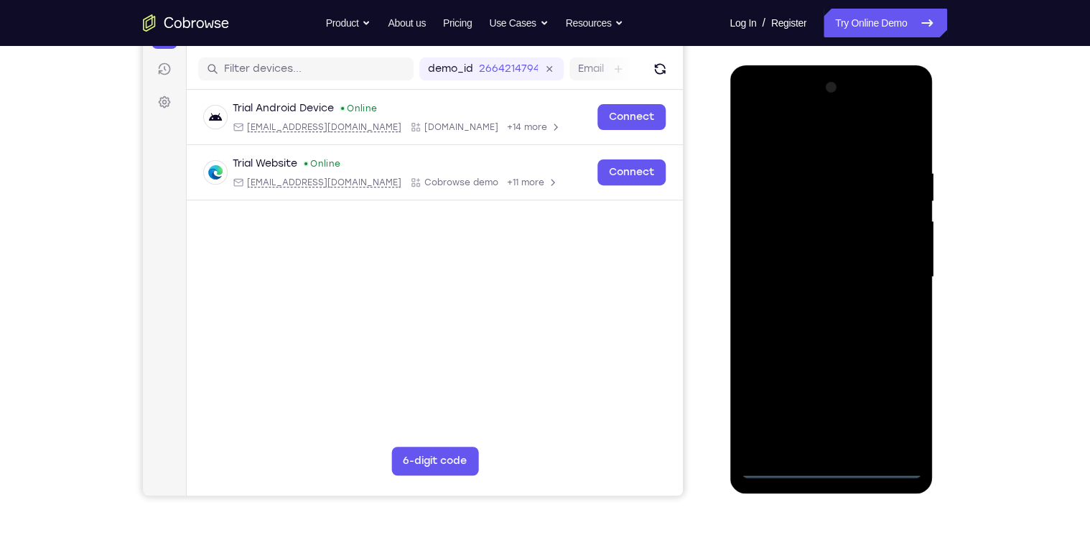
click at [830, 460] on div at bounding box center [830, 277] width 181 height 402
click at [827, 465] on div at bounding box center [830, 277] width 181 height 402
click at [897, 407] on div at bounding box center [830, 277] width 181 height 402
click at [816, 138] on div at bounding box center [830, 277] width 181 height 402
click at [772, 242] on div at bounding box center [830, 277] width 181 height 402
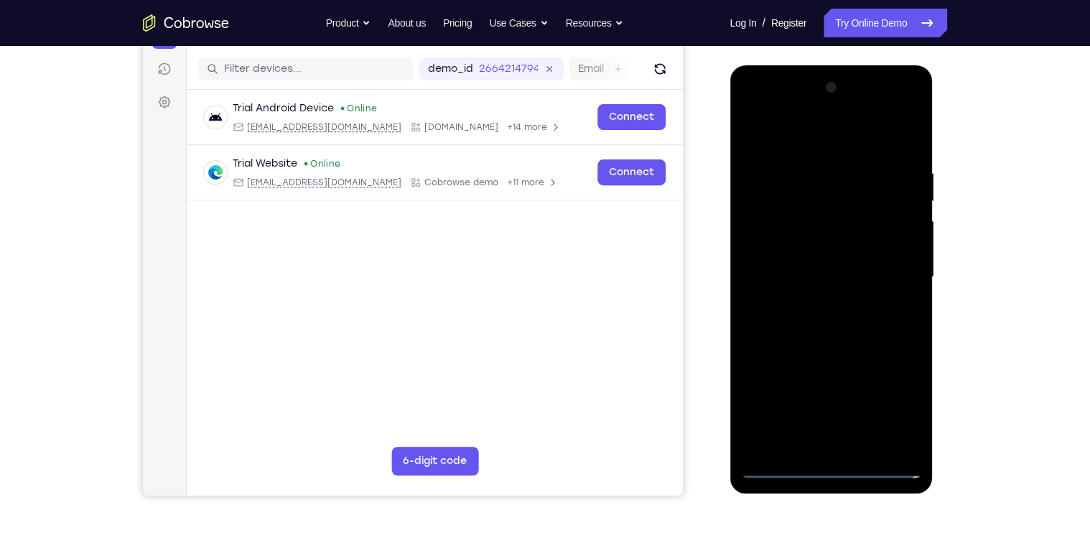
click at [814, 264] on div at bounding box center [830, 277] width 181 height 402
click at [790, 227] on div at bounding box center [830, 277] width 181 height 402
click at [910, 416] on div at bounding box center [830, 277] width 181 height 402
click at [873, 281] on div at bounding box center [830, 277] width 181 height 402
click at [887, 133] on div at bounding box center [830, 277] width 181 height 402
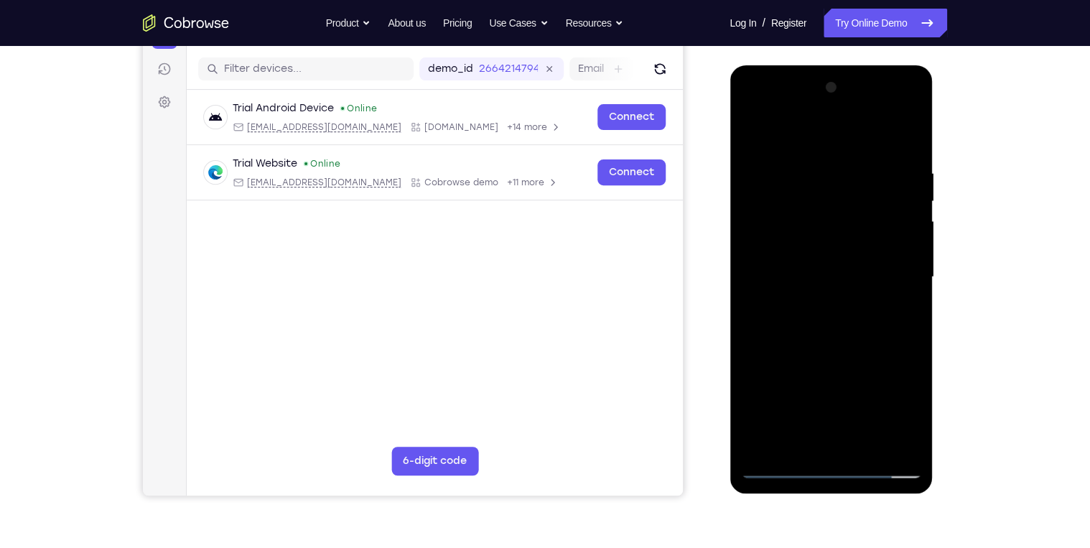
click at [910, 112] on div at bounding box center [830, 277] width 181 height 402
click at [897, 380] on div at bounding box center [830, 277] width 181 height 402
click at [833, 177] on div at bounding box center [830, 277] width 181 height 402
click at [825, 398] on div at bounding box center [830, 277] width 181 height 402
click at [841, 202] on div at bounding box center [830, 277] width 181 height 402
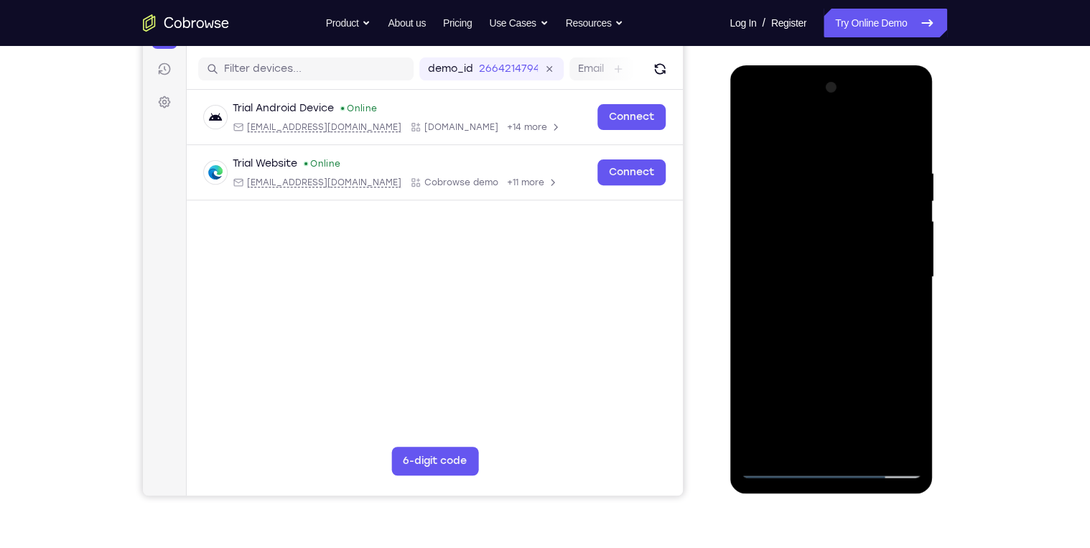
click at [811, 202] on div at bounding box center [830, 277] width 181 height 402
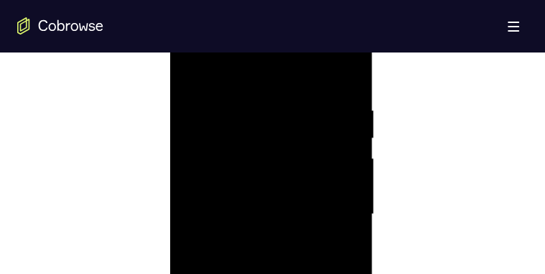
scroll to position [861, 0]
click at [295, 176] on div at bounding box center [271, 135] width 181 height 402
click at [288, 99] on div at bounding box center [271, 192] width 181 height 402
click at [288, 123] on div at bounding box center [271, 192] width 181 height 402
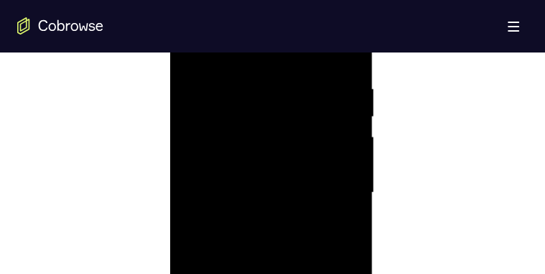
click at [294, 155] on div at bounding box center [271, 192] width 181 height 402
drag, startPoint x: 345, startPoint y: 96, endPoint x: 216, endPoint y: 122, distance: 131.1
click at [221, 121] on div at bounding box center [271, 106] width 181 height 402
drag, startPoint x: 319, startPoint y: 92, endPoint x: 195, endPoint y: 108, distance: 126.0
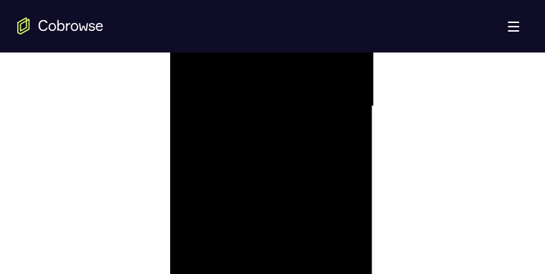
click at [195, 108] on div at bounding box center [271, 106] width 181 height 402
click at [334, 215] on div at bounding box center [271, 192] width 181 height 402
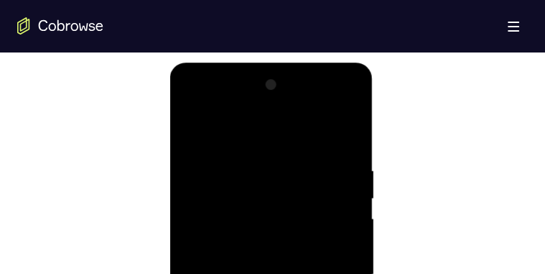
scroll to position [718, 0]
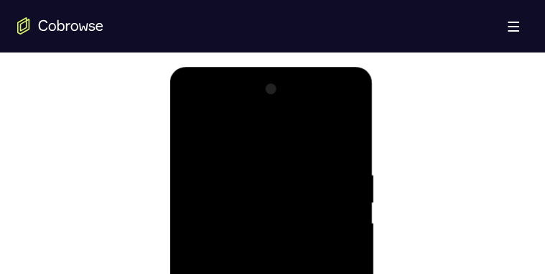
click at [331, 135] on div at bounding box center [271, 279] width 181 height 402
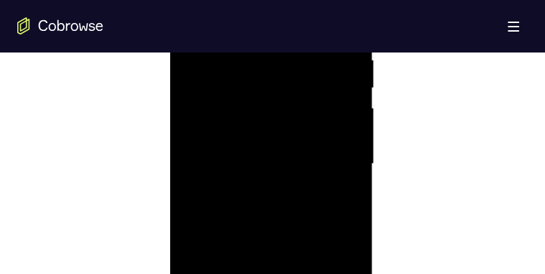
scroll to position [775, 0]
click at [314, 80] on div at bounding box center [271, 221] width 181 height 402
drag, startPoint x: 296, startPoint y: 198, endPoint x: 313, endPoint y: 106, distance: 94.1
click at [313, 106] on div at bounding box center [271, 106] width 181 height 402
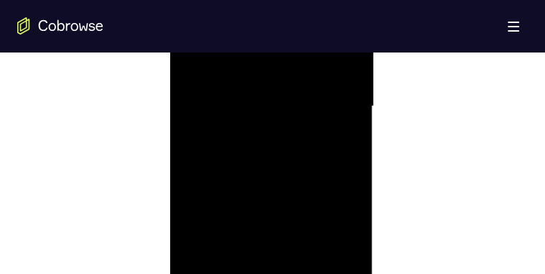
drag, startPoint x: 299, startPoint y: 215, endPoint x: 317, endPoint y: 109, distance: 107.8
click at [317, 109] on div at bounding box center [271, 106] width 181 height 402
drag, startPoint x: 304, startPoint y: 207, endPoint x: 316, endPoint y: 122, distance: 86.2
click at [316, 122] on div at bounding box center [271, 106] width 181 height 402
drag, startPoint x: 307, startPoint y: 199, endPoint x: 313, endPoint y: 116, distance: 83.5
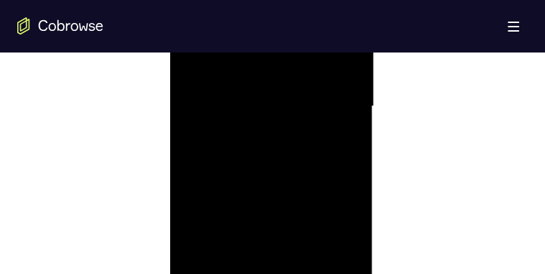
click at [313, 116] on div at bounding box center [271, 106] width 181 height 402
drag, startPoint x: 287, startPoint y: 218, endPoint x: 314, endPoint y: 135, distance: 87.6
click at [314, 135] on div at bounding box center [271, 106] width 181 height 402
drag, startPoint x: 310, startPoint y: 197, endPoint x: 327, endPoint y: 103, distance: 95.6
click at [327, 103] on div at bounding box center [271, 106] width 181 height 402
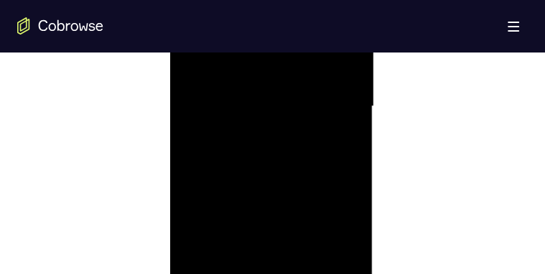
drag, startPoint x: 306, startPoint y: 196, endPoint x: 312, endPoint y: 116, distance: 79.9
click at [312, 116] on div at bounding box center [271, 106] width 181 height 402
click at [293, 261] on div at bounding box center [271, 106] width 181 height 402
click at [324, 154] on div at bounding box center [271, 106] width 181 height 402
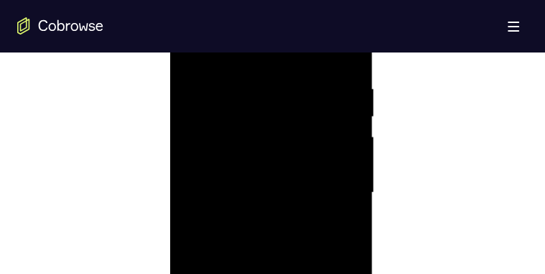
click at [328, 91] on div at bounding box center [271, 192] width 181 height 402
click at [298, 195] on div at bounding box center [271, 135] width 181 height 402
click at [324, 183] on div at bounding box center [271, 135] width 181 height 402
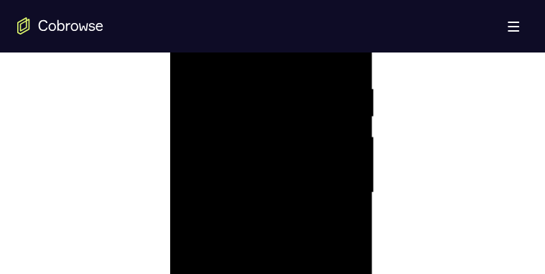
click at [329, 91] on div at bounding box center [271, 192] width 181 height 402
drag, startPoint x: 254, startPoint y: 185, endPoint x: 438, endPoint y: 130, distance: 191.9
click at [375, 130] on html "Online web based iOS Simulators and Android Emulators. Run iPhone, iPad, Mobile…" at bounding box center [272, 109] width 205 height 431
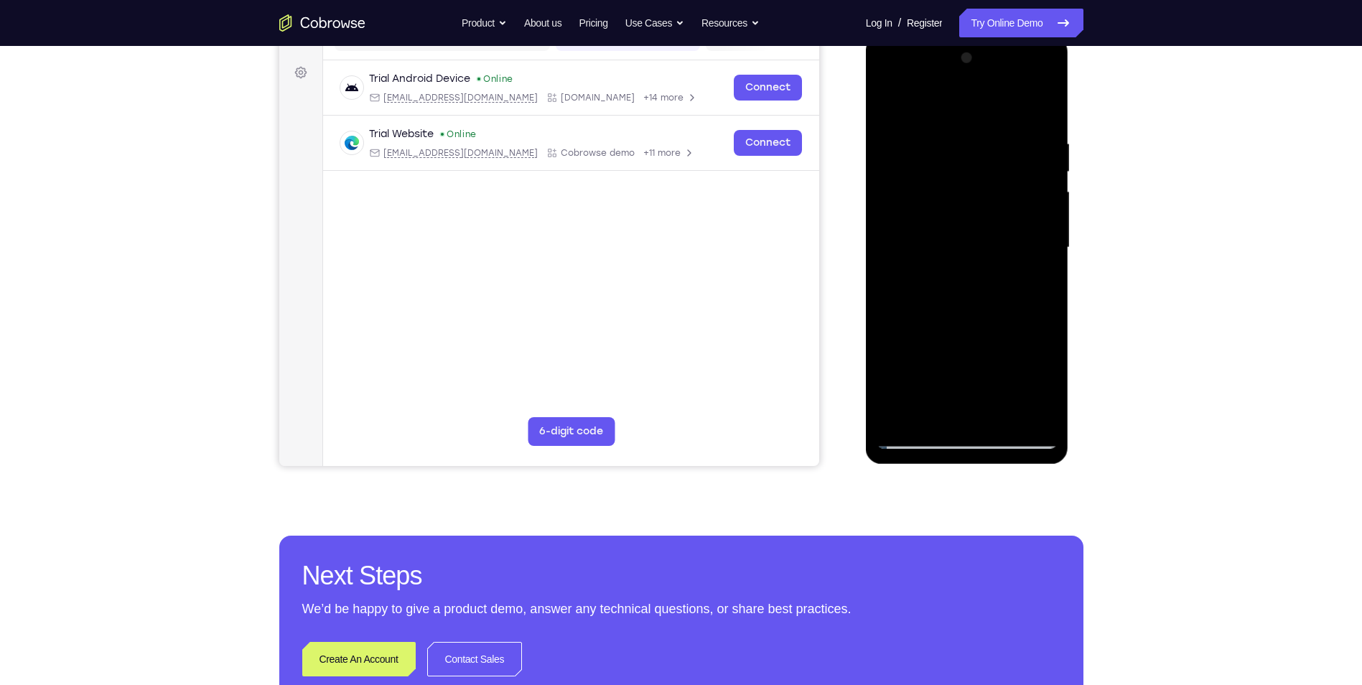
scroll to position [0, 0]
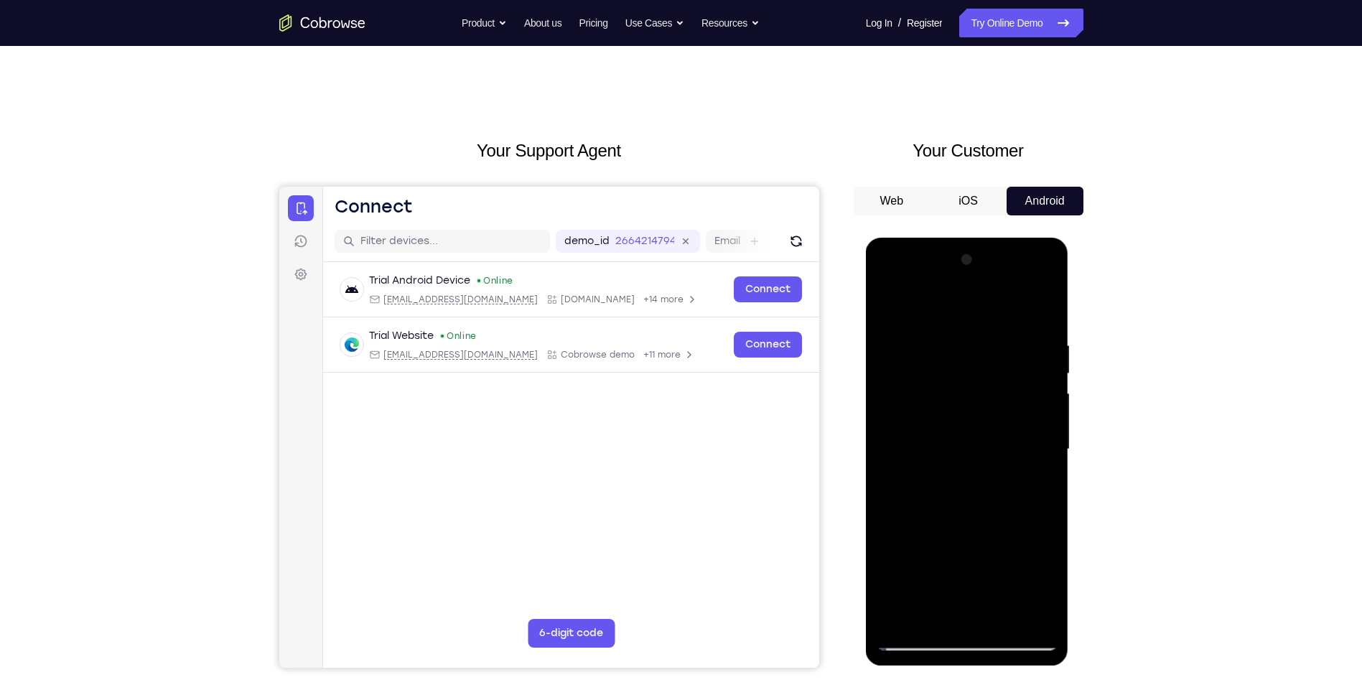
drag, startPoint x: 1007, startPoint y: 339, endPoint x: 929, endPoint y: 658, distance: 328.9
click at [932, 547] on div at bounding box center [967, 452] width 203 height 428
drag, startPoint x: 1023, startPoint y: 370, endPoint x: 854, endPoint y: 367, distance: 169.4
click at [866, 367] on html "Online web based iOS Simulators and Android Emulators. Run iPhone, iPad, Mobile…" at bounding box center [968, 453] width 205 height 431
click at [912, 485] on div at bounding box center [967, 449] width 181 height 402
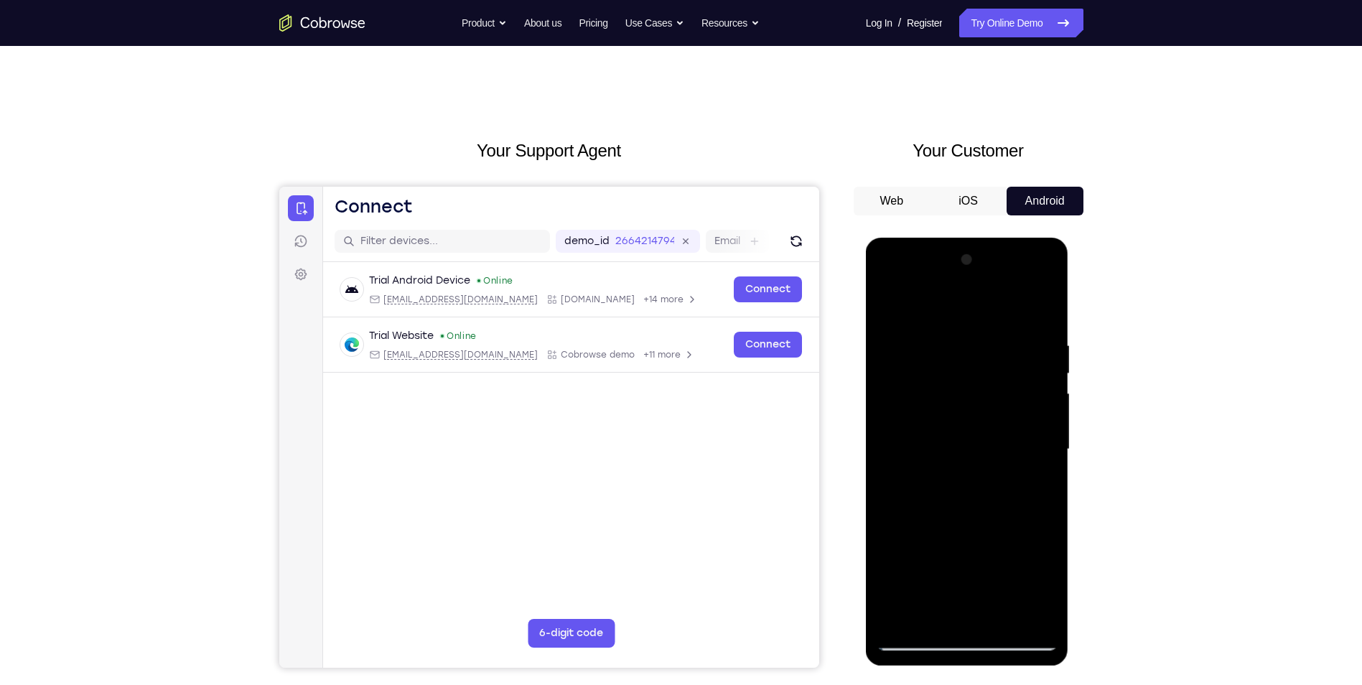
drag, startPoint x: 941, startPoint y: 458, endPoint x: 1066, endPoint y: 263, distance: 231.2
click at [1063, 266] on div at bounding box center [967, 452] width 203 height 428
drag, startPoint x: 1012, startPoint y: 411, endPoint x: 793, endPoint y: 442, distance: 221.2
click at [866, 442] on html "Online web based iOS Simulators and Android Emulators. Run iPhone, iPad, Mobile…" at bounding box center [968, 453] width 205 height 431
click at [1055, 369] on div at bounding box center [967, 449] width 181 height 402
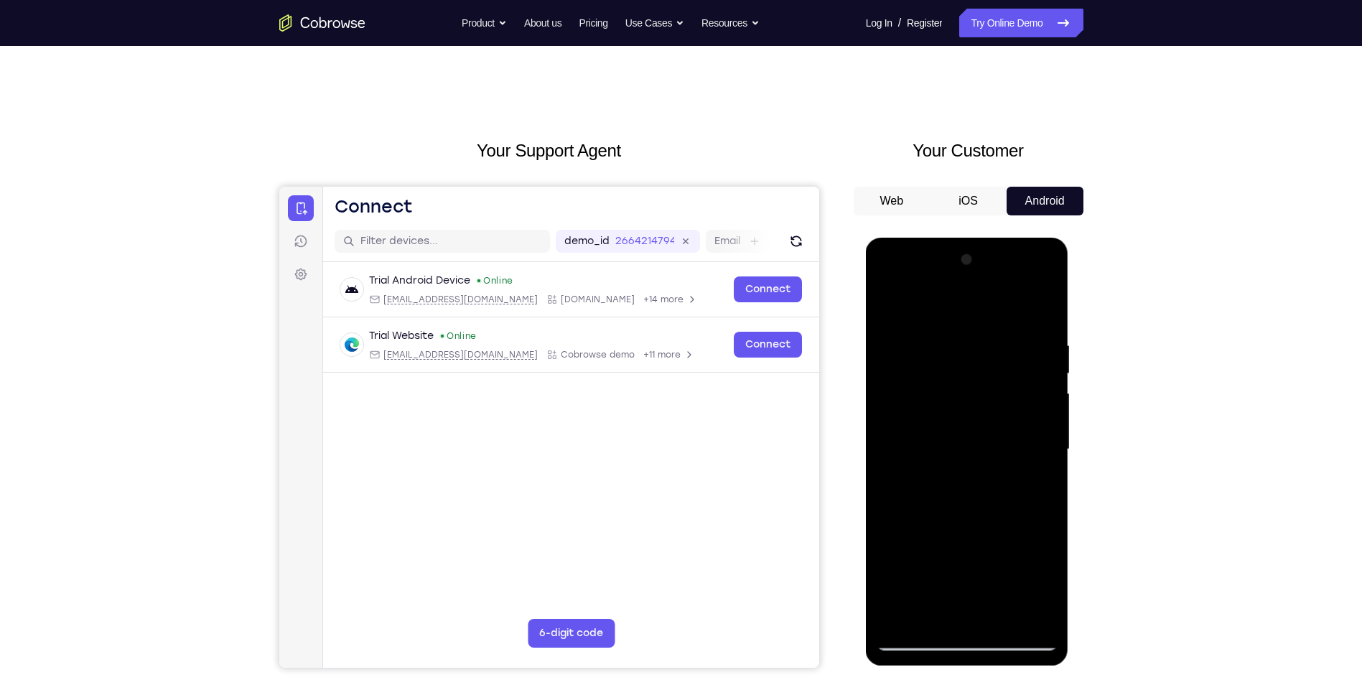
click at [1041, 373] on div at bounding box center [967, 449] width 181 height 402
drag, startPoint x: 1003, startPoint y: 364, endPoint x: 630, endPoint y: 458, distance: 384.3
click at [866, 458] on html "Online web based iOS Simulators and Android Emulators. Run iPhone, iPad, Mobile…" at bounding box center [968, 453] width 205 height 431
click at [942, 325] on div at bounding box center [967, 449] width 181 height 402
